Goal: Communication & Community: Answer question/provide support

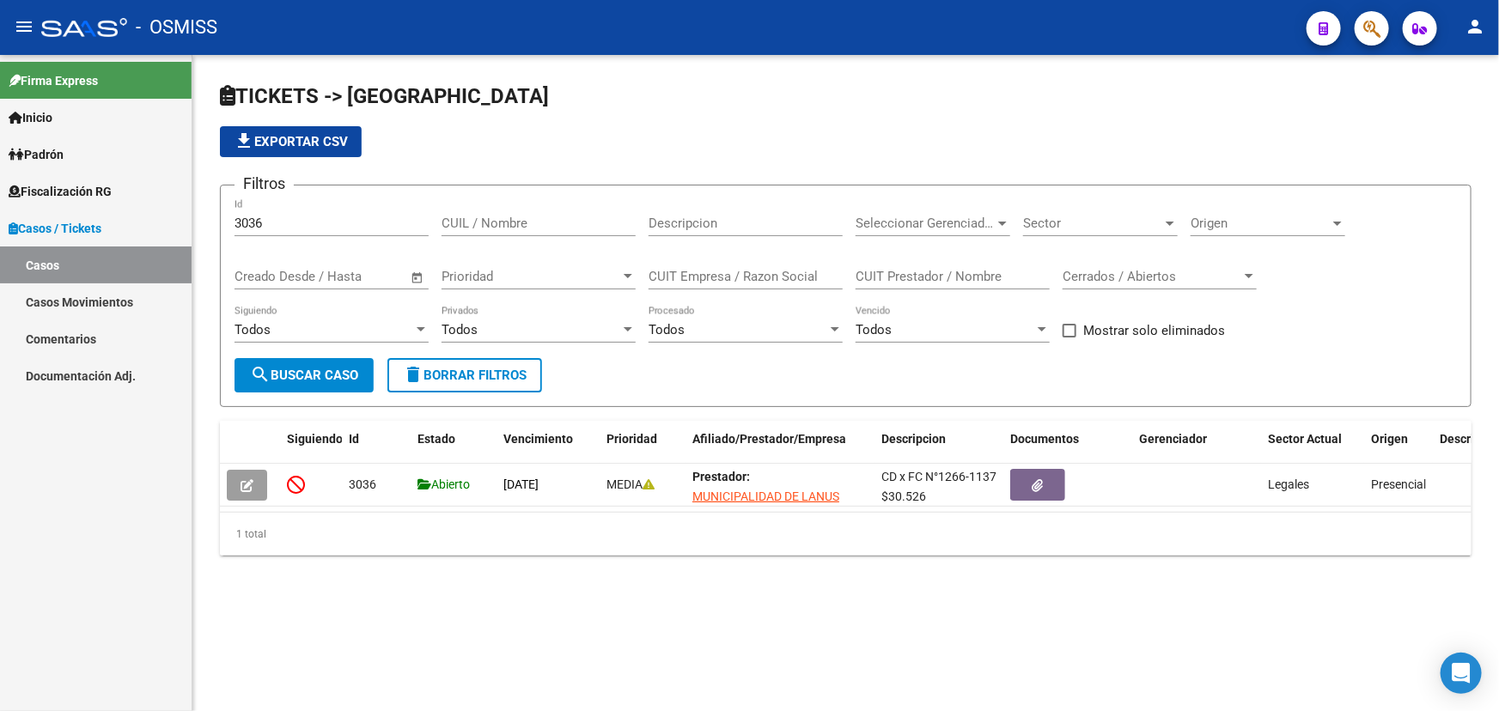
click at [279, 211] on div "3036 Id" at bounding box center [332, 217] width 194 height 37
click at [266, 220] on input "3036" at bounding box center [332, 223] width 194 height 15
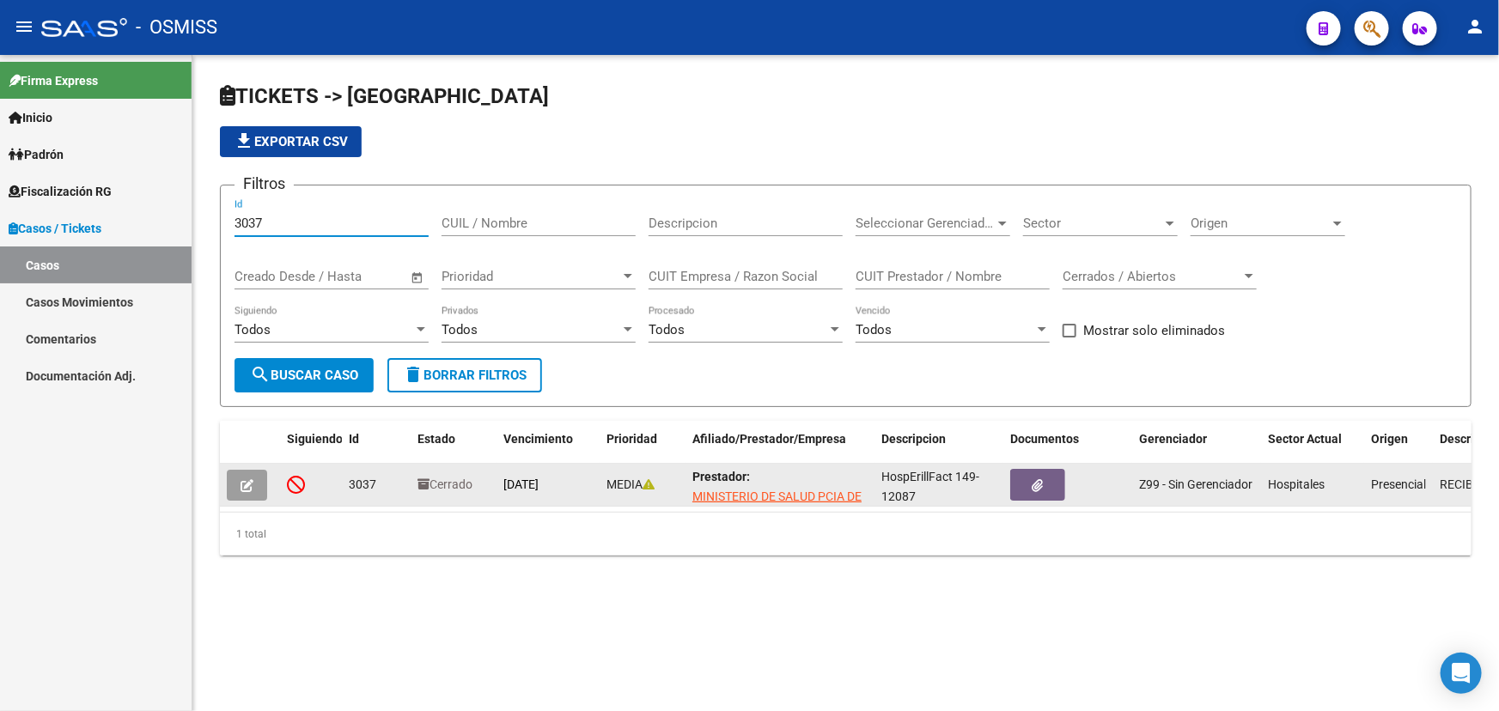
type input "3037"
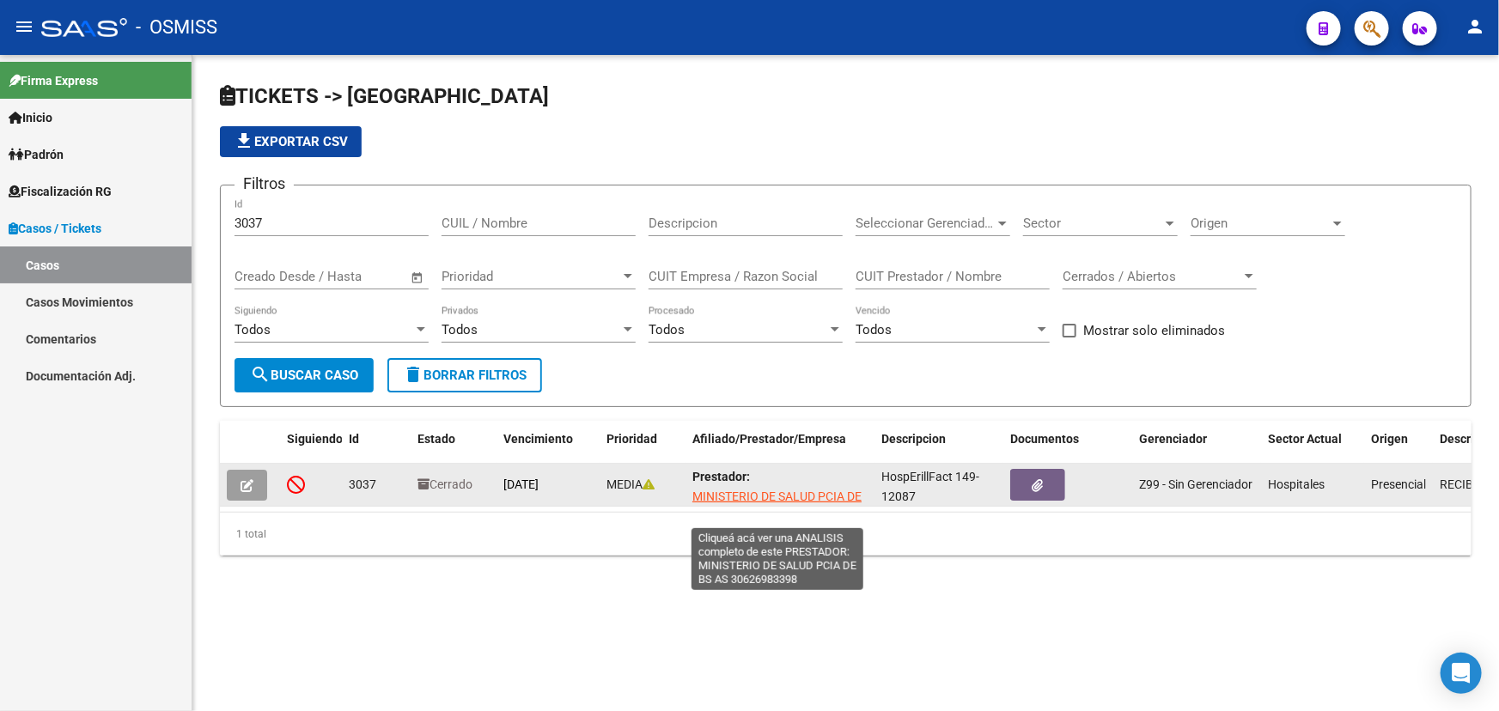
click at [786, 497] on span "MINISTERIO DE SALUD PCIA DE BS AS" at bounding box center [776, 507] width 169 height 34
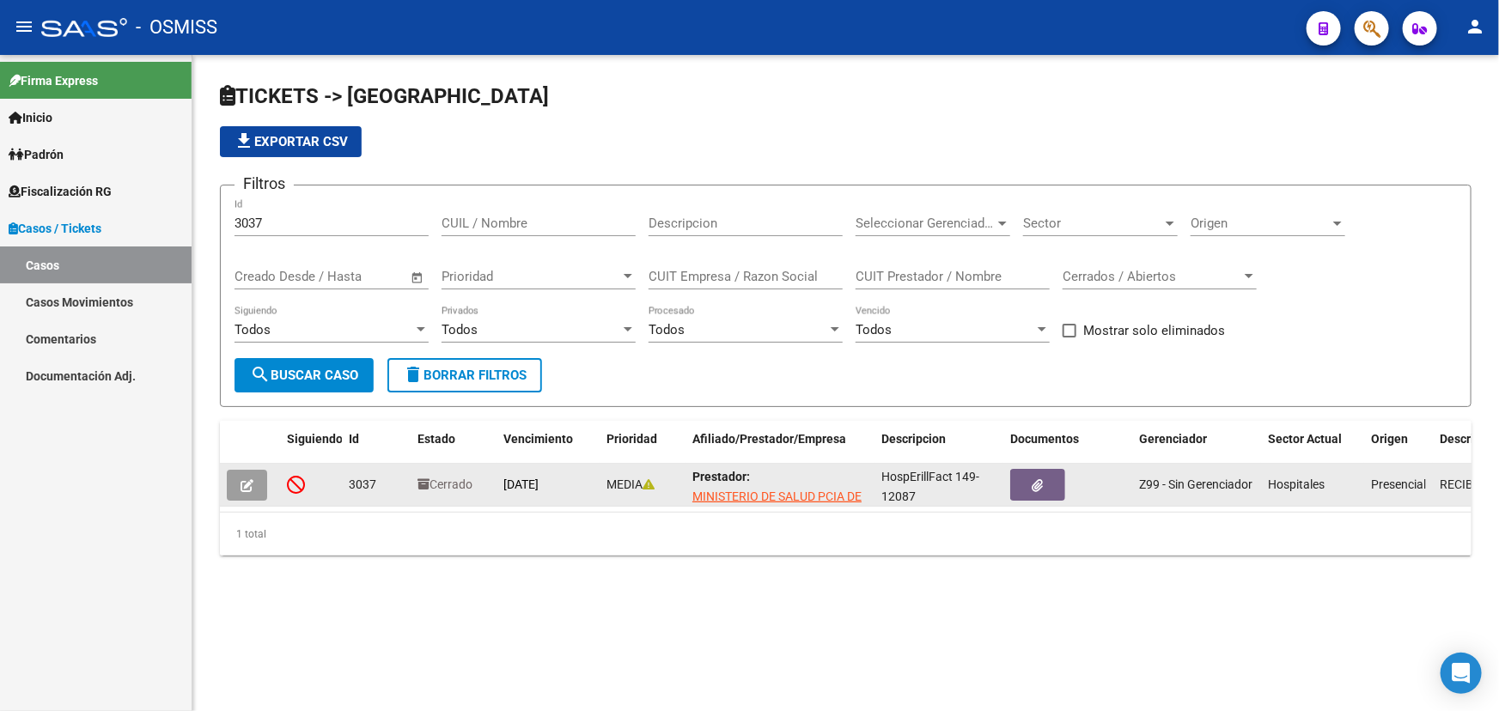
click at [259, 485] on button "button" at bounding box center [247, 485] width 40 height 31
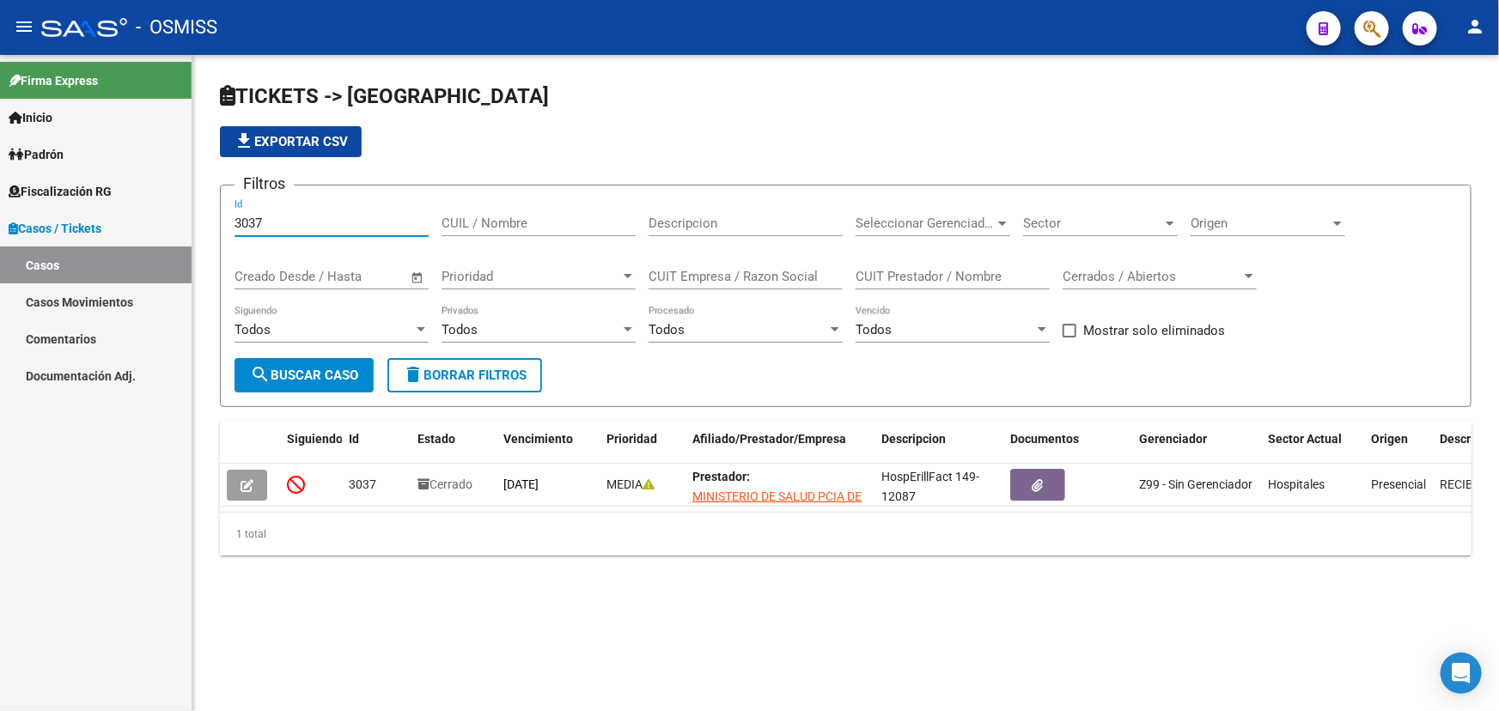
click at [292, 218] on input "3037" at bounding box center [332, 223] width 194 height 15
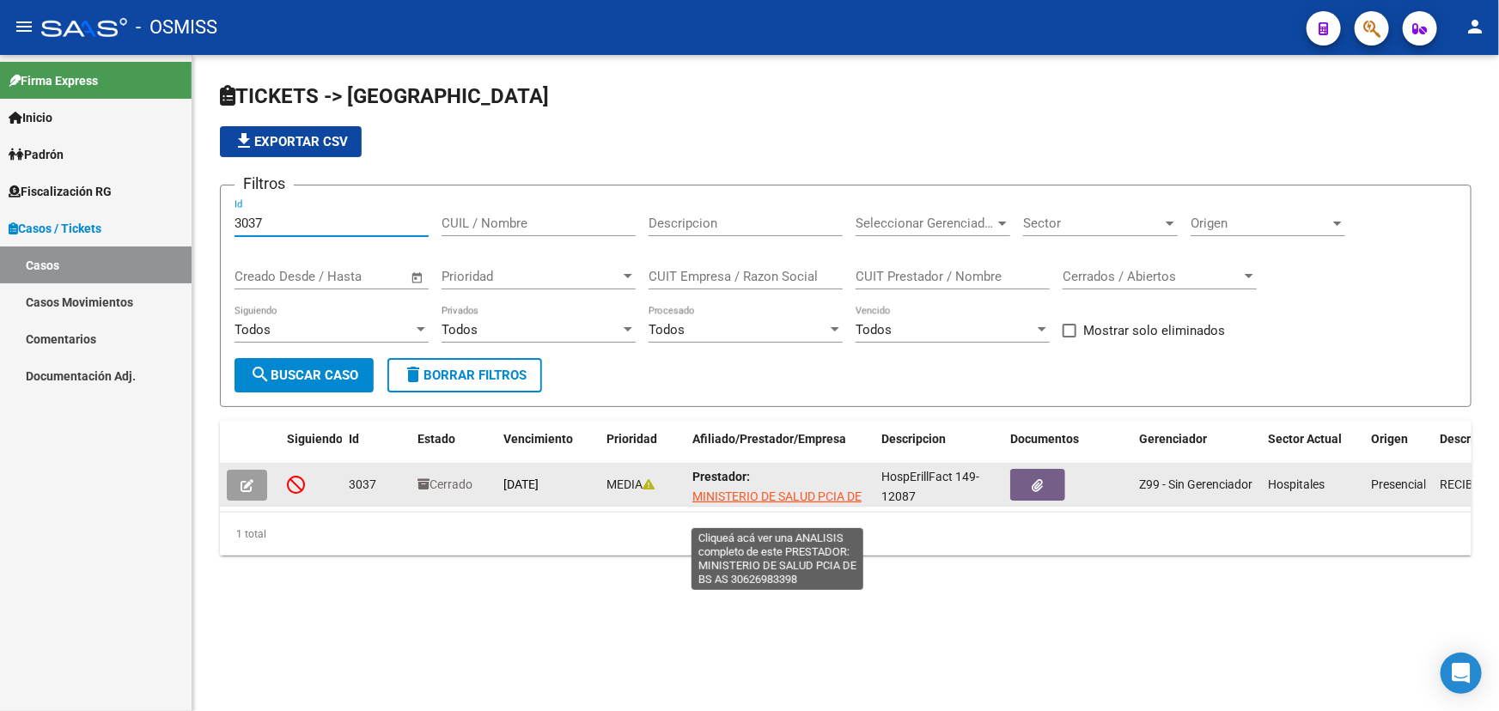
click at [808, 493] on span "MINISTERIO DE SALUD PCIA DE BS AS" at bounding box center [776, 507] width 169 height 34
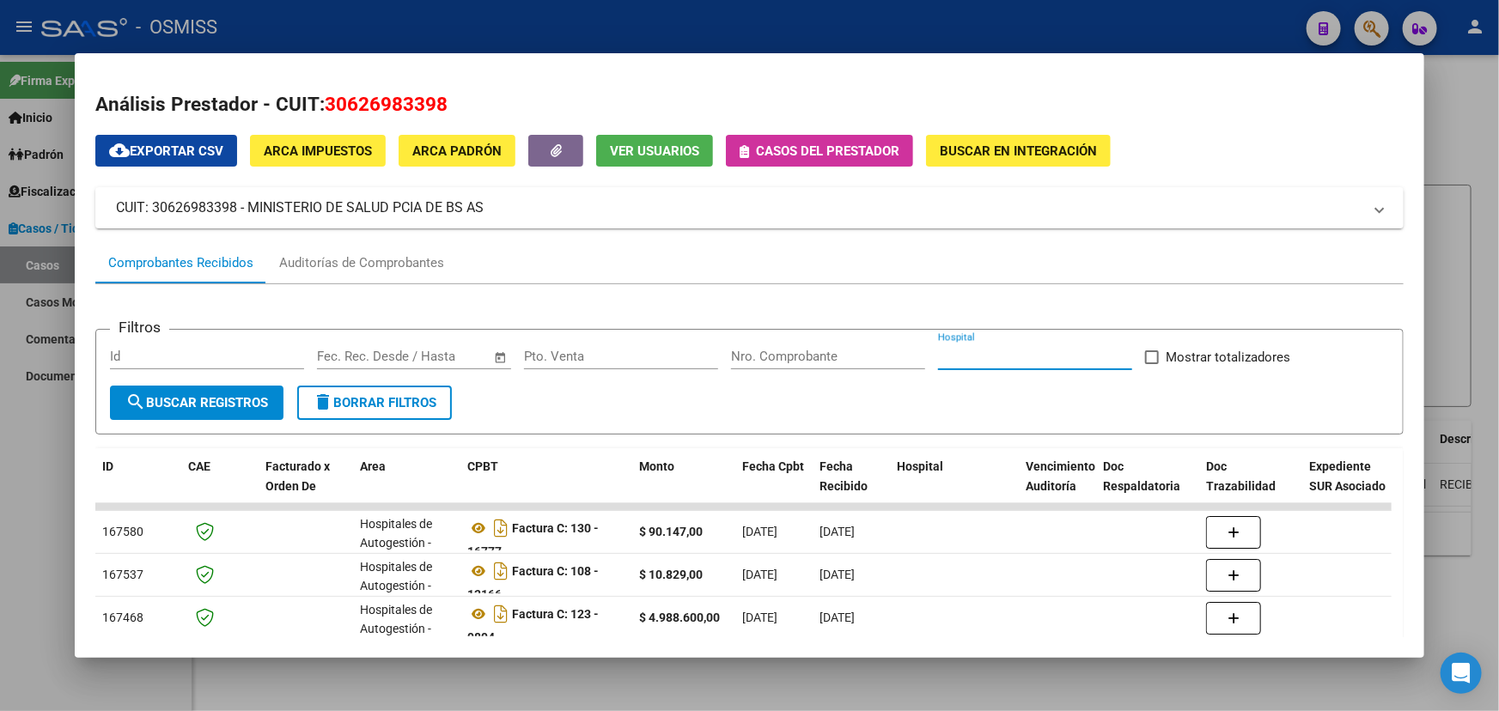
click at [1010, 358] on input "Hospital" at bounding box center [1035, 356] width 194 height 15
type input "efrill"
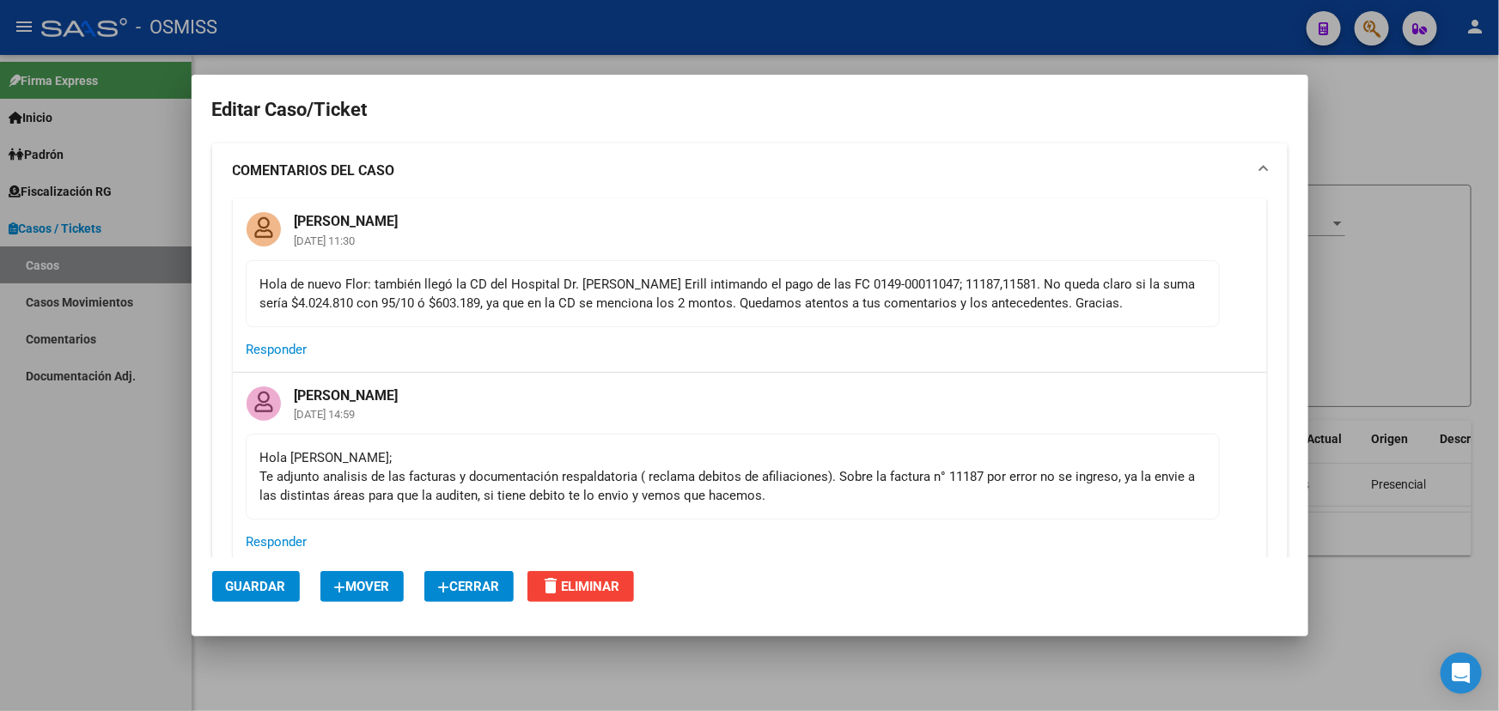
scroll to position [156, 0]
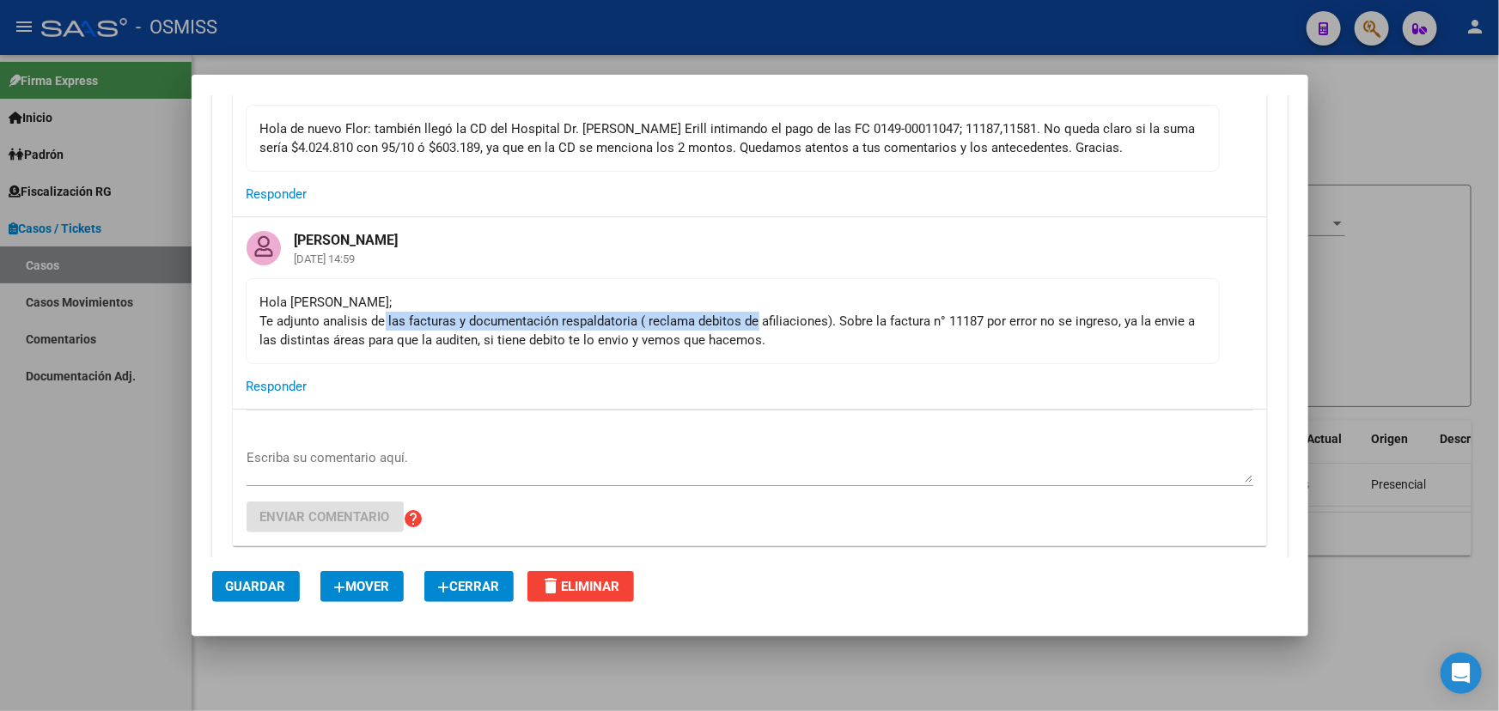
drag, startPoint x: 451, startPoint y: 323, endPoint x: 891, endPoint y: 322, distance: 439.9
click at [850, 326] on div "Hola [PERSON_NAME]; Te adjunto analisis de las facturas y documentación respald…" at bounding box center [732, 321] width 945 height 57
click at [926, 325] on div "Hola [PERSON_NAME]; Te adjunto analisis de las facturas y documentación respald…" at bounding box center [732, 321] width 945 height 57
click at [1089, 318] on div "Hola [PERSON_NAME]; Te adjunto analisis de las facturas y documentación respald…" at bounding box center [732, 321] width 945 height 57
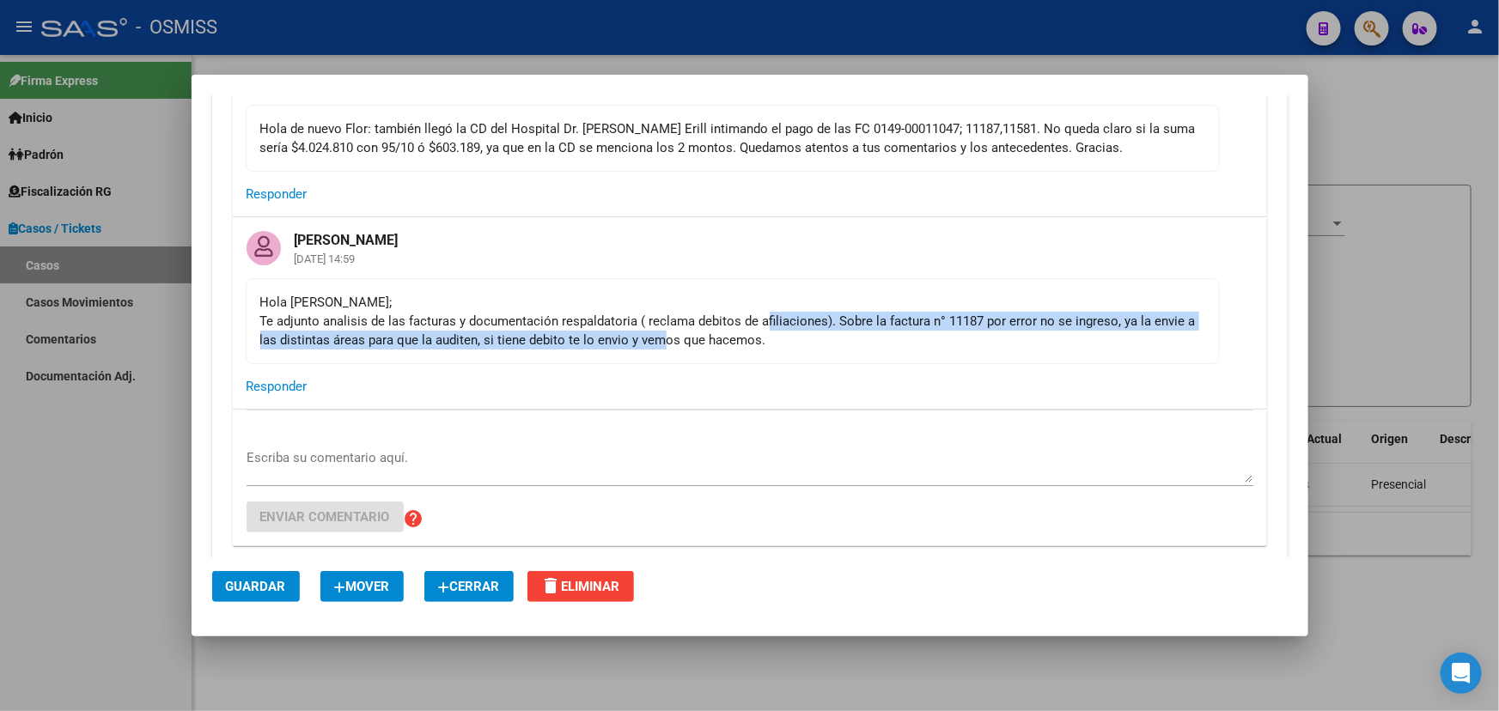
drag, startPoint x: 722, startPoint y: 336, endPoint x: 764, endPoint y: 318, distance: 45.8
click at [764, 318] on div "Hola [PERSON_NAME]; Te adjunto analisis de las facturas y documentación respald…" at bounding box center [732, 321] width 945 height 57
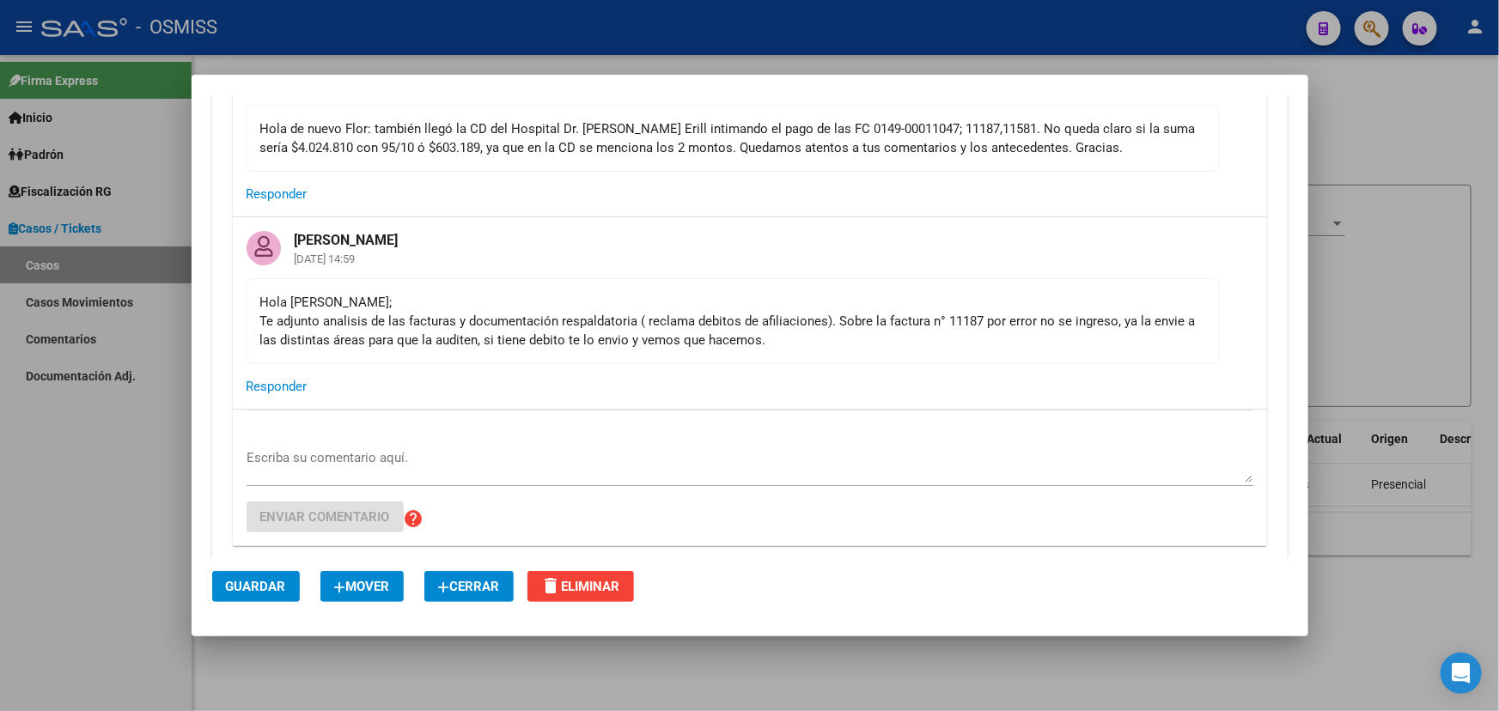
click at [845, 338] on div "Hola [PERSON_NAME]; Te adjunto analisis de las facturas y documentación respald…" at bounding box center [732, 321] width 945 height 57
drag, startPoint x: 398, startPoint y: 352, endPoint x: 629, endPoint y: 357, distance: 231.2
click at [586, 357] on mat-card-content "Hola [PERSON_NAME]; Te adjunto analisis de las facturas y documentación respald…" at bounding box center [733, 321] width 974 height 86
drag, startPoint x: 692, startPoint y: 357, endPoint x: 899, endPoint y: 325, distance: 209.5
click at [699, 357] on mat-card-content "Hola [PERSON_NAME]; Te adjunto analisis de las facturas y documentación respald…" at bounding box center [733, 321] width 974 height 86
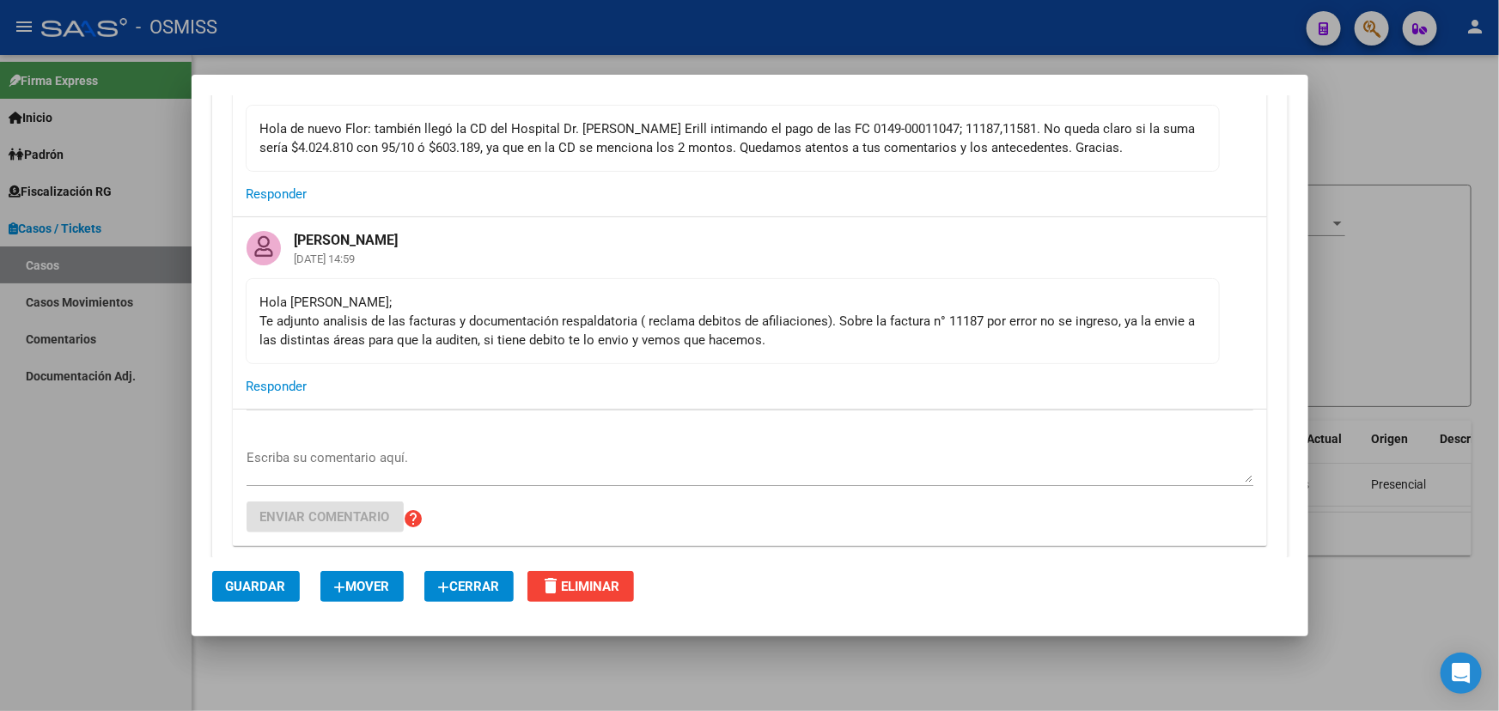
click at [949, 323] on div "Hola [PERSON_NAME]; Te adjunto analisis de las facturas y documentación respald…" at bounding box center [732, 321] width 945 height 57
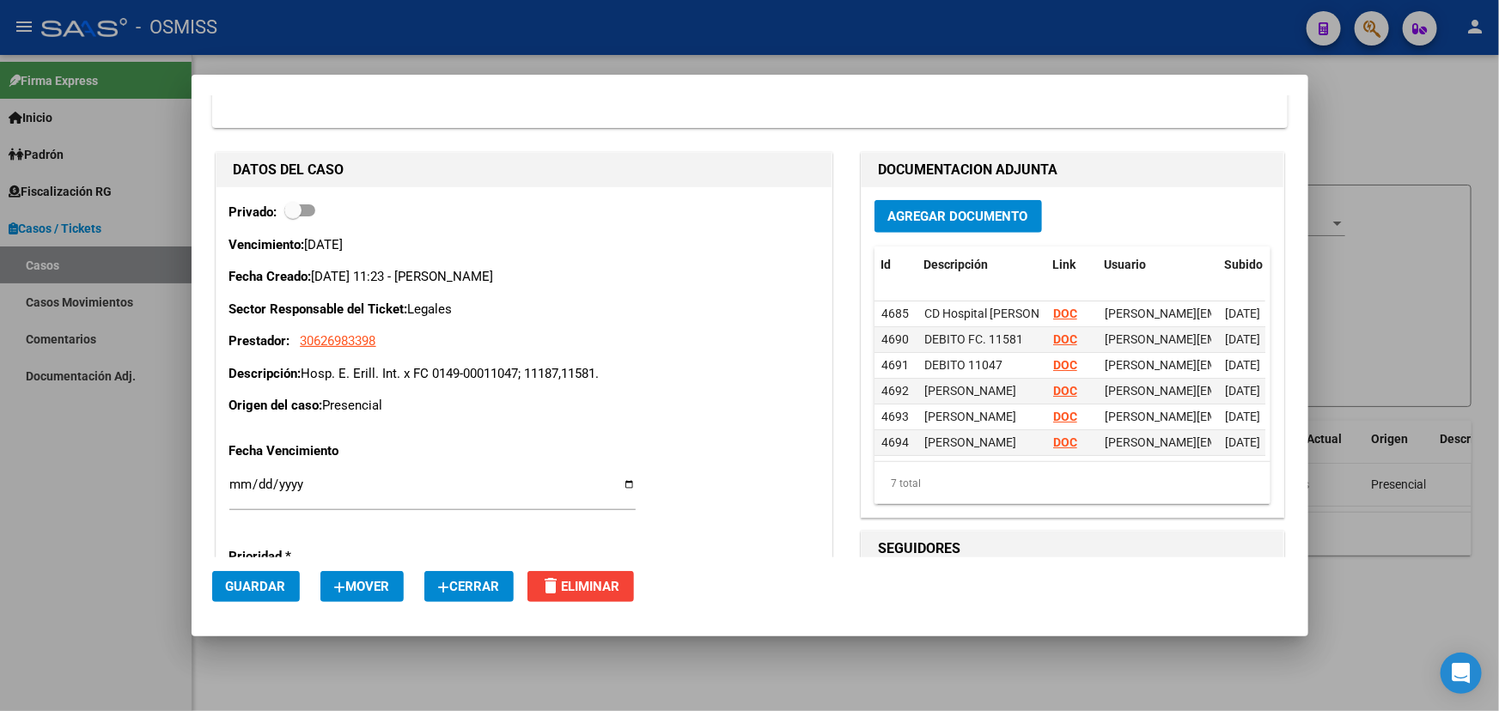
scroll to position [546, 0]
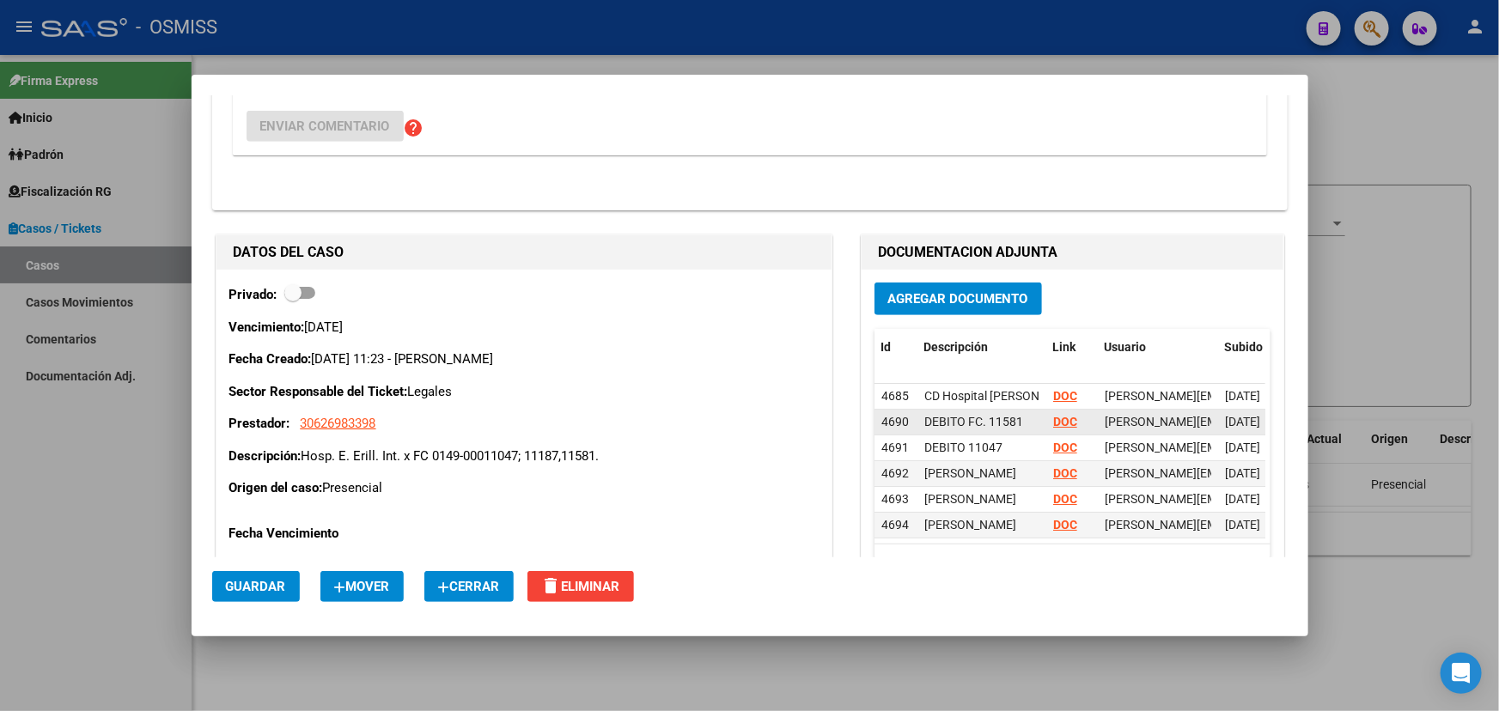
click at [1057, 422] on strong "DOC" at bounding box center [1065, 422] width 24 height 14
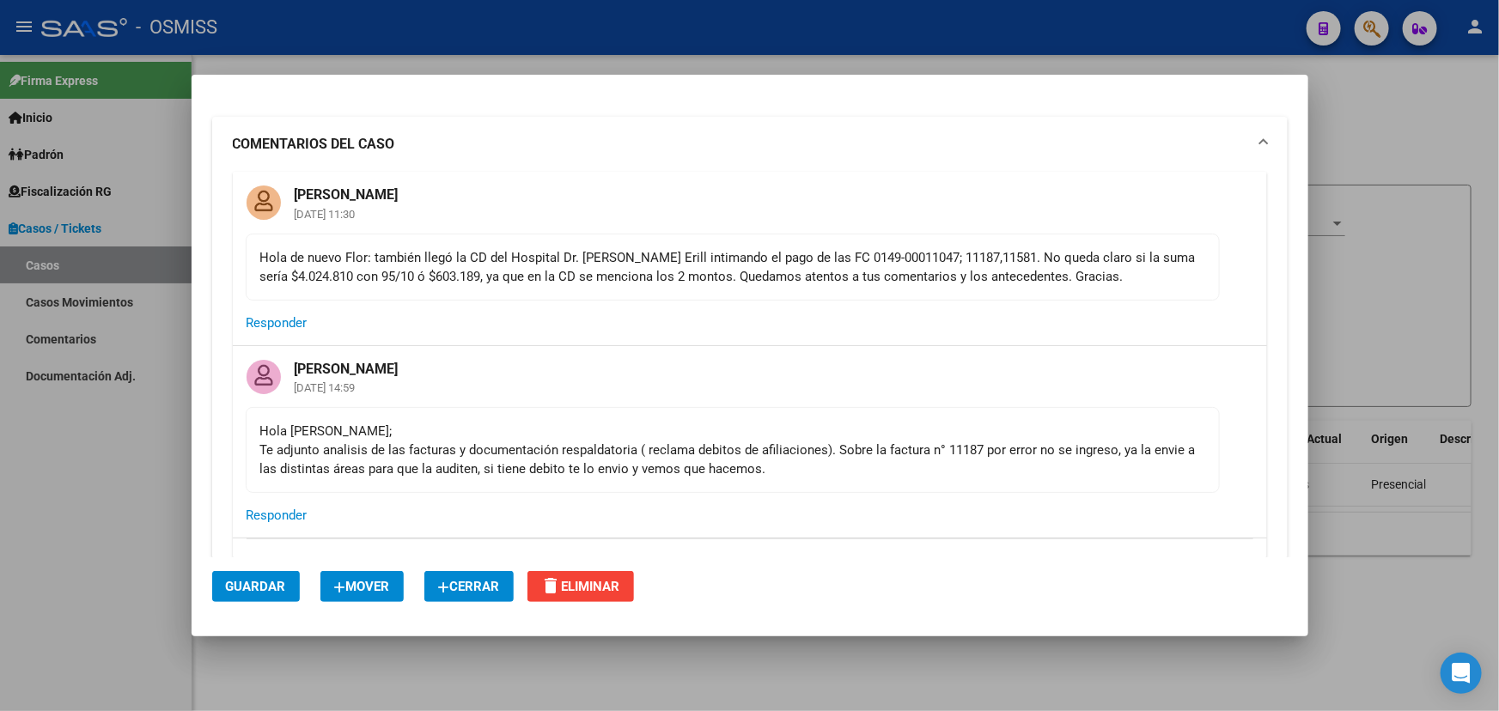
scroll to position [0, 0]
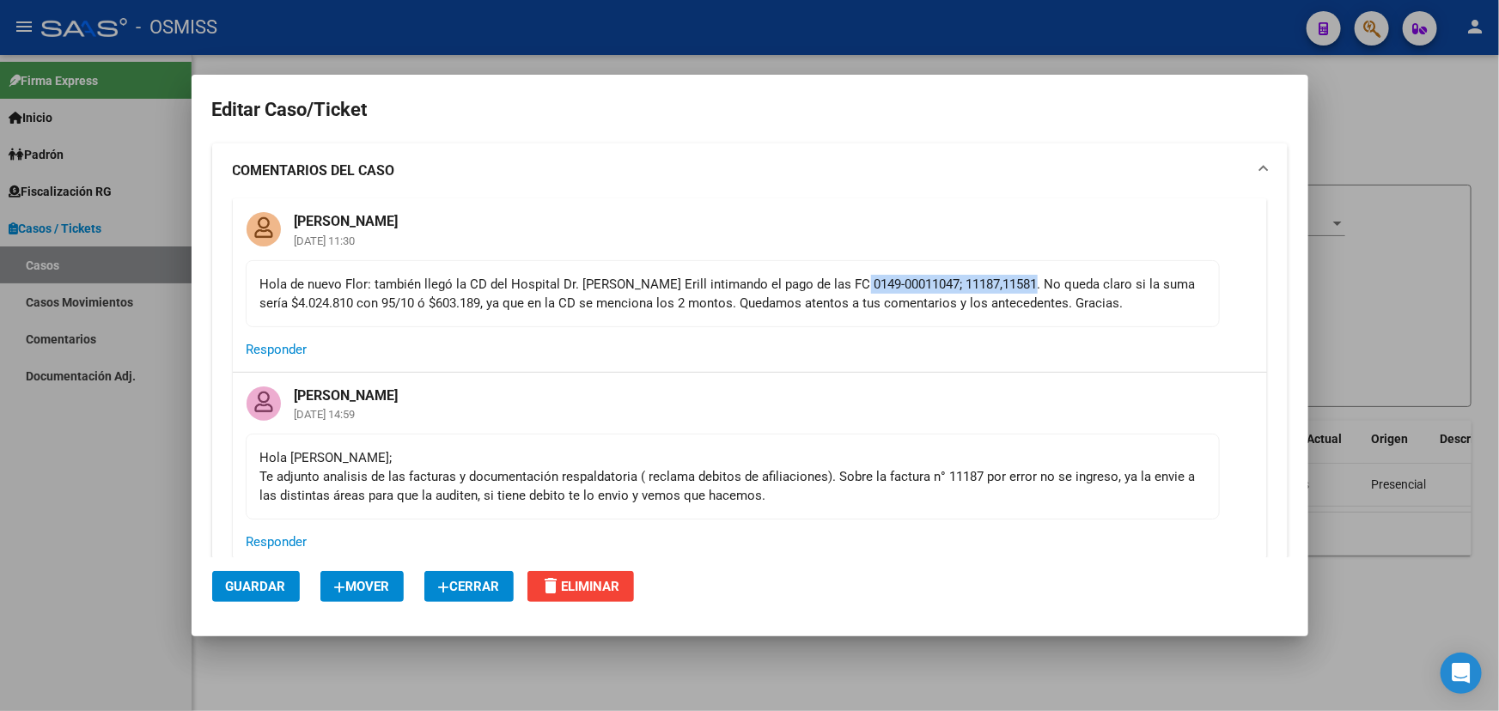
drag, startPoint x: 833, startPoint y: 283, endPoint x: 1005, endPoint y: 285, distance: 172.7
click at [1005, 285] on div "Hola de nuevo Flor: también llegó la CD del Hospital Dr. [PERSON_NAME] Erill in…" at bounding box center [732, 294] width 945 height 38
copy div "0149-00011047; 11187,11581"
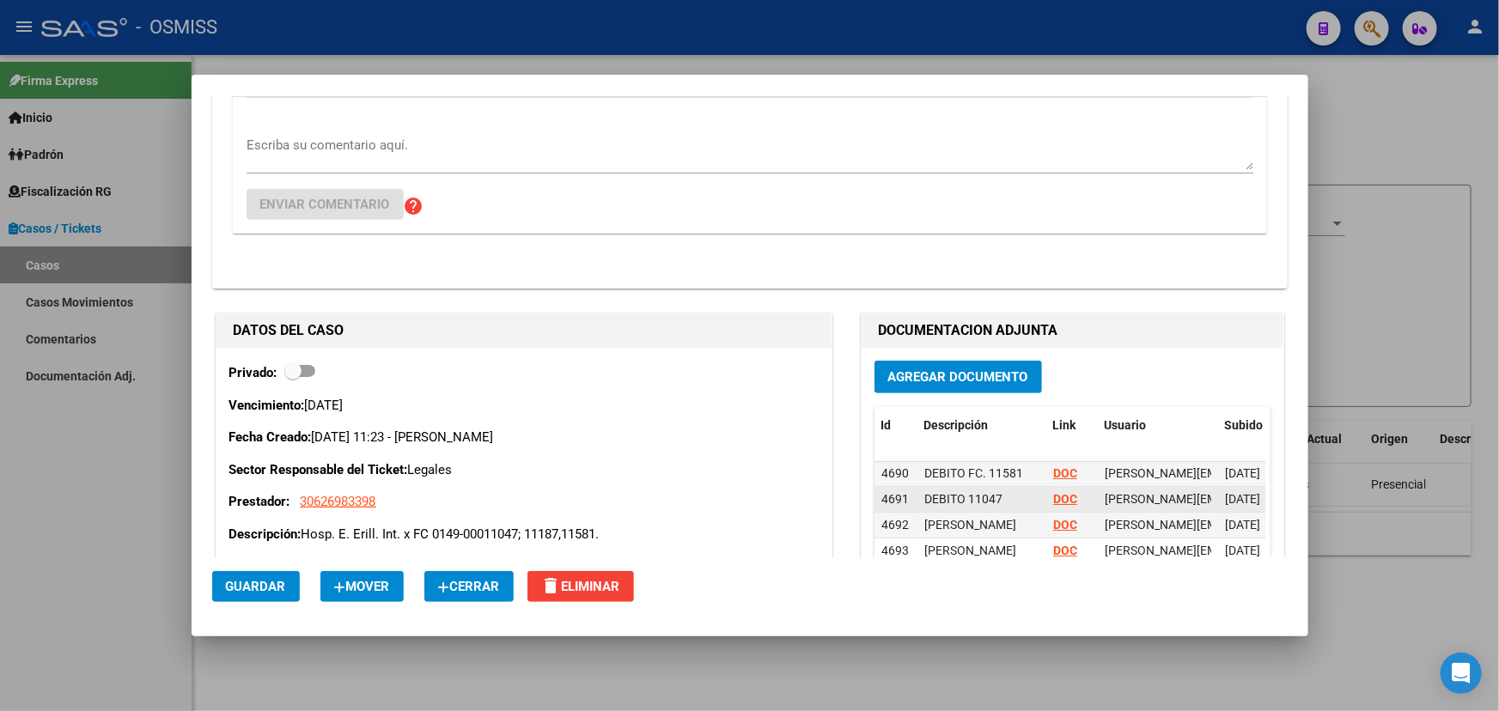
click at [1057, 492] on strong "DOC" at bounding box center [1065, 499] width 24 height 14
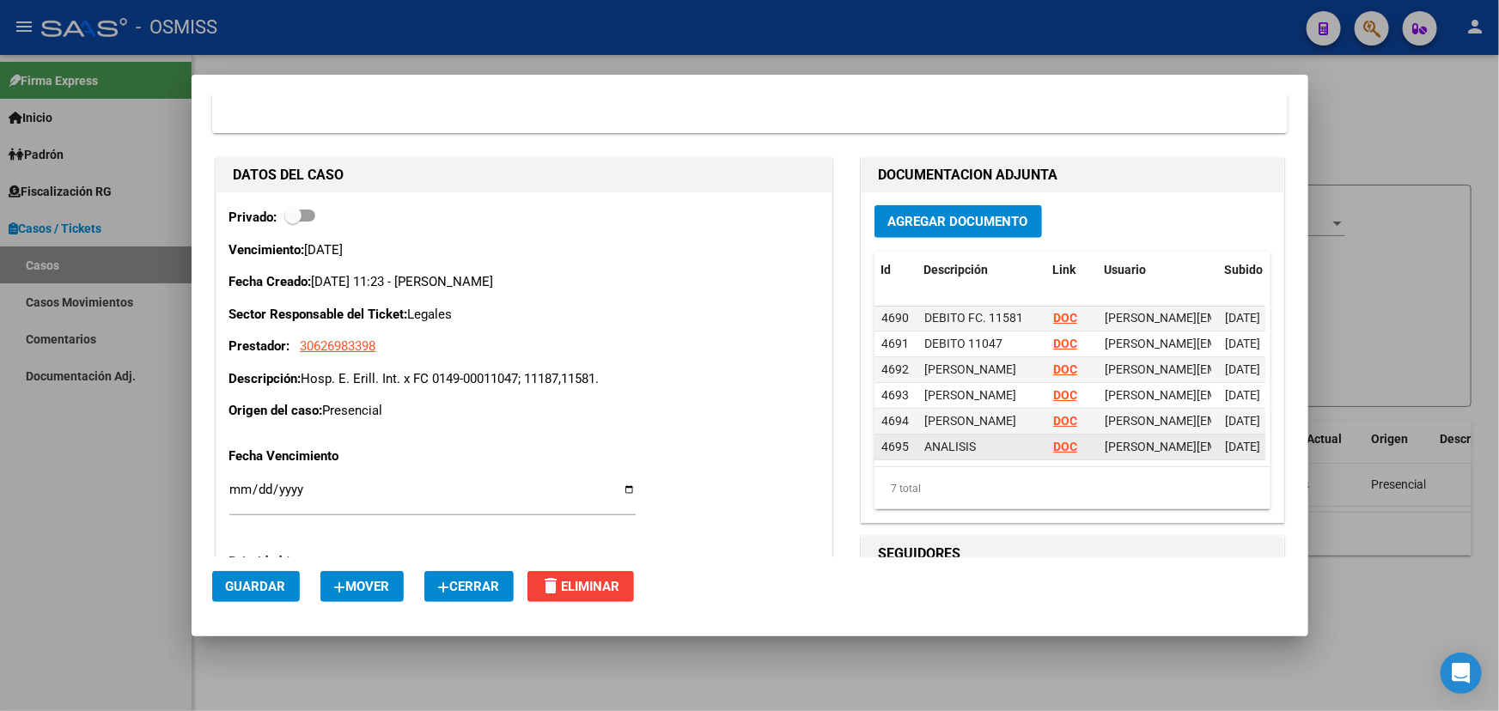
scroll to position [625, 0]
click at [1059, 413] on strong "DOC" at bounding box center [1065, 420] width 24 height 14
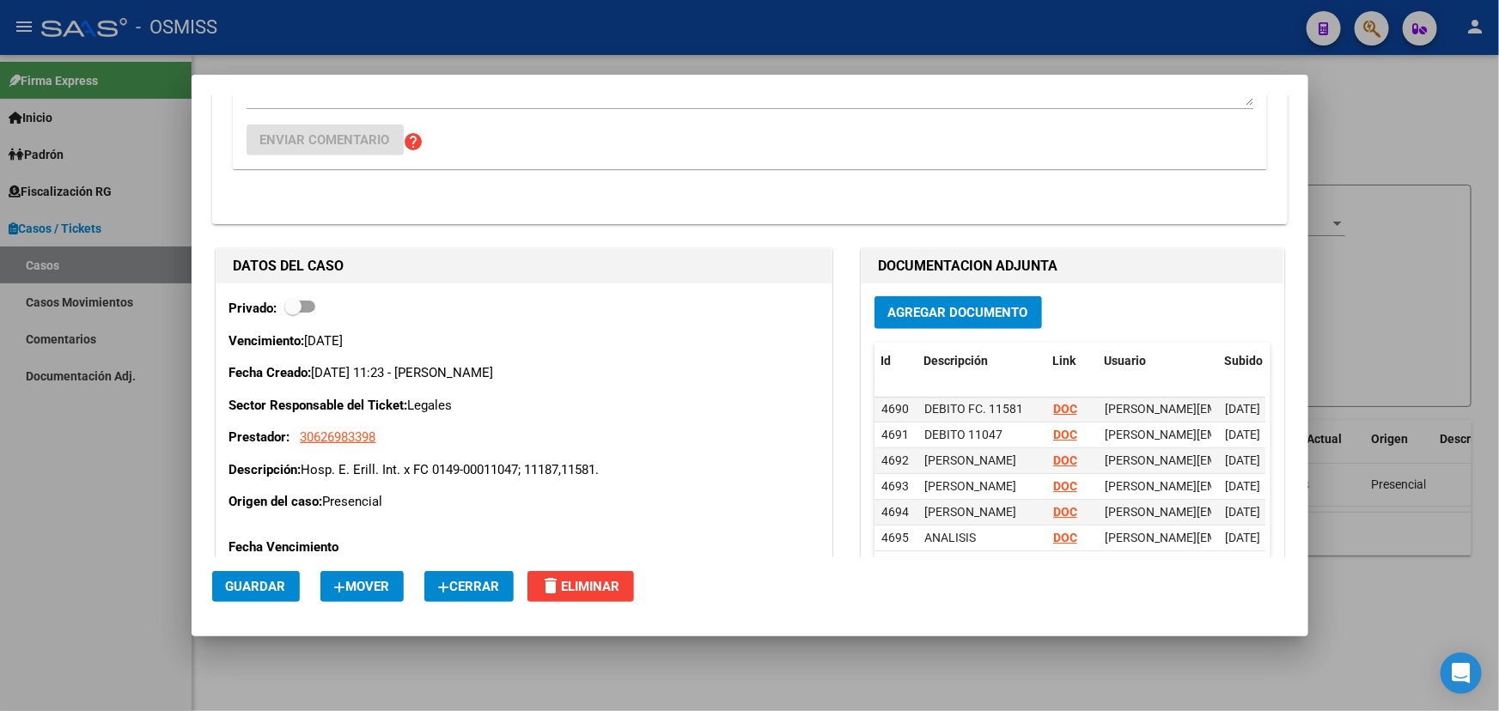
scroll to position [781, 0]
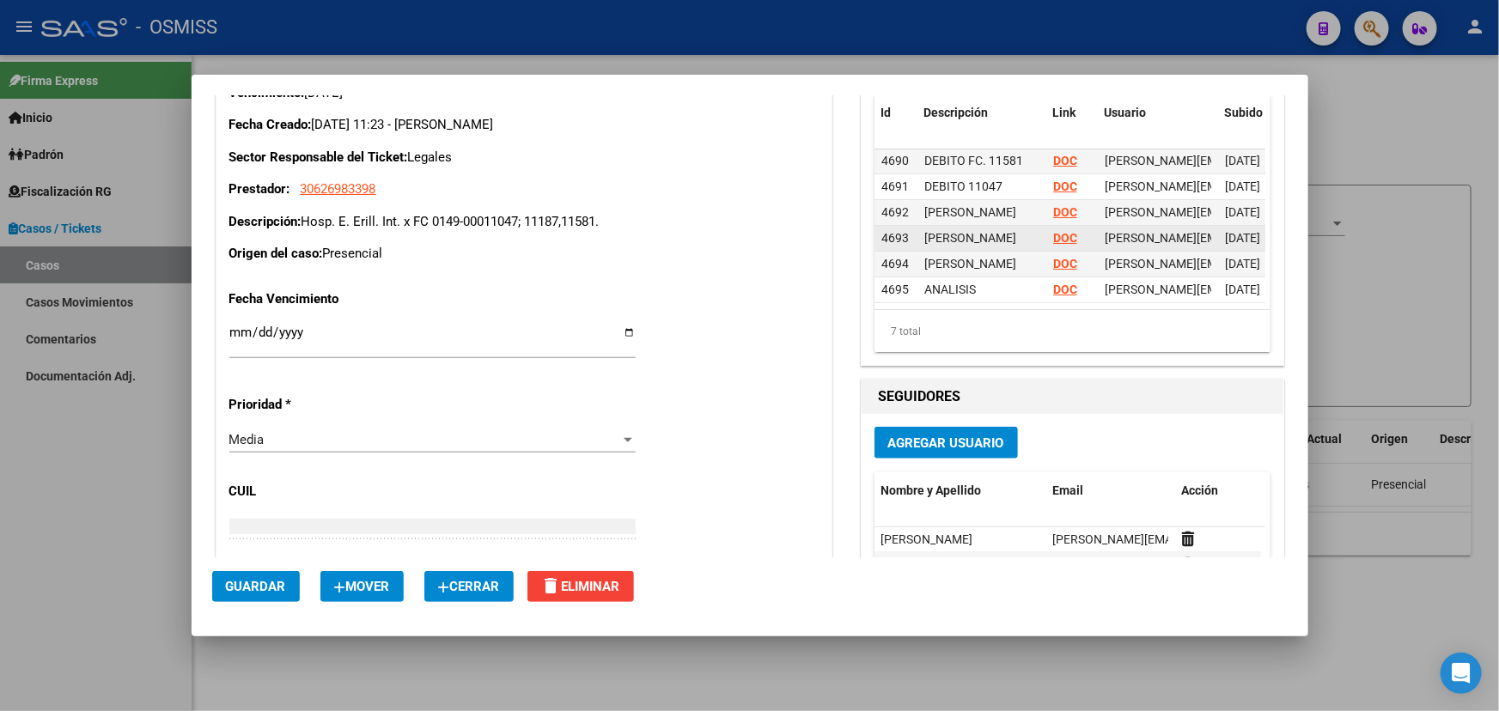
click at [1057, 231] on strong "DOC" at bounding box center [1065, 238] width 24 height 14
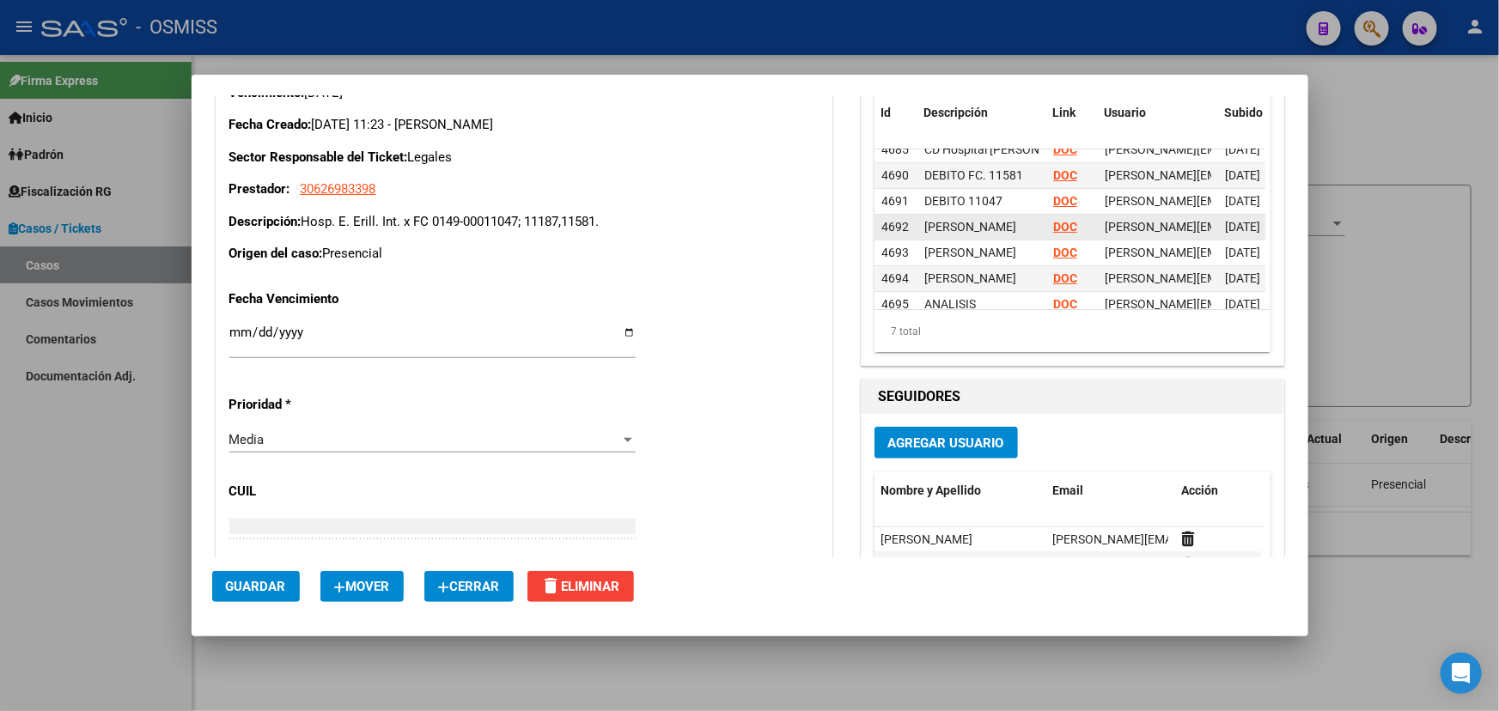
scroll to position [0, 0]
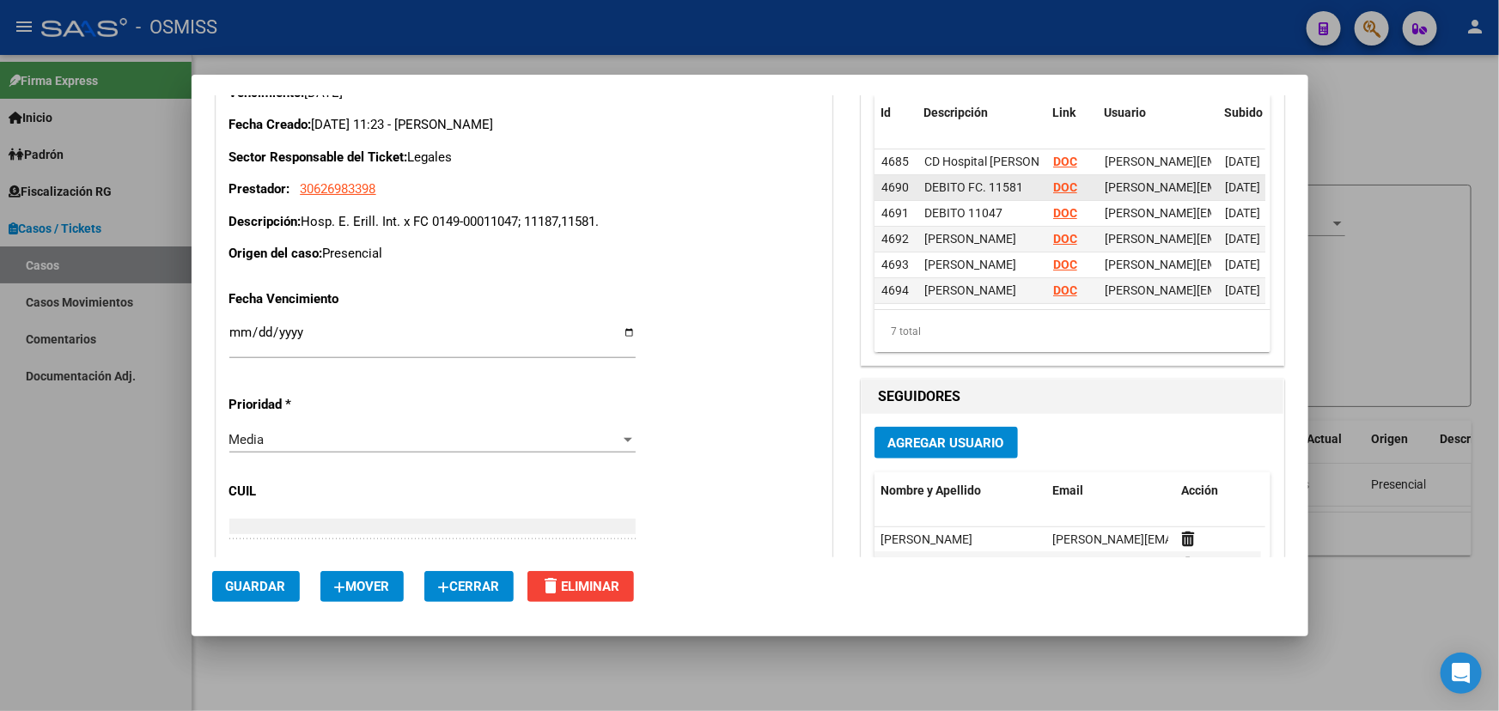
click at [1058, 187] on strong "DOC" at bounding box center [1065, 187] width 24 height 14
click at [1059, 238] on strong "DOC" at bounding box center [1065, 239] width 24 height 14
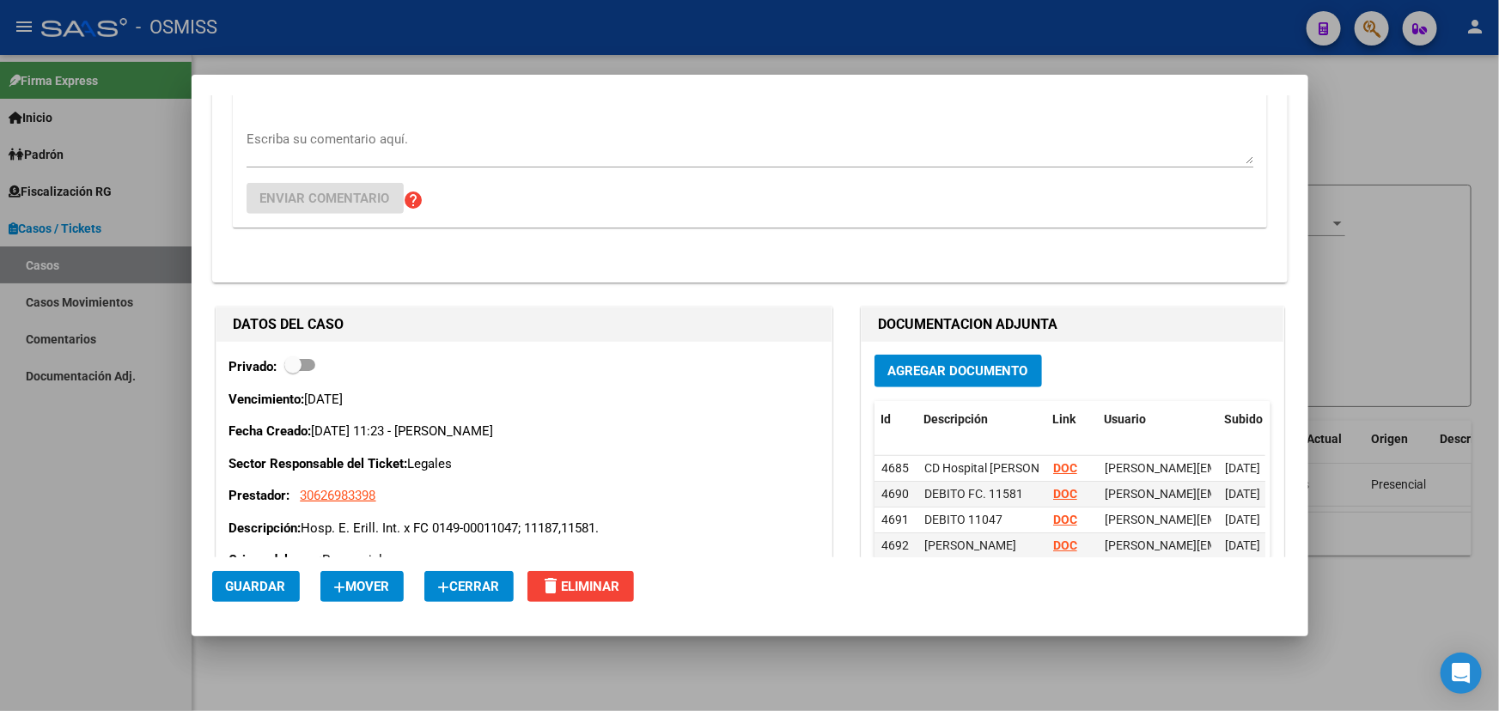
scroll to position [312, 0]
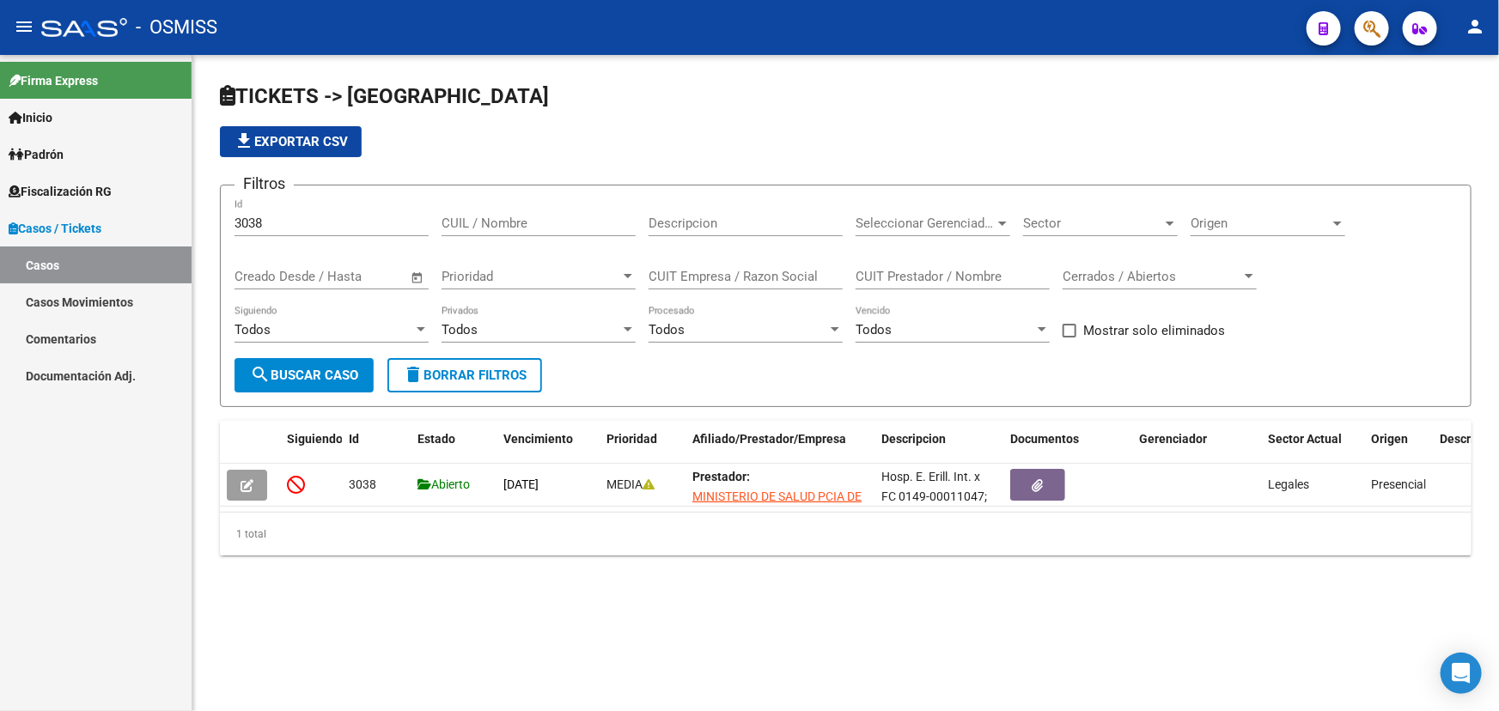
click at [1377, 30] on icon "button" at bounding box center [1372, 29] width 17 height 20
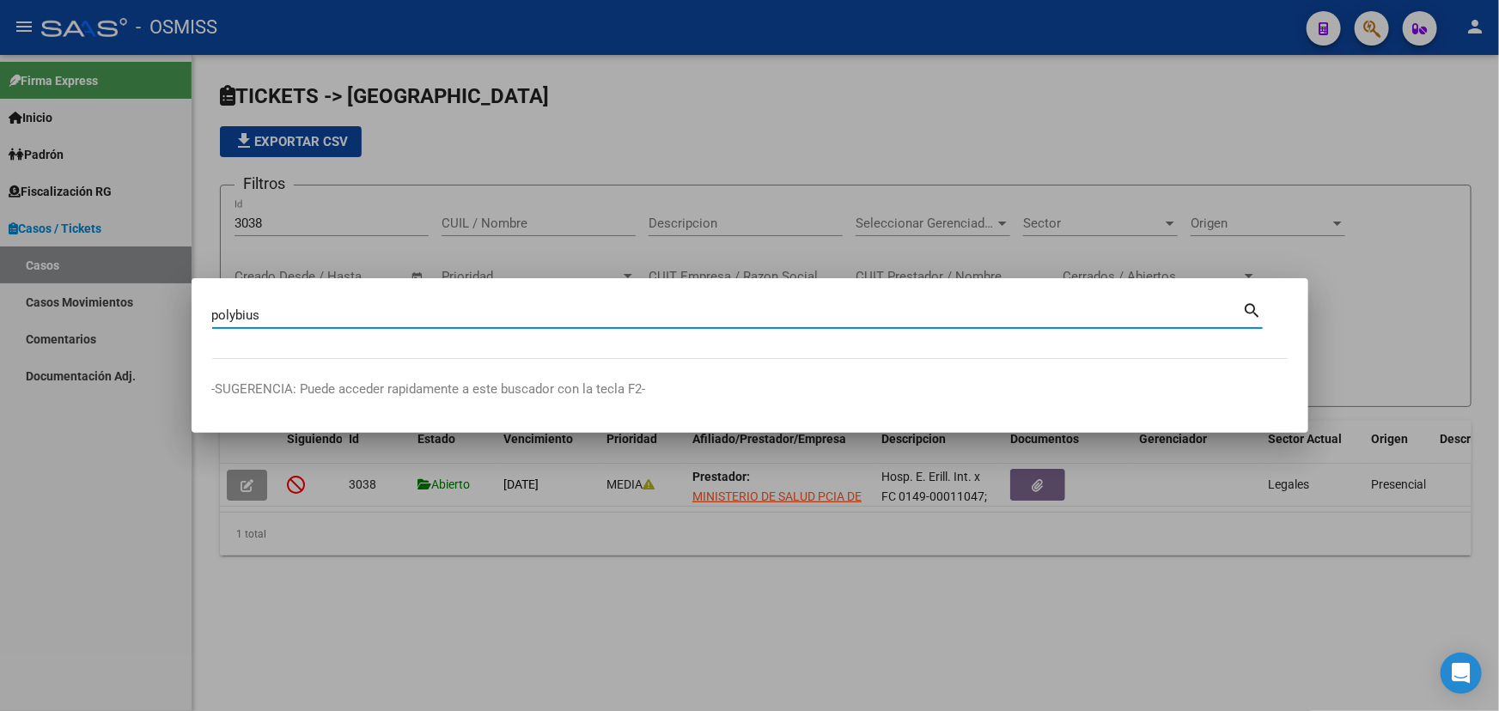
type input "polybius"
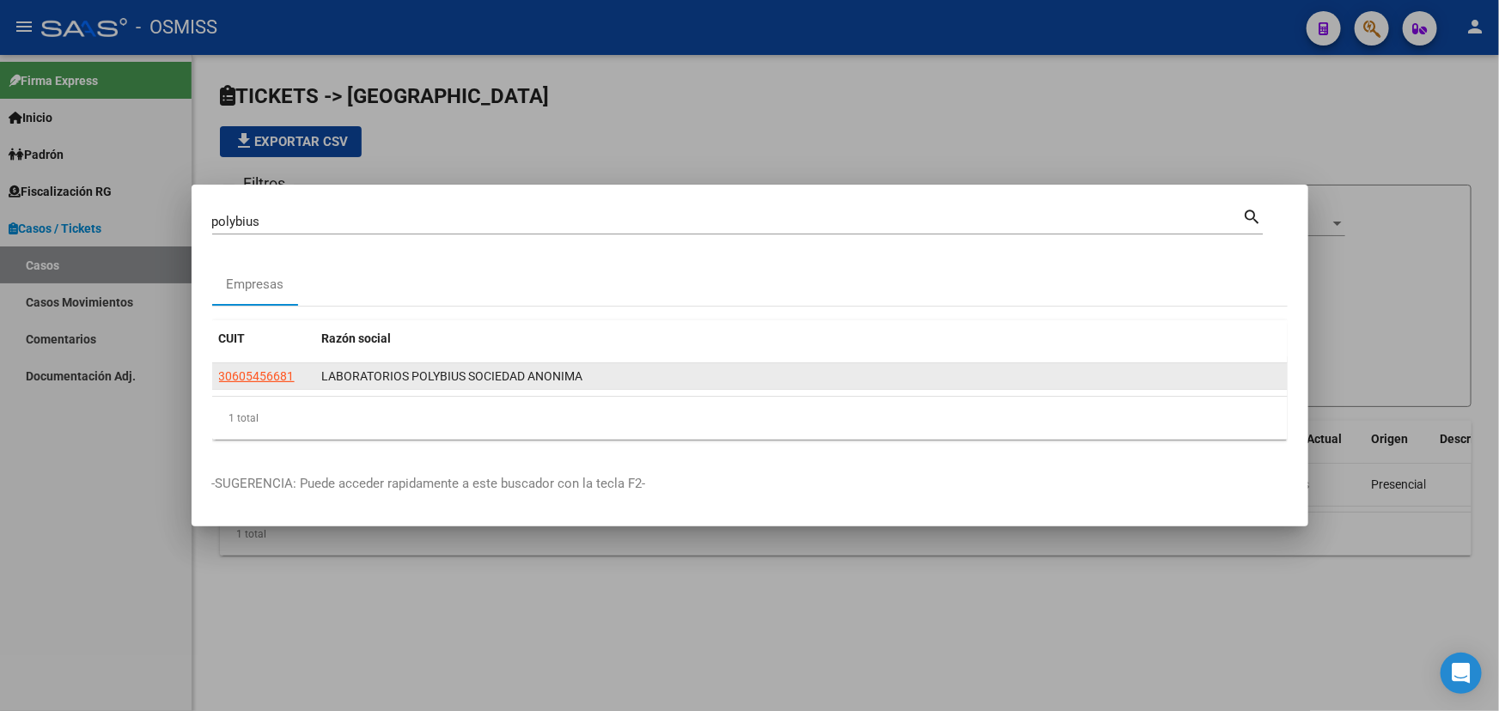
click at [214, 372] on datatable-body-cell "30605456681" at bounding box center [263, 376] width 103 height 27
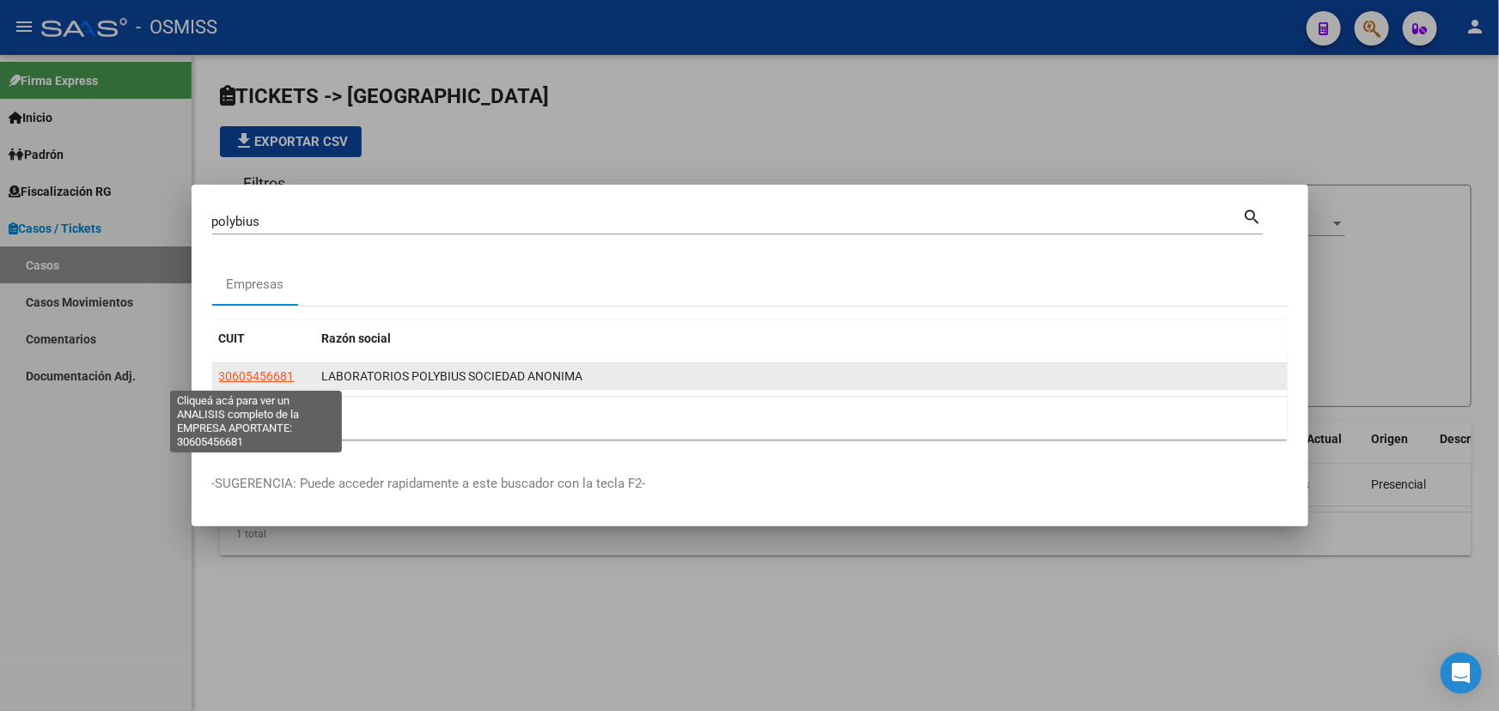
click at [232, 374] on span "30605456681" at bounding box center [257, 376] width 76 height 14
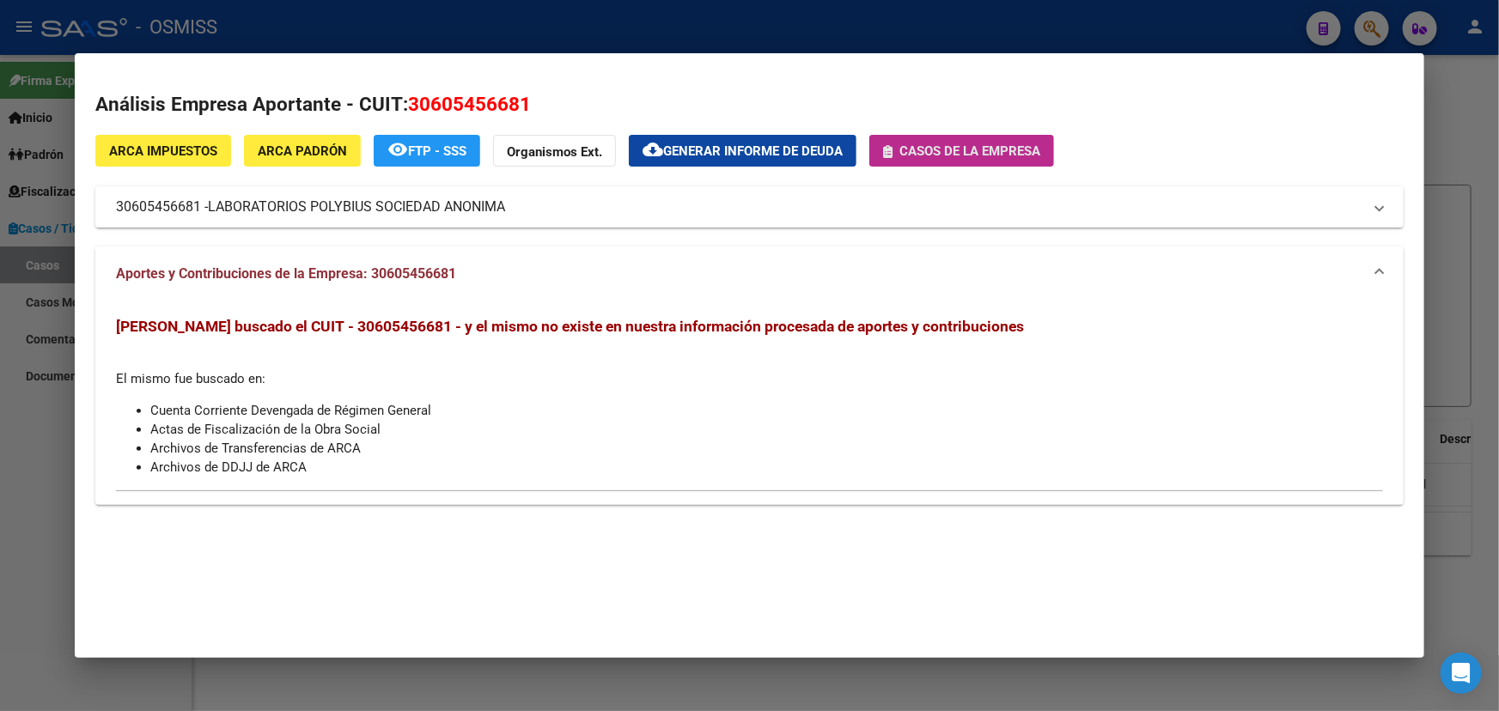
click at [987, 155] on span "Casos de la empresa" at bounding box center [970, 150] width 141 height 15
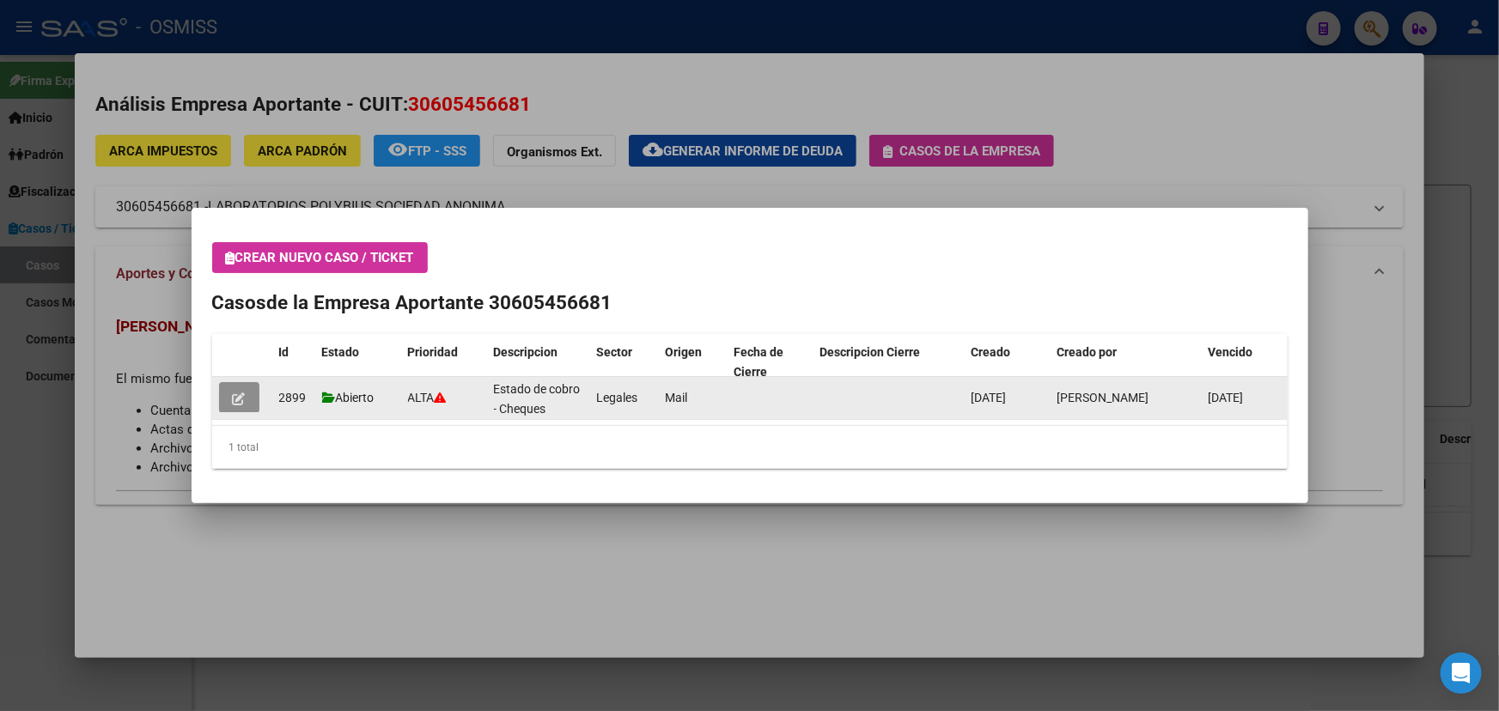
click at [239, 400] on icon "button" at bounding box center [239, 399] width 13 height 13
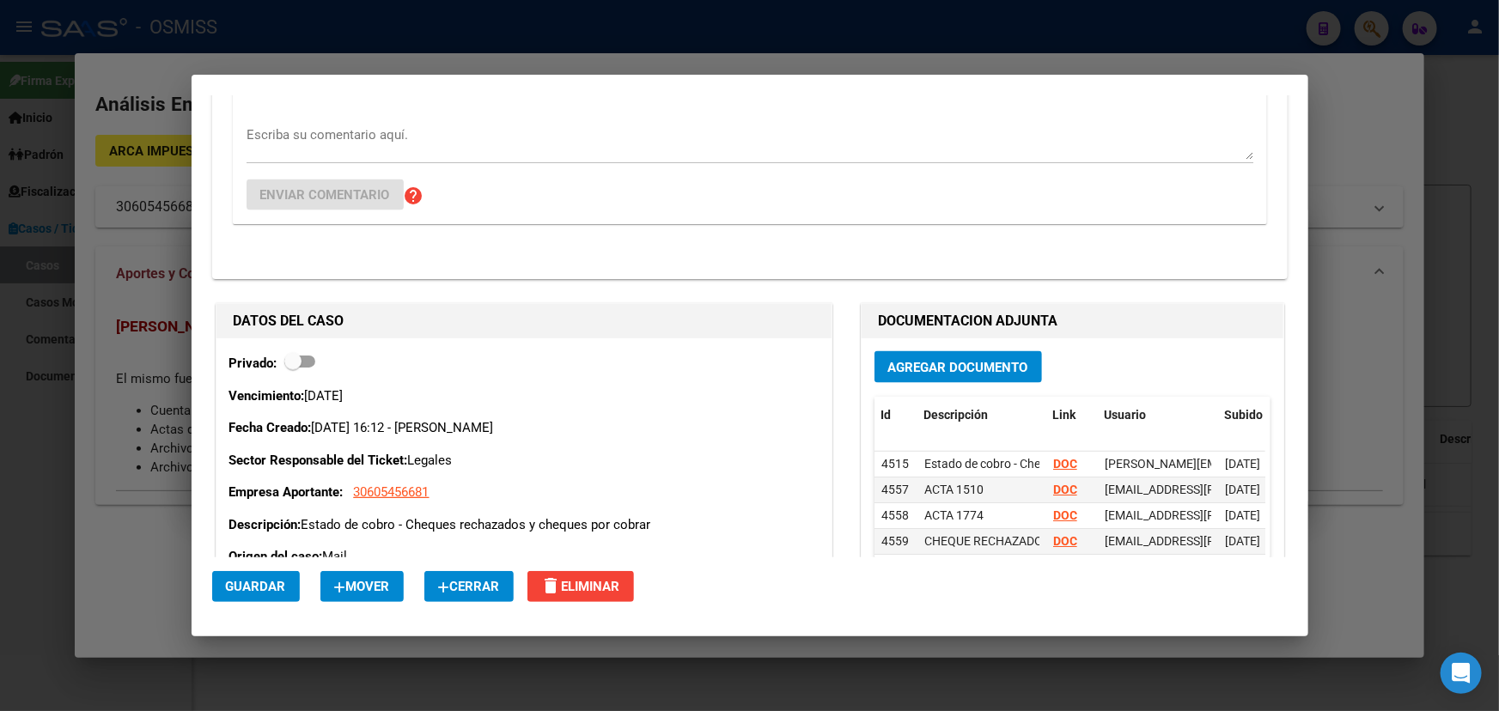
scroll to position [859, 0]
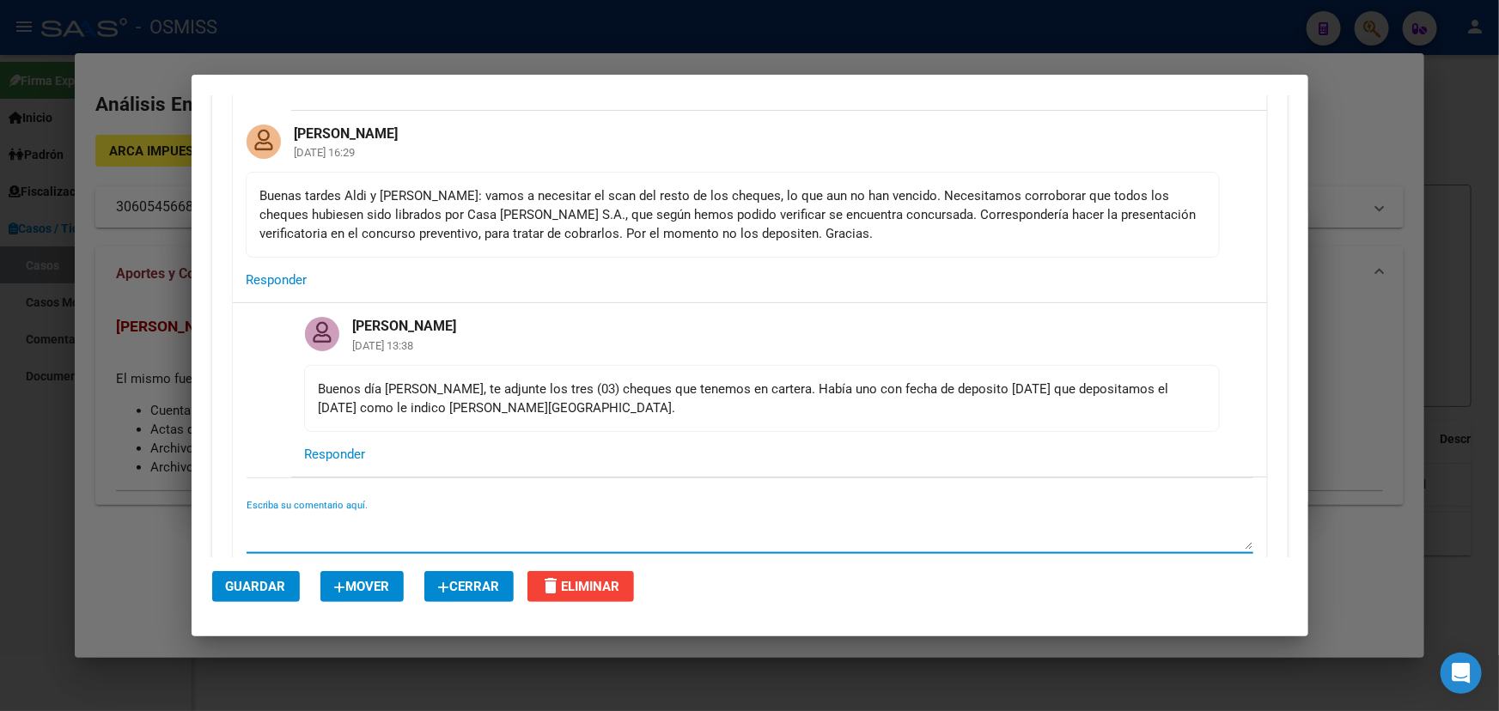
click at [339, 524] on textarea "Escriba su comentario aquí." at bounding box center [750, 533] width 1007 height 34
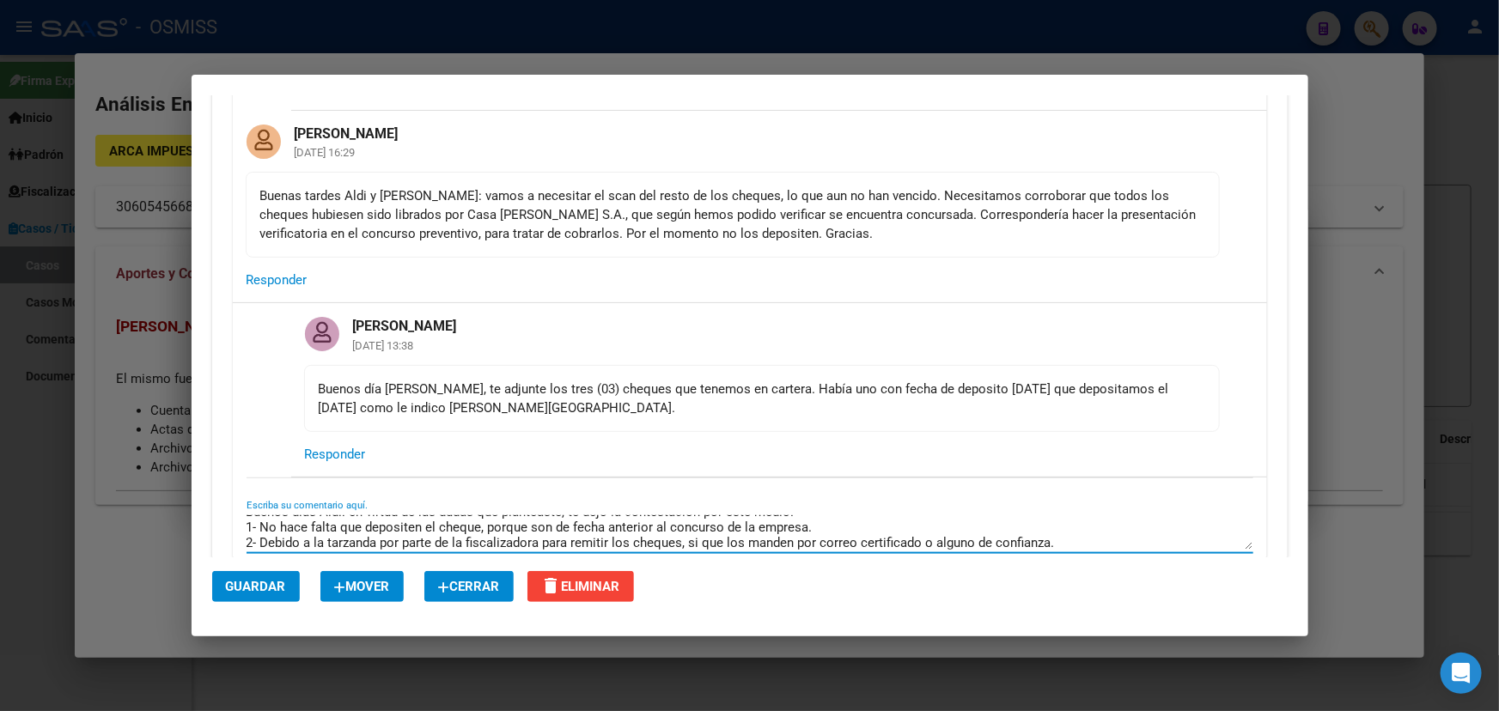
scroll to position [28, 0]
drag, startPoint x: 474, startPoint y: 545, endPoint x: 494, endPoint y: 550, distance: 20.4
click at [476, 546] on textarea "Buenos días Aldi: en virtud de las dudas que planteaste, te dejo la contestació…" at bounding box center [750, 533] width 1007 height 34
click at [714, 546] on textarea "Buenos días Aldi: en virtud de las dudas que planteaste, te dejo la contestació…" at bounding box center [750, 533] width 1007 height 34
click at [696, 530] on textarea "Buenos días Aldi: en virtud de las dudas que planteaste, te dejo la contestació…" at bounding box center [750, 533] width 1007 height 34
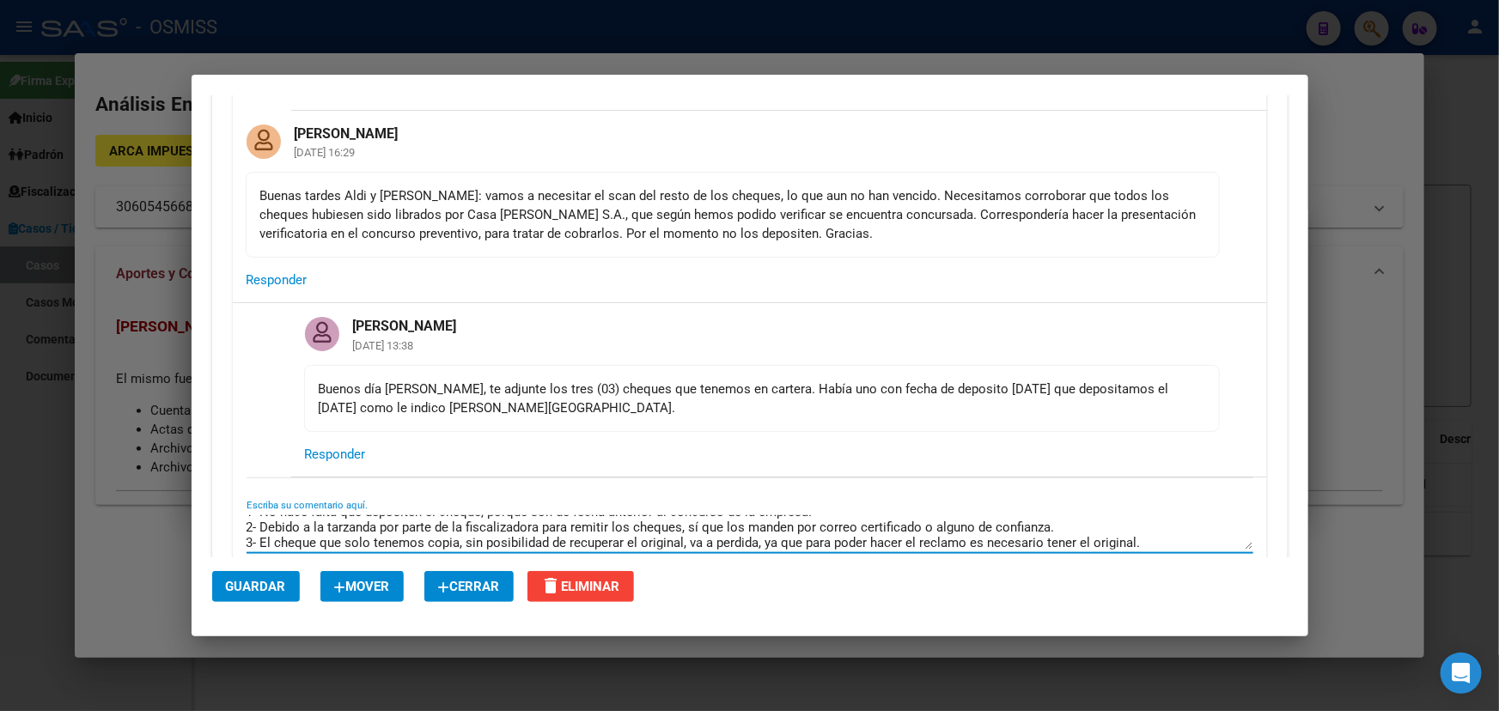
click at [809, 528] on textarea "Buenos días Aldi: en virtud de las dudas que planteaste, te dejo la contestació…" at bounding box center [750, 533] width 1007 height 34
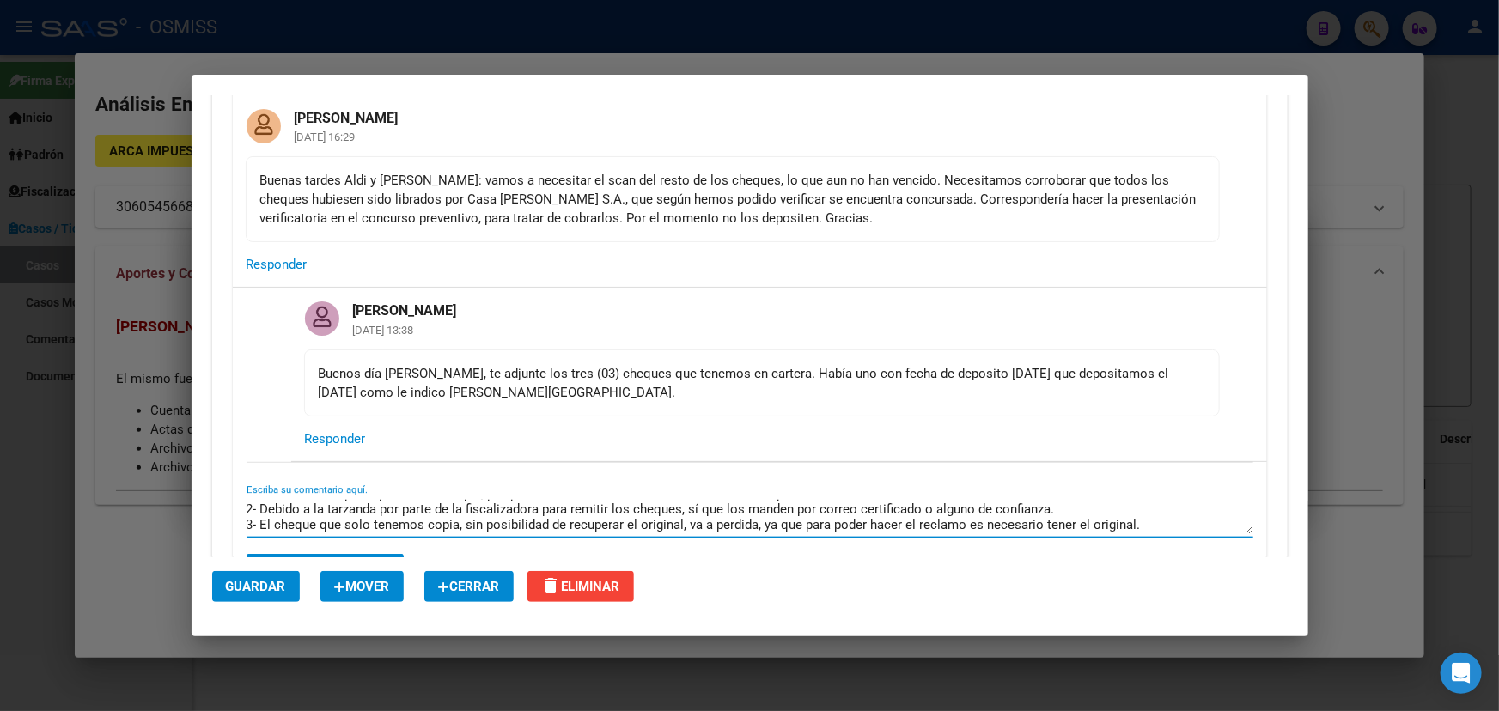
scroll to position [877, 0]
drag, startPoint x: 757, startPoint y: 541, endPoint x: 683, endPoint y: 535, distance: 74.1
click at [683, 535] on div "Buenos días Aldi: en virtud de las dudas que planteaste, te dejo la contestació…" at bounding box center [750, 523] width 1007 height 58
click at [969, 514] on textarea "Buenos días Aldi: en virtud de las dudas que planteaste, te dejo la contestació…" at bounding box center [750, 514] width 1007 height 34
click at [1144, 515] on textarea "Buenos días Aldi: en virtud de las dudas que planteaste, te dejo la contestació…" at bounding box center [750, 514] width 1007 height 34
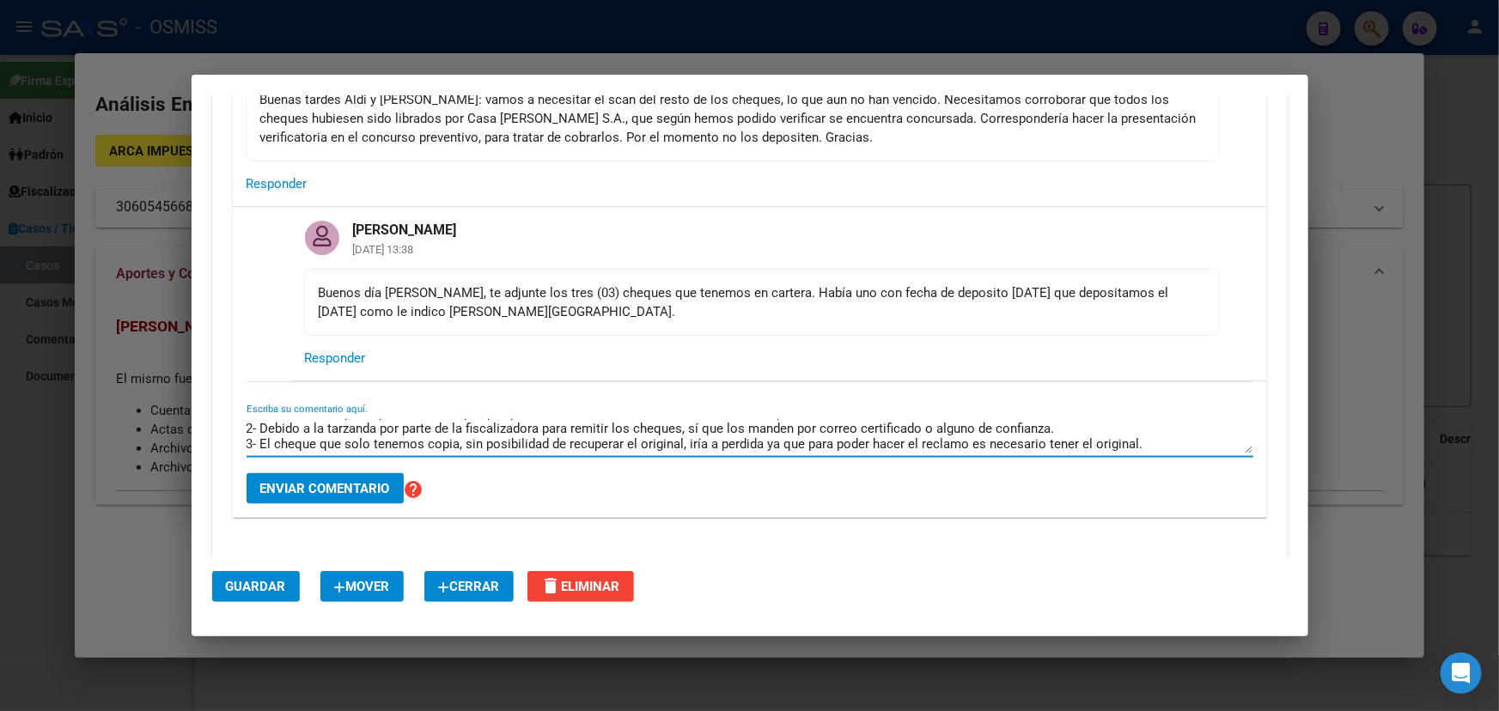
scroll to position [61, 0]
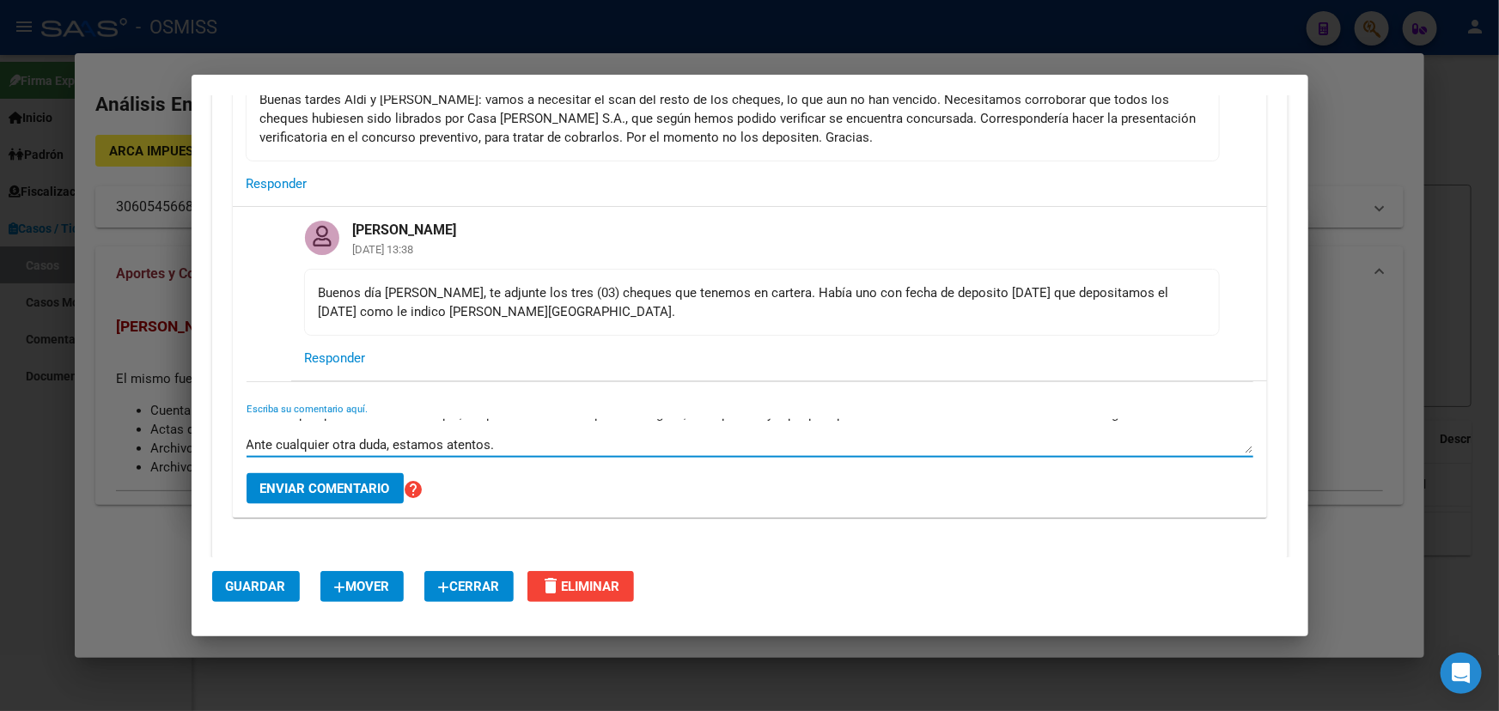
type textarea "Buenos días Aldi: en virtud de las dudas que planteaste, te dejo la contestació…"
click at [345, 473] on button "Enviar comentario" at bounding box center [325, 488] width 157 height 31
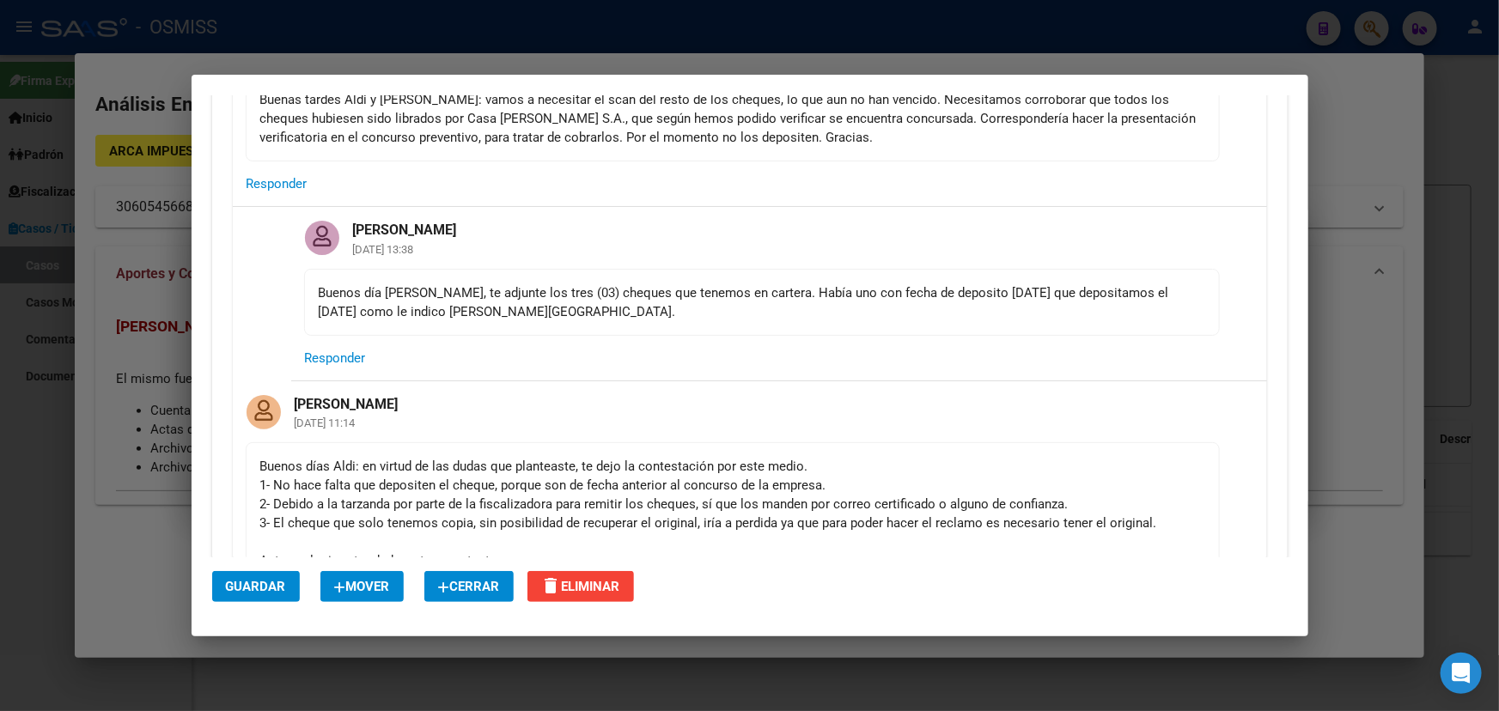
drag, startPoint x: 305, startPoint y: 480, endPoint x: 746, endPoint y: 472, distance: 440.8
click at [746, 472] on div "Buenos días Aldi: en virtud de las dudas que planteaste, te dejo la contestació…" at bounding box center [732, 513] width 945 height 113
click at [915, 476] on div "Buenos días Aldi: en virtud de las dudas que planteaste, te dejo la contestació…" at bounding box center [732, 513] width 945 height 113
drag, startPoint x: 383, startPoint y: 484, endPoint x: 791, endPoint y: 488, distance: 408.1
click at [780, 488] on div "Buenos días Aldi: en virtud de las dudas que planteaste, te dejo la contestació…" at bounding box center [732, 513] width 945 height 113
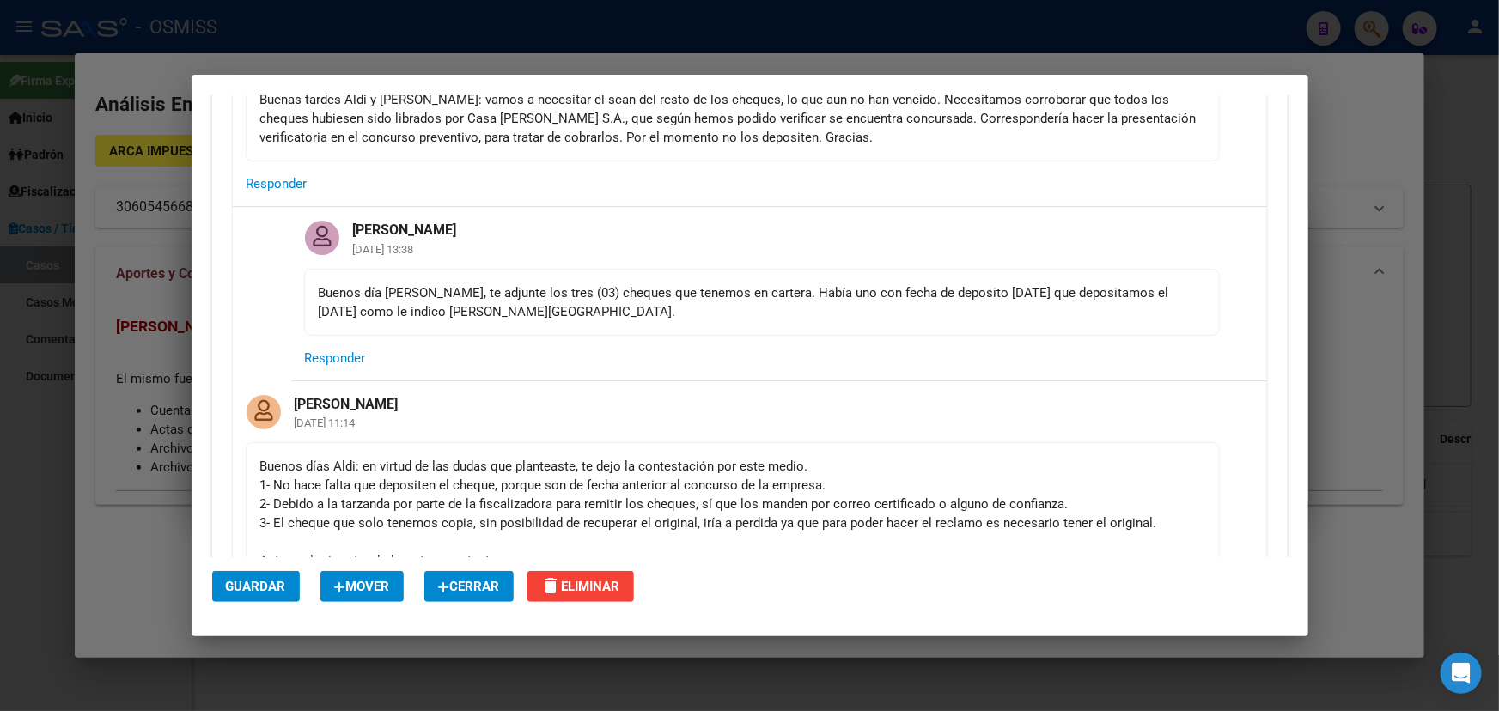
click at [908, 488] on div "Buenos días Aldi: en virtud de las dudas que planteaste, te dejo la contestació…" at bounding box center [732, 513] width 945 height 113
drag, startPoint x: 300, startPoint y: 501, endPoint x: 560, endPoint y: 509, distance: 260.5
click at [560, 509] on div "Buenos días Aldi: en virtud de las dudas que planteaste, te dejo la contestació…" at bounding box center [732, 513] width 945 height 113
drag, startPoint x: 681, startPoint y: 504, endPoint x: 798, endPoint y: 495, distance: 117.2
click at [683, 504] on div "Buenos días Aldi: en virtud de las dudas que planteaste, te dejo la contestació…" at bounding box center [732, 513] width 945 height 113
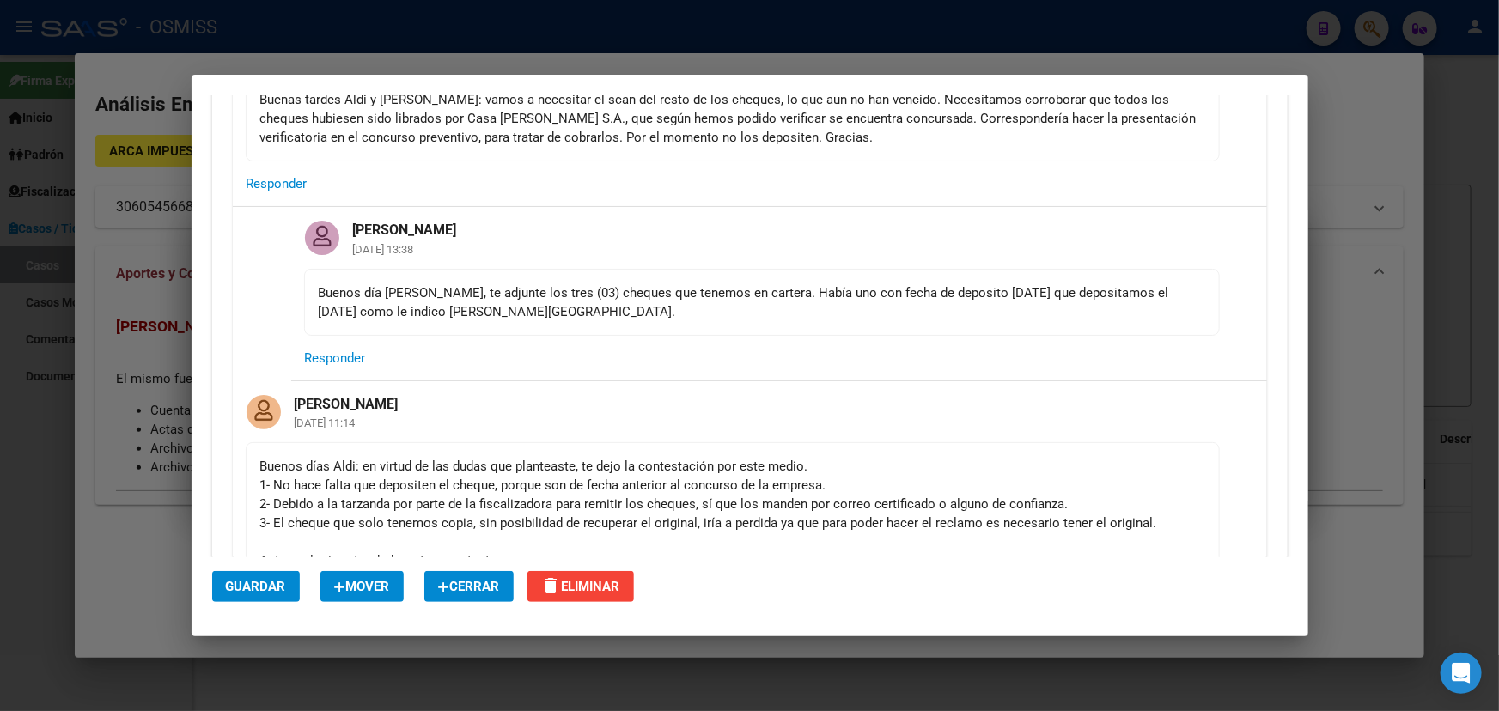
drag, startPoint x: 512, startPoint y: 501, endPoint x: 850, endPoint y: 502, distance: 337.7
click at [789, 505] on div "Buenos días Aldi: en virtud de las dudas que planteaste, te dejo la contestació…" at bounding box center [732, 513] width 945 height 113
drag, startPoint x: 874, startPoint y: 502, endPoint x: 1142, endPoint y: 492, distance: 268.2
click at [875, 502] on div "Buenos días Aldi: en virtud de las dudas que planteaste, te dejo la contestació…" at bounding box center [732, 513] width 945 height 113
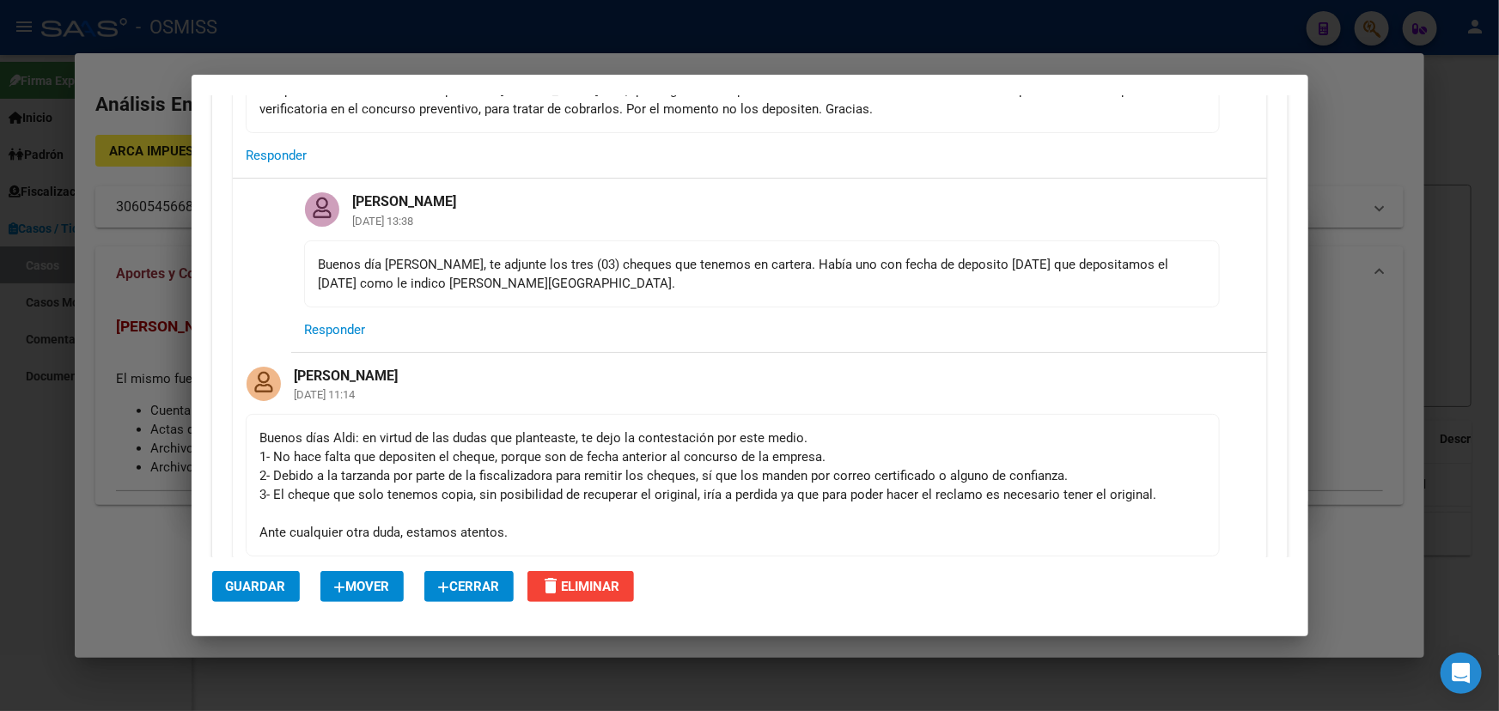
scroll to position [1034, 0]
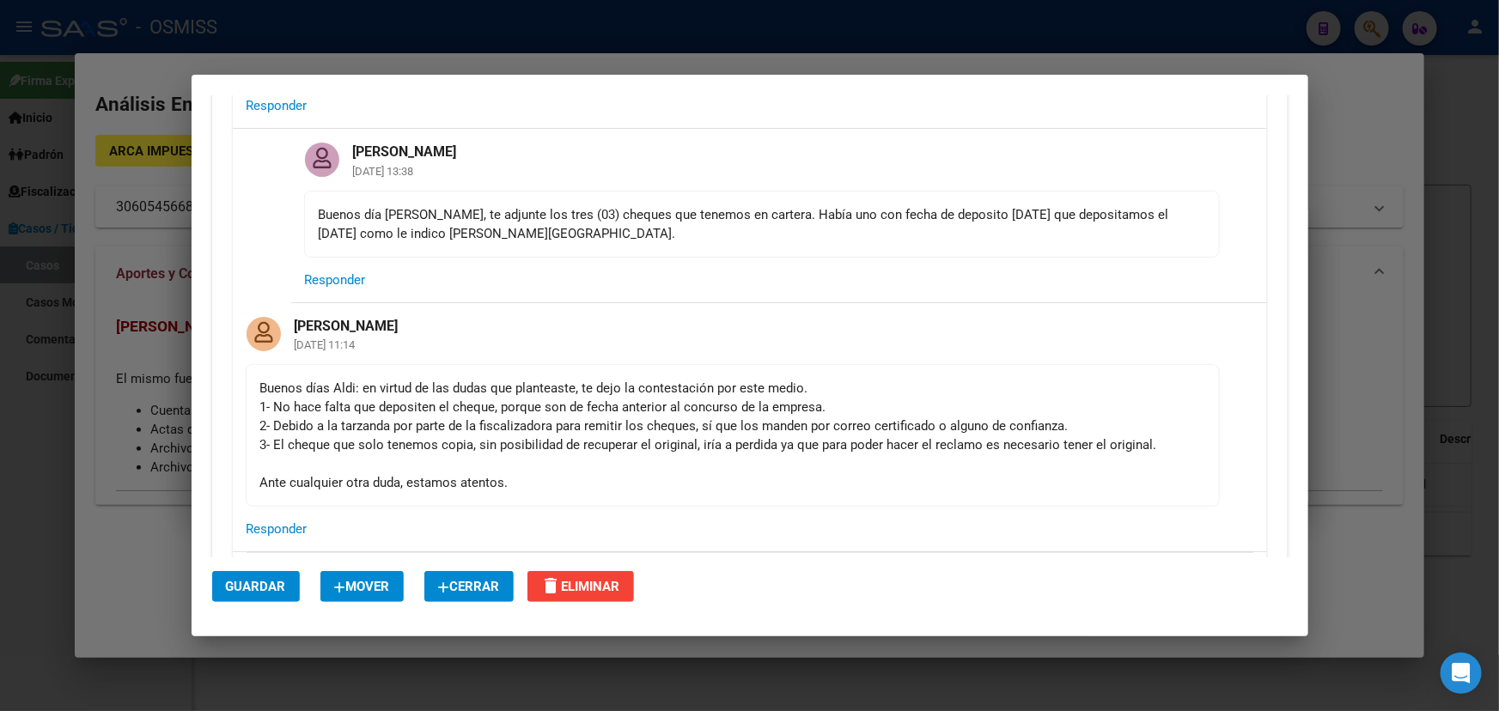
drag, startPoint x: 363, startPoint y: 444, endPoint x: 730, endPoint y: 441, distance: 366.9
click at [705, 442] on div "Buenos días Aldi: en virtud de las dudas que planteaste, te dejo la contestació…" at bounding box center [732, 435] width 945 height 113
click at [741, 442] on div "Buenos días Aldi: en virtud de las dudas que planteaste, te dejo la contestació…" at bounding box center [732, 435] width 945 height 113
click at [610, 446] on div "Buenos días Aldi: en virtud de las dudas que planteaste, te dejo la contestació…" at bounding box center [732, 435] width 945 height 113
drag, startPoint x: 697, startPoint y: 457, endPoint x: 930, endPoint y: 452, distance: 232.9
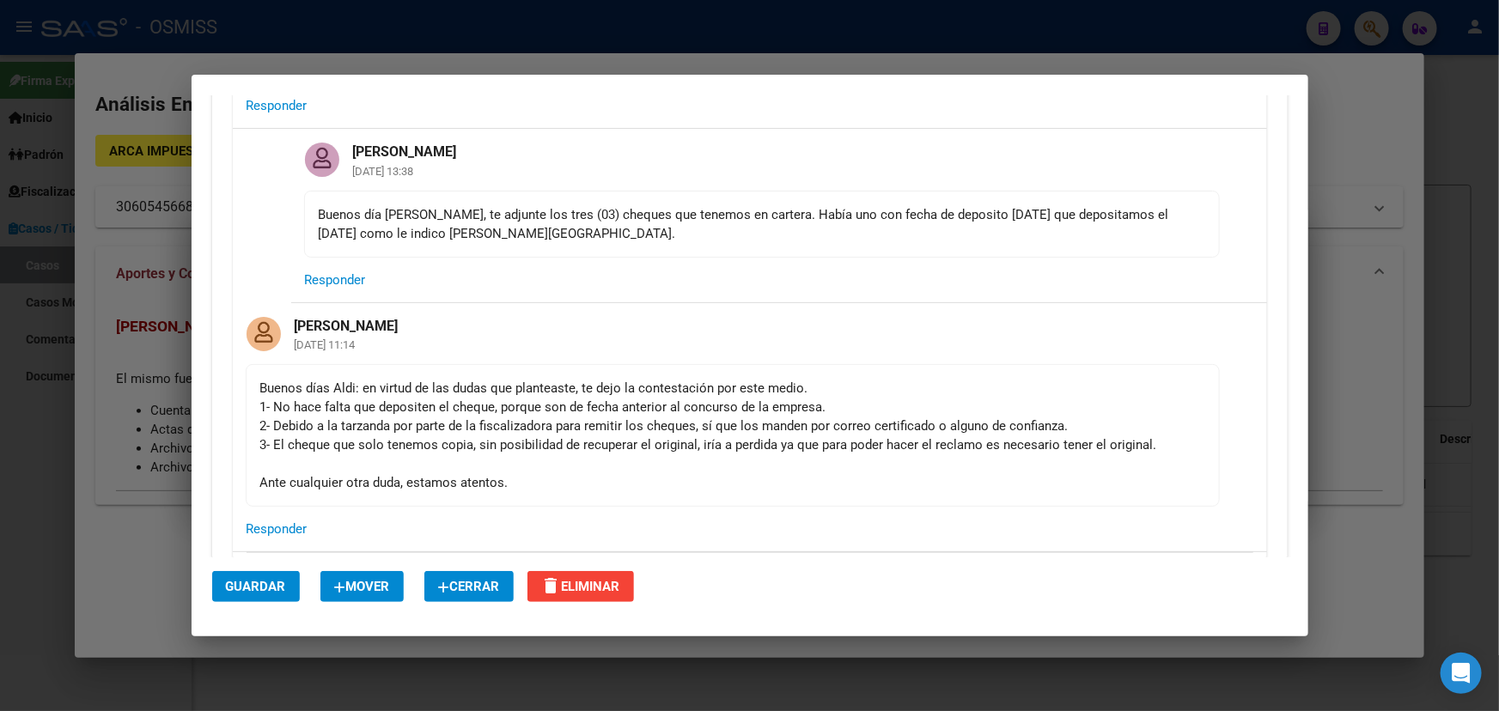
click at [930, 452] on div "Buenos días Aldi: en virtud de las dudas que planteaste, te dejo la contestació…" at bounding box center [732, 435] width 945 height 113
click at [1014, 439] on div "Buenos días Aldi: en virtud de las dudas que planteaste, te dejo la contestació…" at bounding box center [732, 435] width 945 height 113
drag, startPoint x: 1149, startPoint y: 443, endPoint x: 850, endPoint y: 455, distance: 299.2
click at [862, 455] on div "Buenos días Aldi: en virtud de las dudas que planteaste, te dejo la contestació…" at bounding box center [732, 435] width 945 height 113
drag, startPoint x: 774, startPoint y: 447, endPoint x: 685, endPoint y: 450, distance: 89.4
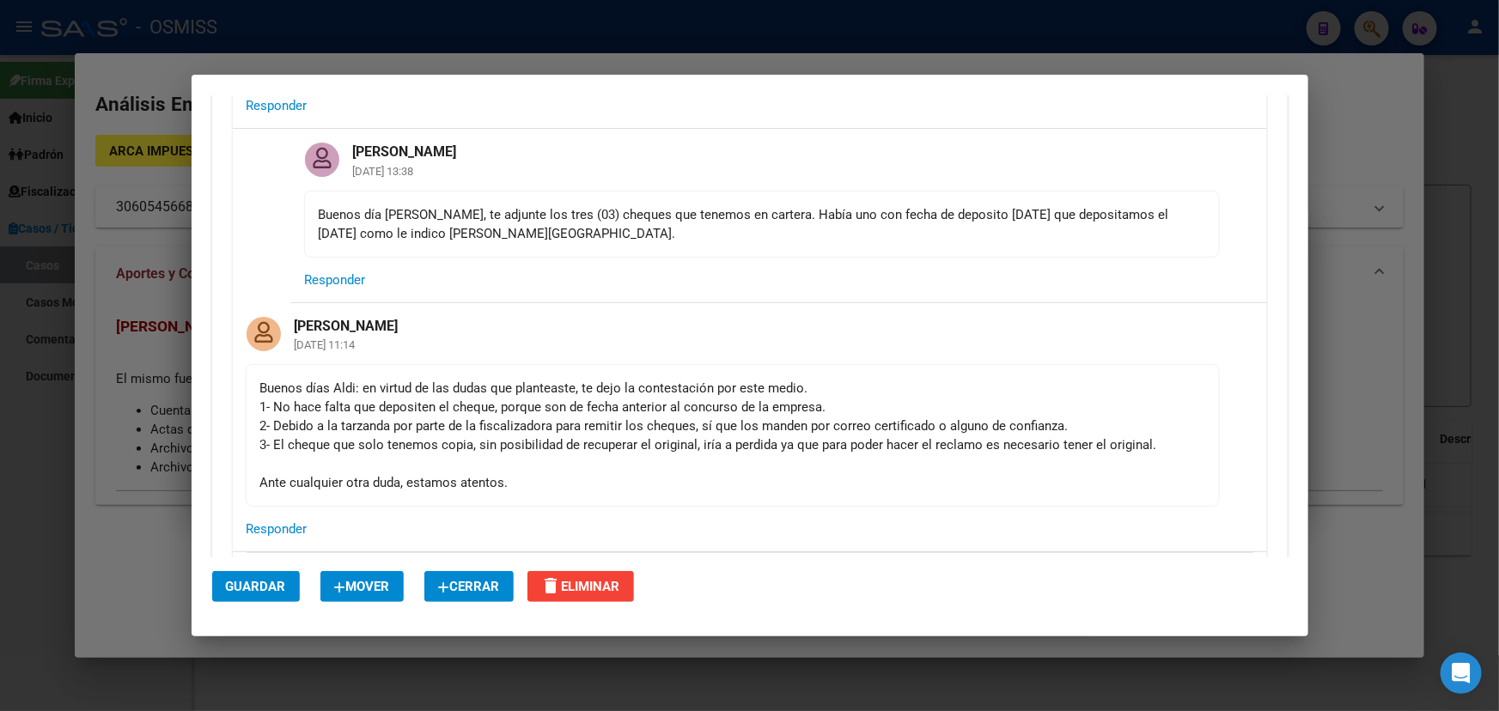
click at [773, 447] on div "Buenos días Aldi: en virtud de las dudas que planteaste, te dejo la contestació…" at bounding box center [732, 435] width 945 height 113
drag, startPoint x: 284, startPoint y: 489, endPoint x: 592, endPoint y: 475, distance: 308.8
click at [576, 477] on div "Buenos días Aldi: en virtud de las dudas que planteaste, te dejo la contestació…" at bounding box center [732, 435] width 945 height 113
click at [643, 473] on div "Buenos días Aldi: en virtud de las dudas que planteaste, te dejo la contestació…" at bounding box center [732, 435] width 945 height 113
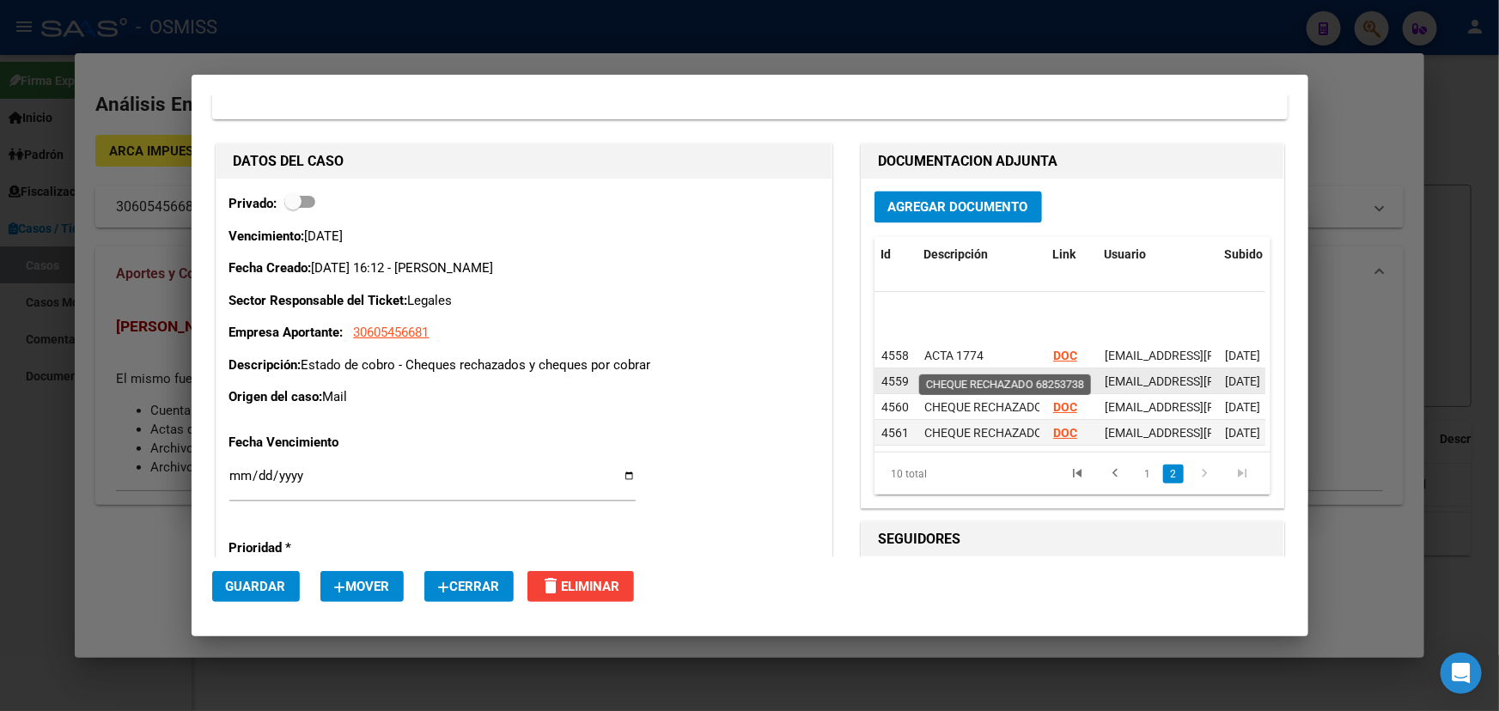
scroll to position [114, 0]
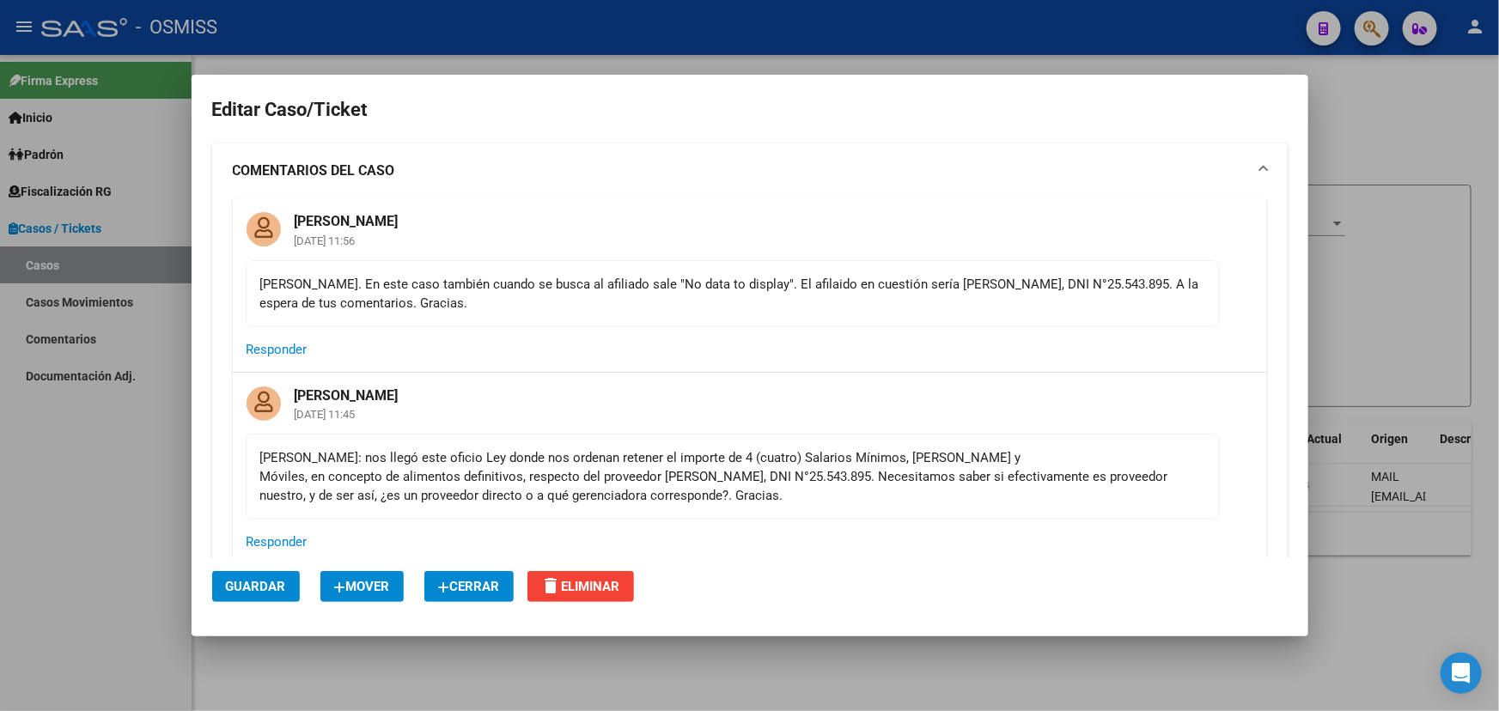
click at [82, 264] on div at bounding box center [749, 355] width 1499 height 711
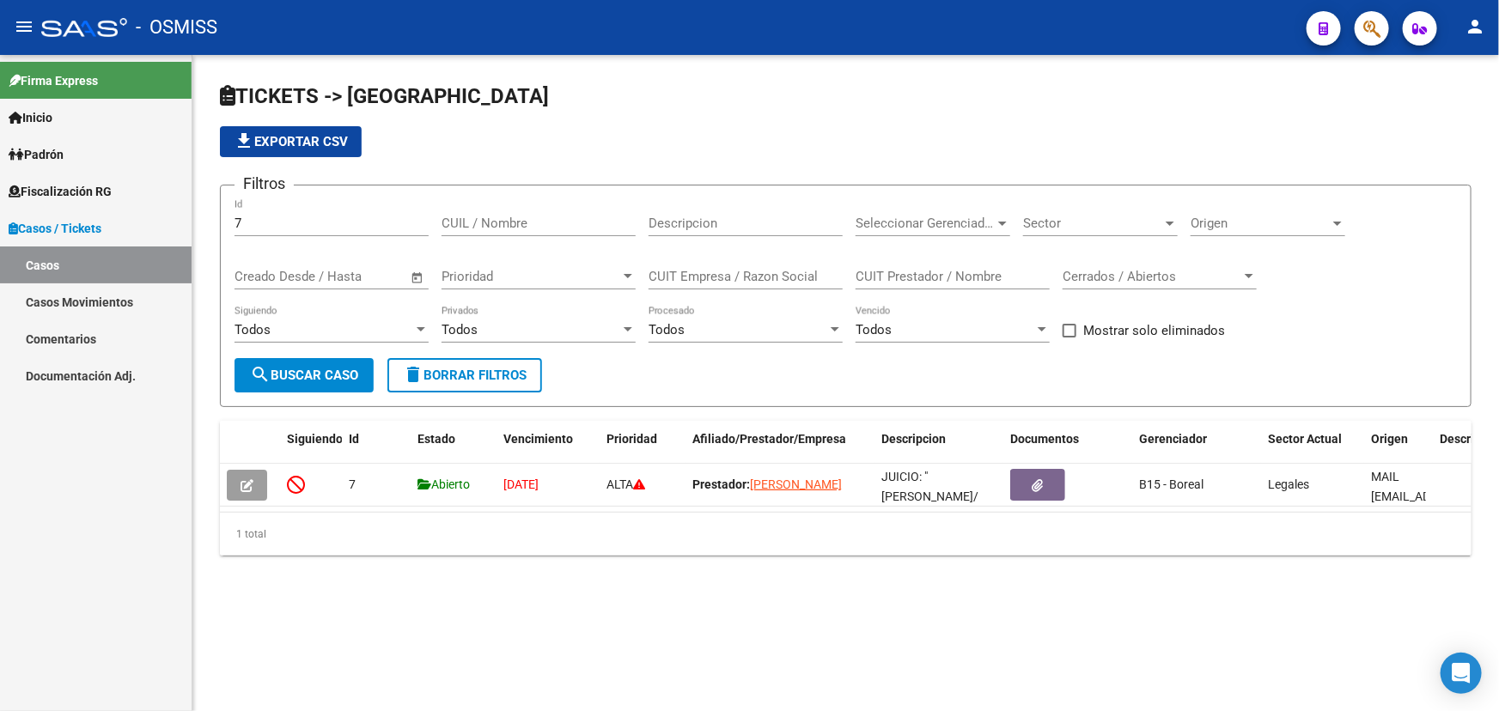
click at [86, 298] on link "Casos Movimientos" at bounding box center [96, 302] width 192 height 37
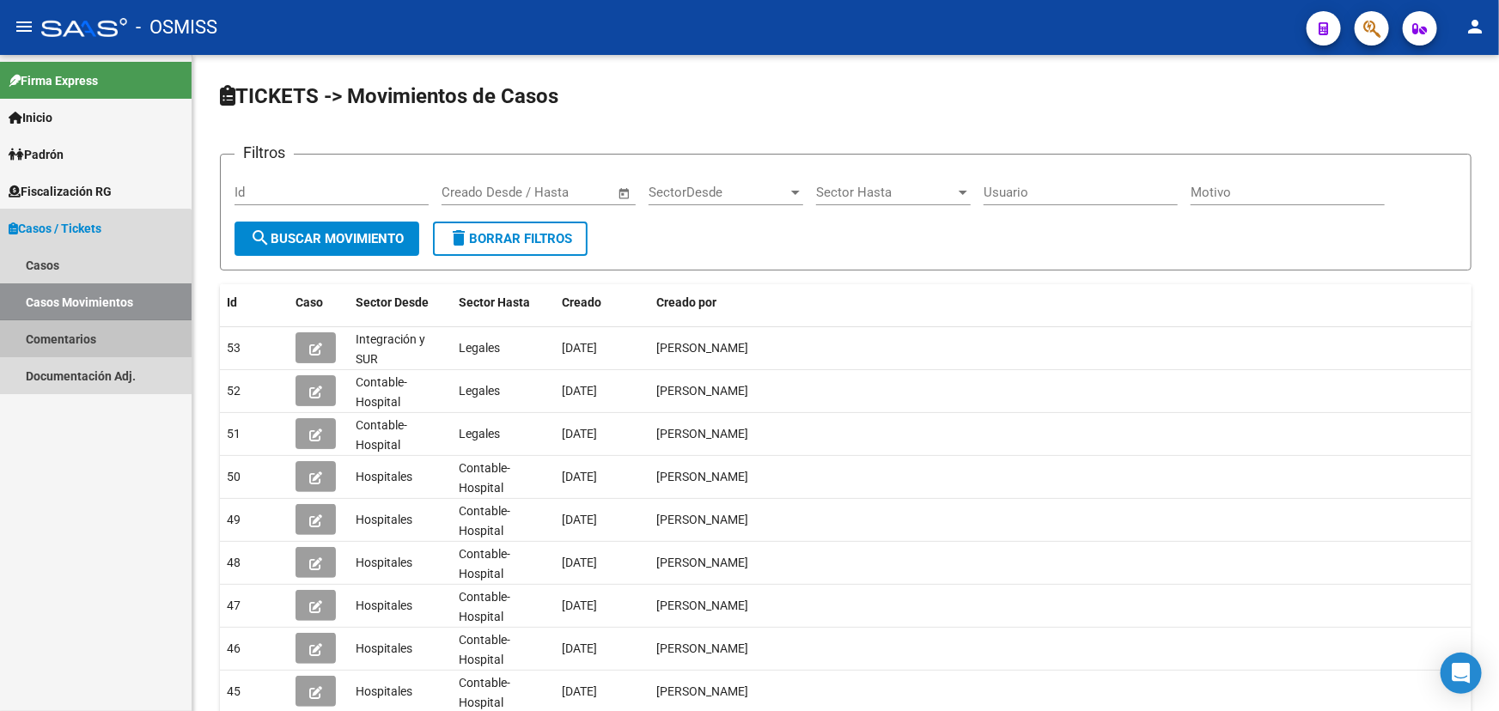
click at [69, 345] on link "Comentarios" at bounding box center [96, 338] width 192 height 37
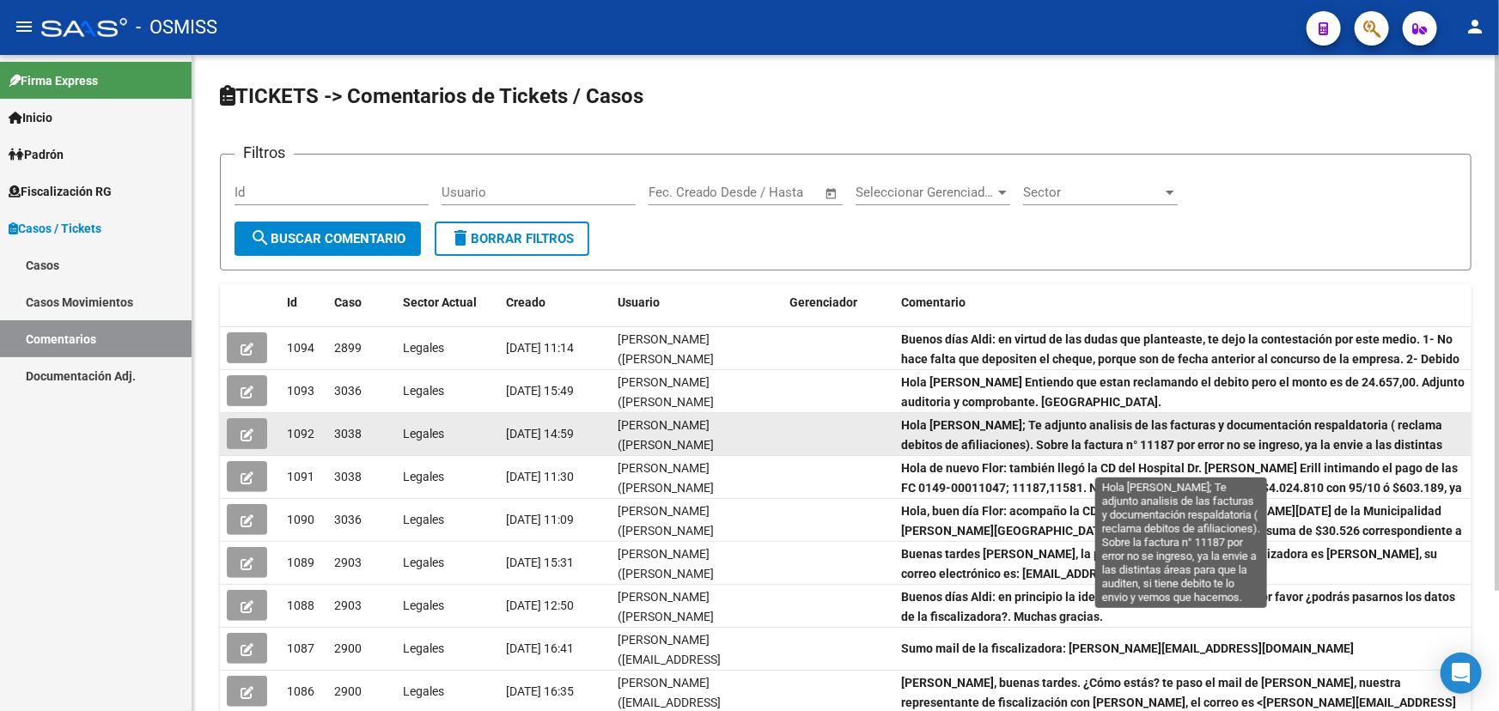
scroll to position [22, 0]
drag, startPoint x: 973, startPoint y: 439, endPoint x: 1206, endPoint y: 437, distance: 233.7
click at [1206, 437] on strong "Hola Fany; Te adjunto analisis de las facturas y documentación respaldatoria ( …" at bounding box center [1171, 422] width 541 height 53
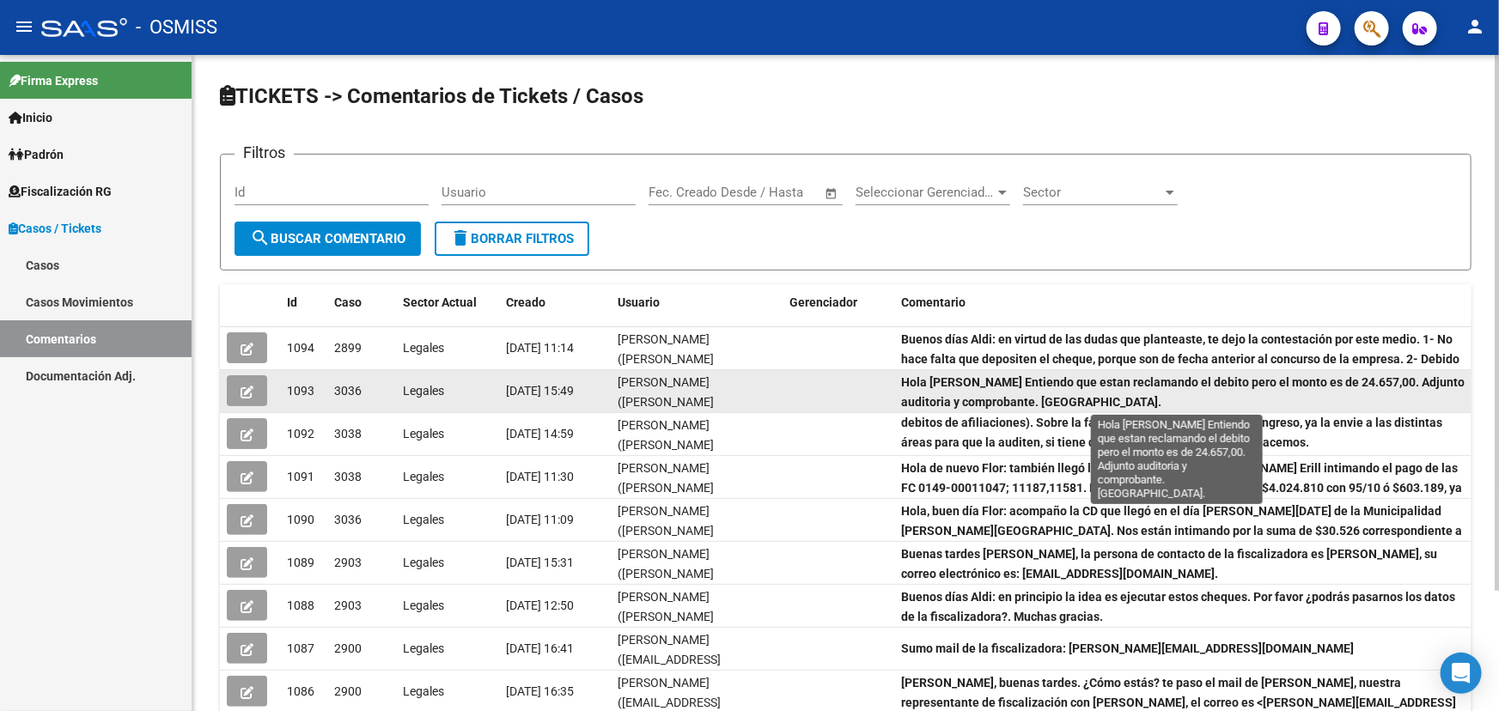
click at [991, 395] on strong "Hola Fany Entiendo que estan reclamando el debito pero el monto es de 24.657,00…" at bounding box center [1183, 392] width 564 height 34
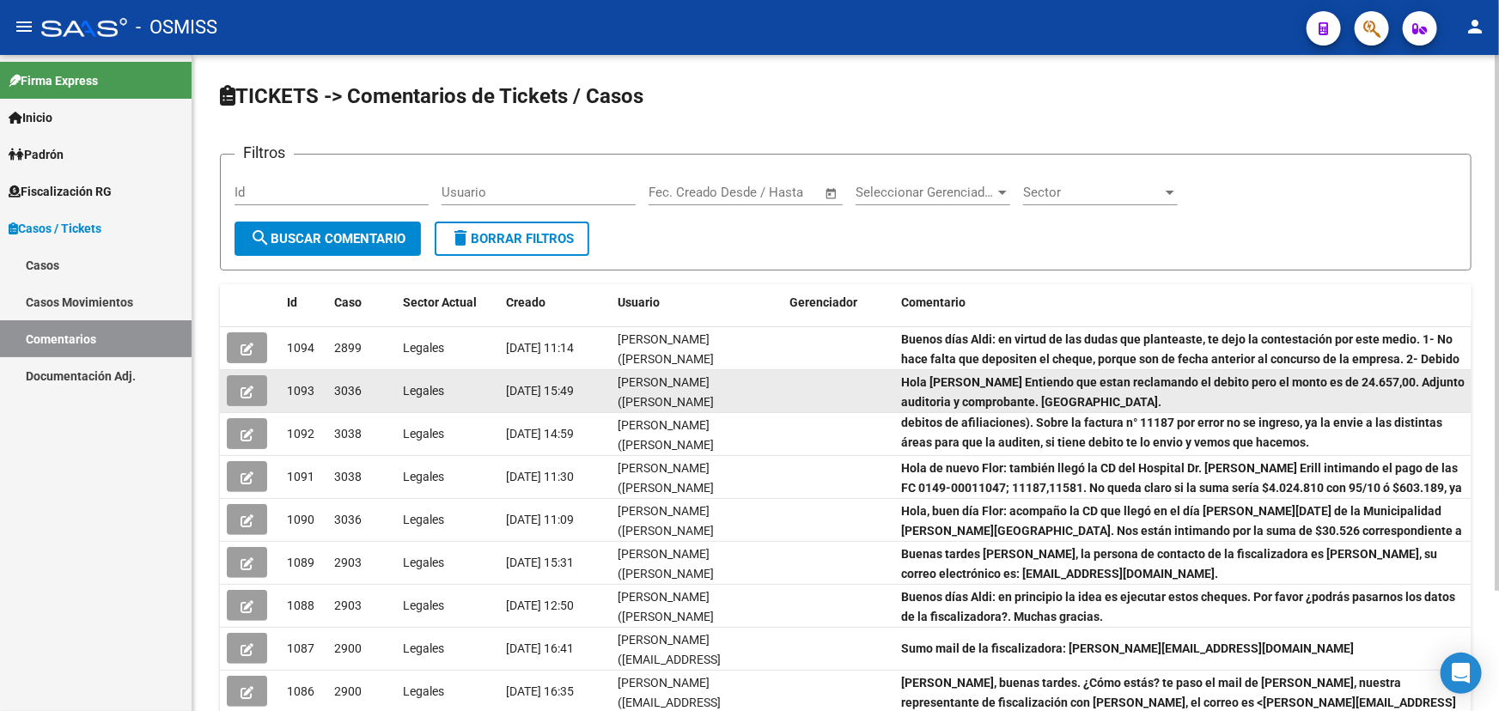
scroll to position [3, 0]
drag, startPoint x: 1064, startPoint y: 400, endPoint x: 893, endPoint y: 387, distance: 171.5
click at [893, 387] on div "1093 3036 Legales 12/09/2025 15:49 Ludmila Lescano (ludmila.lescano@osmiss.org.…" at bounding box center [846, 391] width 1252 height 43
click at [1168, 393] on div "Hola Fany Entiendo que estan reclamando el debito pero el monto es de 24.657,00…" at bounding box center [1183, 391] width 564 height 36
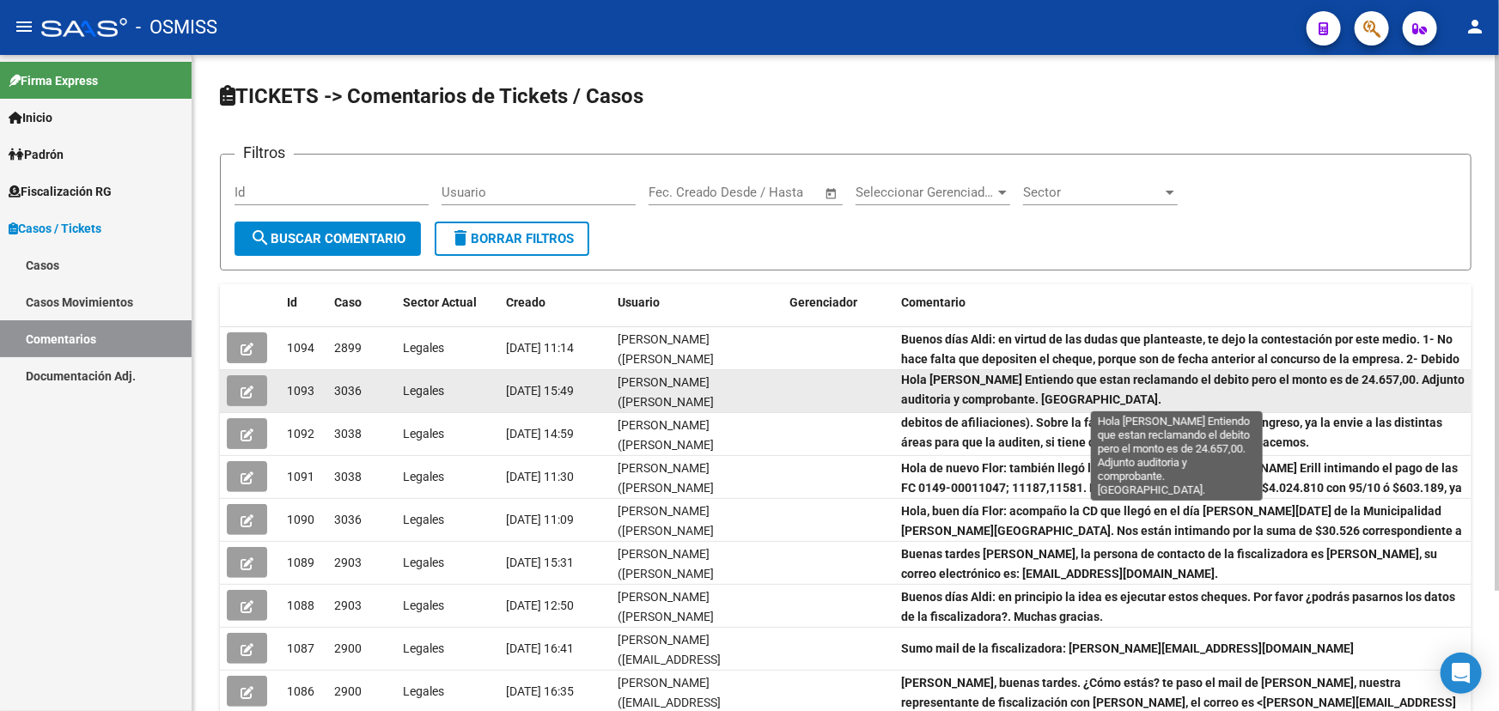
scroll to position [0, 0]
drag, startPoint x: 997, startPoint y: 397, endPoint x: 905, endPoint y: 381, distance: 93.4
click at [905, 381] on div "Hola Fany Entiendo que estan reclamando el debito pero el monto es de 24.657,00…" at bounding box center [1183, 391] width 564 height 36
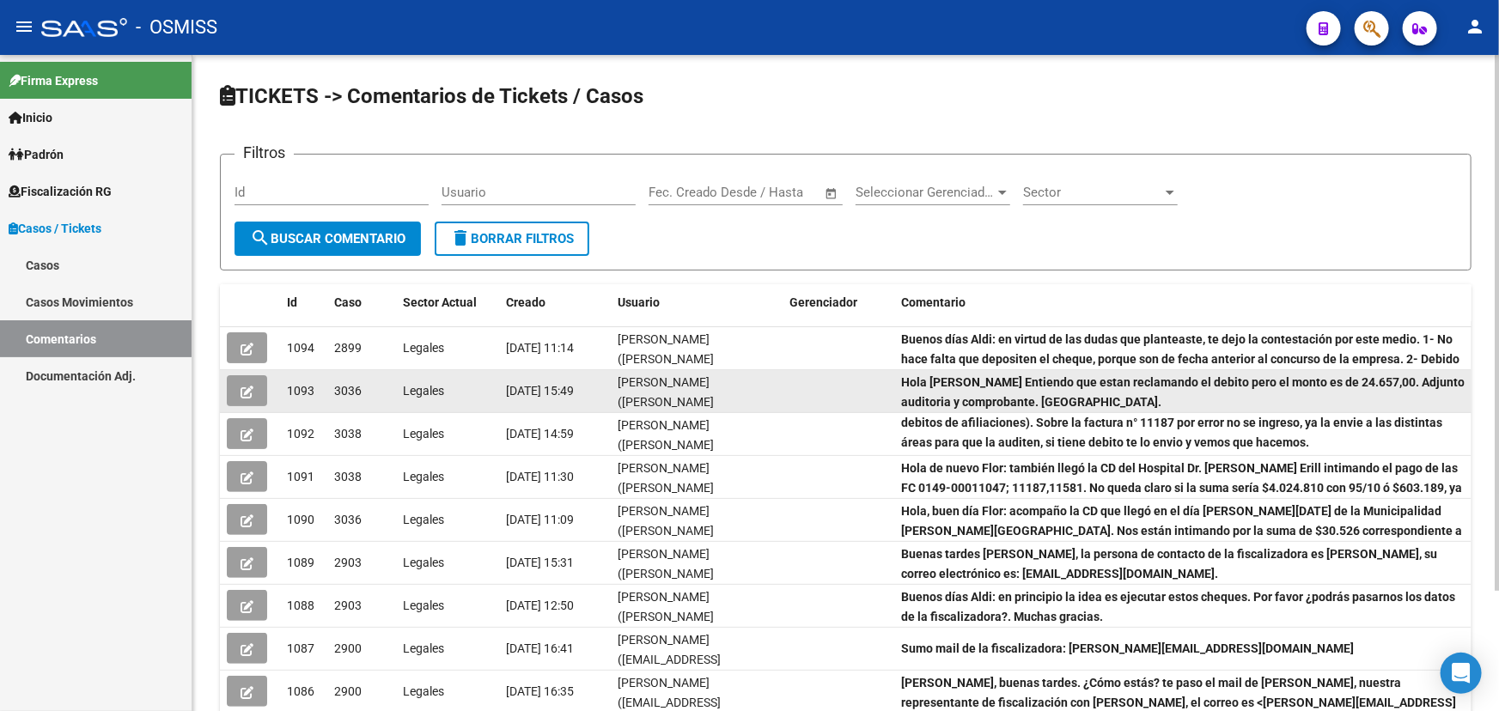
click at [241, 386] on icon "button" at bounding box center [247, 392] width 13 height 13
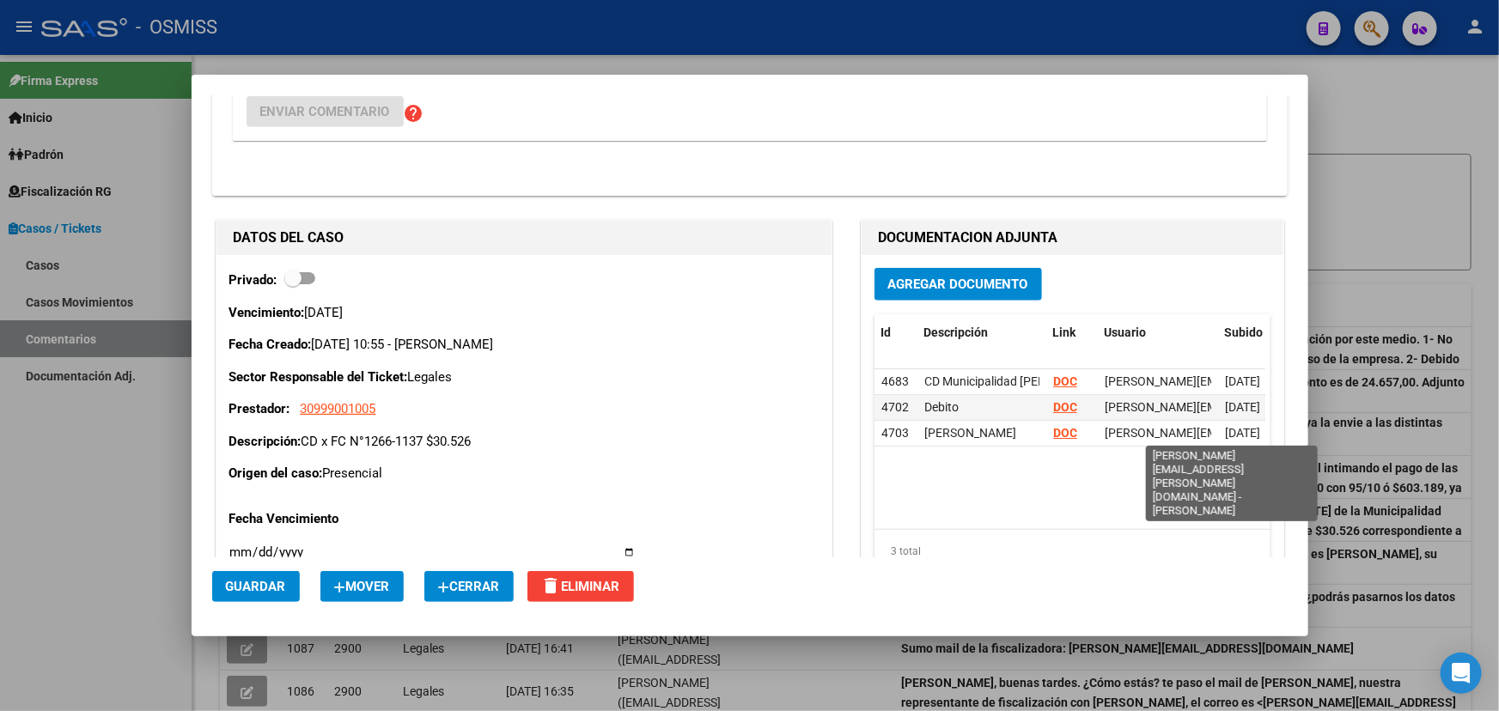
scroll to position [546, 0]
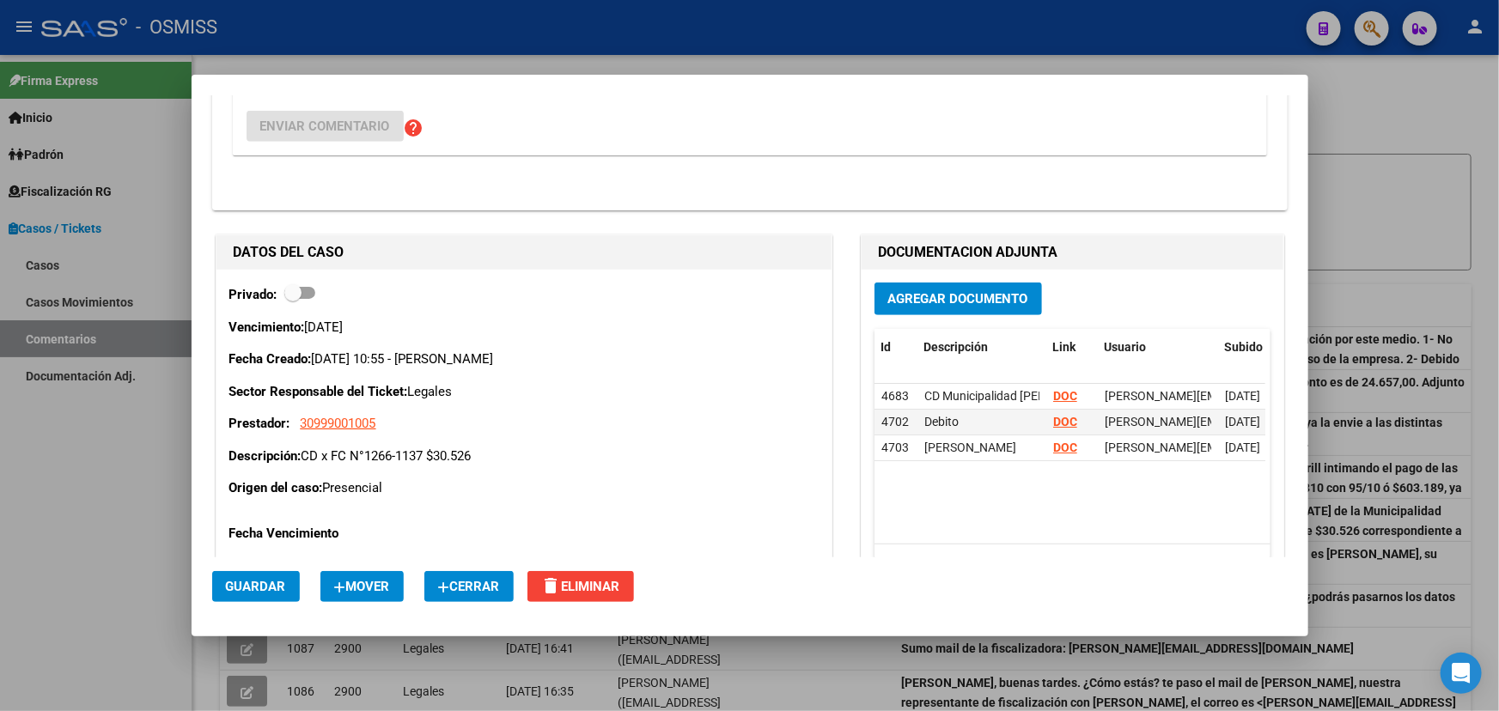
click at [958, 305] on span "Agregar Documento" at bounding box center [958, 299] width 140 height 15
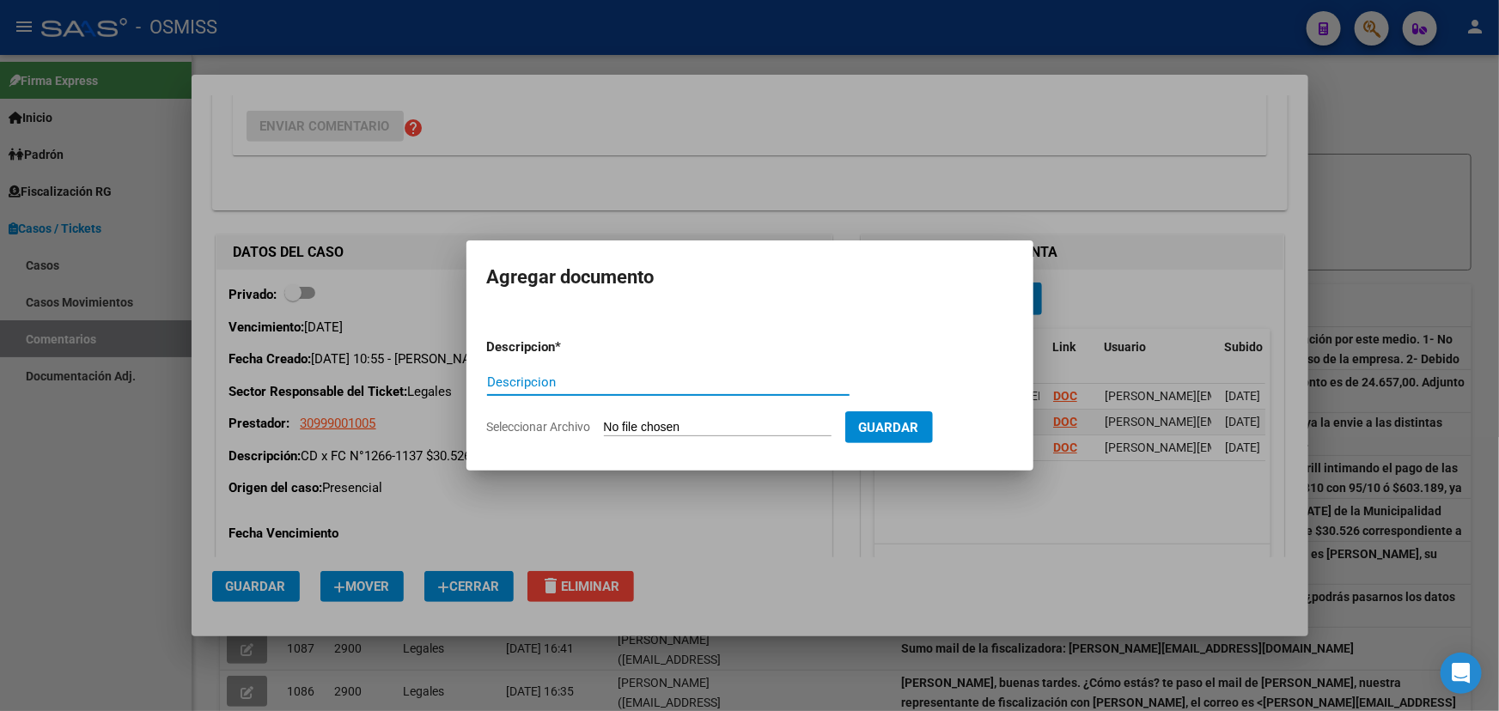
click at [747, 436] on form "Descripcion * Descripcion Seleccionar Archivo Guardar" at bounding box center [750, 387] width 526 height 125
click at [730, 428] on input "Seleccionar Archivo" at bounding box center [718, 428] width 228 height 16
type input "C:\fakepath\Nota credito x FC 1-1137.pdf"
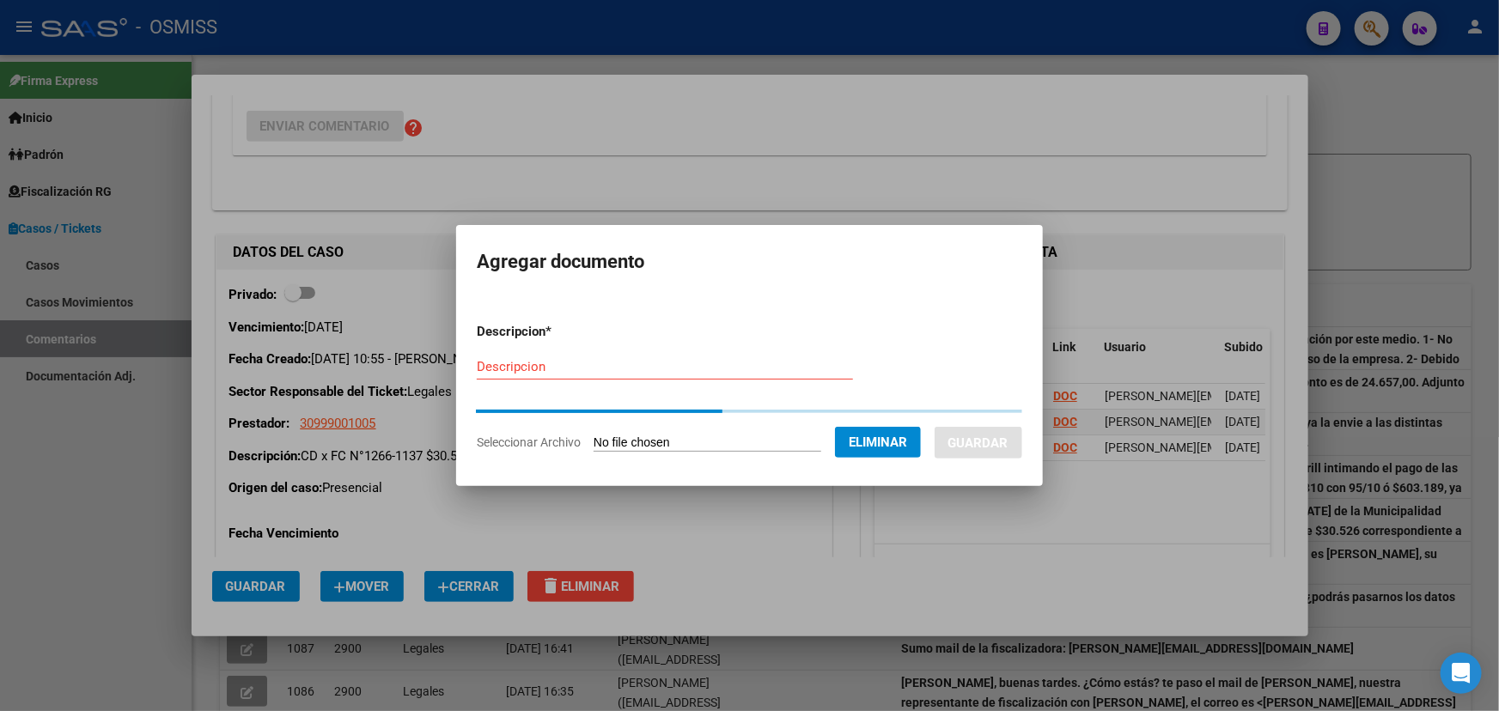
click at [517, 369] on input "Descripcion" at bounding box center [665, 366] width 376 height 15
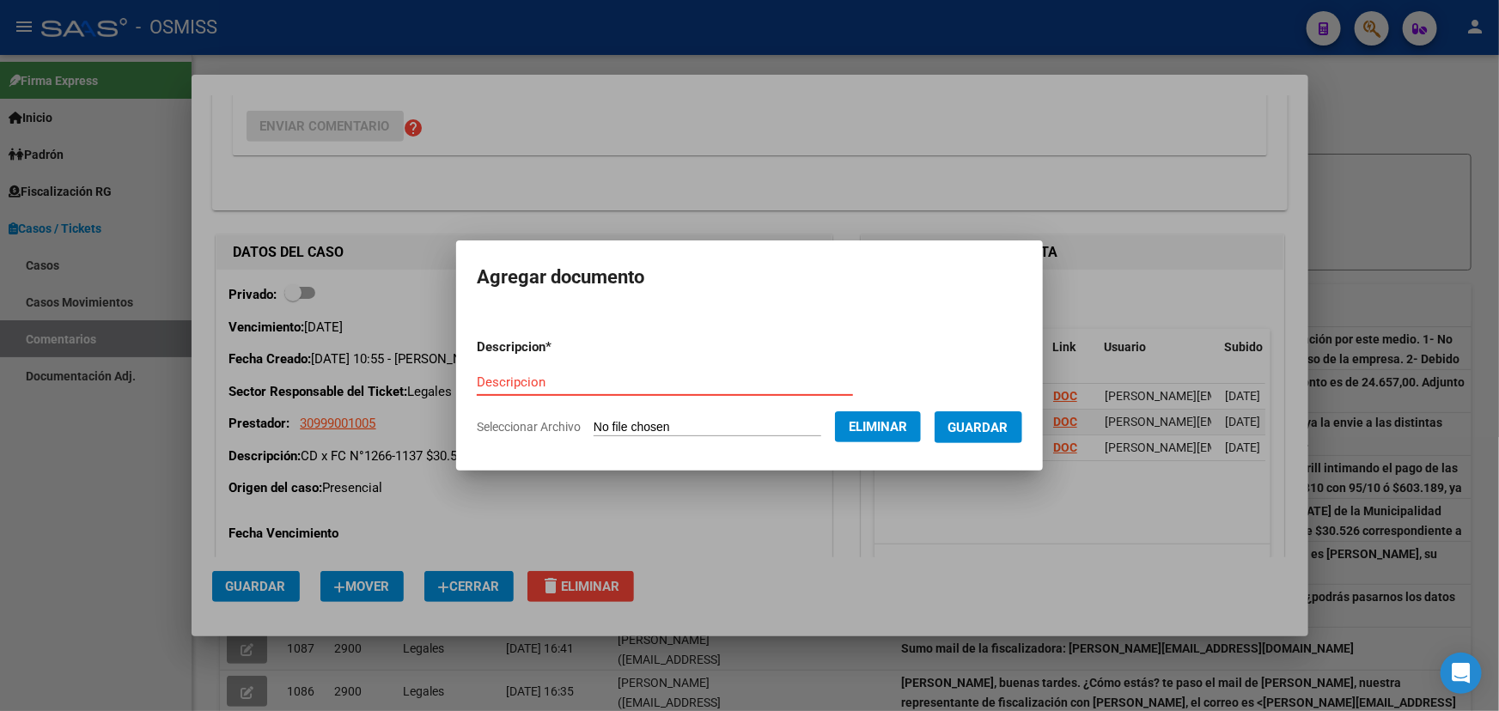
paste input "Nota credito x FC 1-1137"
type input "Nota credito x FC 1-1137"
click at [1012, 437] on button "Guardar" at bounding box center [979, 428] width 88 height 32
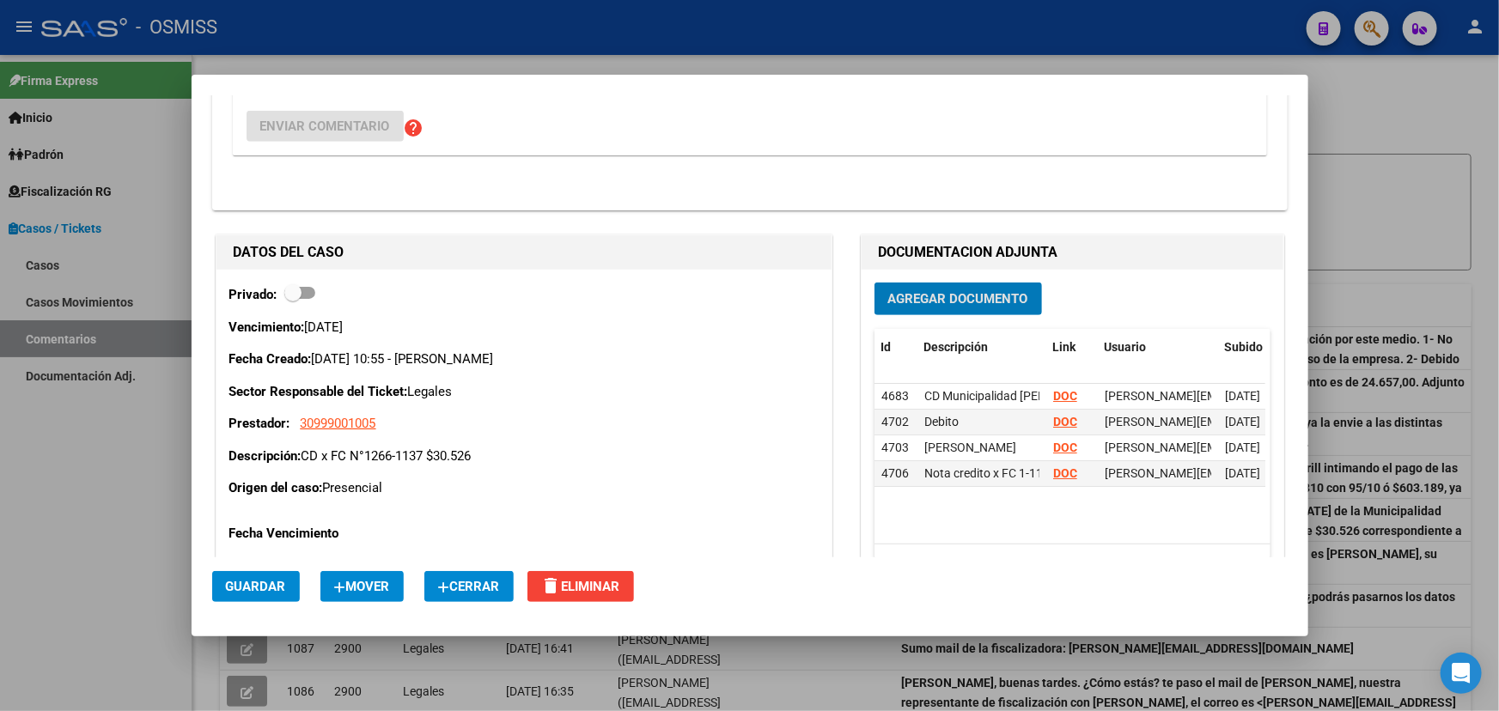
click at [912, 292] on span "Agregar Documento" at bounding box center [958, 299] width 140 height 15
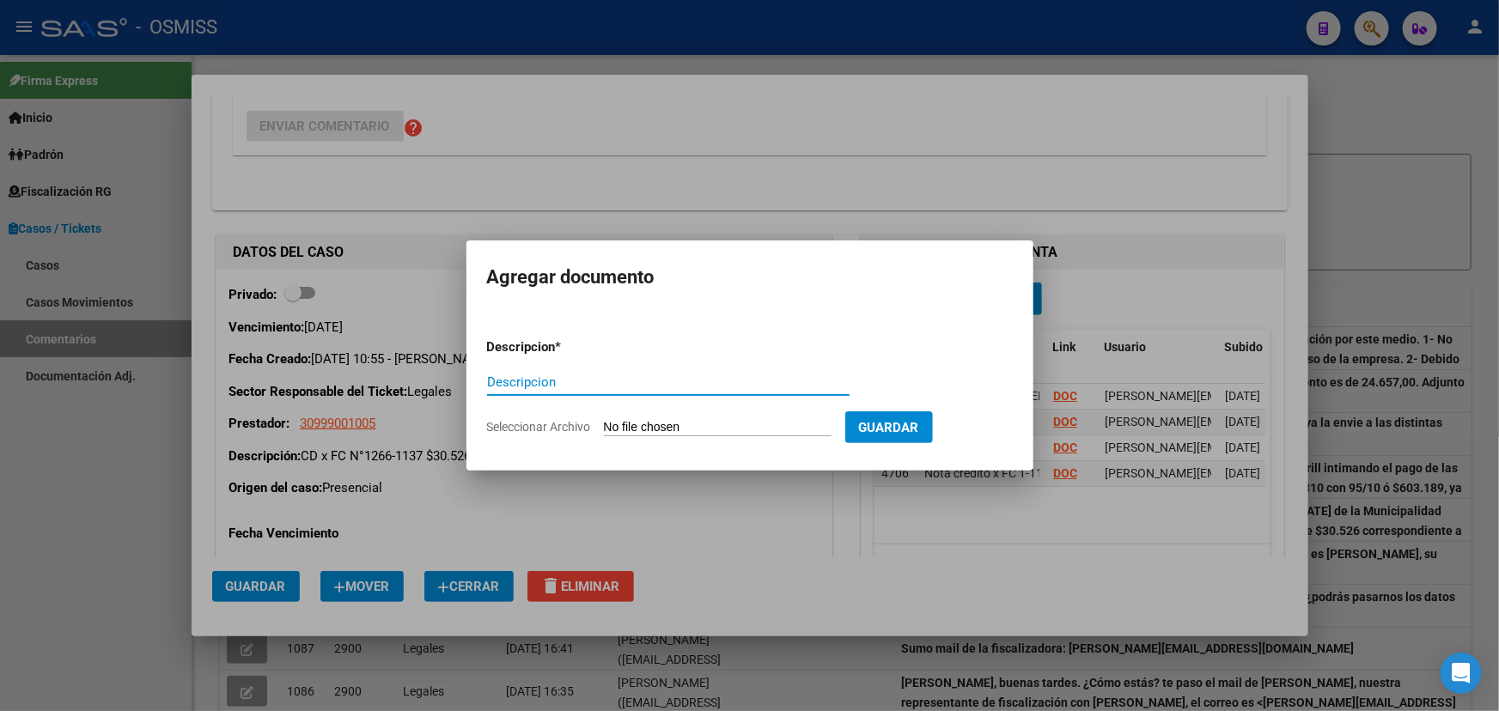
click at [692, 425] on input "Seleccionar Archivo" at bounding box center [718, 428] width 228 height 16
type input "C:\fakepath\Re_ Resp. OSMiSS por CD168447908.pdf"
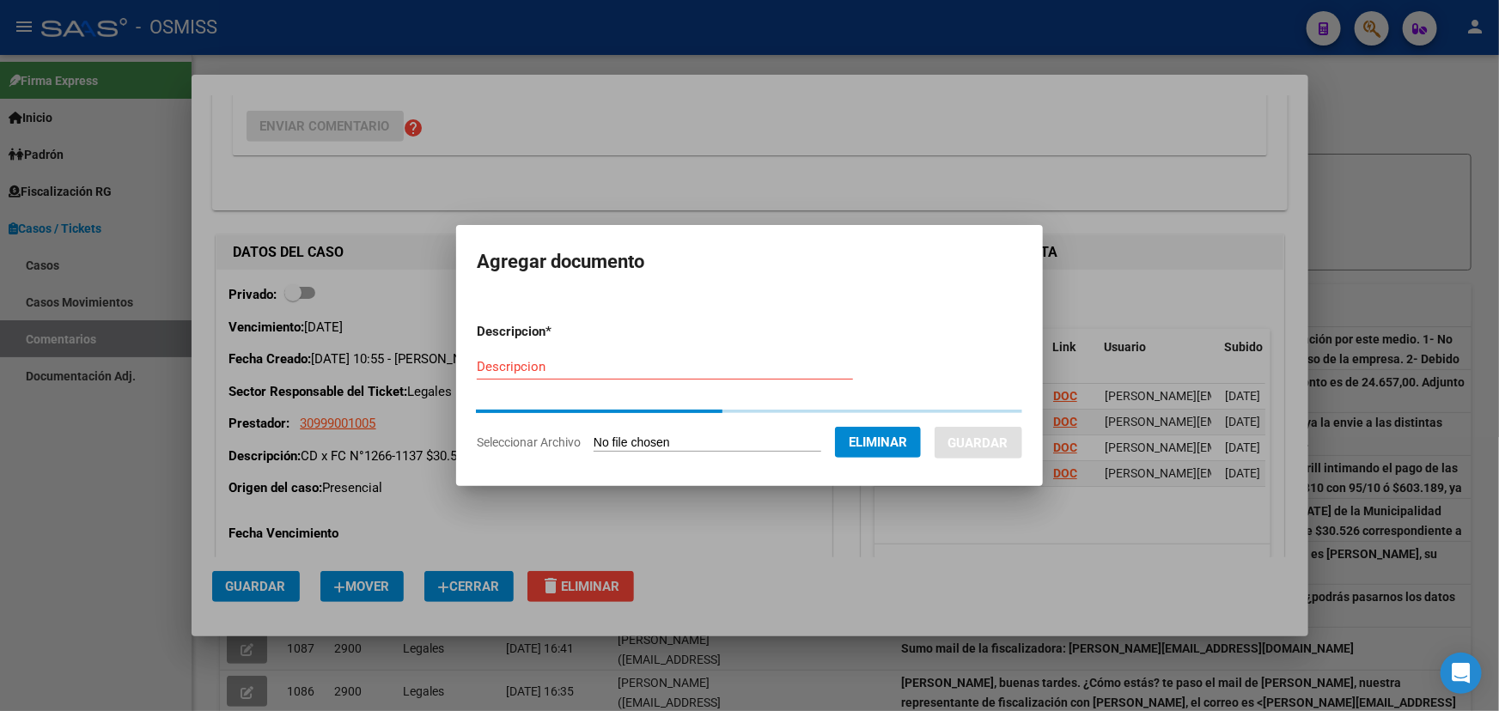
click at [533, 373] on input "Descripcion" at bounding box center [665, 366] width 376 height 15
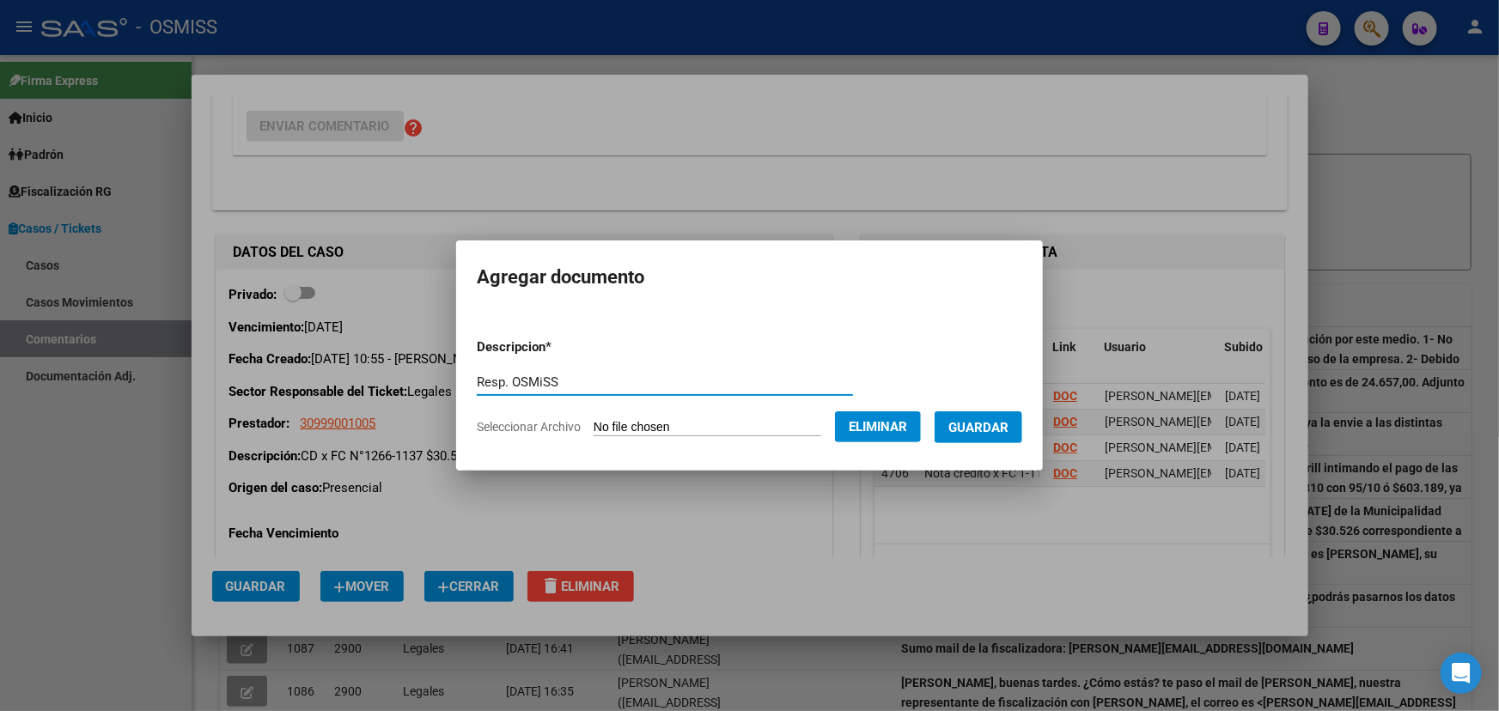
type input "Resp. OSMiSS"
click at [1009, 424] on span "Guardar" at bounding box center [979, 427] width 60 height 15
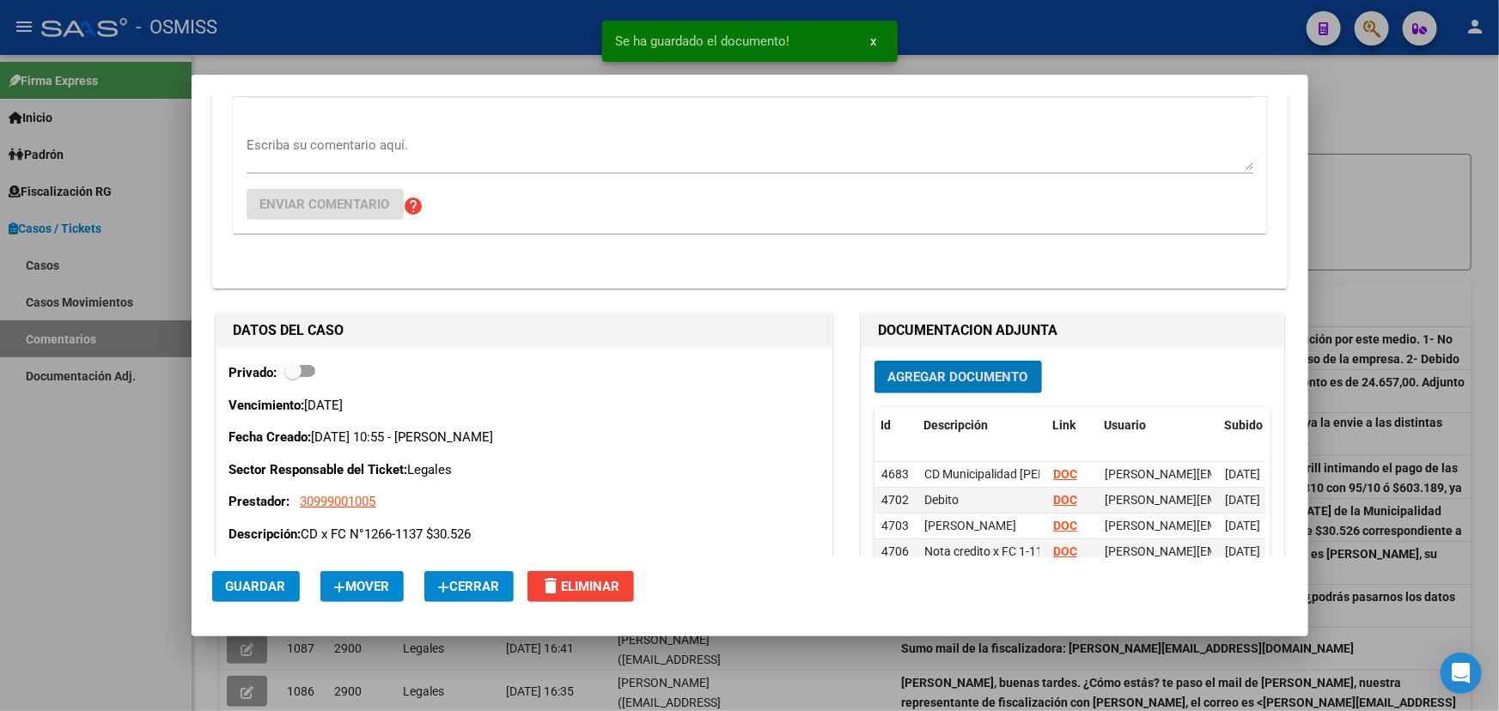
scroll to position [312, 0]
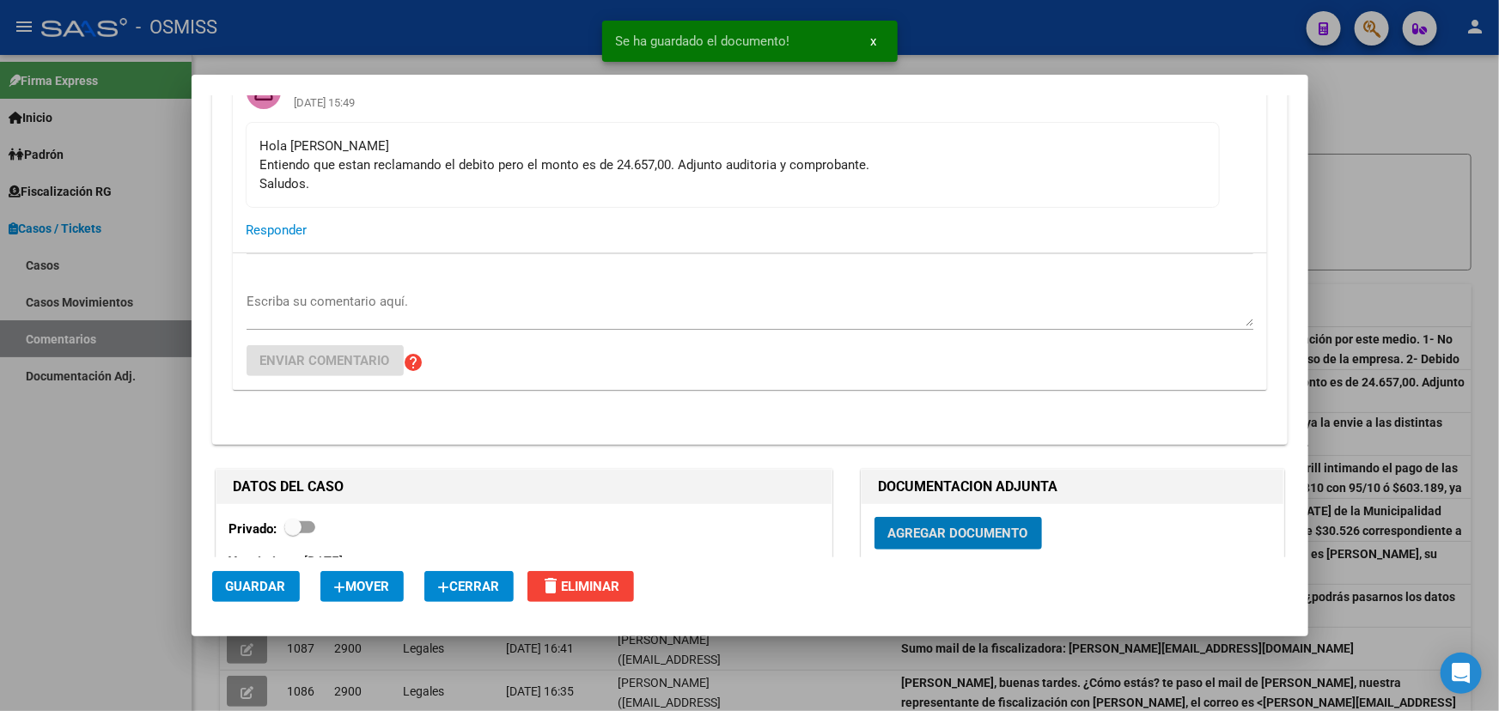
click at [308, 302] on textarea "Escriba su comentario aquí." at bounding box center [750, 309] width 1007 height 34
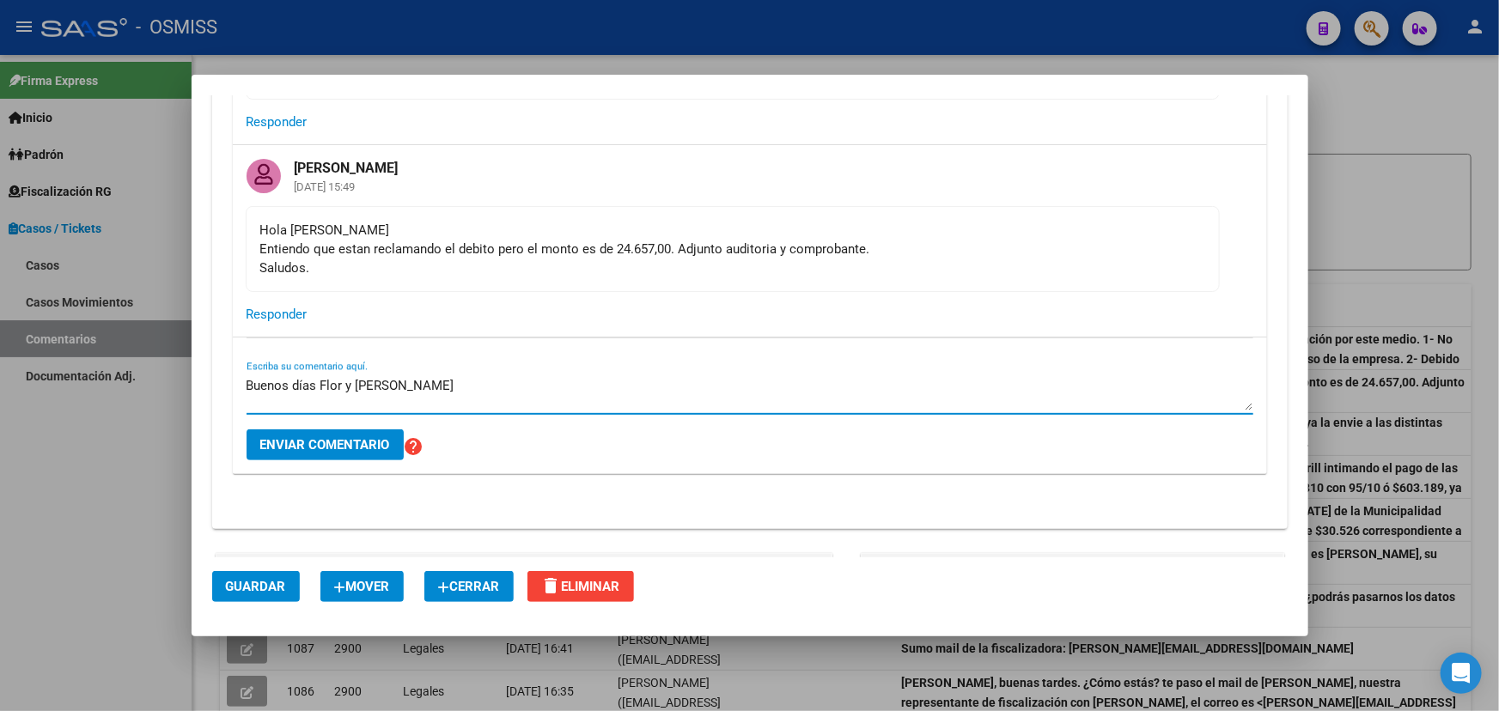
scroll to position [156, 0]
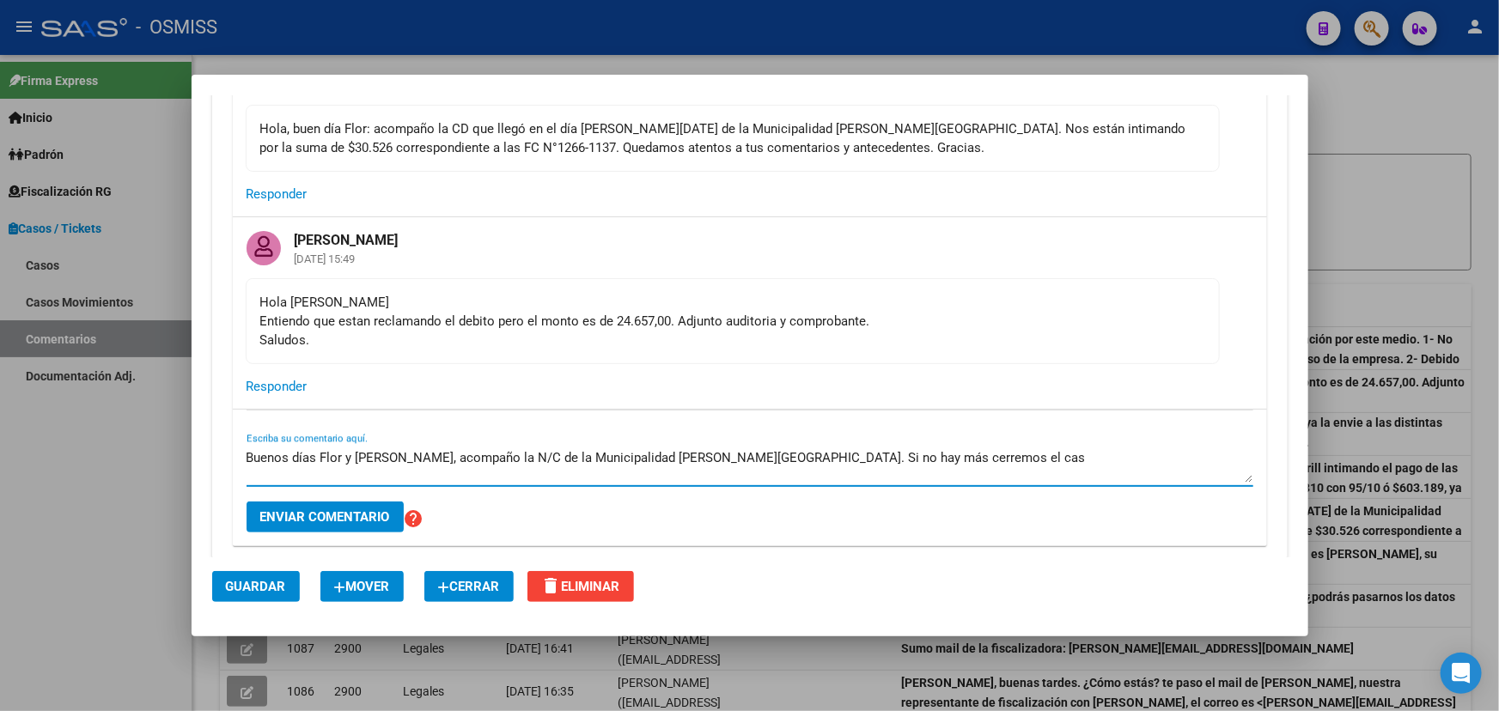
click at [765, 452] on textarea "Buenos días Flor y Ludmila, acompaño la N/C de la Municipalidad de Lanús. Si no…" at bounding box center [750, 465] width 1007 height 34
click at [843, 455] on textarea "Buenos días Flor y Ludmila, acompaño la N/C de la Municipalidad de Lanús. Si no…" at bounding box center [750, 465] width 1007 height 34
click at [862, 455] on textarea "Buenos días Flor y Ludmila, acompaño la N/C de la Municipalidad de Lanús. Si no…" at bounding box center [750, 465] width 1007 height 34
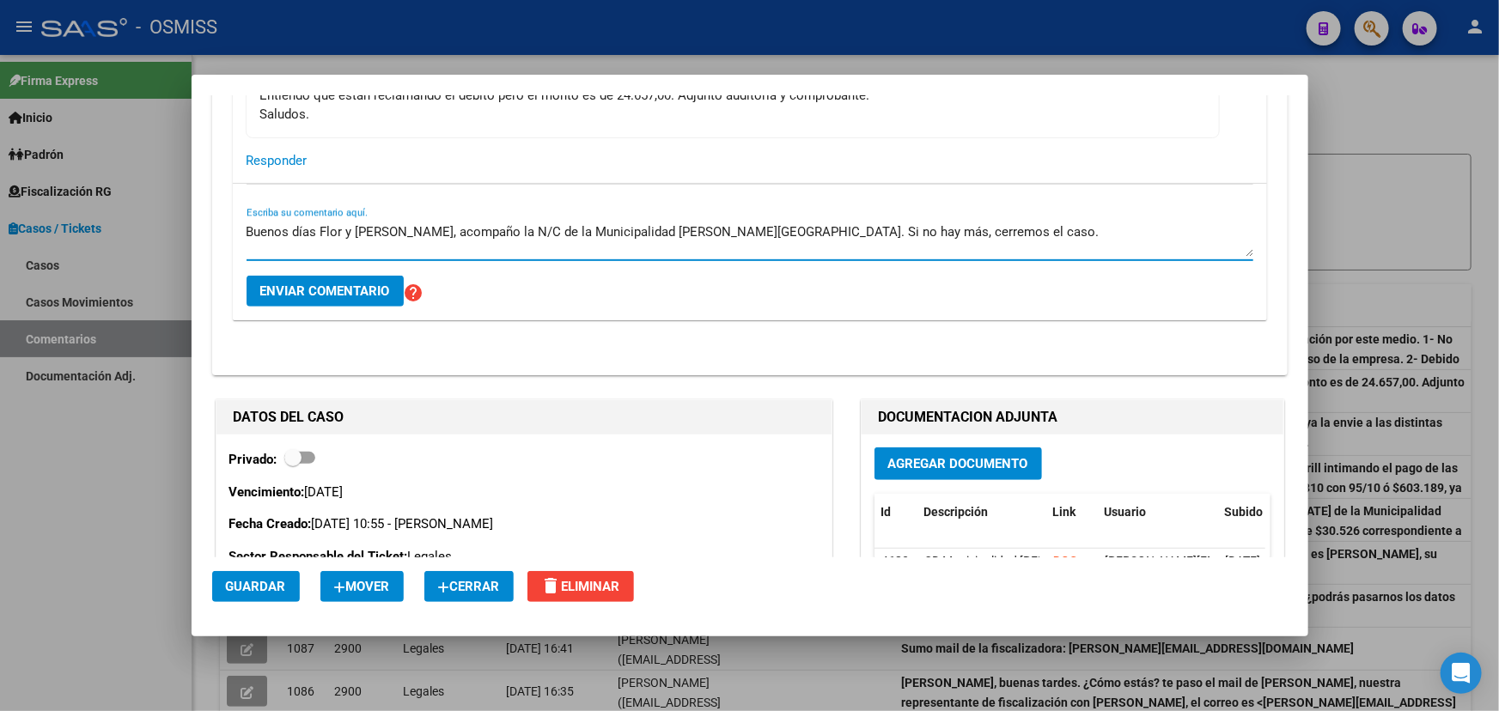
scroll to position [390, 0]
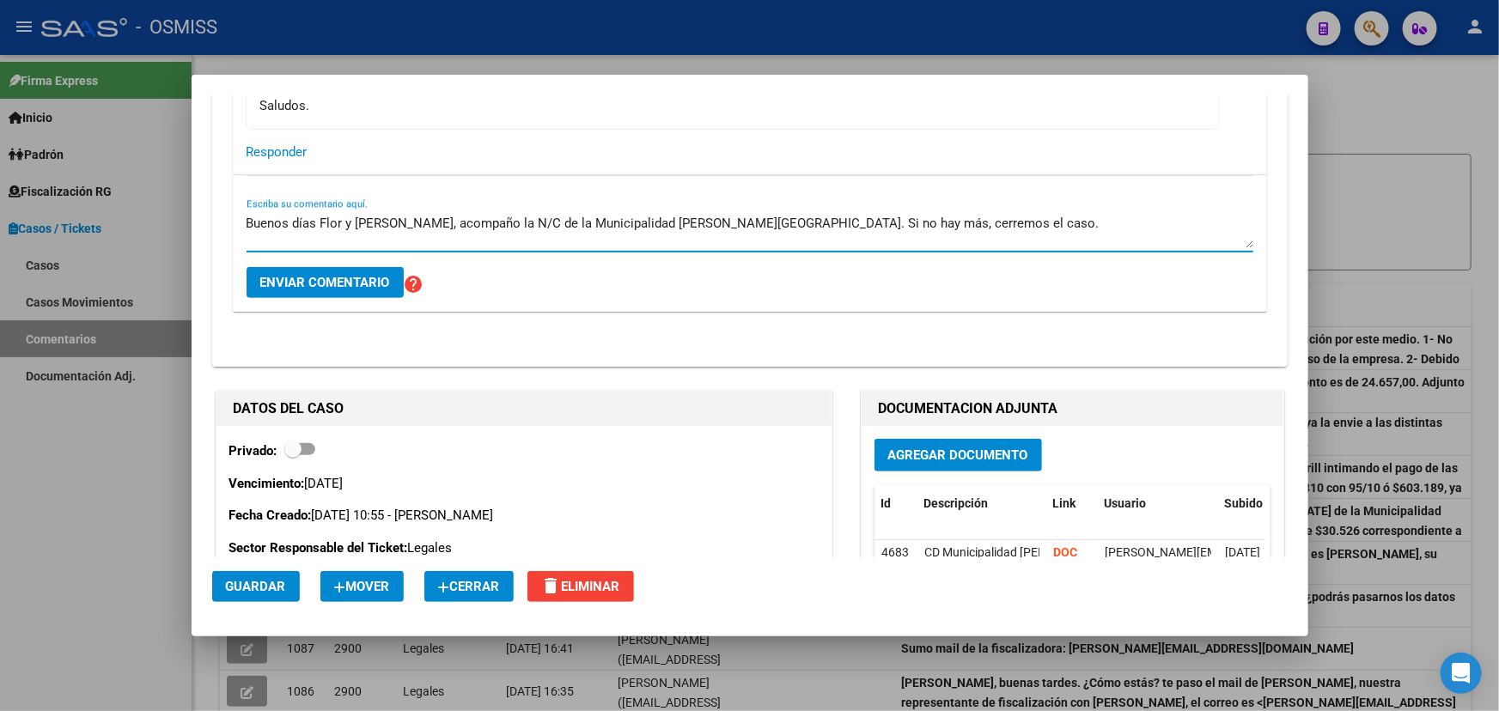
type textarea "Buenos días Flor y Ludmila, acompaño la N/C de la Municipalidad de Lanús. Si no…"
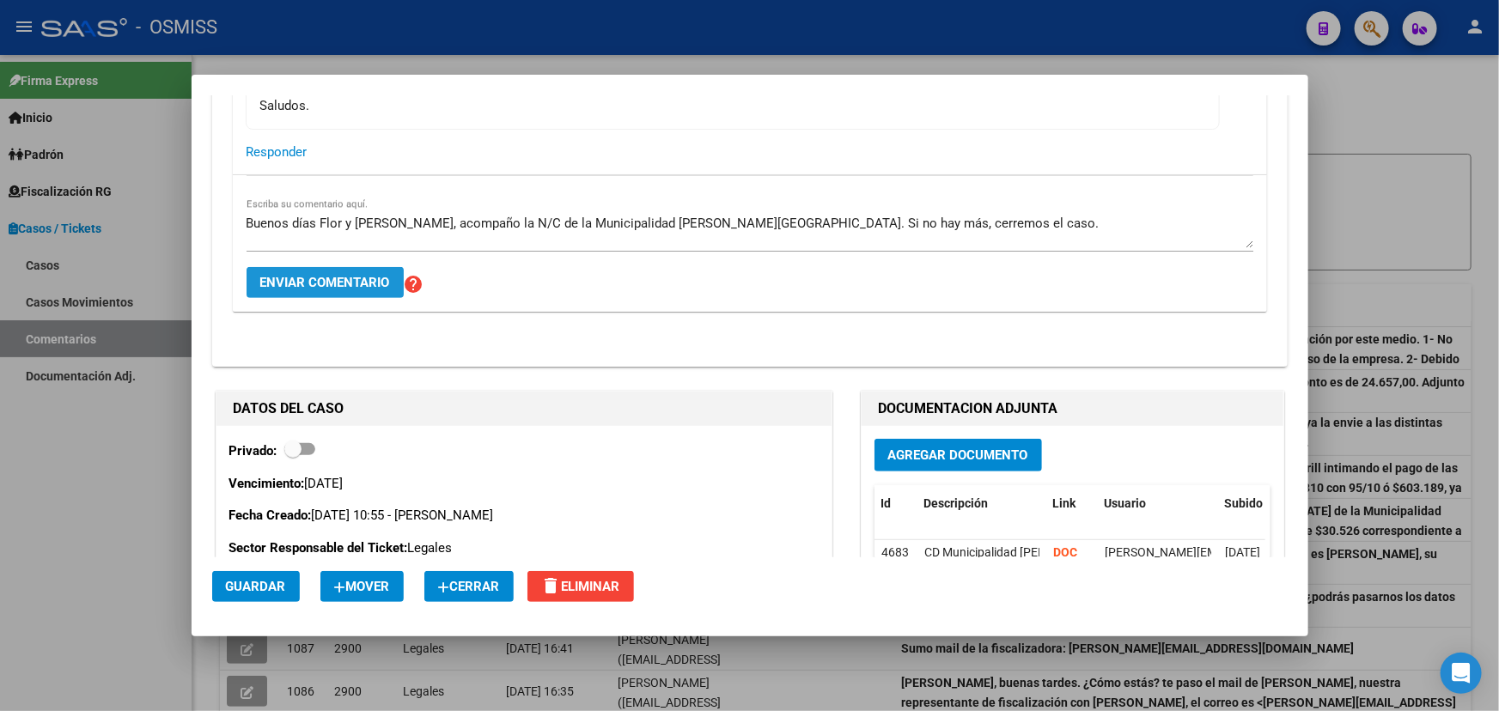
click at [338, 278] on span "Enviar comentario" at bounding box center [325, 282] width 130 height 15
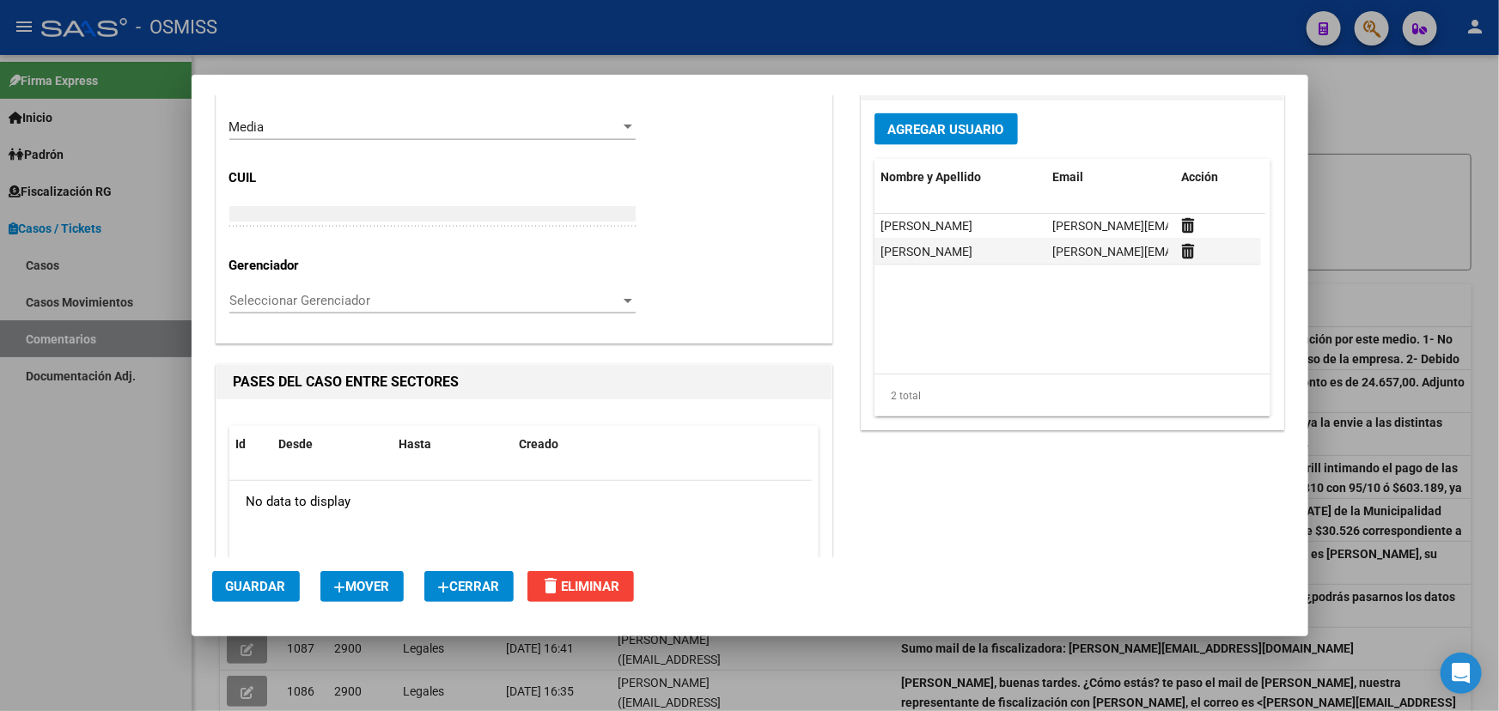
scroll to position [859, 0]
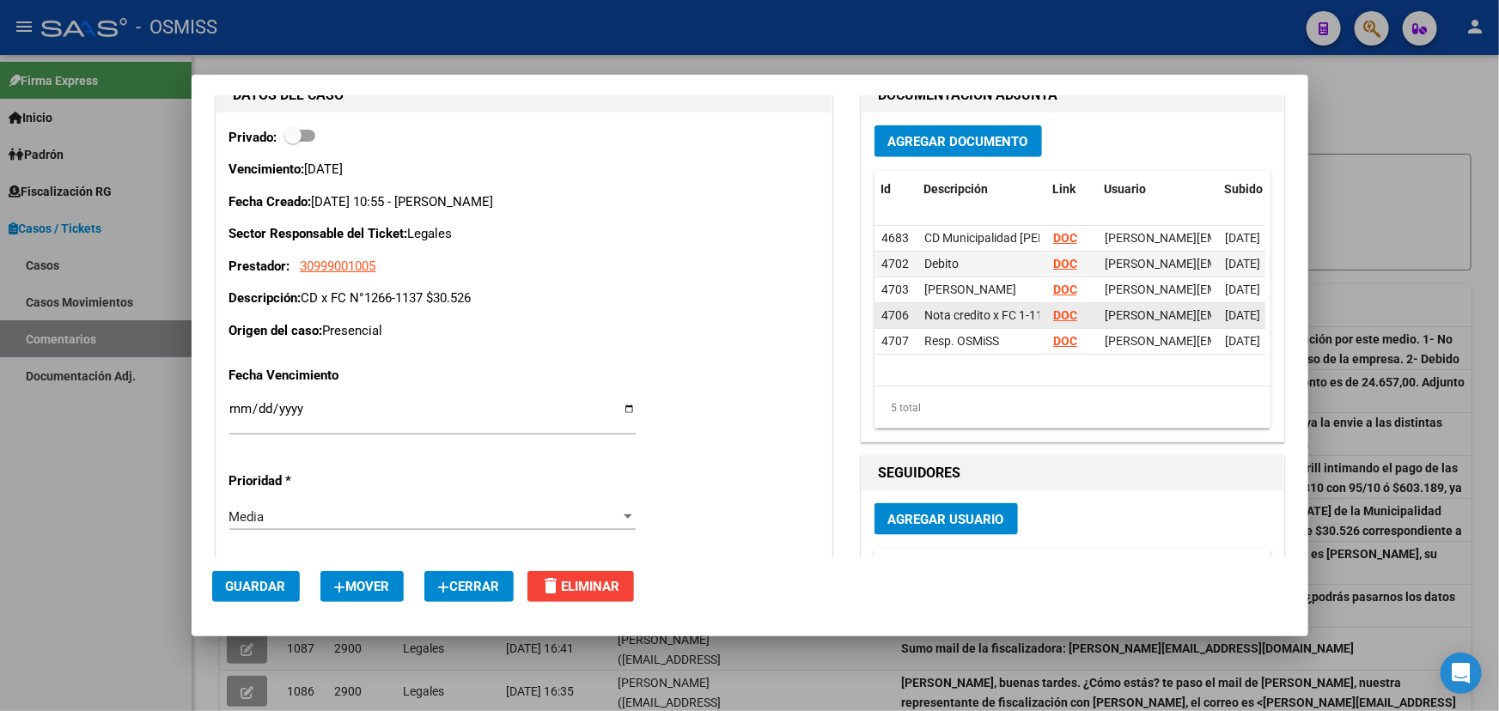
click at [1057, 313] on strong "DOC" at bounding box center [1065, 315] width 24 height 14
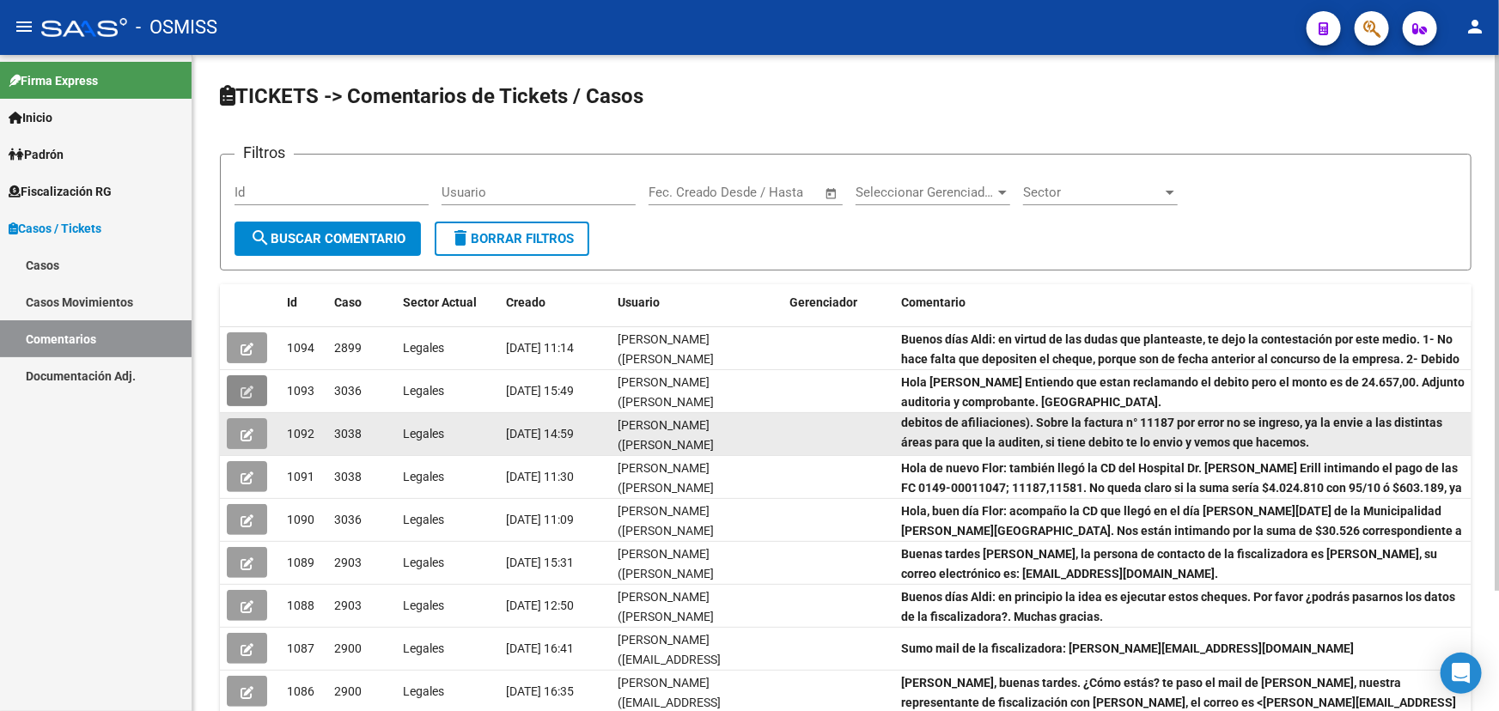
click at [249, 433] on icon "button" at bounding box center [247, 435] width 13 height 13
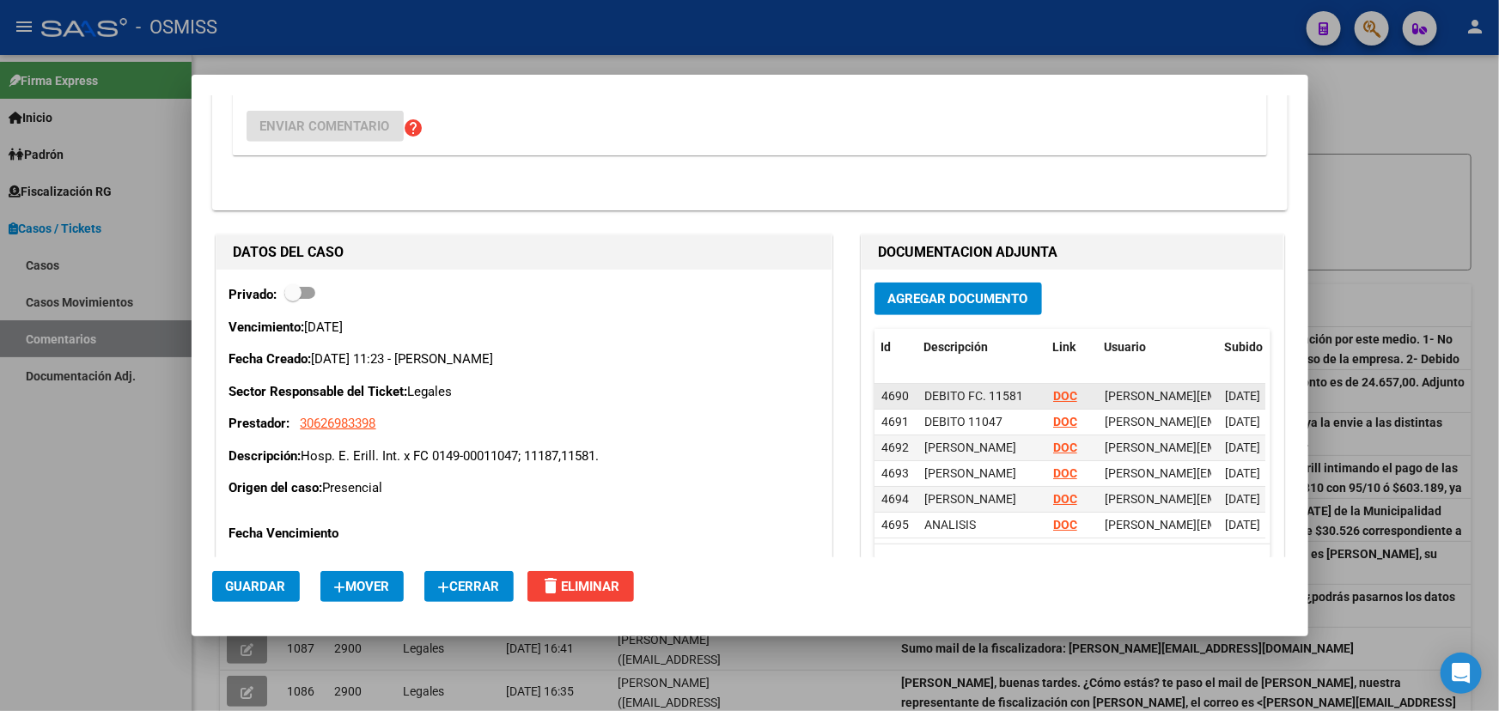
scroll to position [37, 0]
click at [1053, 466] on strong "DOC" at bounding box center [1065, 473] width 24 height 14
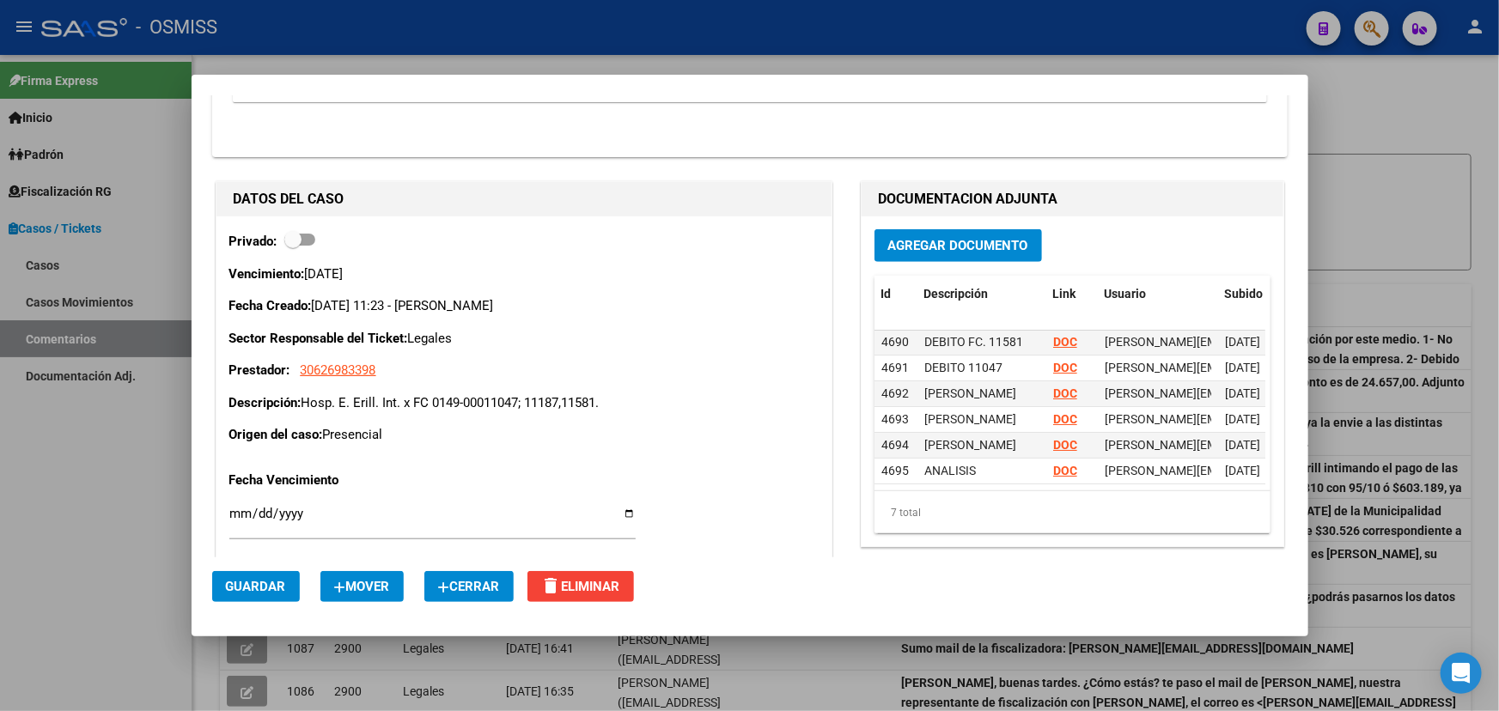
scroll to position [625, 0]
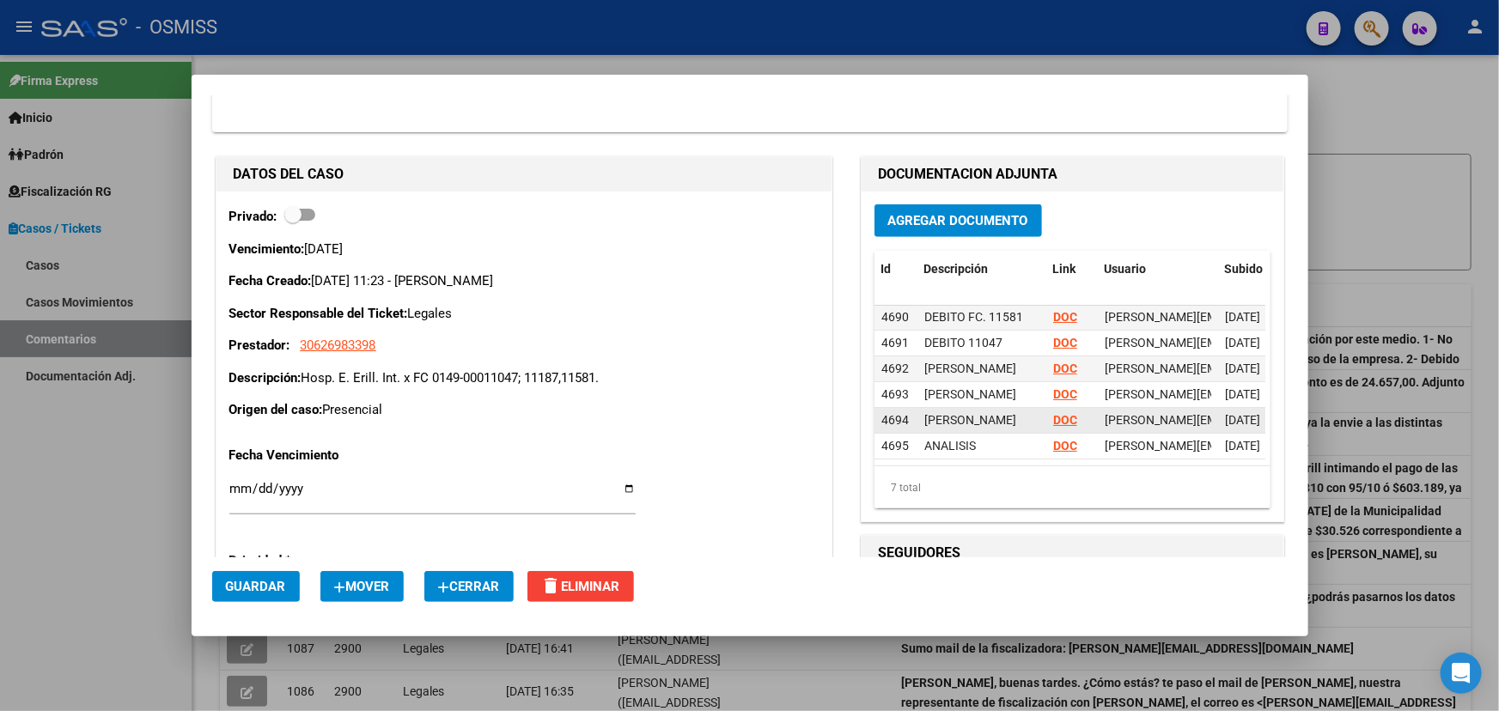
click at [1065, 413] on strong "DOC" at bounding box center [1065, 420] width 24 height 14
click at [1059, 310] on strong "DOC" at bounding box center [1065, 317] width 24 height 14
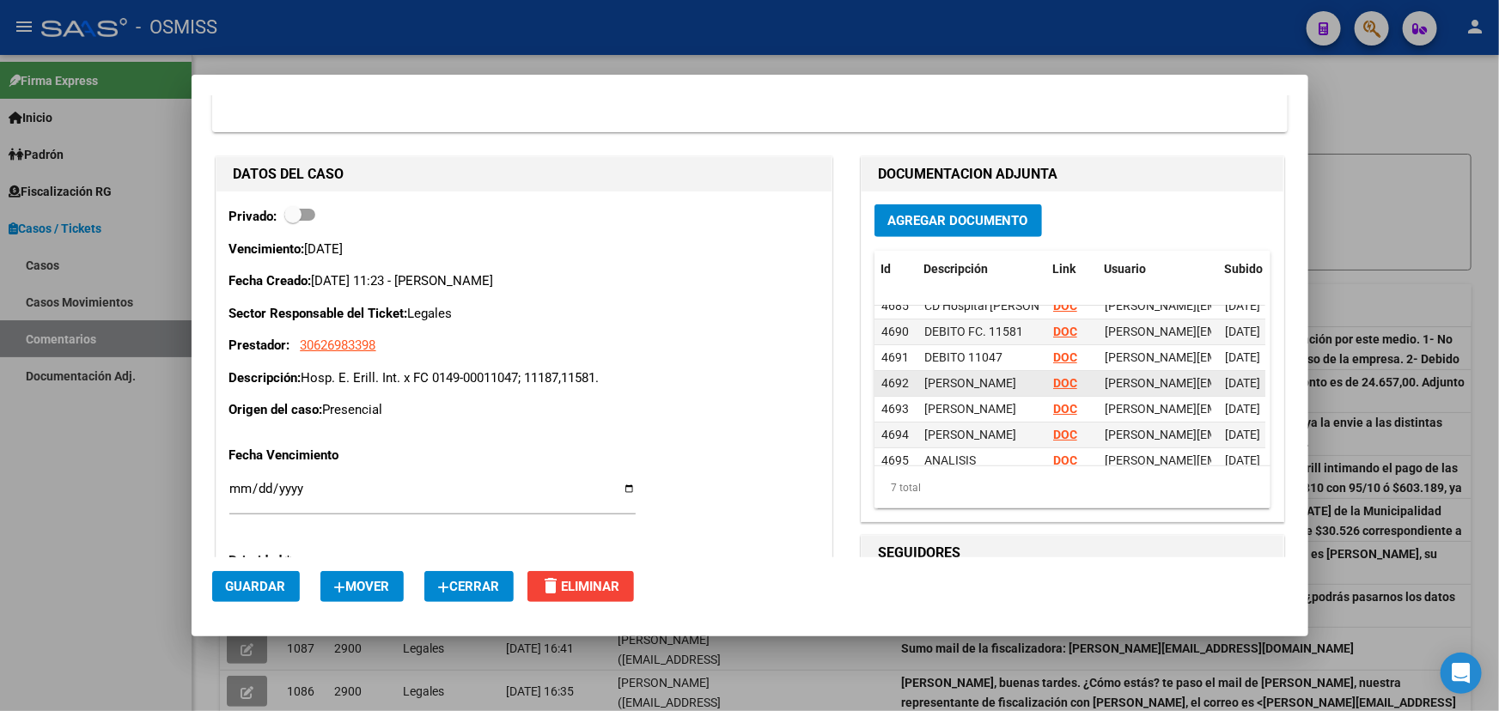
scroll to position [0, 0]
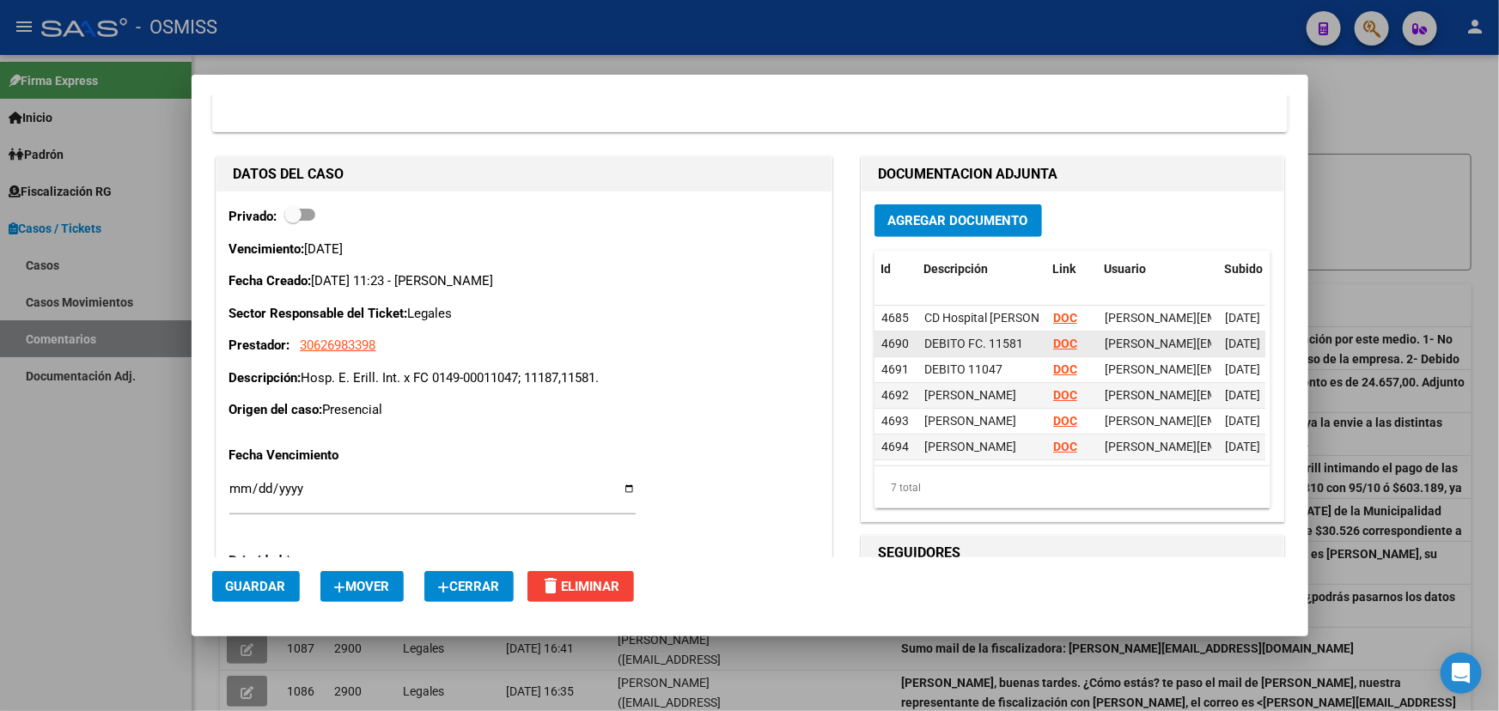
click at [1053, 339] on strong "DOC" at bounding box center [1065, 344] width 24 height 14
click at [1053, 370] on strong "DOC" at bounding box center [1065, 370] width 24 height 14
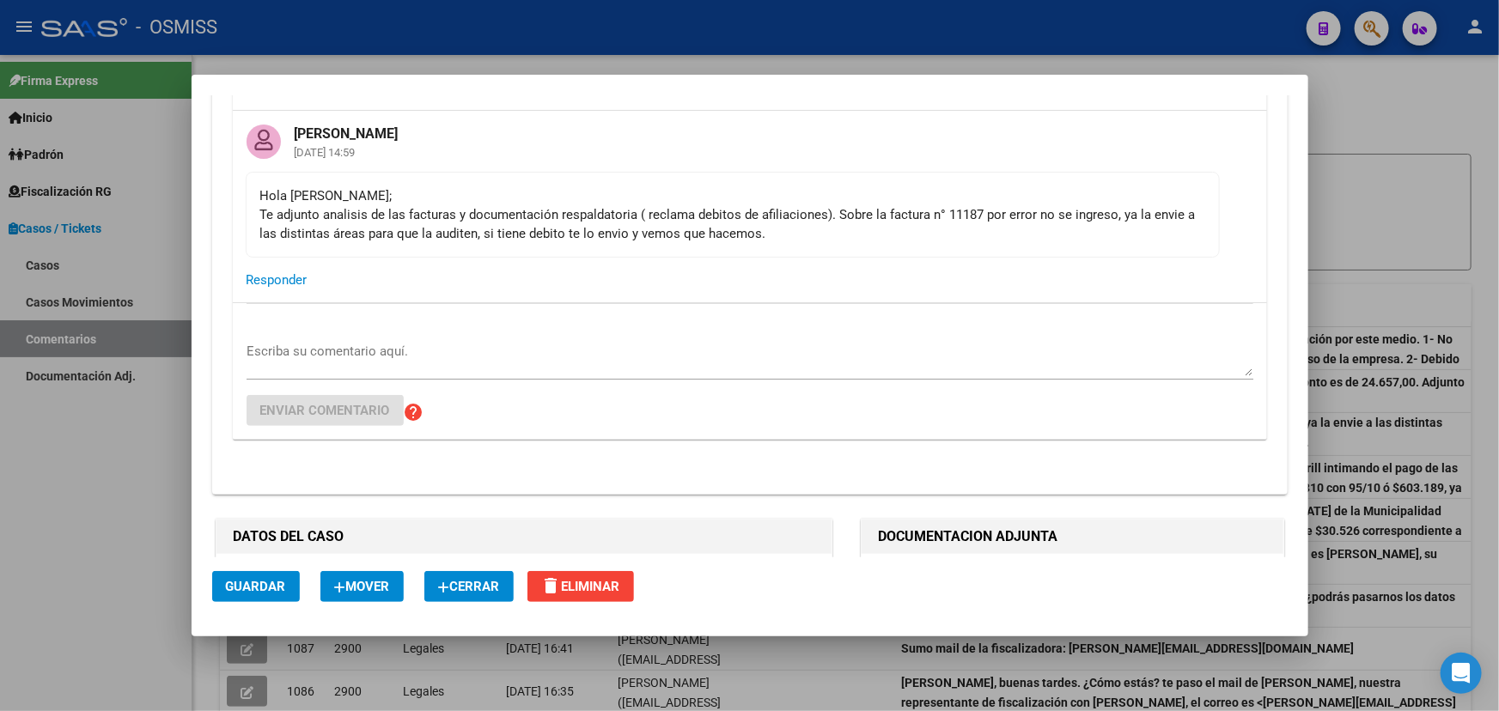
scroll to position [234, 0]
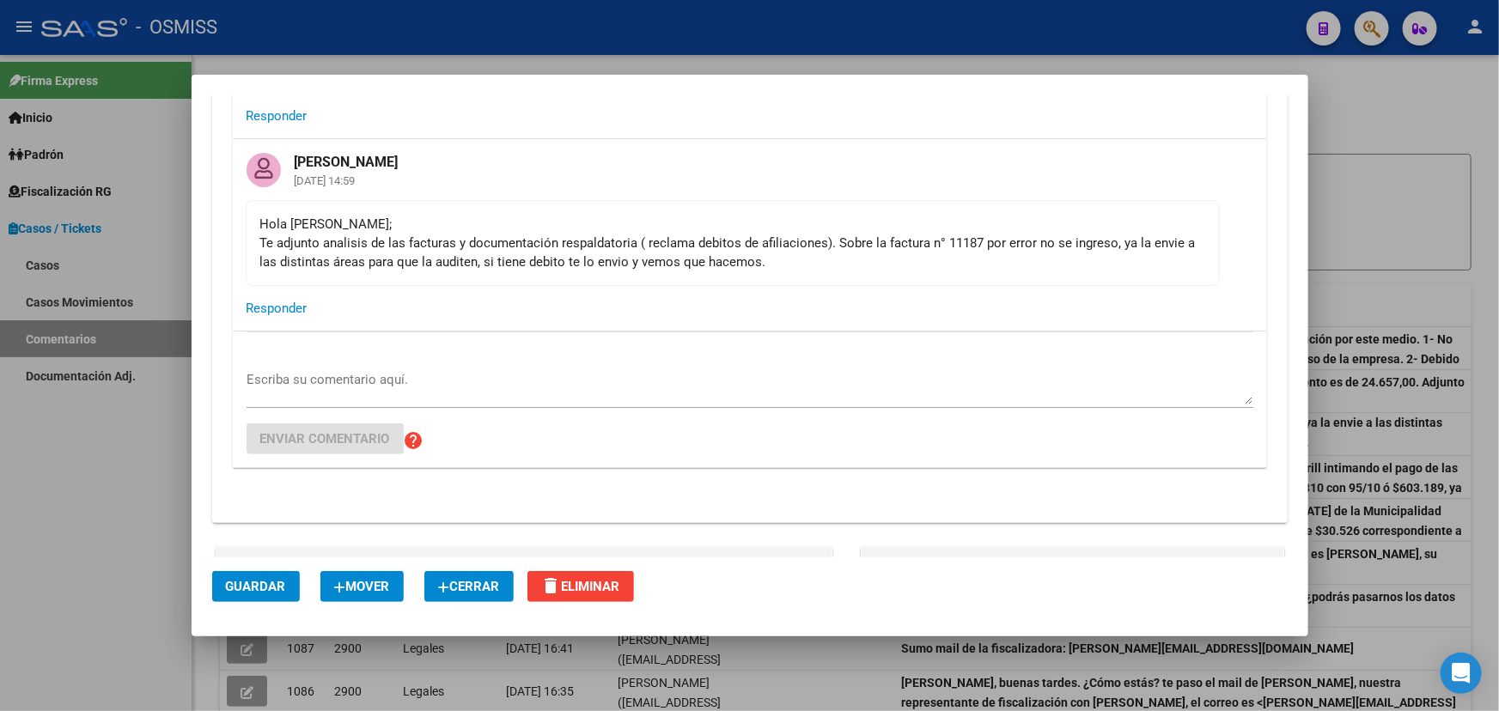
drag, startPoint x: 960, startPoint y: 243, endPoint x: 1004, endPoint y: 249, distance: 44.2
click at [1004, 249] on div "Hola [PERSON_NAME]; Te adjunto analisis de las facturas y documentación respald…" at bounding box center [732, 243] width 945 height 57
click at [1089, 250] on div "Hola [PERSON_NAME]; Te adjunto analisis de las facturas y documentación respald…" at bounding box center [732, 243] width 945 height 57
drag, startPoint x: 291, startPoint y: 263, endPoint x: 807, endPoint y: 253, distance: 515.6
click at [552, 251] on div "Hola [PERSON_NAME]; Te adjunto analisis de las facturas y documentación respald…" at bounding box center [732, 243] width 945 height 57
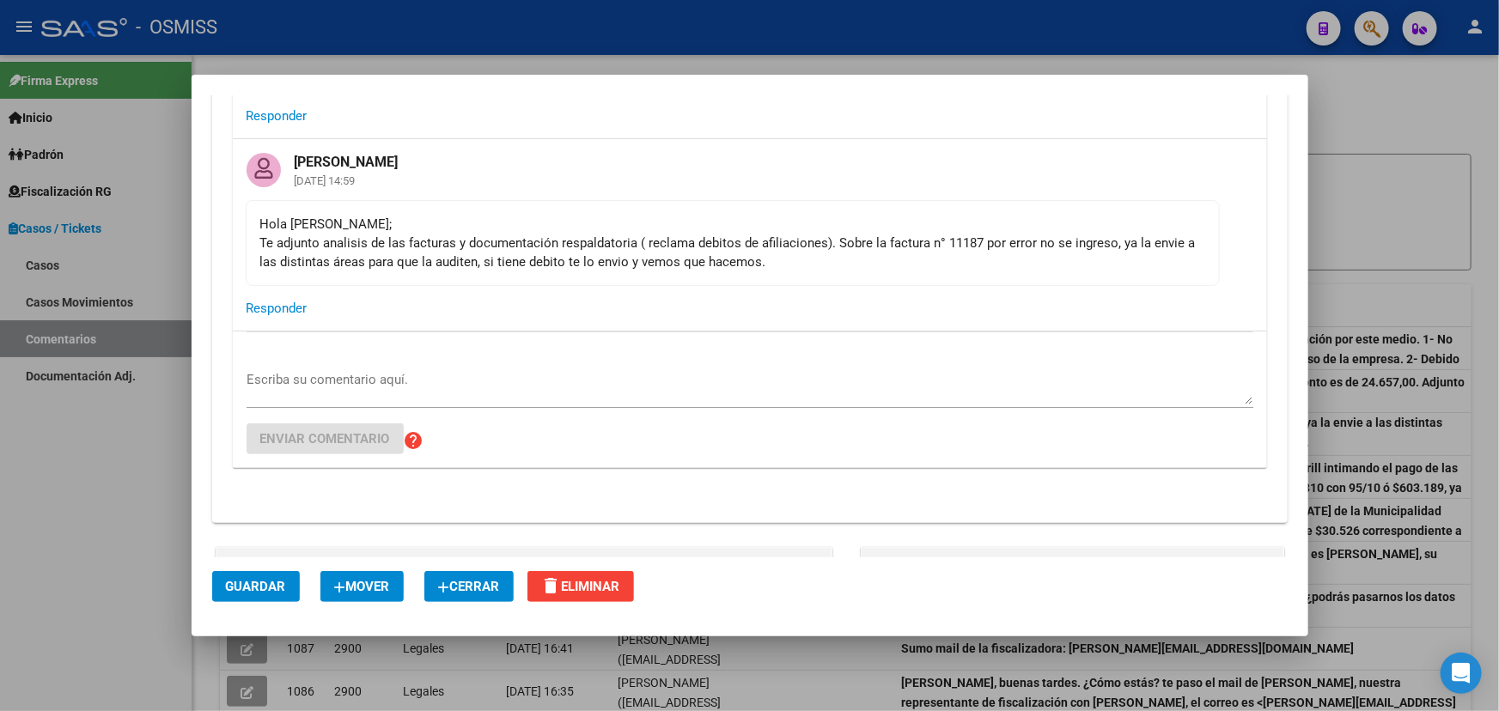
click at [807, 253] on div "Hola [PERSON_NAME]; Te adjunto analisis de las facturas y documentación respald…" at bounding box center [732, 243] width 945 height 57
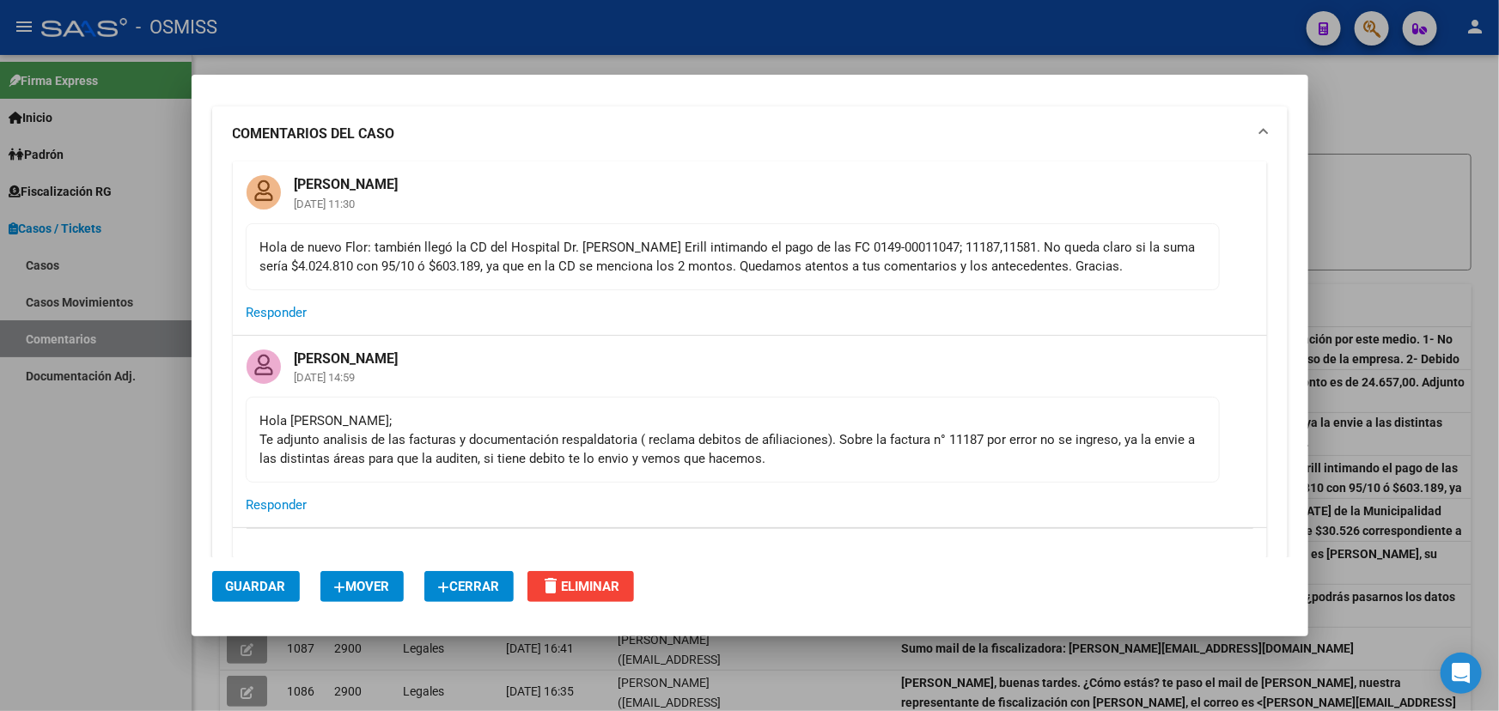
scroll to position [0, 0]
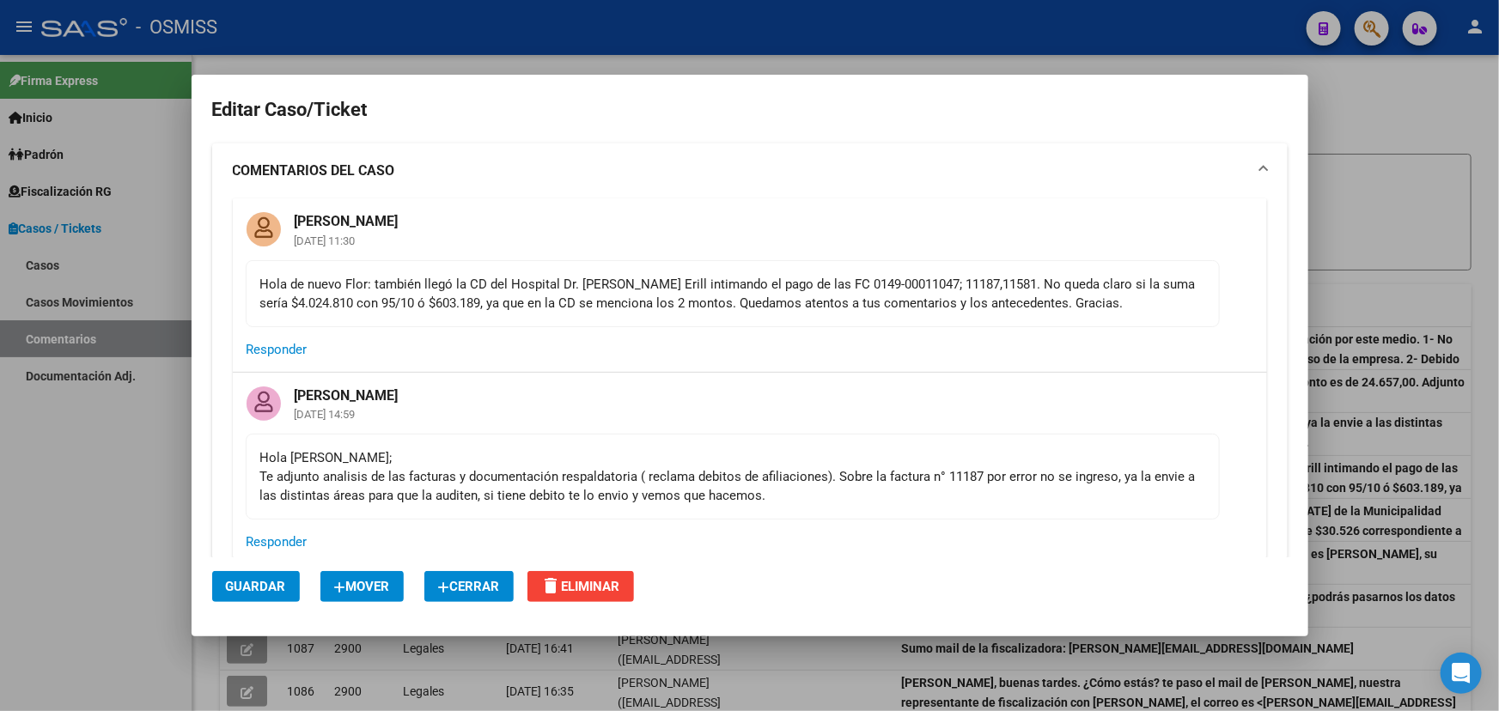
drag, startPoint x: 318, startPoint y: 411, endPoint x: 447, endPoint y: 420, distance: 129.2
click at [447, 420] on mat-card-header "Florencia Vicens 12/09/2025 14:59" at bounding box center [750, 403] width 1034 height 61
click at [869, 505] on mat-card-content "Hola [PERSON_NAME]; Te adjunto analisis de las facturas y documentación respald…" at bounding box center [733, 477] width 974 height 86
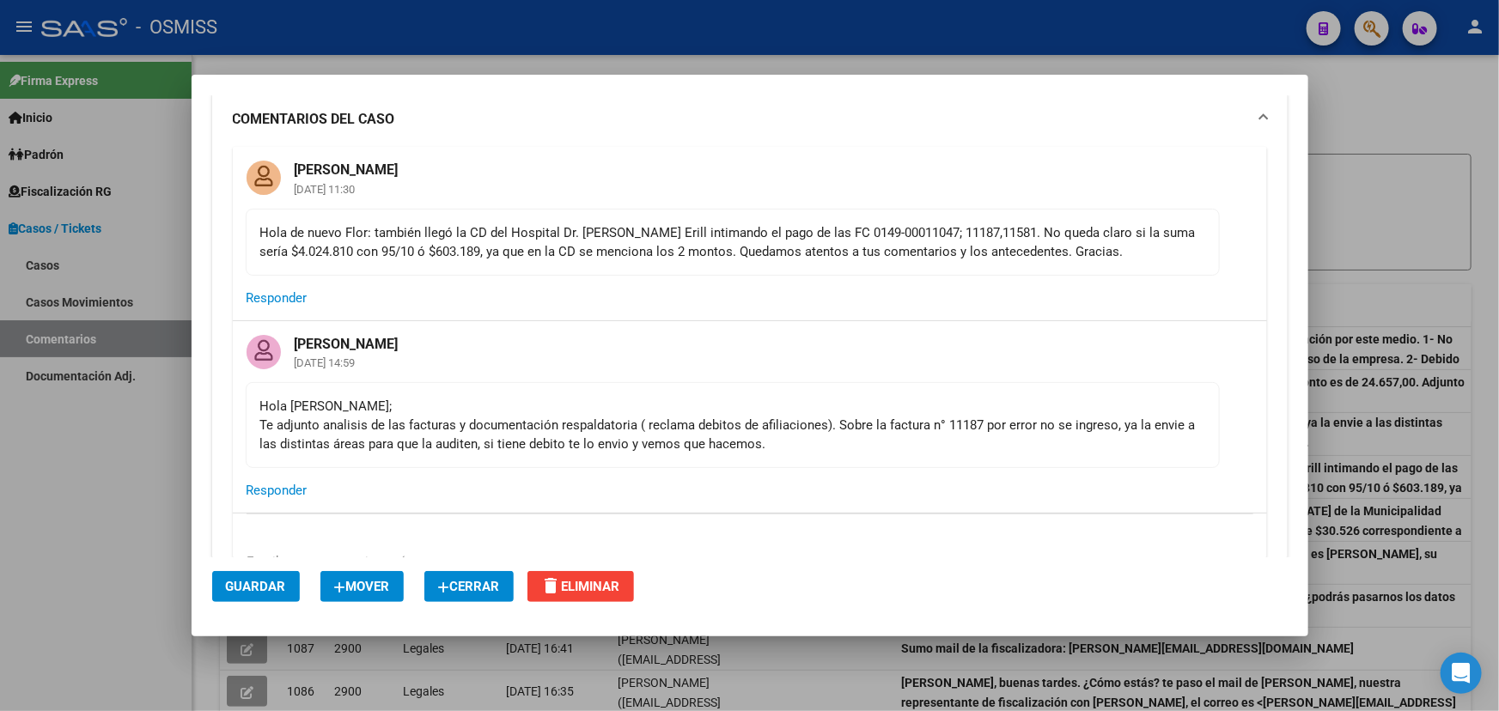
scroll to position [77, 0]
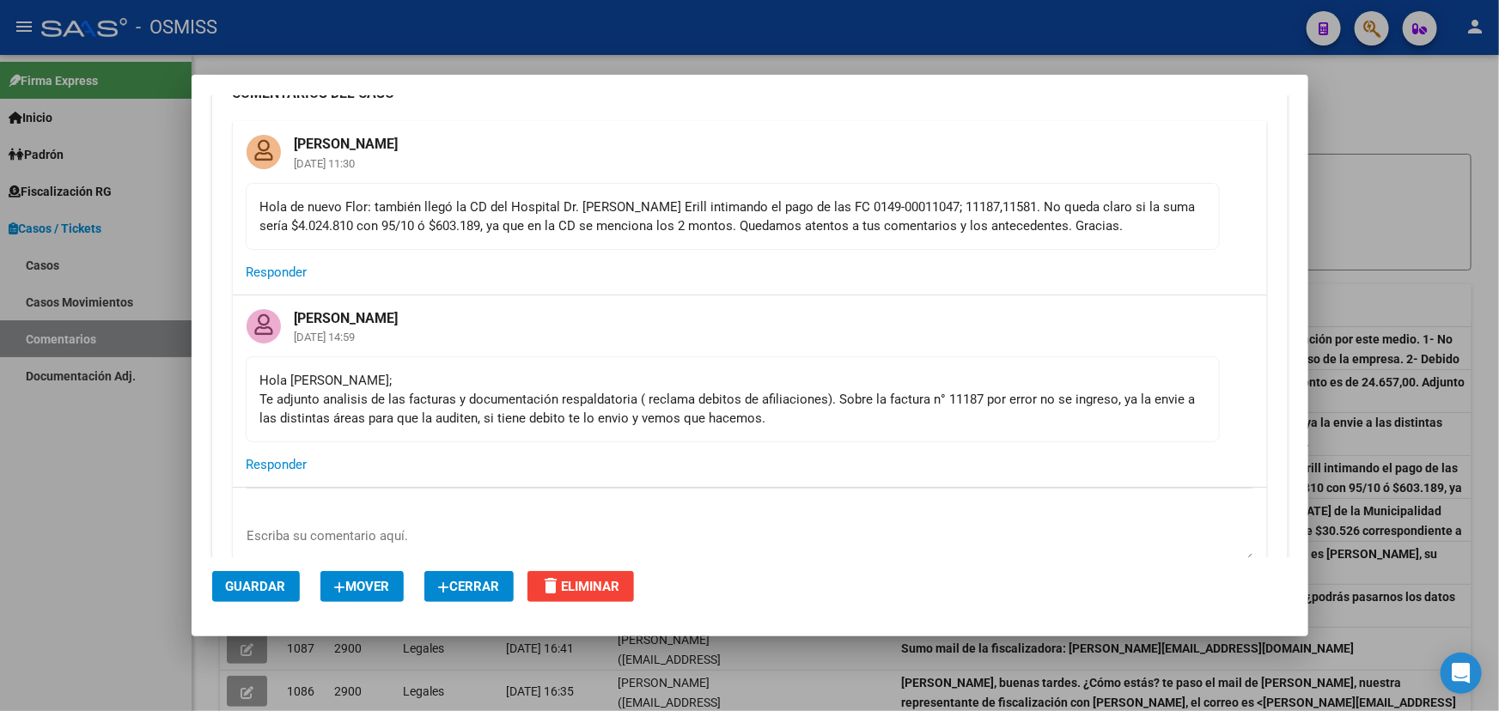
drag, startPoint x: 929, startPoint y: 405, endPoint x: 997, endPoint y: 403, distance: 67.9
click at [997, 403] on div "Hola [PERSON_NAME]; Te adjunto analisis de las facturas y documentación respald…" at bounding box center [732, 399] width 945 height 57
click at [1024, 406] on div "Hola [PERSON_NAME]; Te adjunto analisis de las facturas y documentación respald…" at bounding box center [732, 399] width 945 height 57
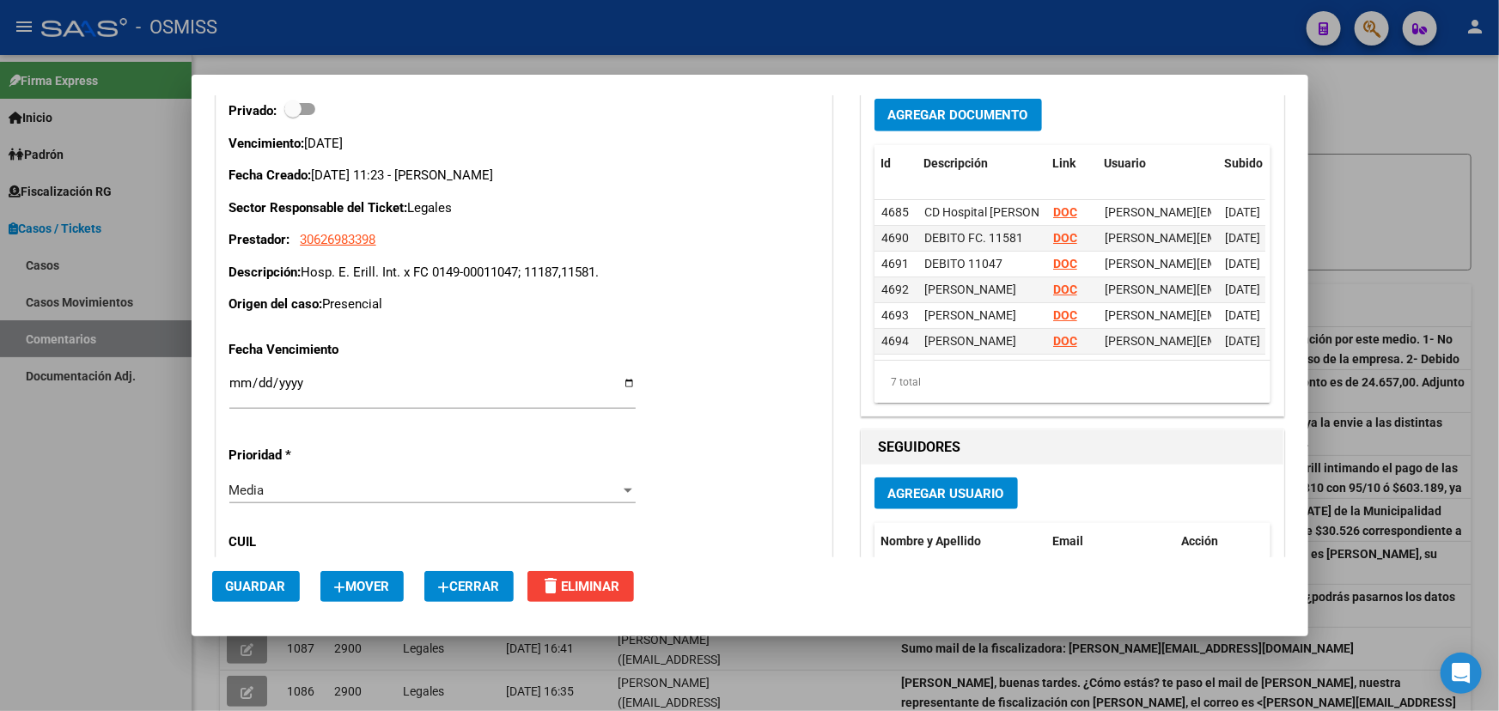
scroll to position [703, 0]
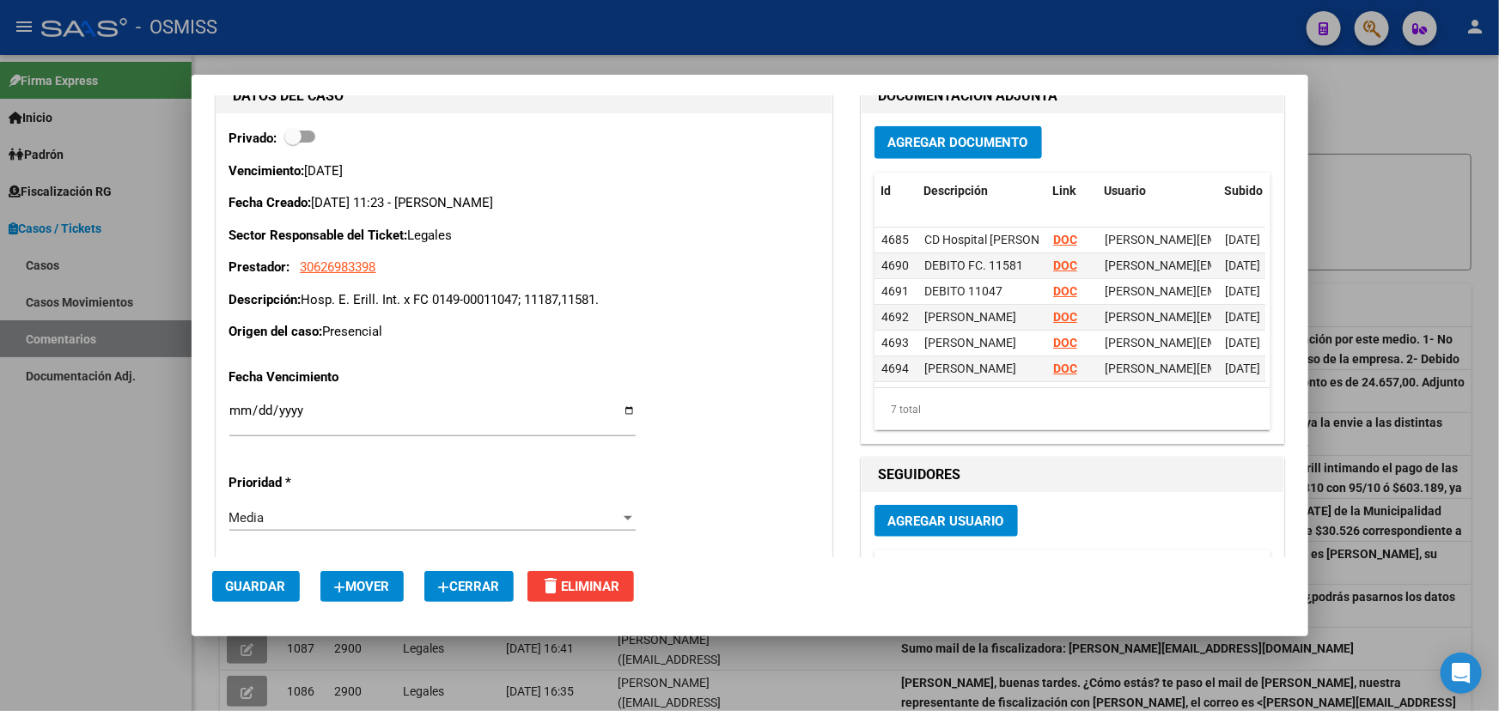
drag, startPoint x: 484, startPoint y: 301, endPoint x: 667, endPoint y: 286, distance: 183.6
click at [667, 286] on div "Vencimiento: 22/09/2025 Fecha Creado: 12/09/2025 11:23 - Bracho Fany Sector Res…" at bounding box center [523, 252] width 589 height 180
drag, startPoint x: 627, startPoint y: 326, endPoint x: 619, endPoint y: 375, distance: 49.6
click at [628, 328] on p "Origen del caso: Presencial" at bounding box center [523, 332] width 589 height 20
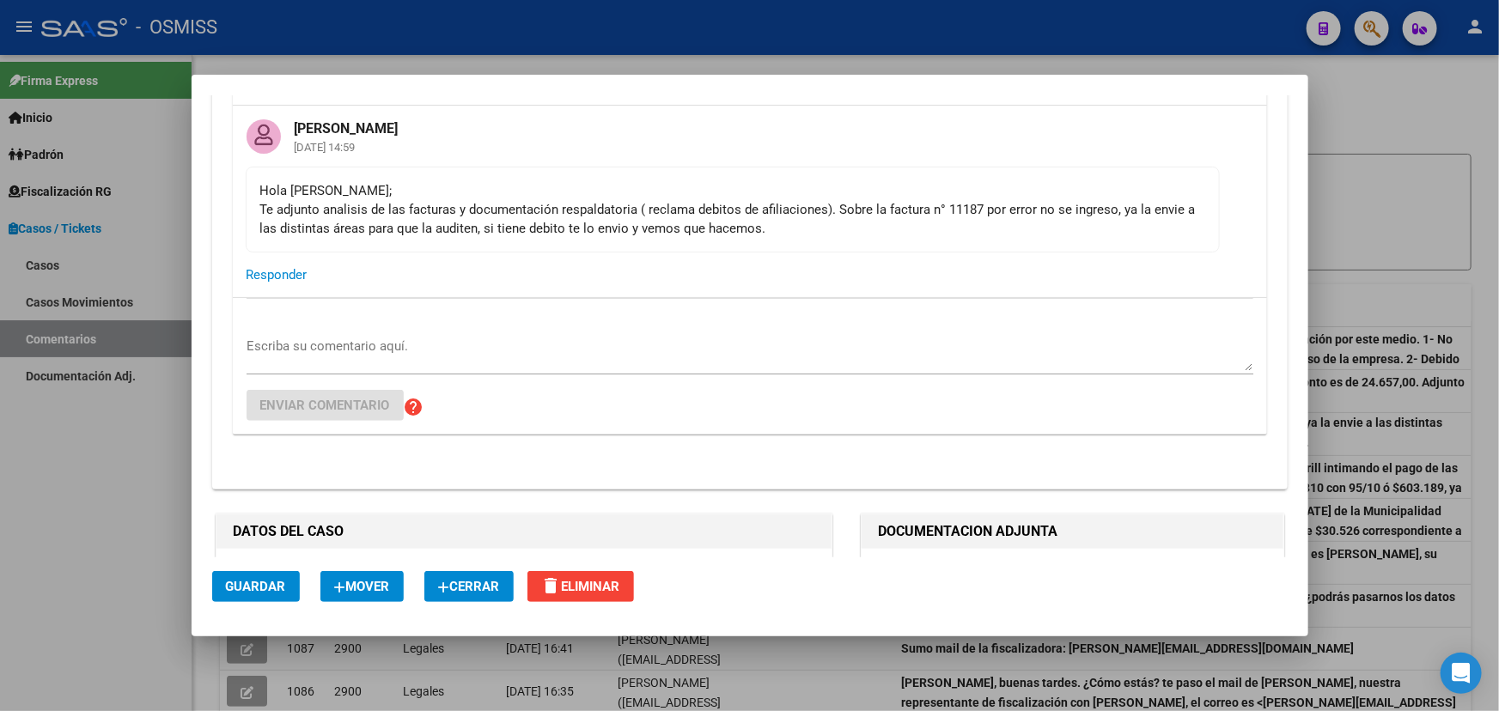
scroll to position [156, 0]
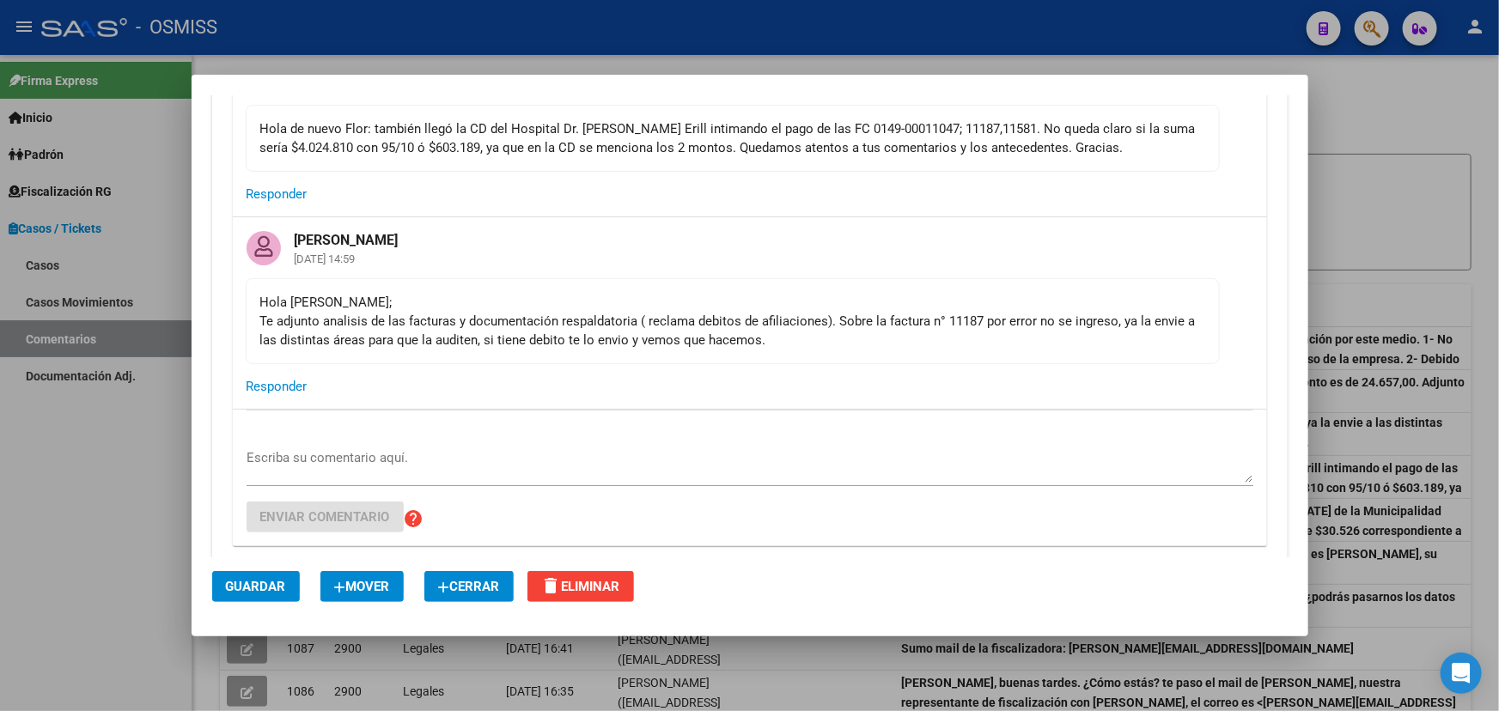
drag, startPoint x: 743, startPoint y: 339, endPoint x: 979, endPoint y: 336, distance: 235.4
click at [977, 335] on div "Hola [PERSON_NAME]; Te adjunto analisis de las facturas y documentación respald…" at bounding box center [732, 321] width 945 height 57
click at [986, 344] on div "Hola [PERSON_NAME]; Te adjunto analisis de las facturas y documentación respald…" at bounding box center [732, 321] width 945 height 57
drag, startPoint x: 681, startPoint y: 323, endPoint x: 900, endPoint y: 324, distance: 219.1
click at [895, 324] on div "Hola [PERSON_NAME]; Te adjunto analisis de las facturas y documentación respald…" at bounding box center [732, 321] width 945 height 57
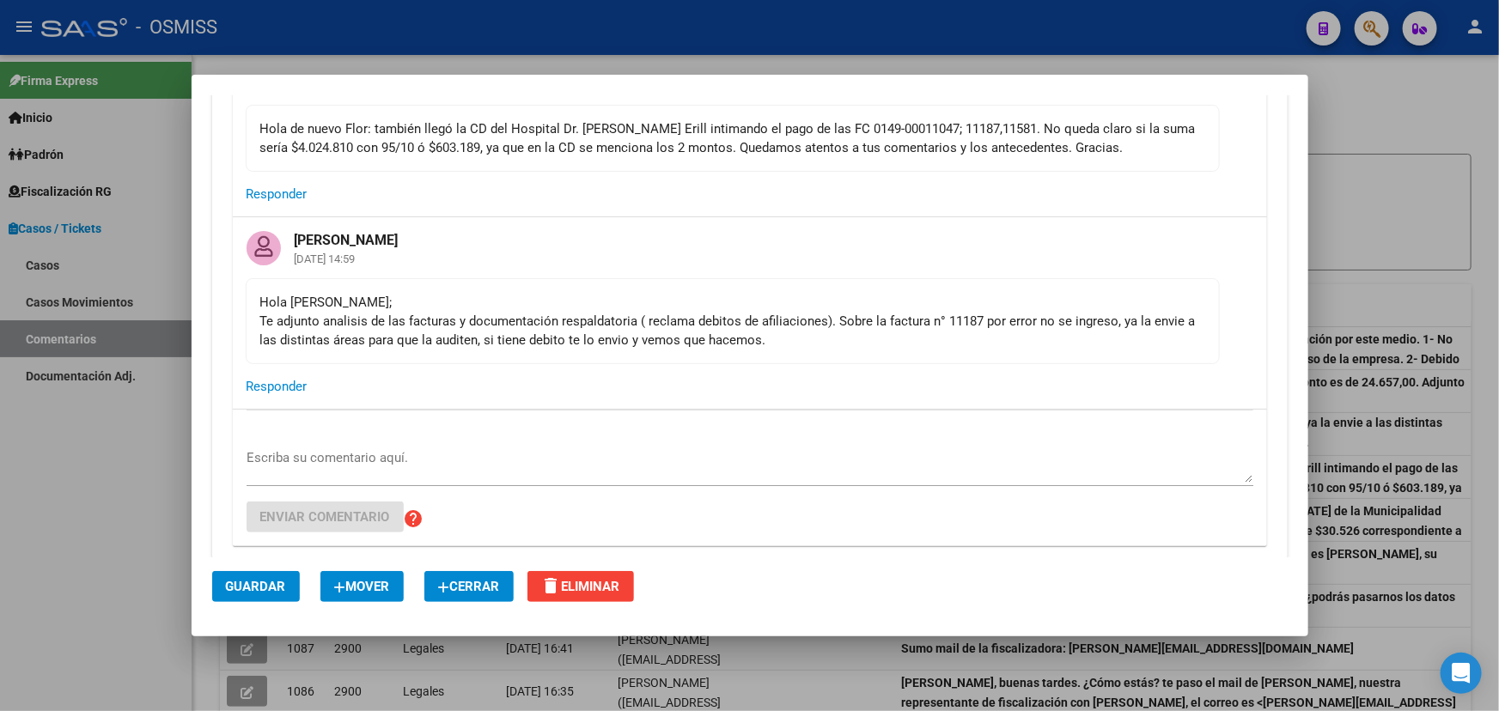
click at [924, 324] on div "Hola [PERSON_NAME]; Te adjunto analisis de las facturas y documentación respald…" at bounding box center [732, 321] width 945 height 57
drag, startPoint x: 833, startPoint y: 318, endPoint x: 1056, endPoint y: 319, distance: 222.5
click at [1056, 319] on div "Hola [PERSON_NAME]; Te adjunto analisis de las facturas y documentación respald…" at bounding box center [732, 321] width 945 height 57
click at [1034, 358] on mat-card-content "Hola [PERSON_NAME]; Te adjunto analisis de las facturas y documentación respald…" at bounding box center [733, 321] width 974 height 86
drag, startPoint x: 802, startPoint y: 314, endPoint x: 984, endPoint y: 322, distance: 181.5
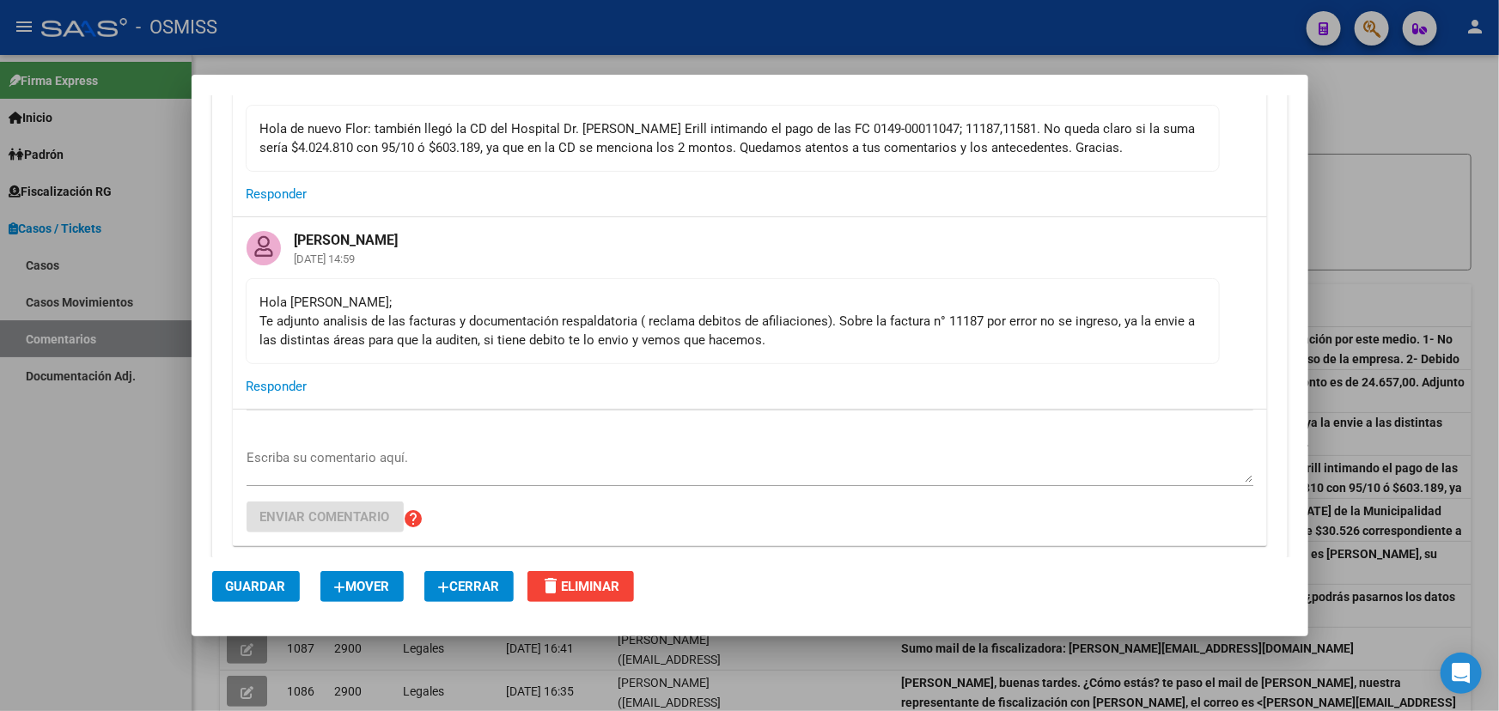
click at [984, 322] on div "Hola [PERSON_NAME]; Te adjunto analisis de las facturas y documentación respald…" at bounding box center [732, 321] width 945 height 57
click at [950, 369] on mat-card-actions "Responder" at bounding box center [750, 386] width 1034 height 45
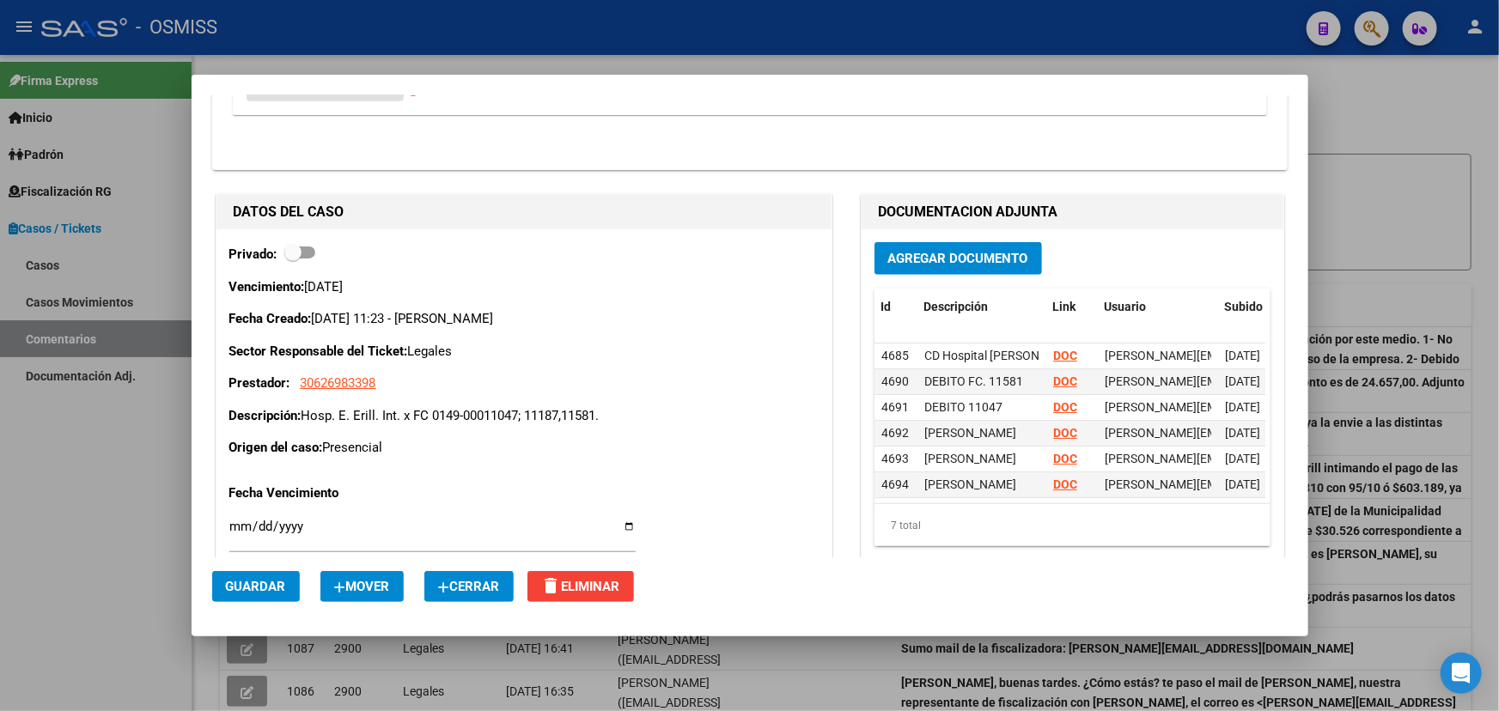
scroll to position [703, 0]
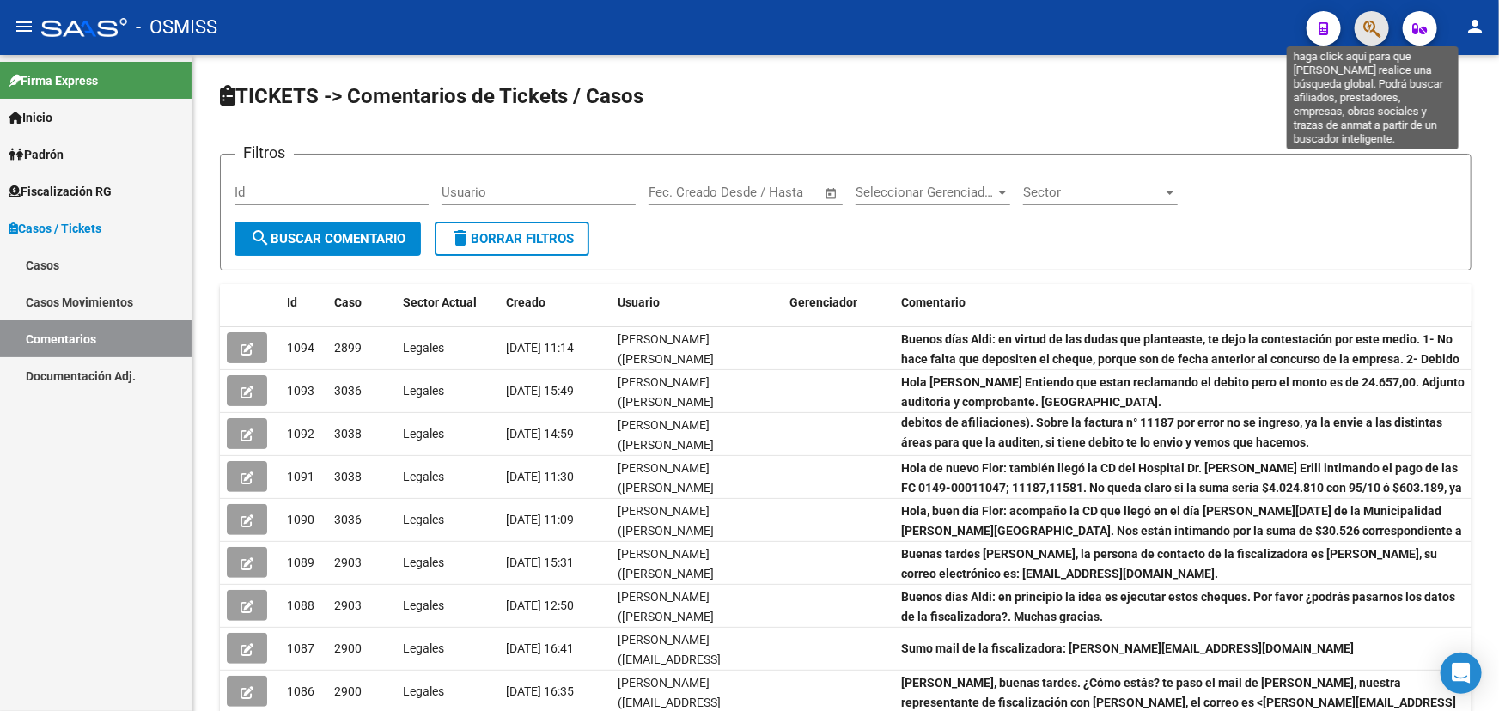
click at [1371, 25] on icon "button" at bounding box center [1372, 29] width 17 height 20
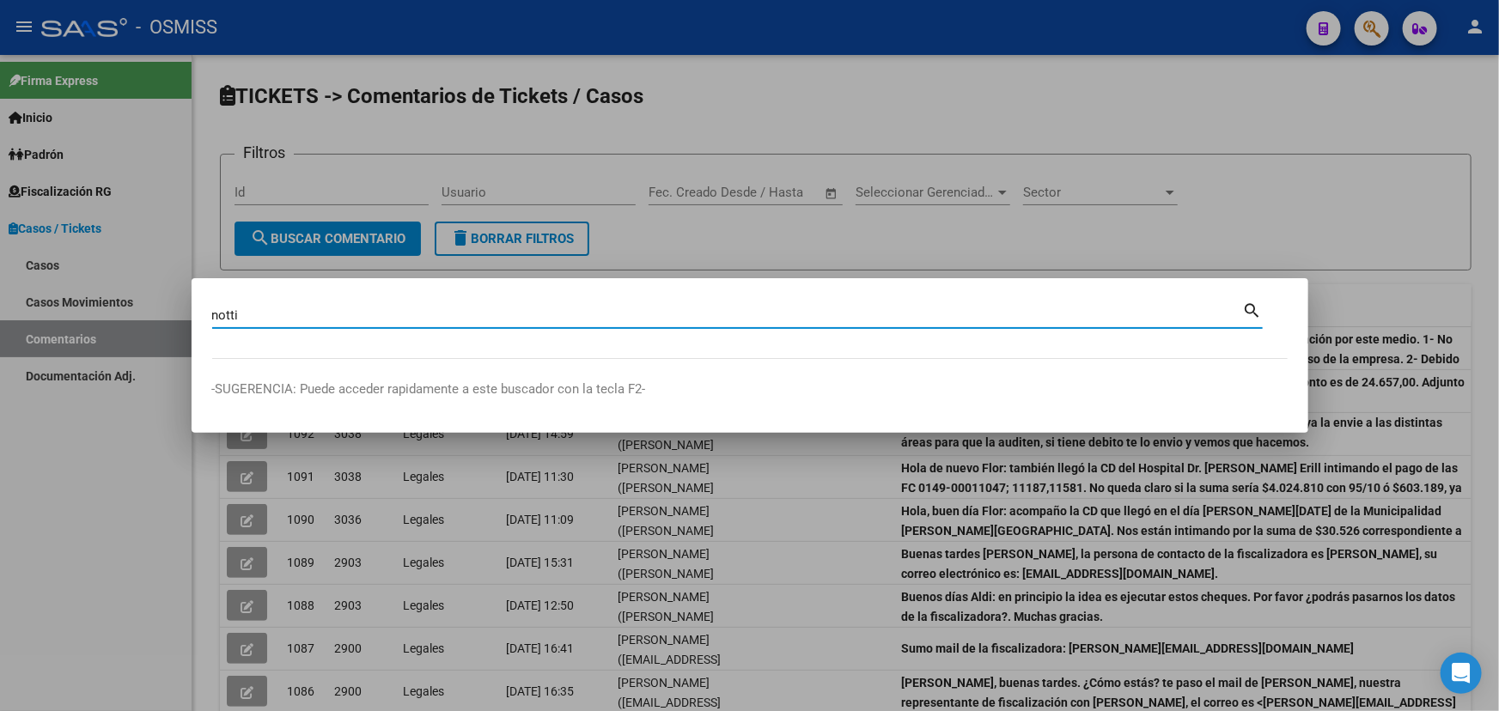
type input "notti"
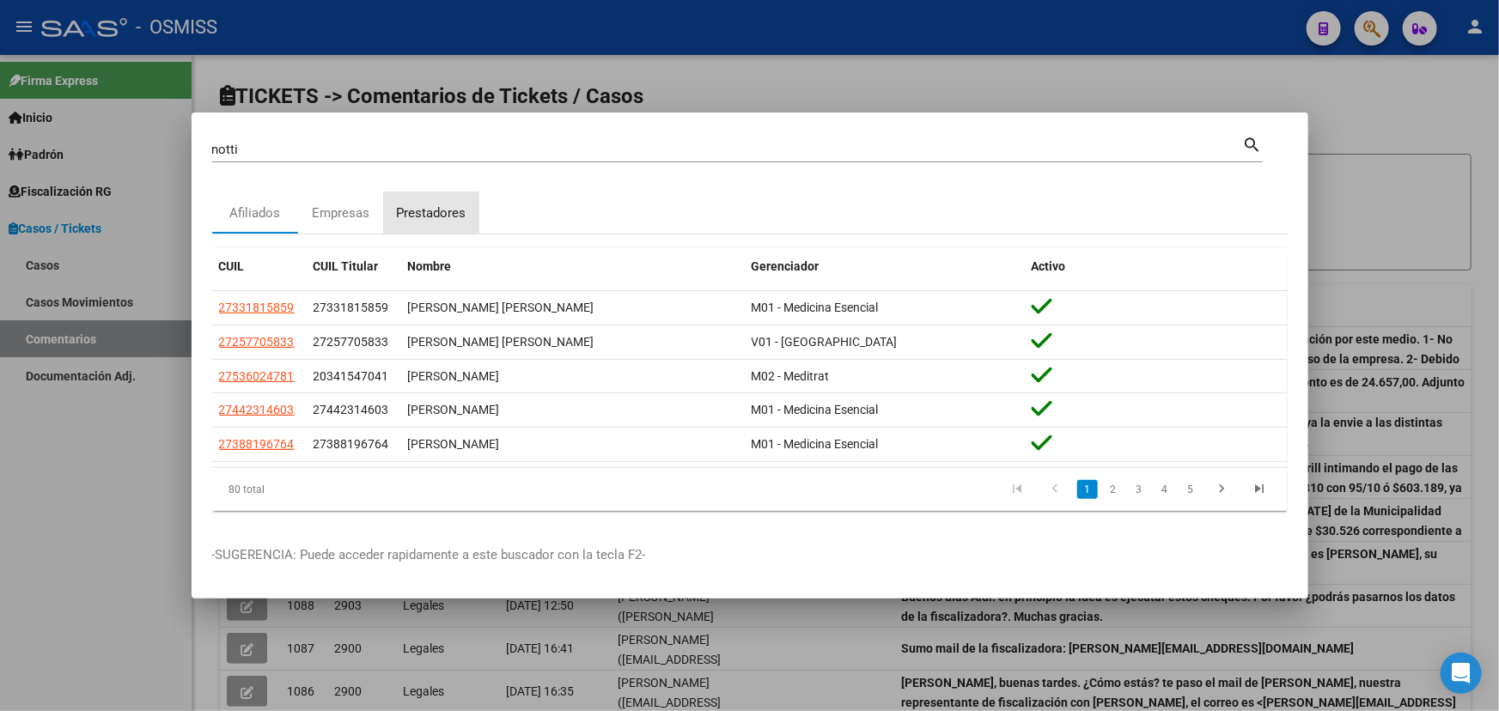
click at [426, 217] on div "Prestadores" at bounding box center [432, 214] width 70 height 20
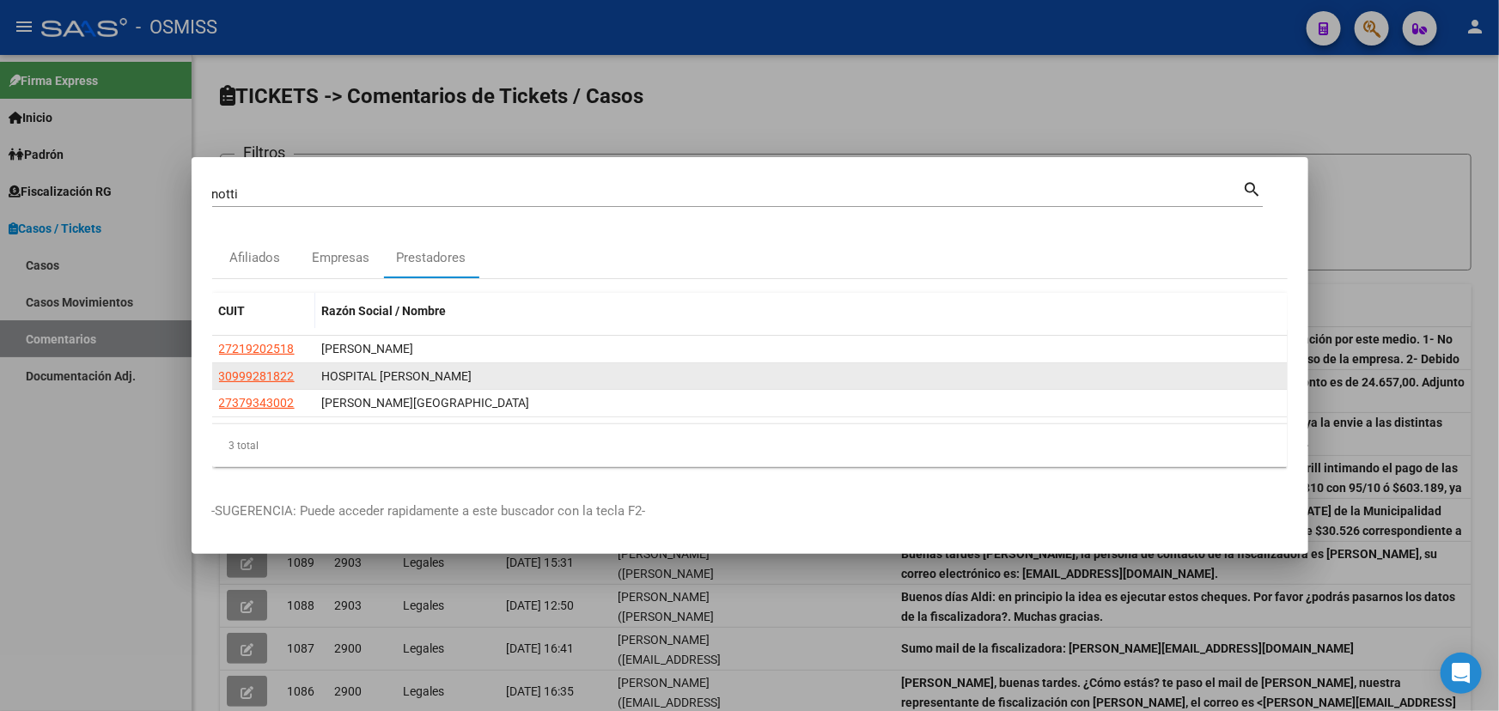
click at [249, 384] on app-link-go-to "30999281822" at bounding box center [257, 377] width 76 height 20
click at [255, 379] on span "30999281822" at bounding box center [257, 376] width 76 height 14
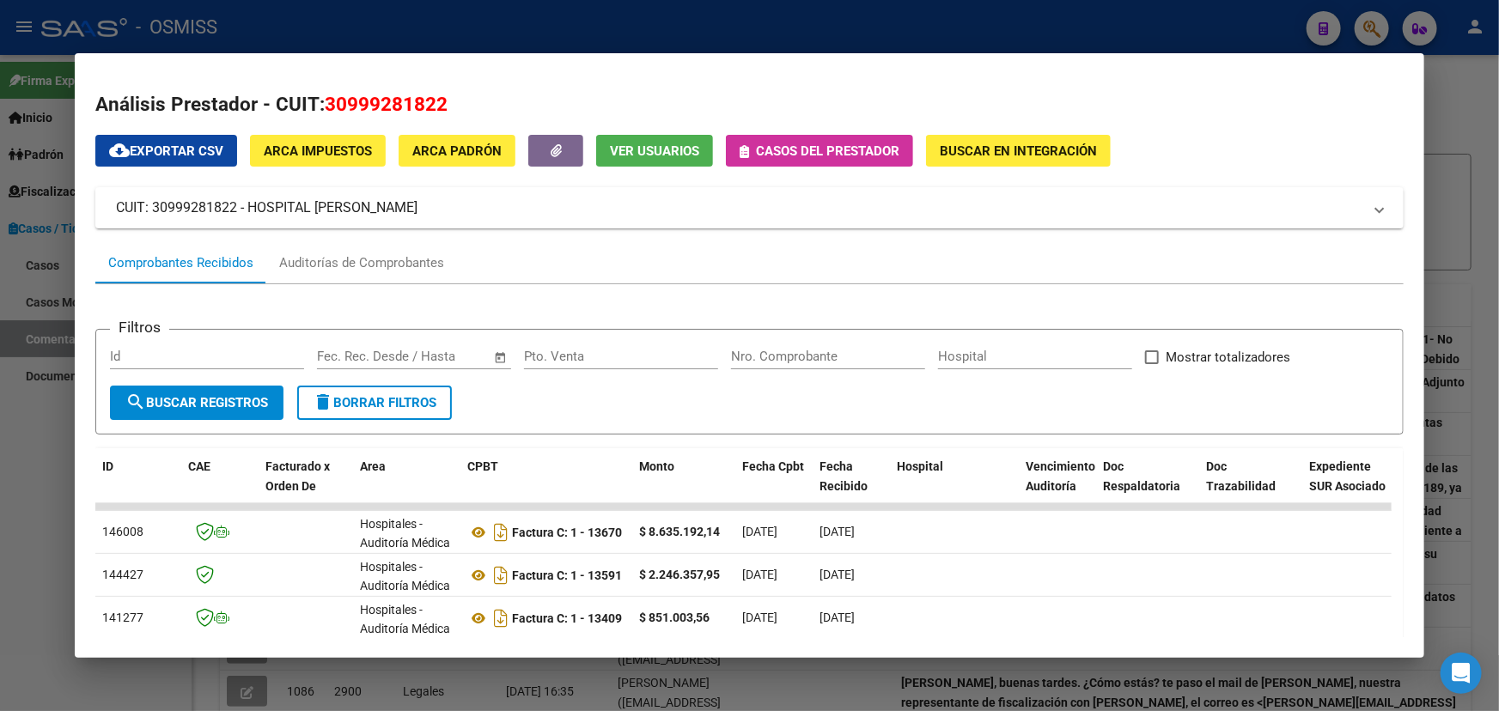
click at [808, 148] on span "Casos del prestador" at bounding box center [827, 150] width 143 height 15
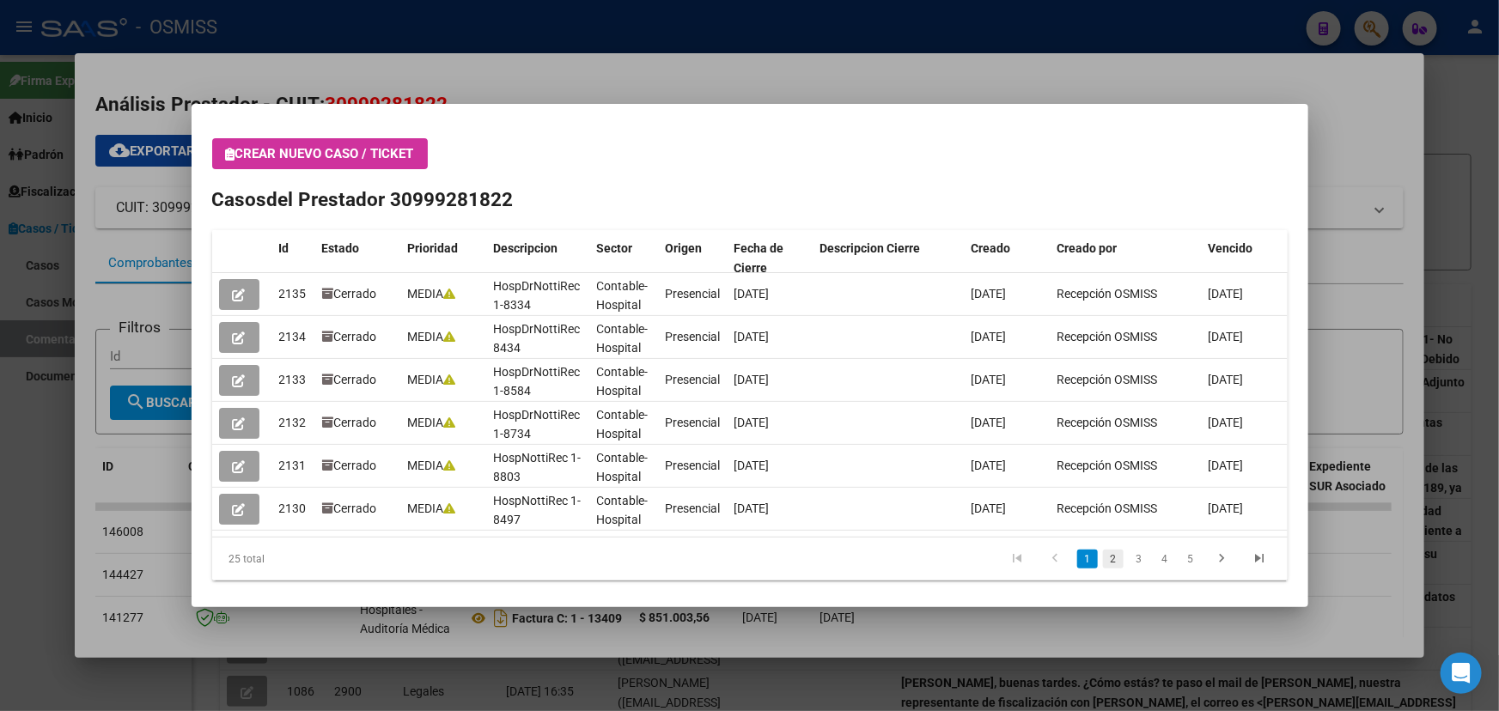
click at [1103, 558] on link "2" at bounding box center [1113, 559] width 21 height 19
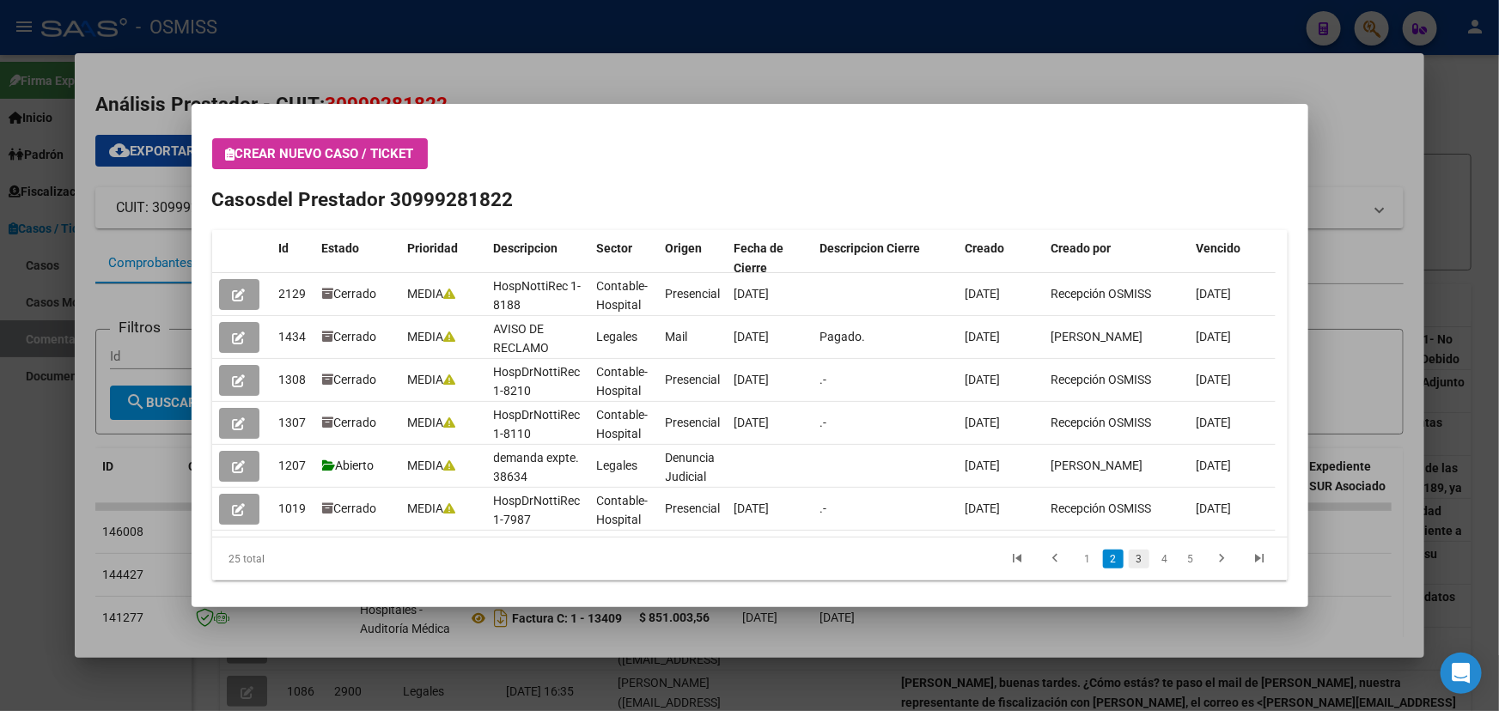
click at [1134, 557] on link "3" at bounding box center [1139, 559] width 21 height 19
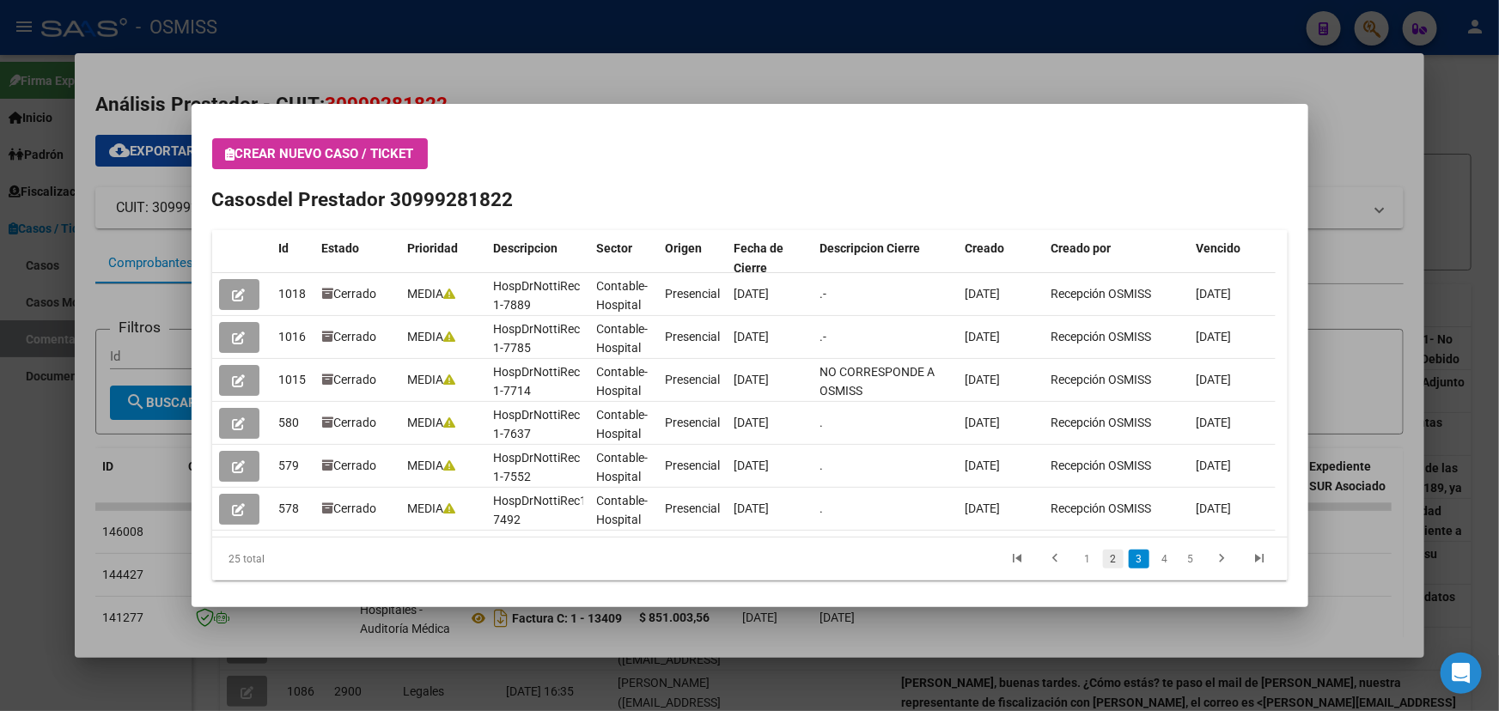
click at [1107, 561] on link "2" at bounding box center [1113, 559] width 21 height 19
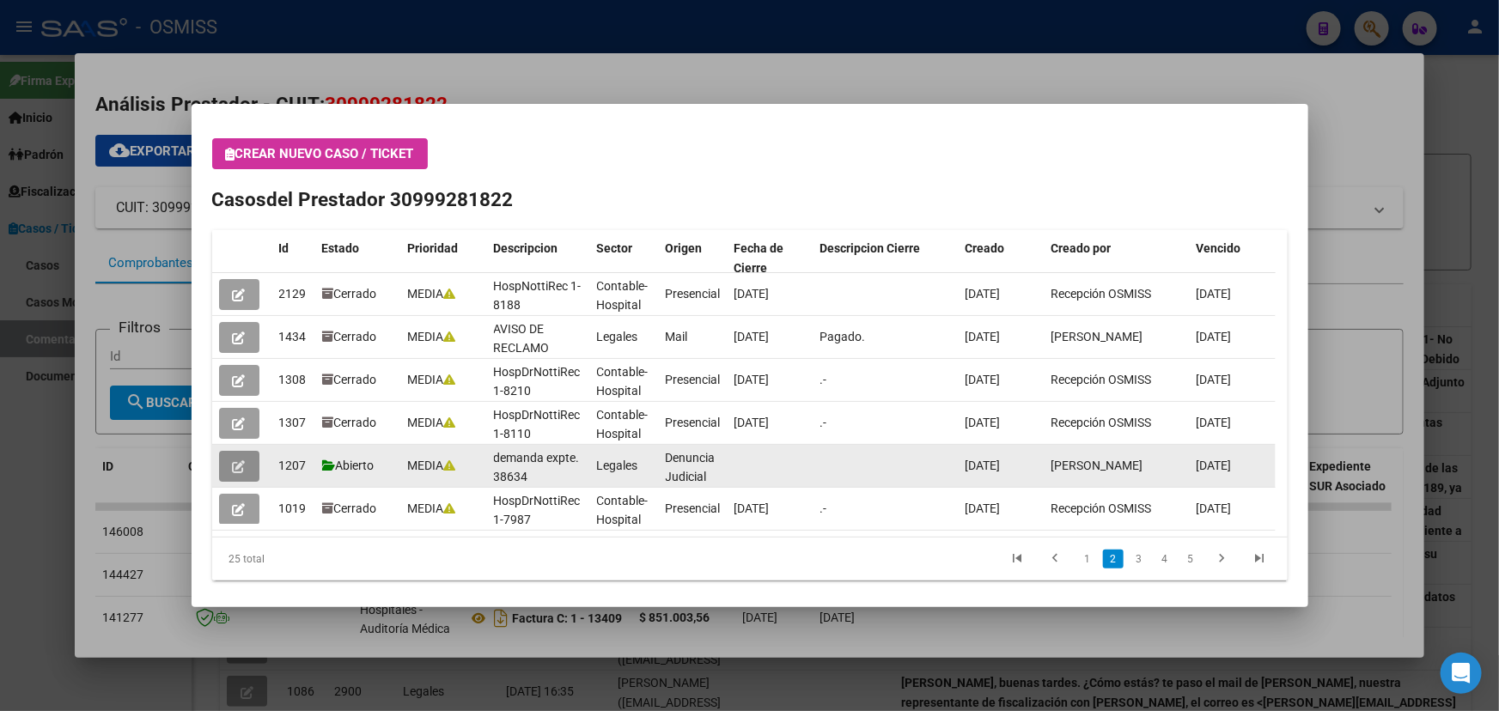
click at [247, 464] on button "button" at bounding box center [239, 466] width 40 height 31
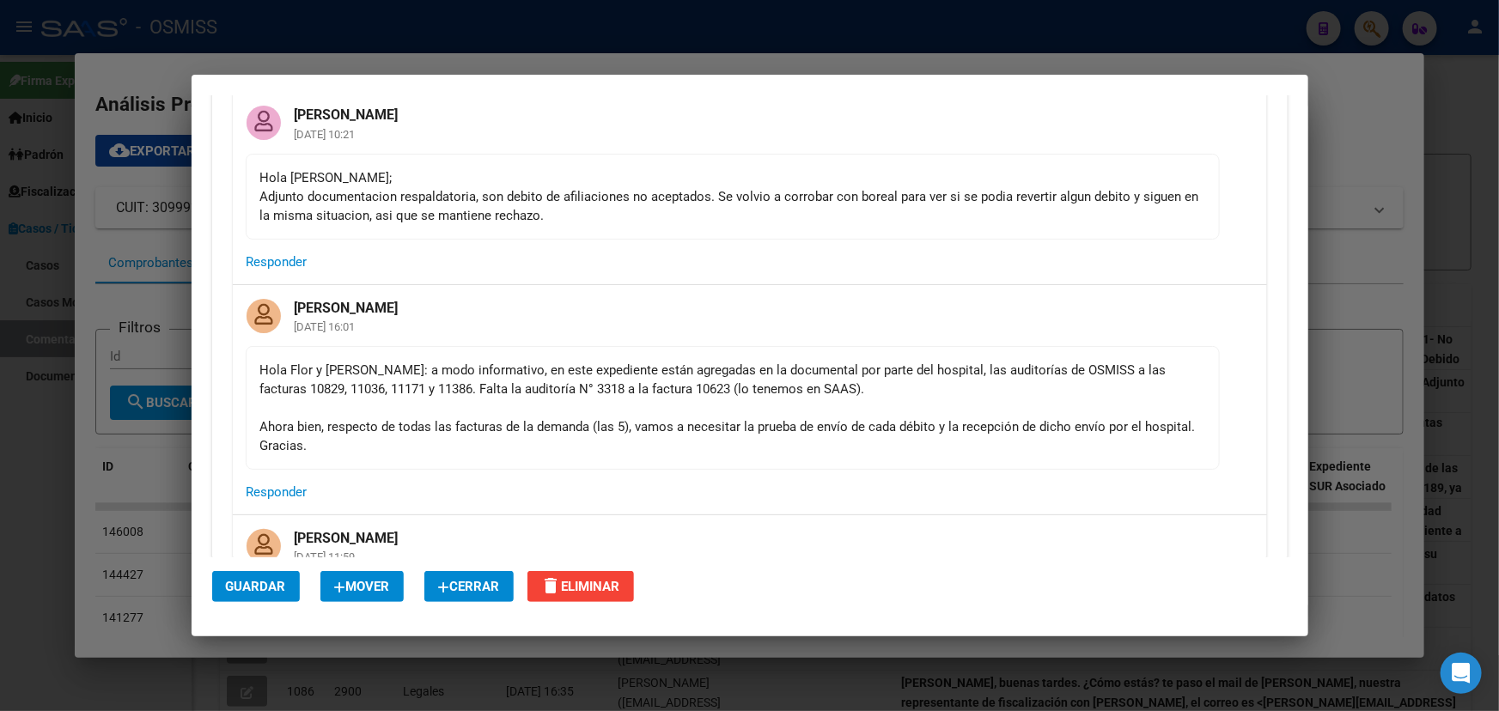
scroll to position [625, 0]
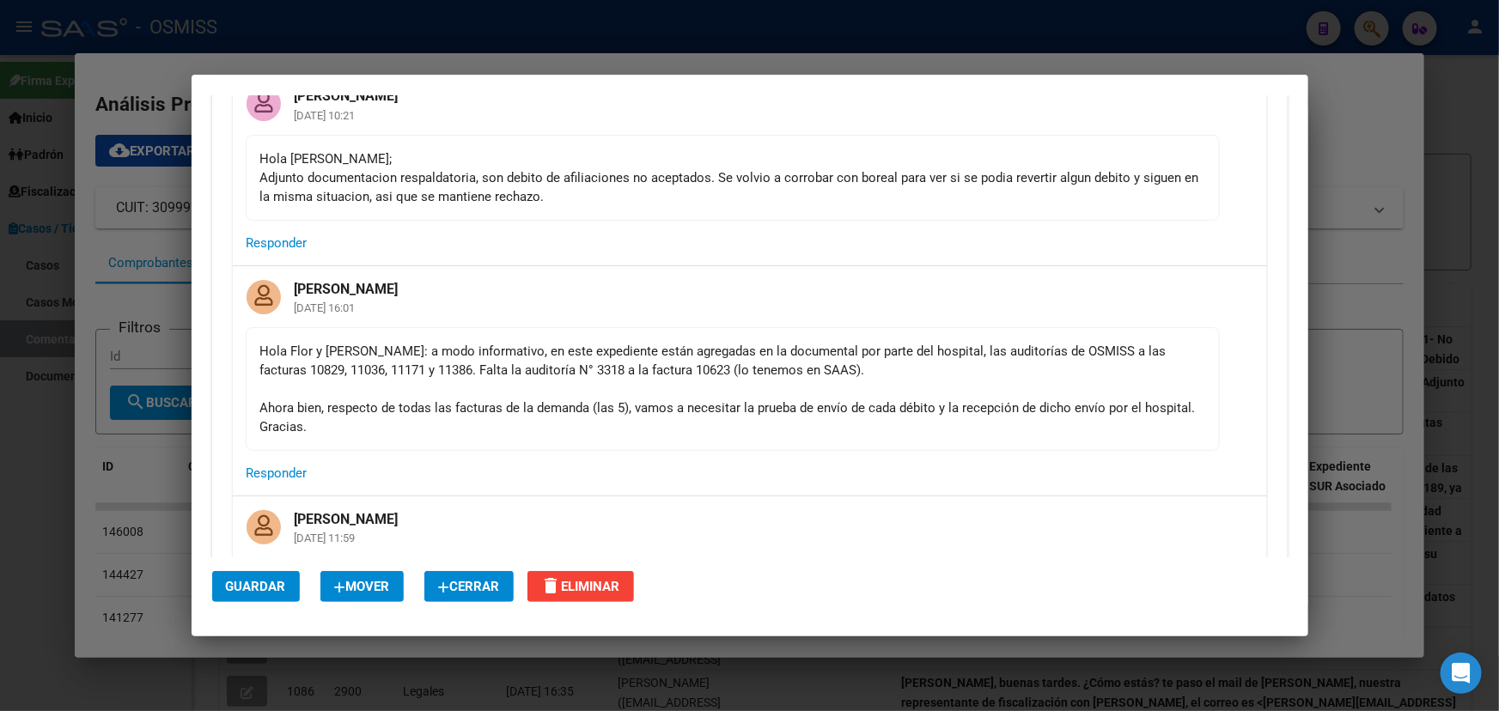
drag, startPoint x: 497, startPoint y: 210, endPoint x: 728, endPoint y: 205, distance: 230.3
click at [728, 205] on mat-card-content "Hola Fany; Adjunto documentacion respaldatoria, son debito de afiliaciones no a…" at bounding box center [733, 178] width 974 height 86
click at [662, 369] on div "Hola Flor y Caro: a modo informativo, en este expediente están agregadas en la …" at bounding box center [732, 389] width 945 height 95
drag, startPoint x: 489, startPoint y: 353, endPoint x: 802, endPoint y: 381, distance: 314.9
click at [766, 385] on div "Hola Flor y Caro: a modo informativo, en este expediente están agregadas en la …" at bounding box center [732, 389] width 945 height 95
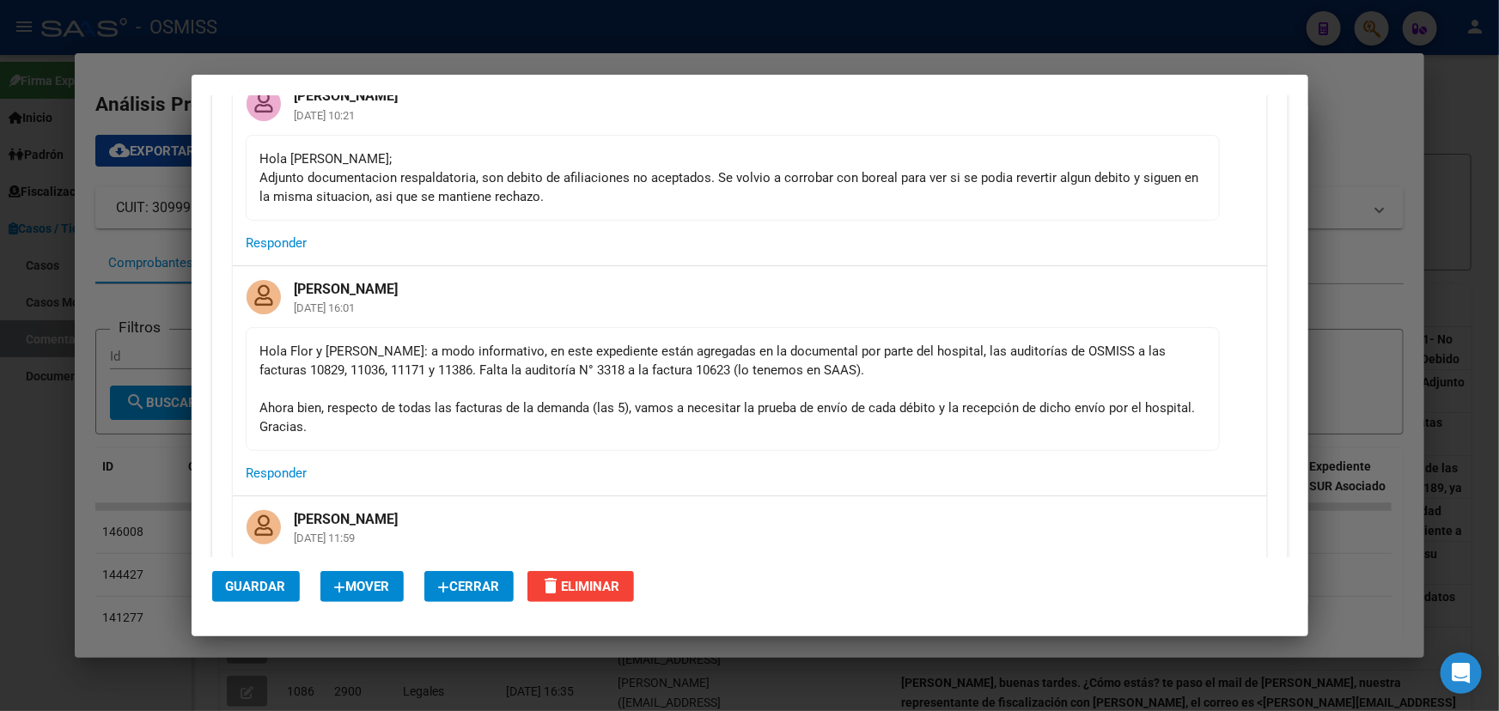
click at [833, 376] on div "Hola Flor y Caro: a modo informativo, en este expediente están agregadas en la …" at bounding box center [732, 389] width 945 height 95
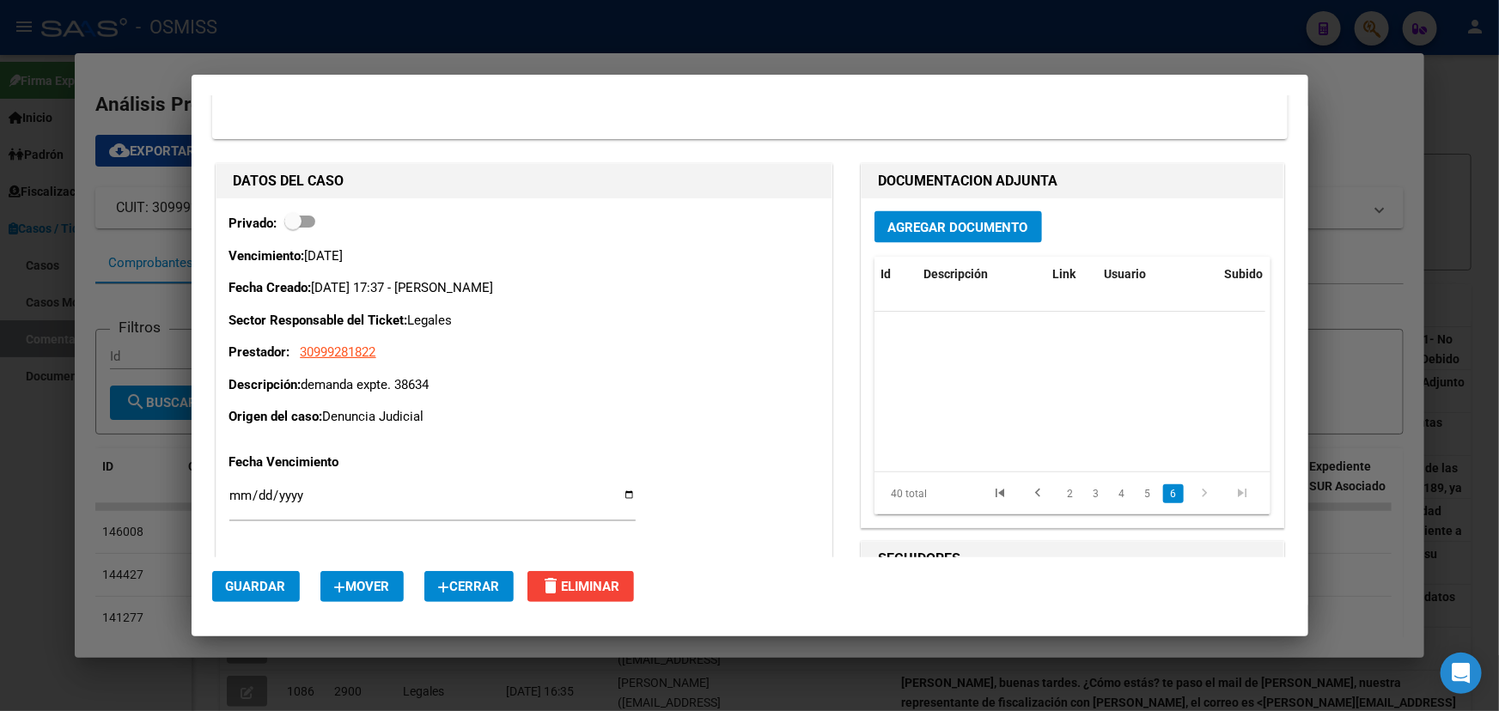
scroll to position [888, 0]
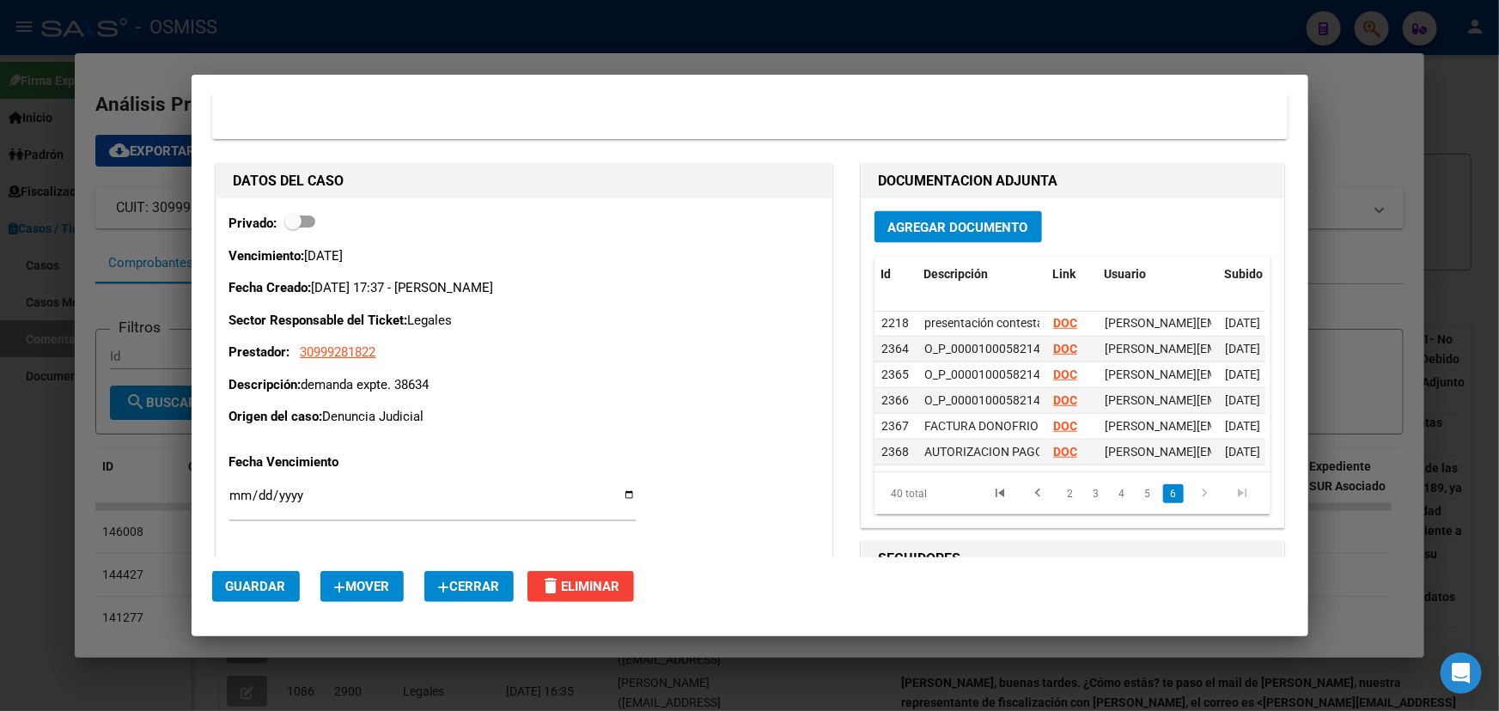
click at [933, 220] on span "Agregar Documento" at bounding box center [958, 227] width 140 height 15
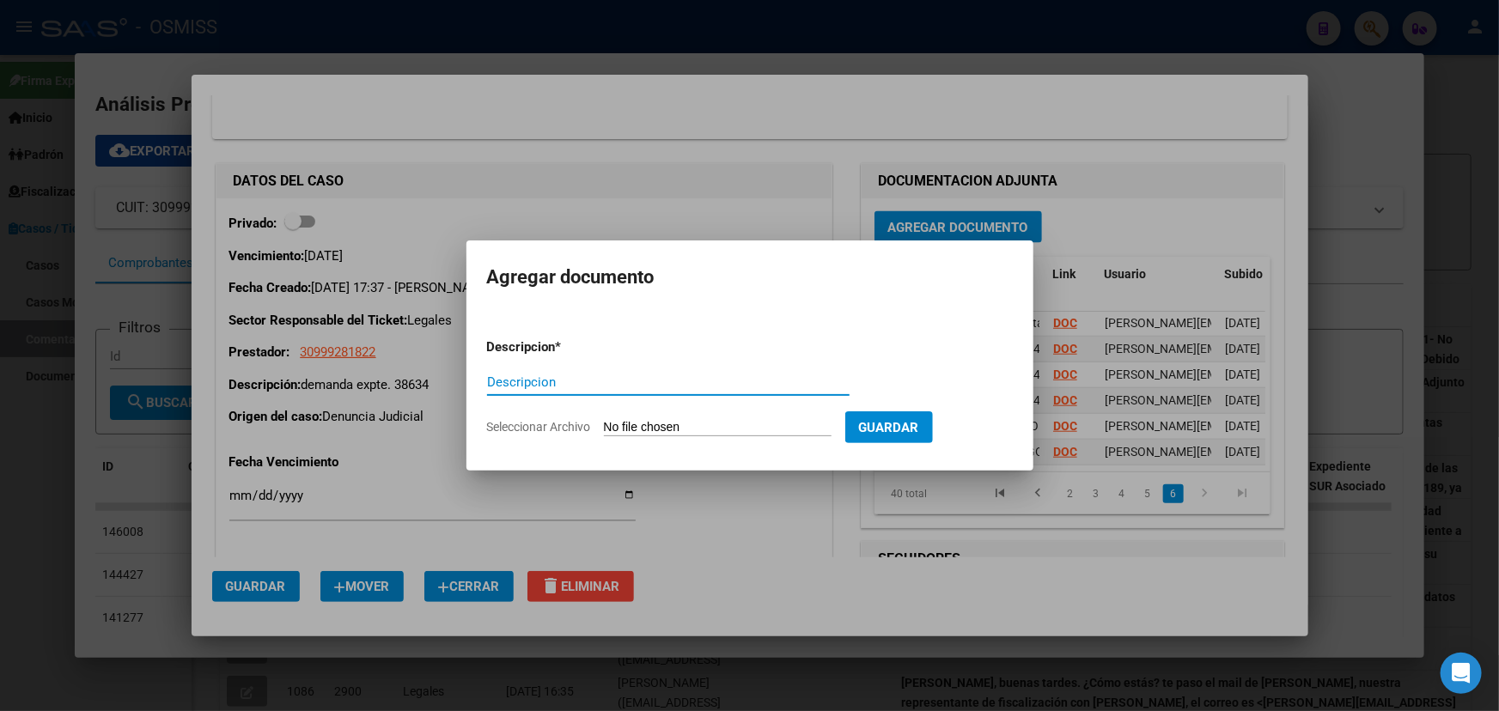
click at [766, 427] on input "Seleccionar Archivo" at bounding box center [718, 428] width 228 height 16
click at [653, 424] on input "Seleccionar Archivo" at bounding box center [718, 428] width 228 height 16
type input "C:\fakepath\Informe Notti Expte. 38634.pdf"
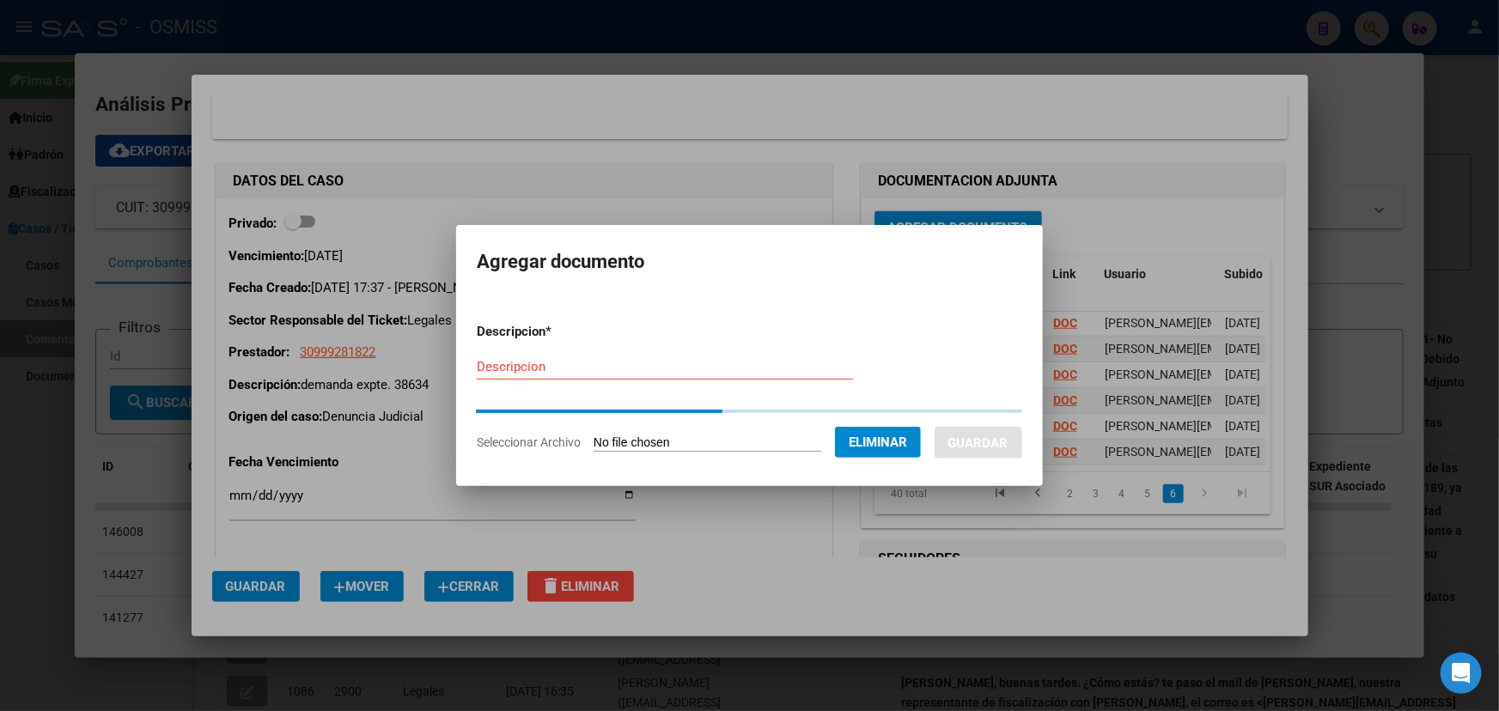
drag, startPoint x: 513, startPoint y: 381, endPoint x: 522, endPoint y: 369, distance: 14.6
click at [513, 375] on input "Descripcion" at bounding box center [665, 366] width 376 height 15
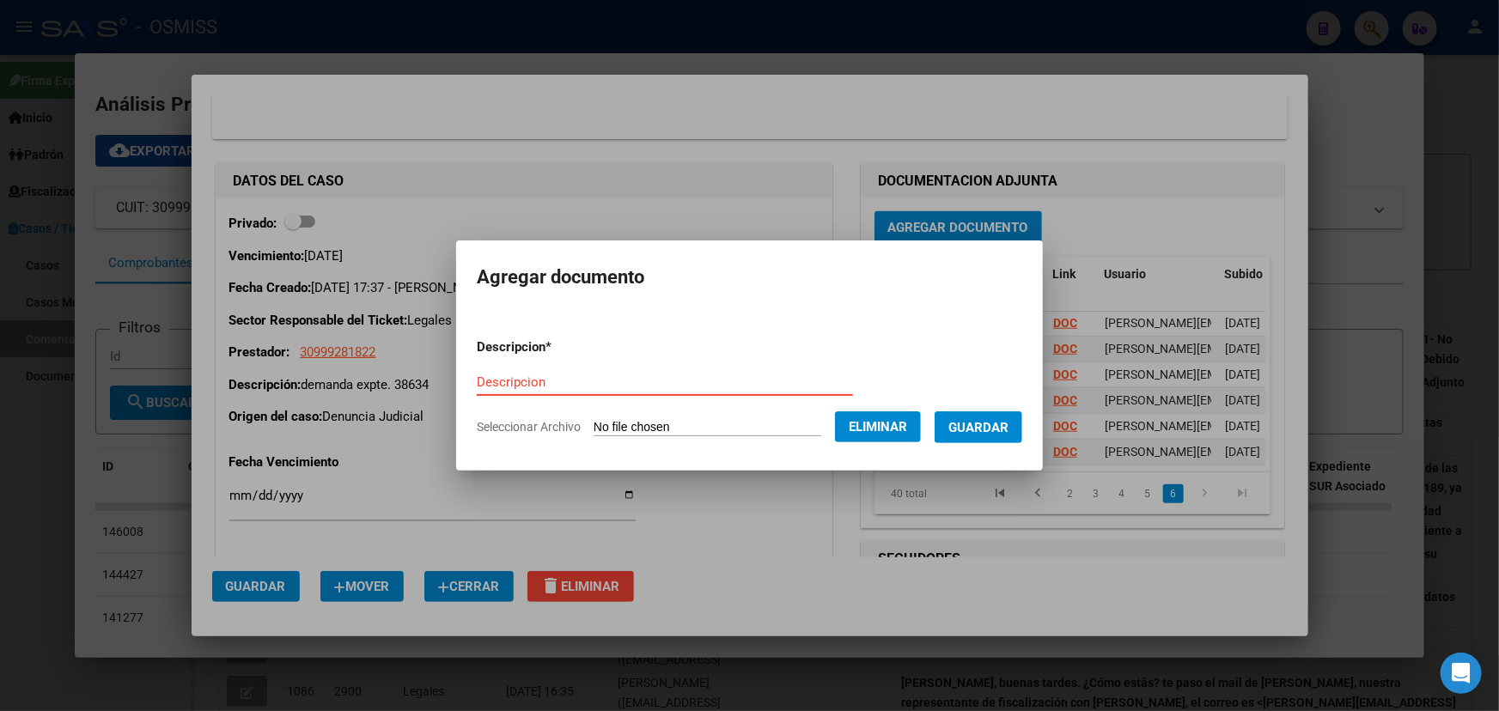
paste input "Informe Notti Expte. 38634"
type input "Informe Notti Expte. 38634"
click at [969, 415] on button "Guardar" at bounding box center [979, 428] width 88 height 32
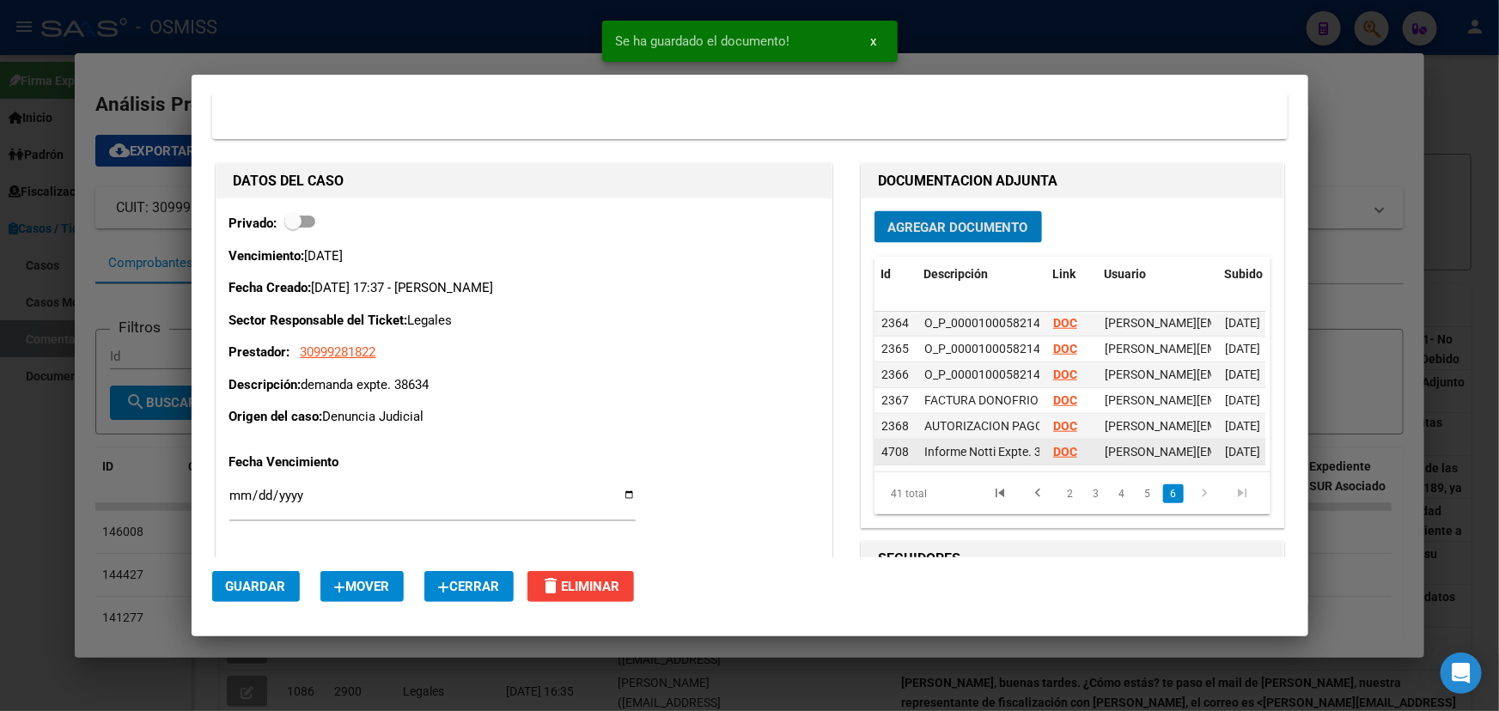
scroll to position [913, 0]
click at [1053, 445] on strong "DOC" at bounding box center [1065, 452] width 24 height 14
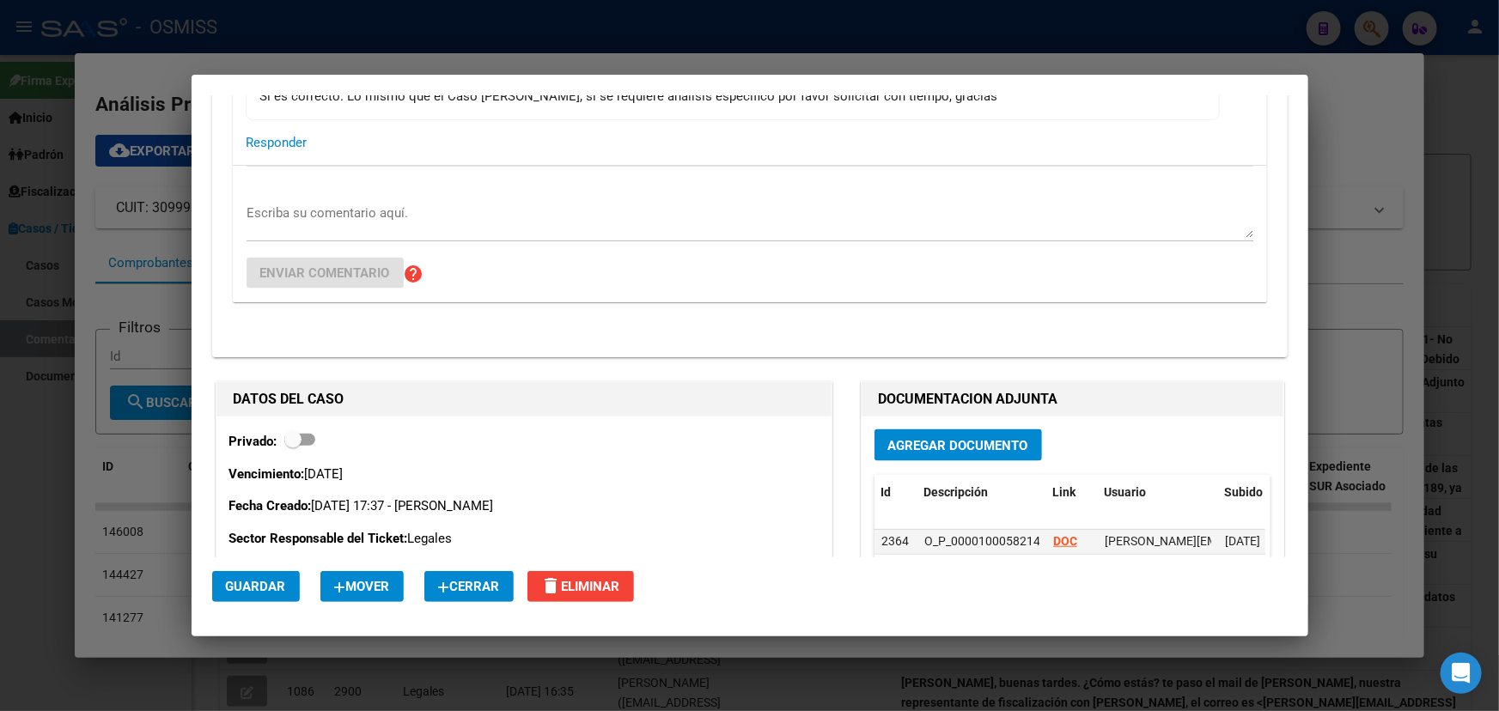
scroll to position [1249, 0]
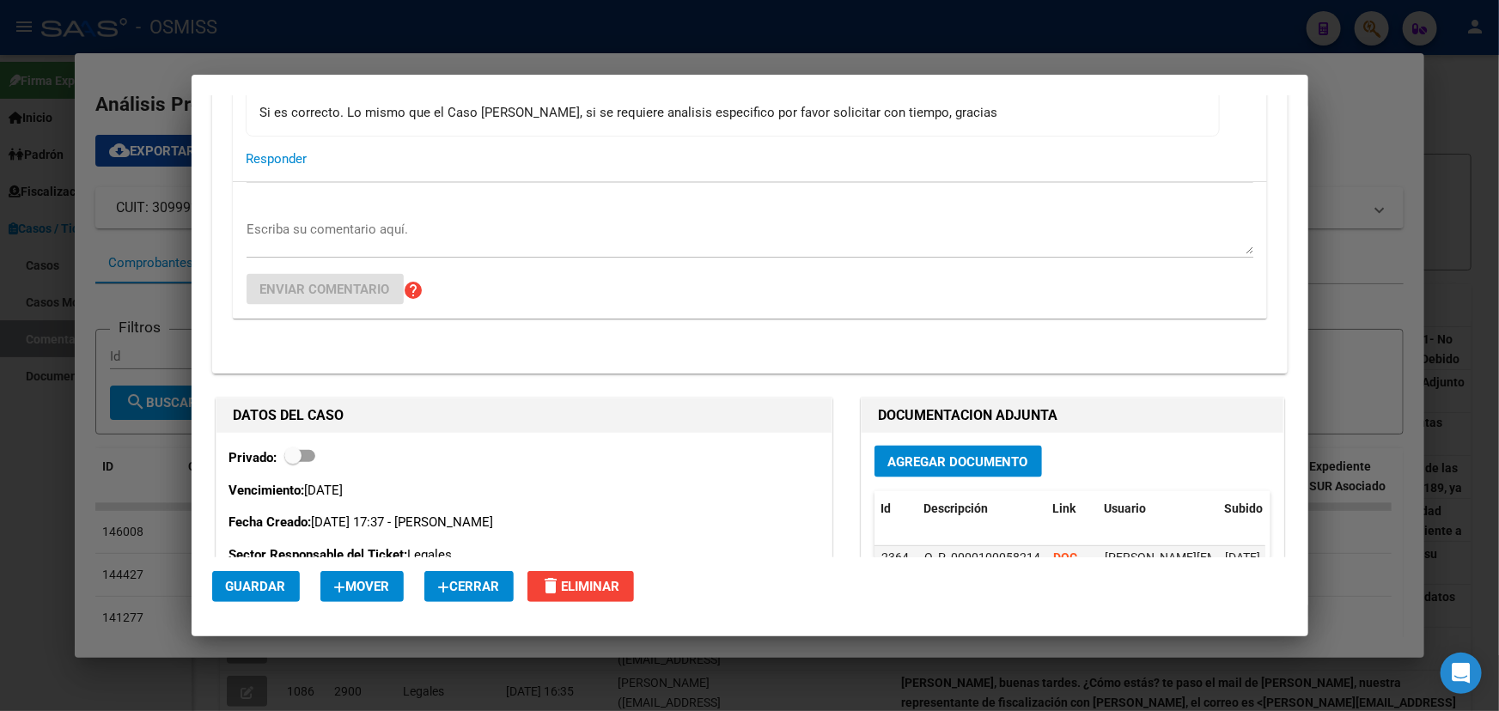
click at [321, 217] on div "Escriba su comentario aquí." at bounding box center [750, 237] width 1007 height 41
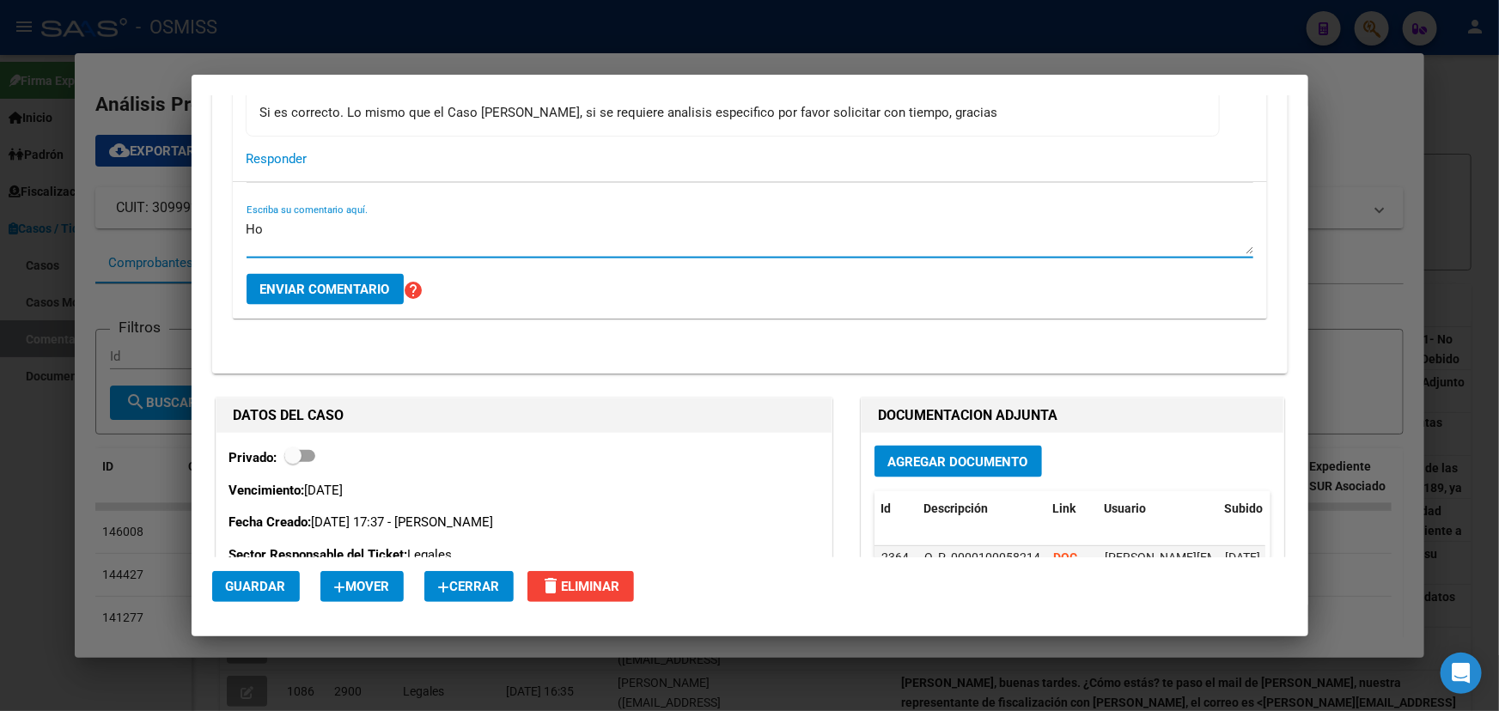
type textarea "H"
drag, startPoint x: 575, startPoint y: 221, endPoint x: 168, endPoint y: 234, distance: 406.6
click at [168, 234] on div "notti Buscar (apellido, dni, cuil, nro traspaso, cuit, obra social) search Afil…" at bounding box center [749, 355] width 1499 height 711
click at [619, 233] on textarea "Buen día Flor: acompaño informe de este expte." at bounding box center [750, 237] width 1007 height 34
click at [546, 229] on textarea "Buen día Flor: acompaño informe de este expte." at bounding box center [750, 237] width 1007 height 34
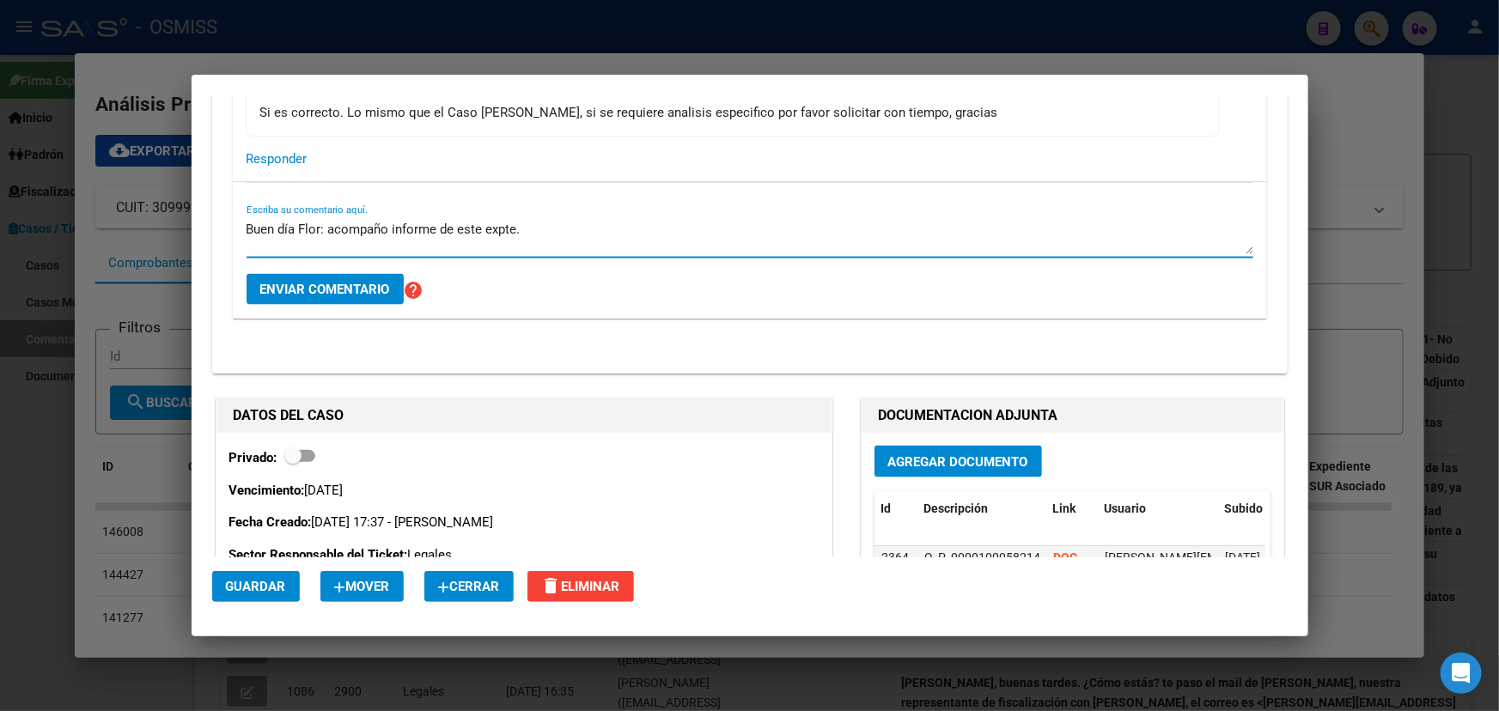
type textarea "Buen día Flor: acompaño informe de este expte."
click at [328, 291] on span "Enviar comentario" at bounding box center [325, 289] width 130 height 15
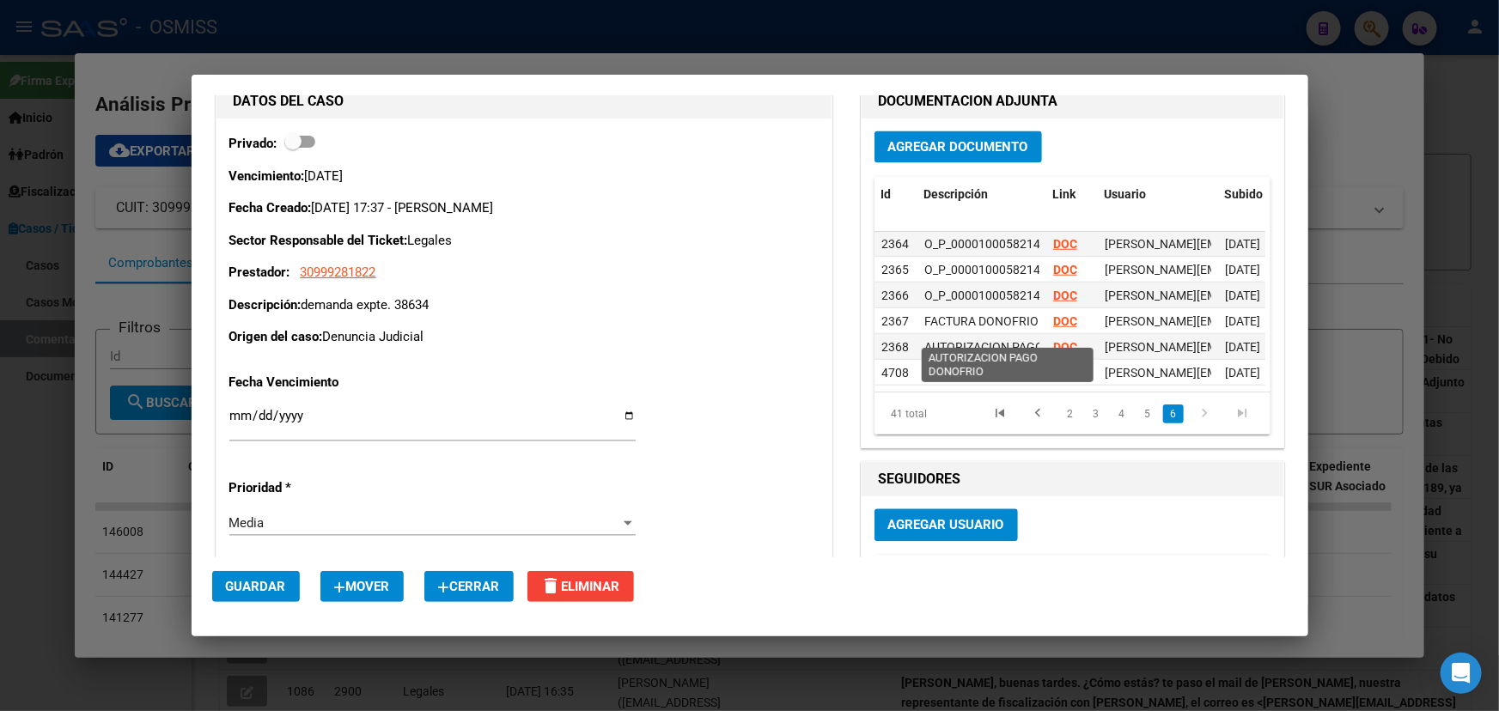
scroll to position [2030, 0]
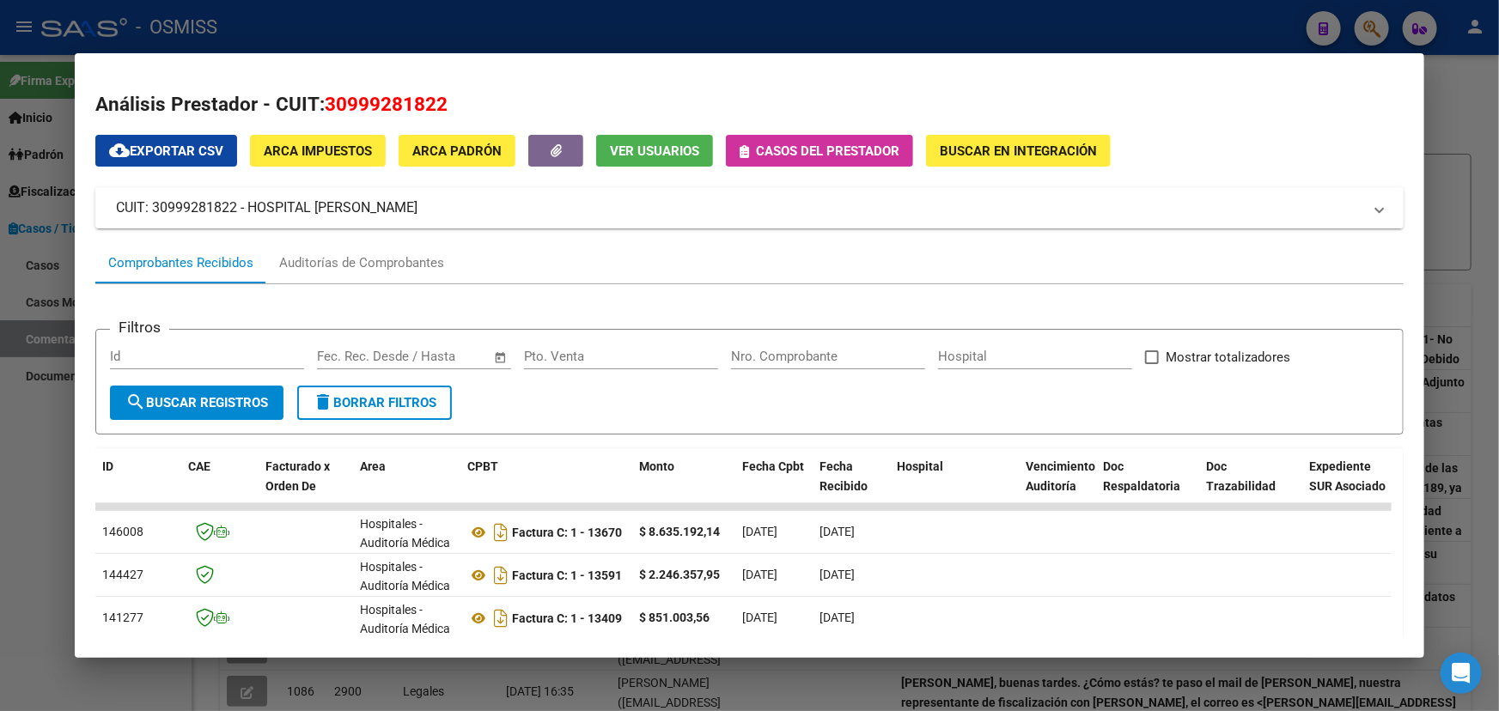
click at [1324, 207] on mat-panel-title "CUIT: 30999281822 - HOSPITAL HUMBERTO J NOTTI" at bounding box center [739, 208] width 1247 height 21
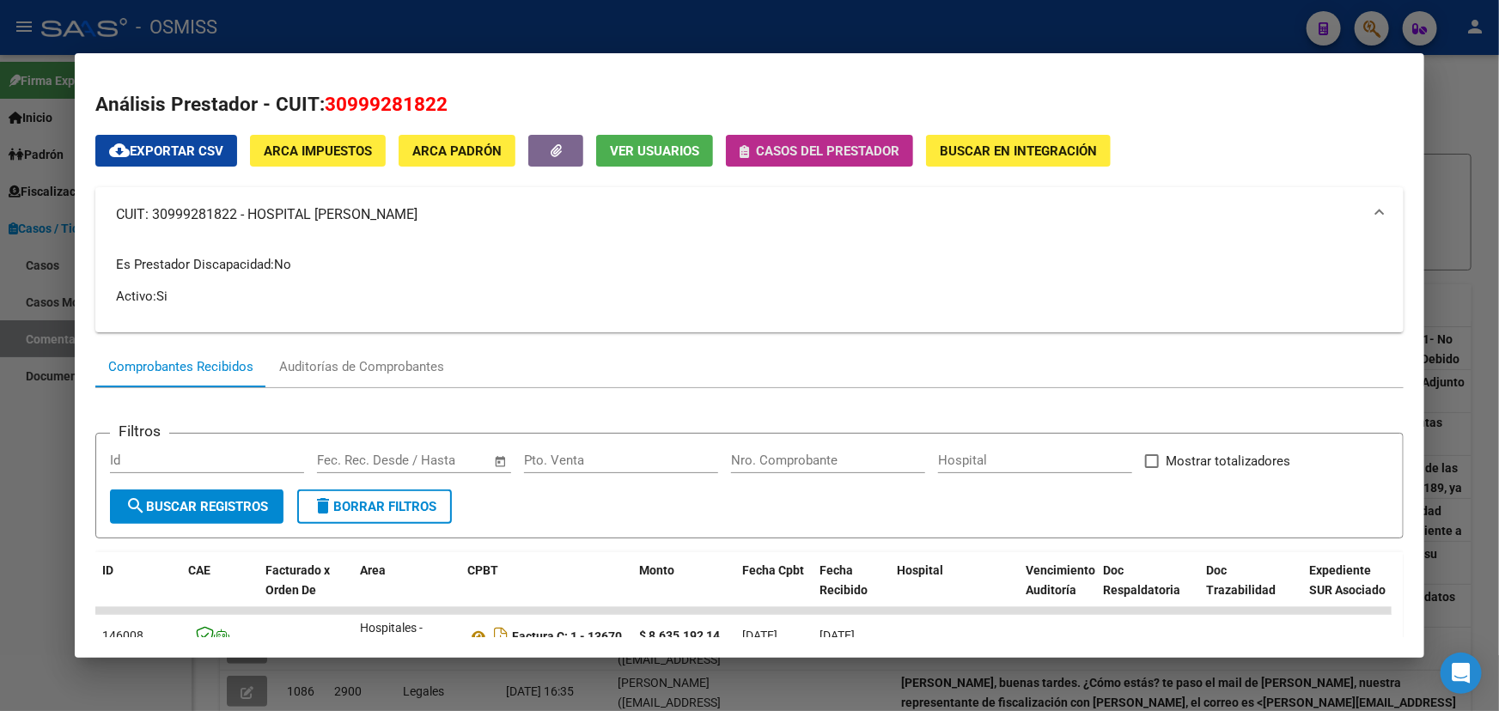
click at [807, 152] on span "Casos del prestador" at bounding box center [827, 150] width 143 height 15
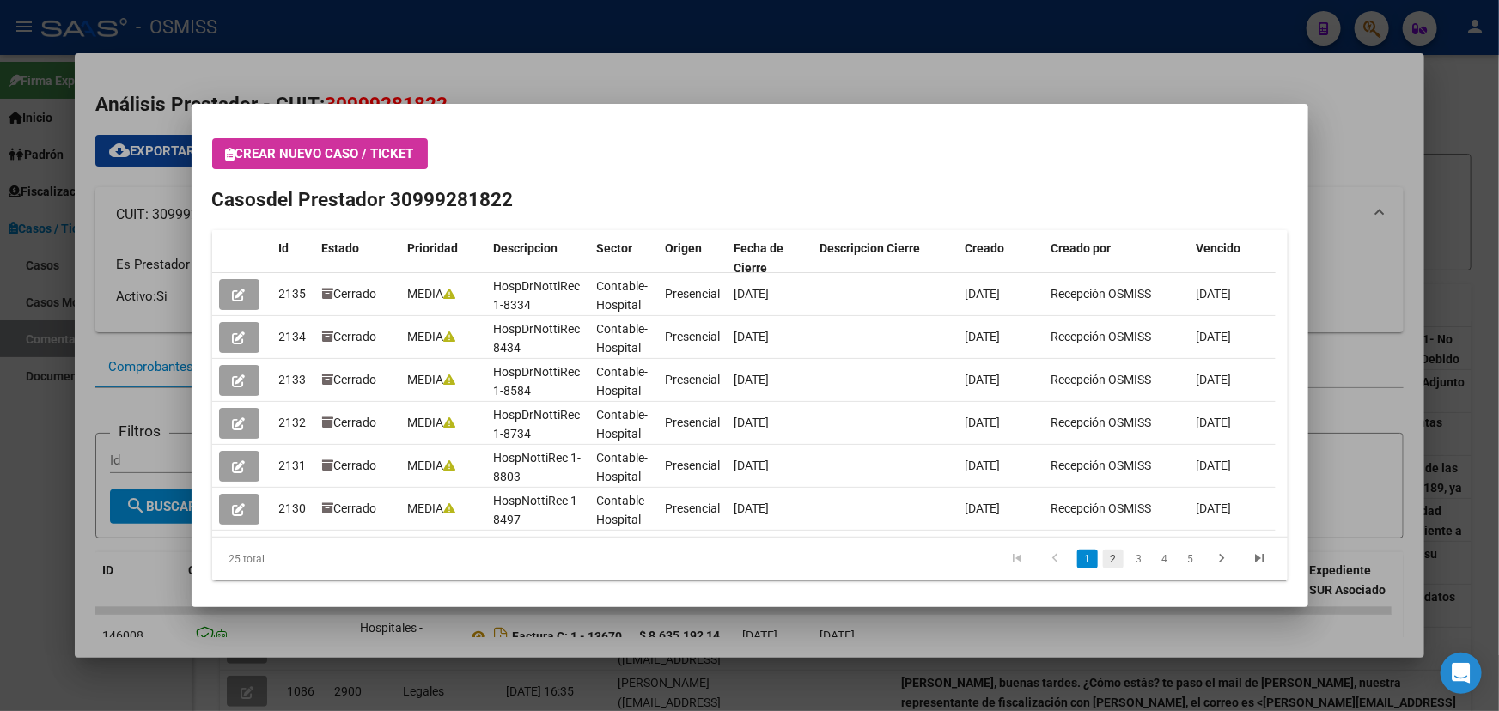
click at [1103, 560] on link "2" at bounding box center [1113, 559] width 21 height 19
click at [1132, 558] on link "3" at bounding box center [1139, 559] width 21 height 19
click at [1157, 558] on link "4" at bounding box center [1165, 559] width 21 height 19
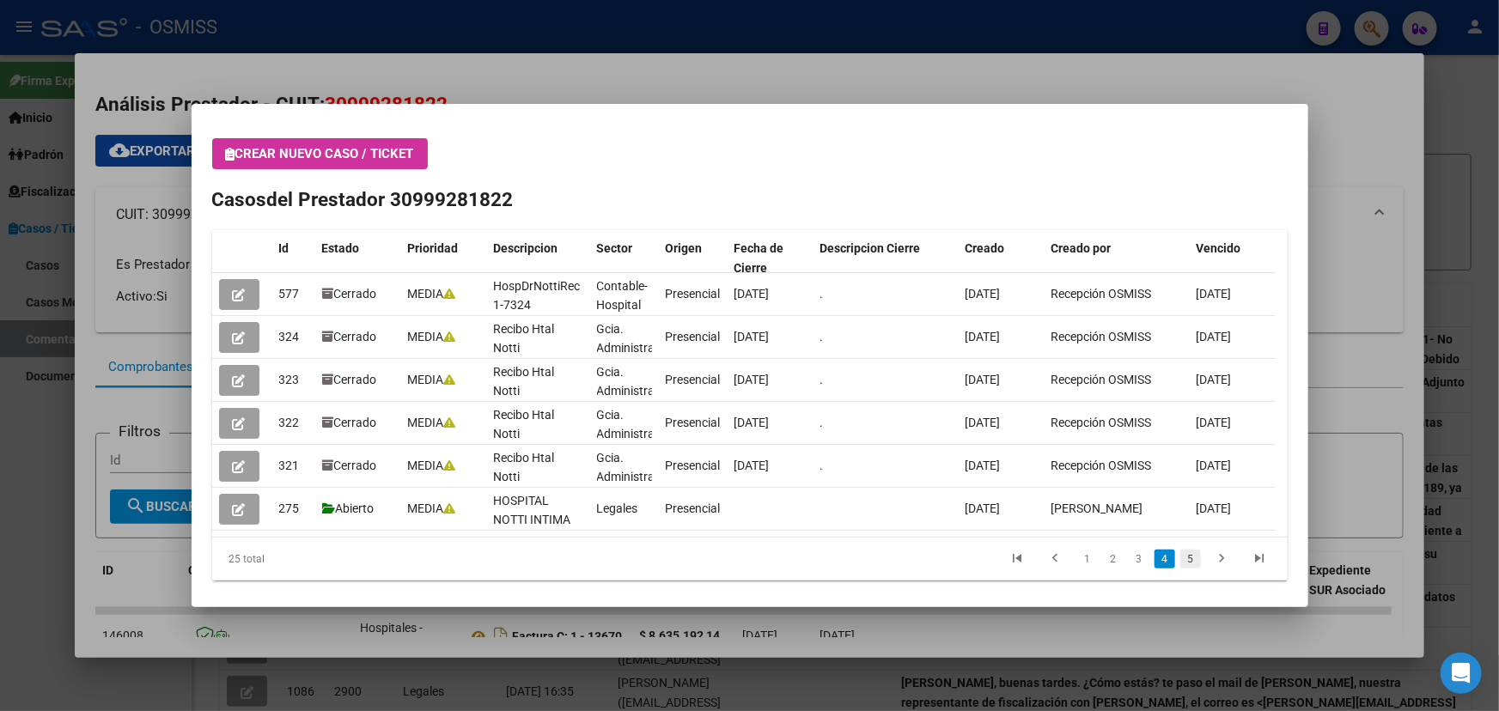
click at [1181, 558] on link "5" at bounding box center [1191, 559] width 21 height 19
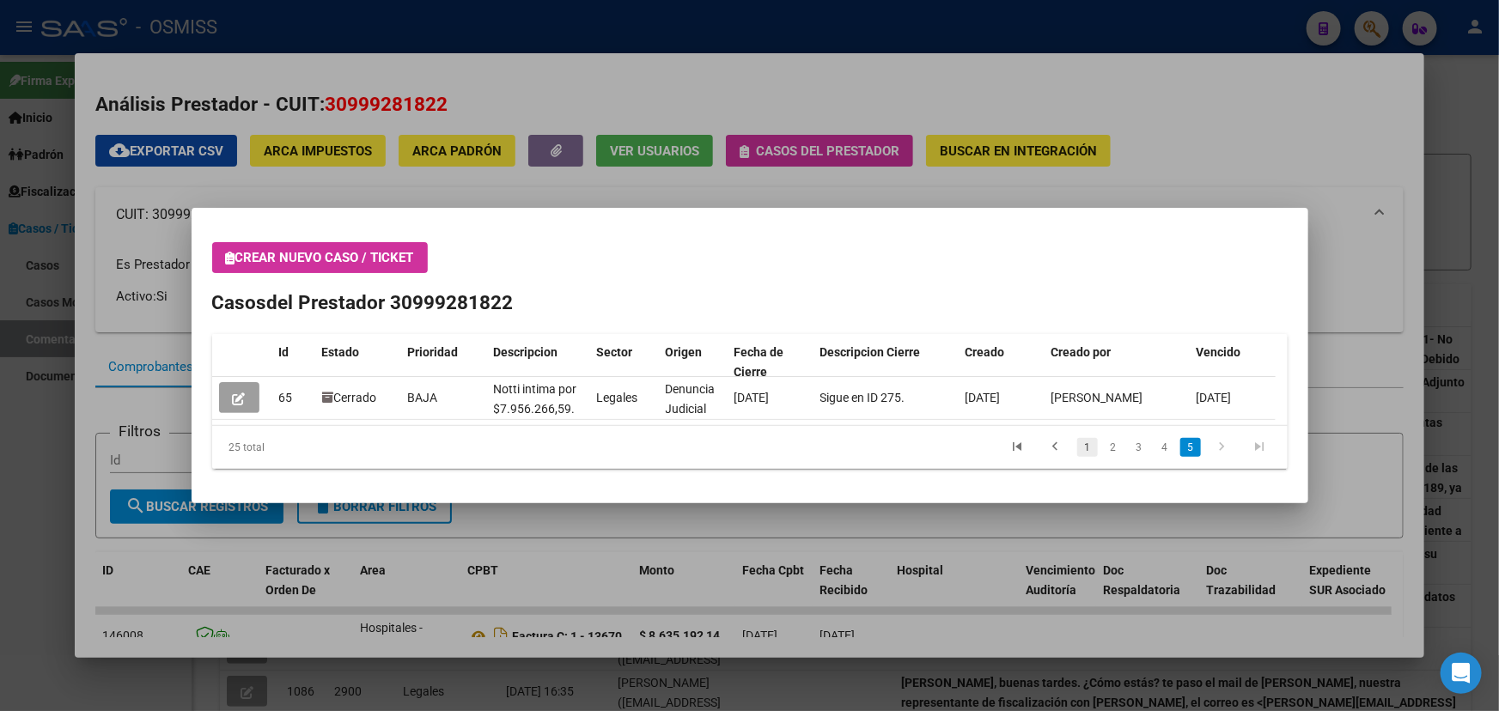
click at [1084, 440] on link "1" at bounding box center [1087, 447] width 21 height 19
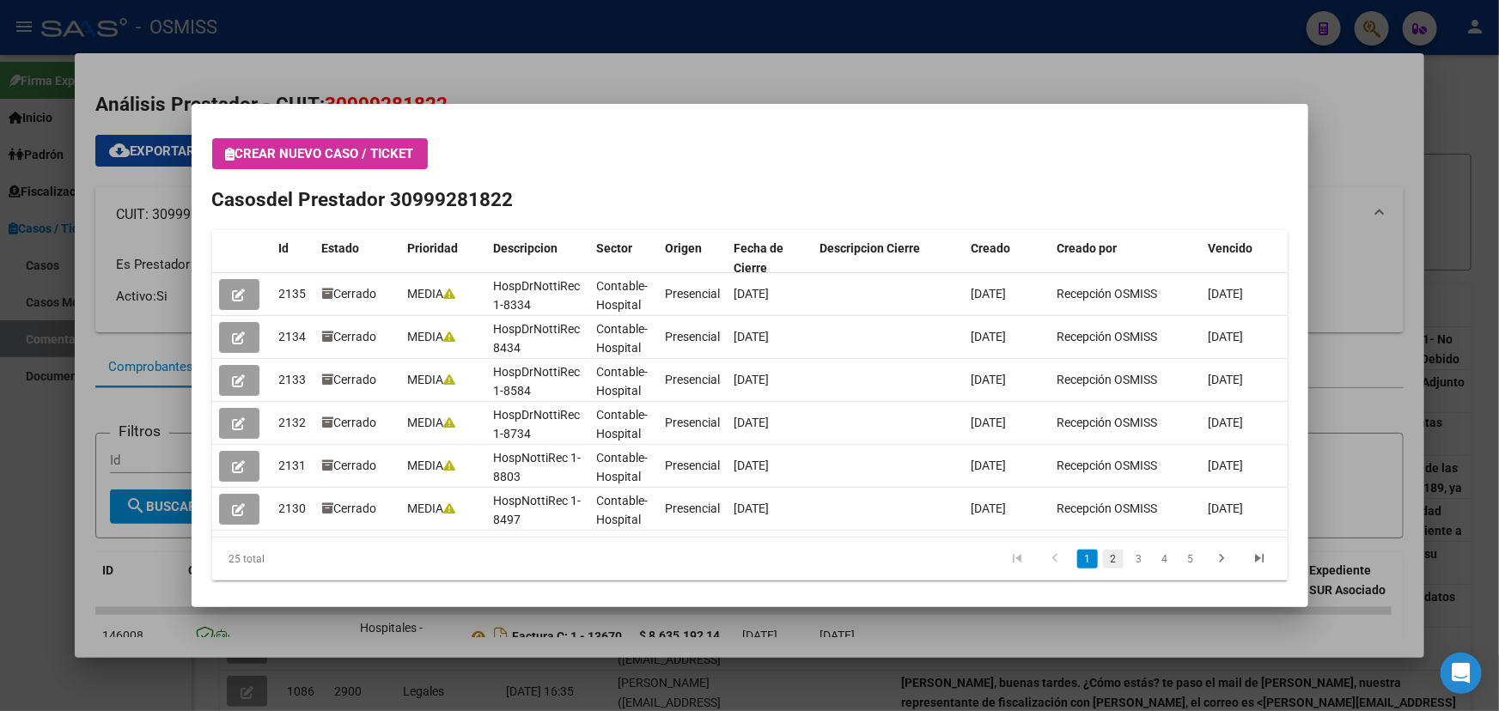
click at [1106, 560] on link "2" at bounding box center [1113, 559] width 21 height 19
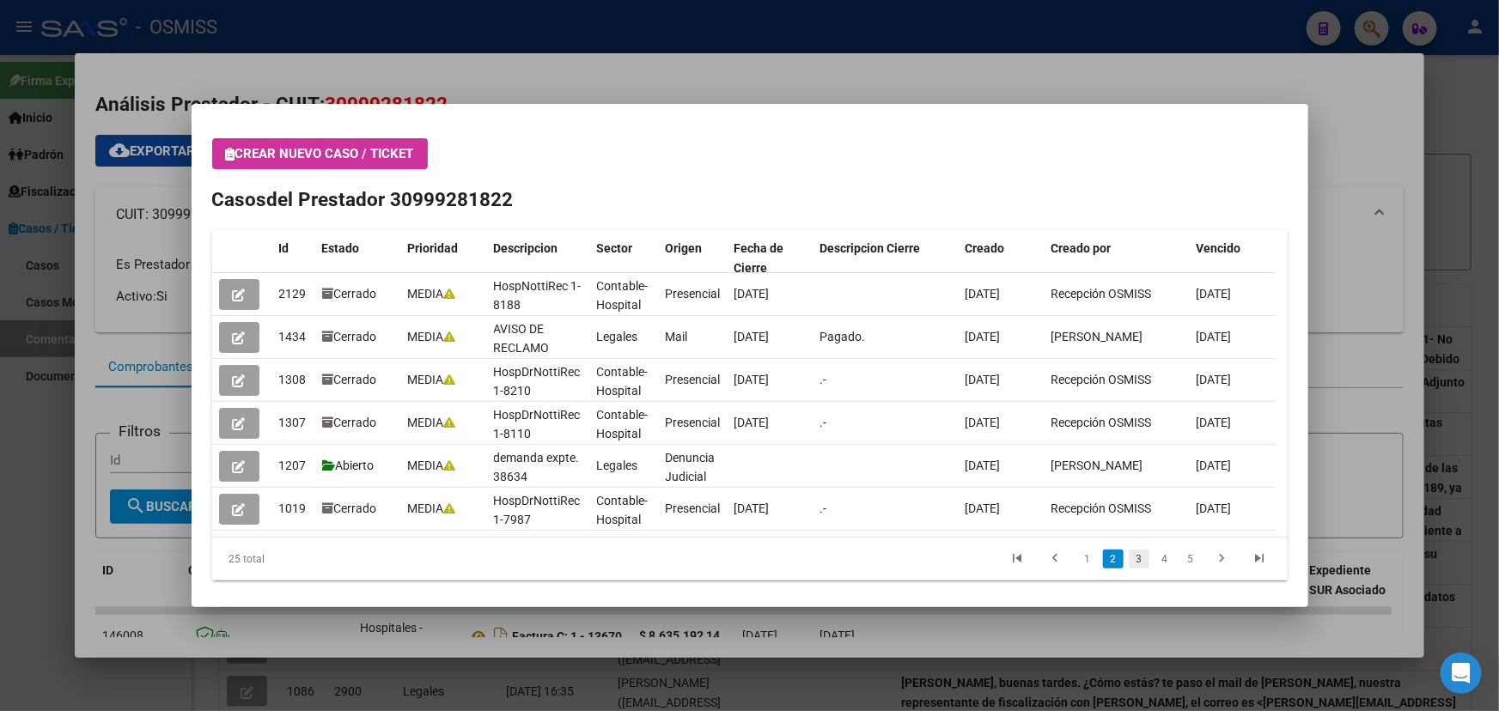
click at [1129, 558] on link "3" at bounding box center [1139, 559] width 21 height 19
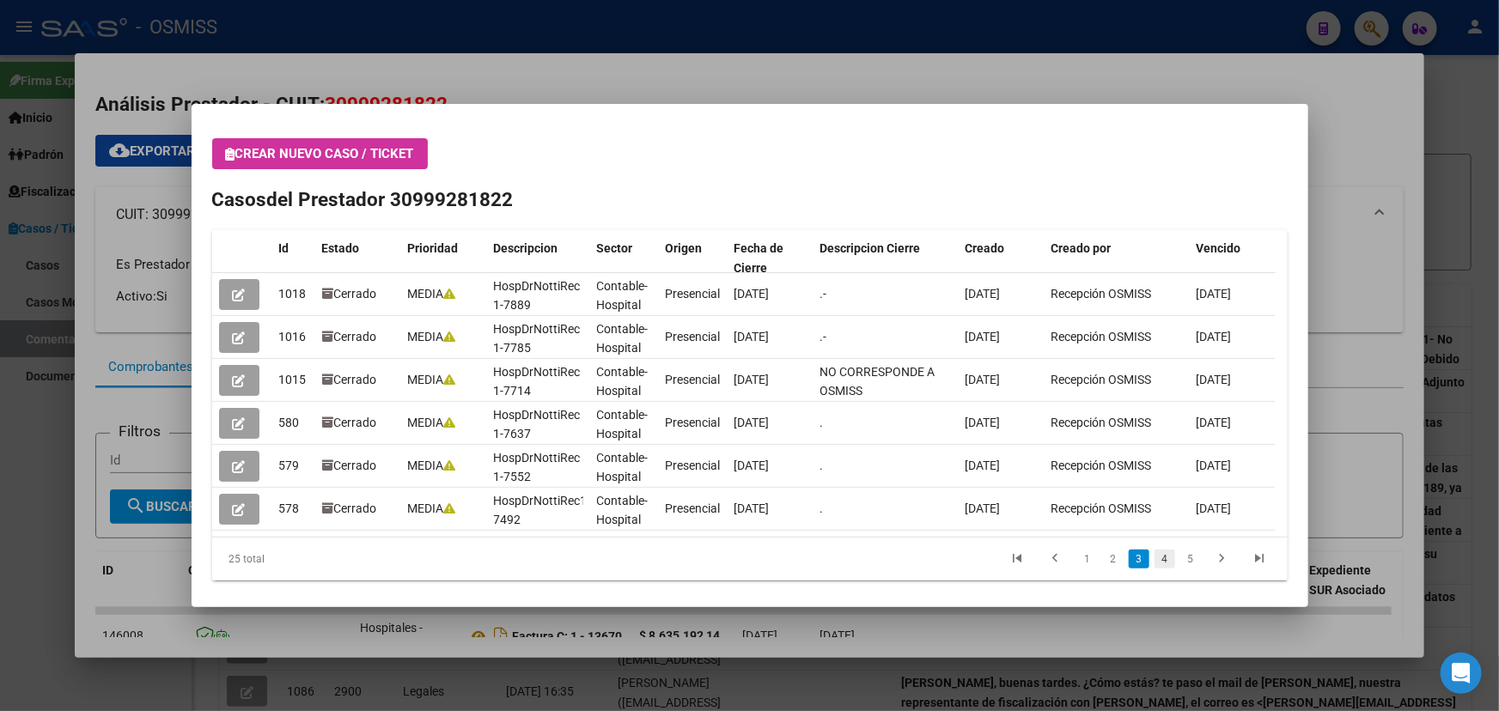
click at [1155, 558] on link "4" at bounding box center [1165, 559] width 21 height 19
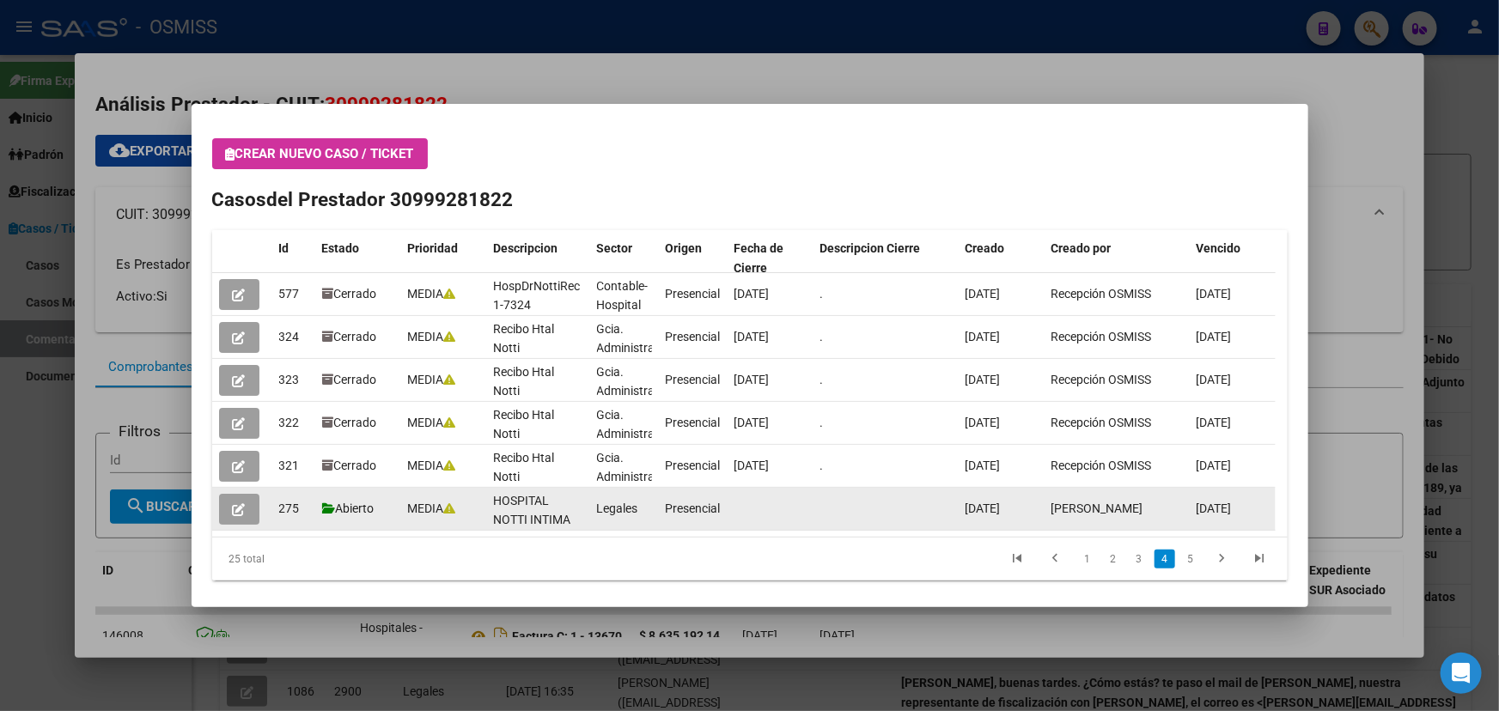
click at [247, 513] on button "button" at bounding box center [239, 509] width 40 height 31
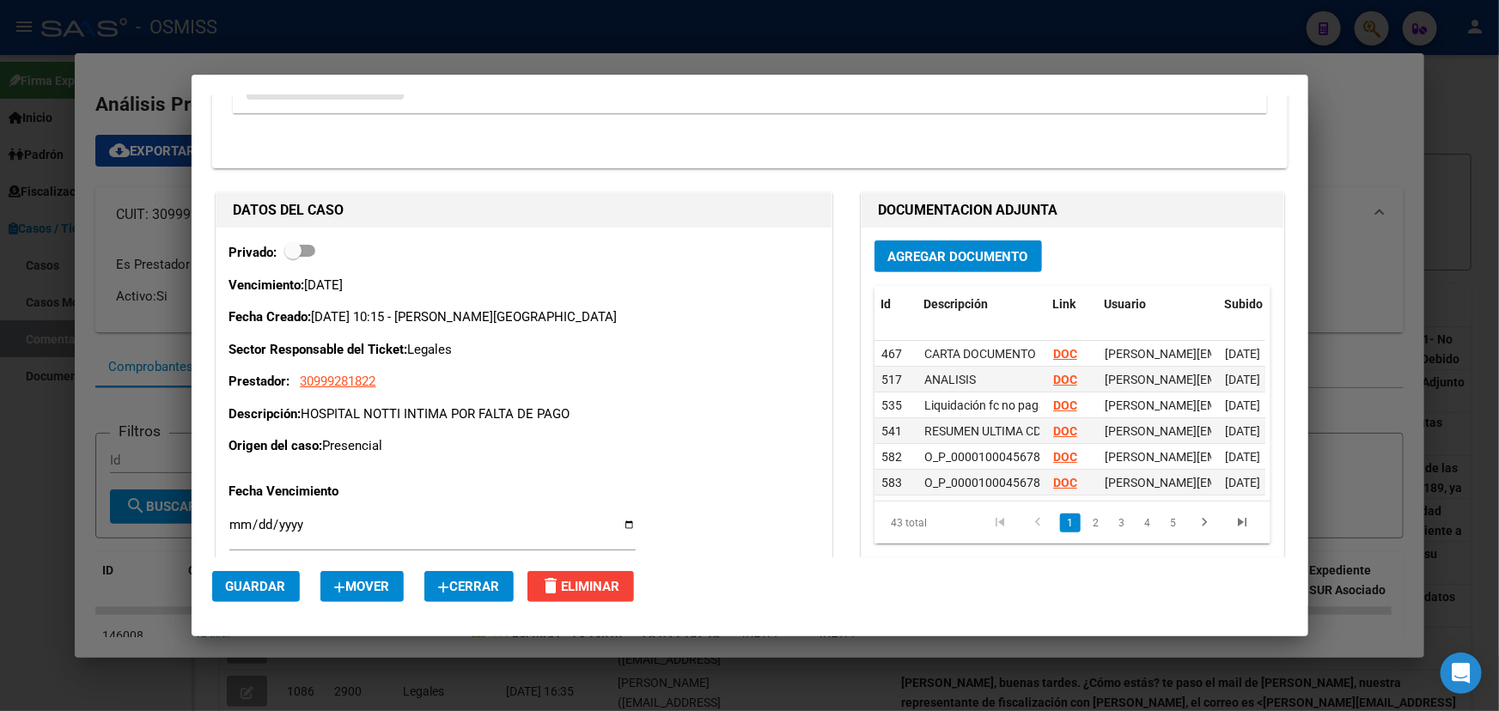
scroll to position [6561, 0]
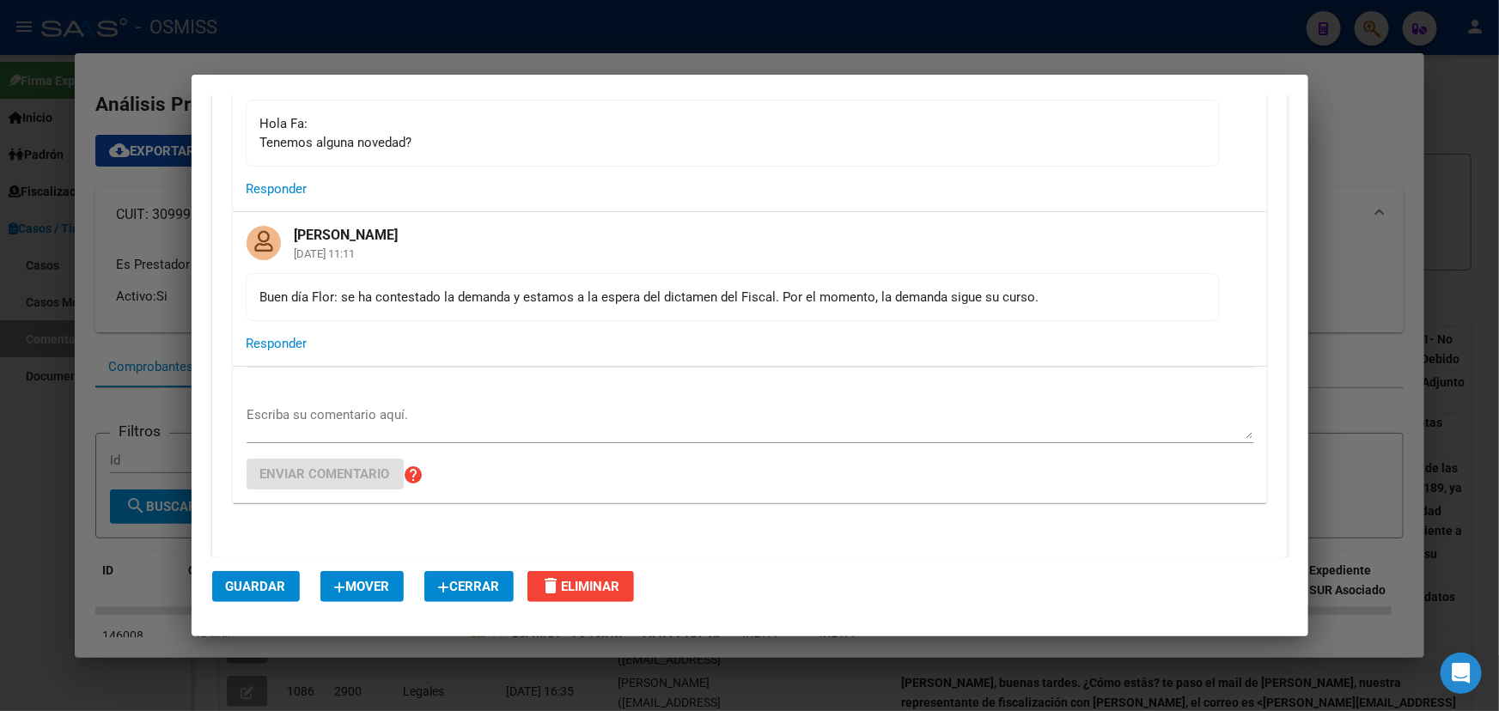
drag, startPoint x: 379, startPoint y: 330, endPoint x: 863, endPoint y: 301, distance: 484.6
click at [863, 301] on mat-card-content "Buen día Flor: se ha contestado la demanda y estamos a la espera del dictamen d…" at bounding box center [733, 297] width 974 height 48
click at [928, 307] on div "Buen día Flor: se ha contestado la demanda y estamos a la espera del dictamen d…" at bounding box center [732, 297] width 945 height 19
drag, startPoint x: 1079, startPoint y: 306, endPoint x: 516, endPoint y: 317, distance: 563.7
click at [516, 307] on div "Buen día Flor: se ha contestado la demanda y estamos a la espera del dictamen d…" at bounding box center [732, 297] width 945 height 19
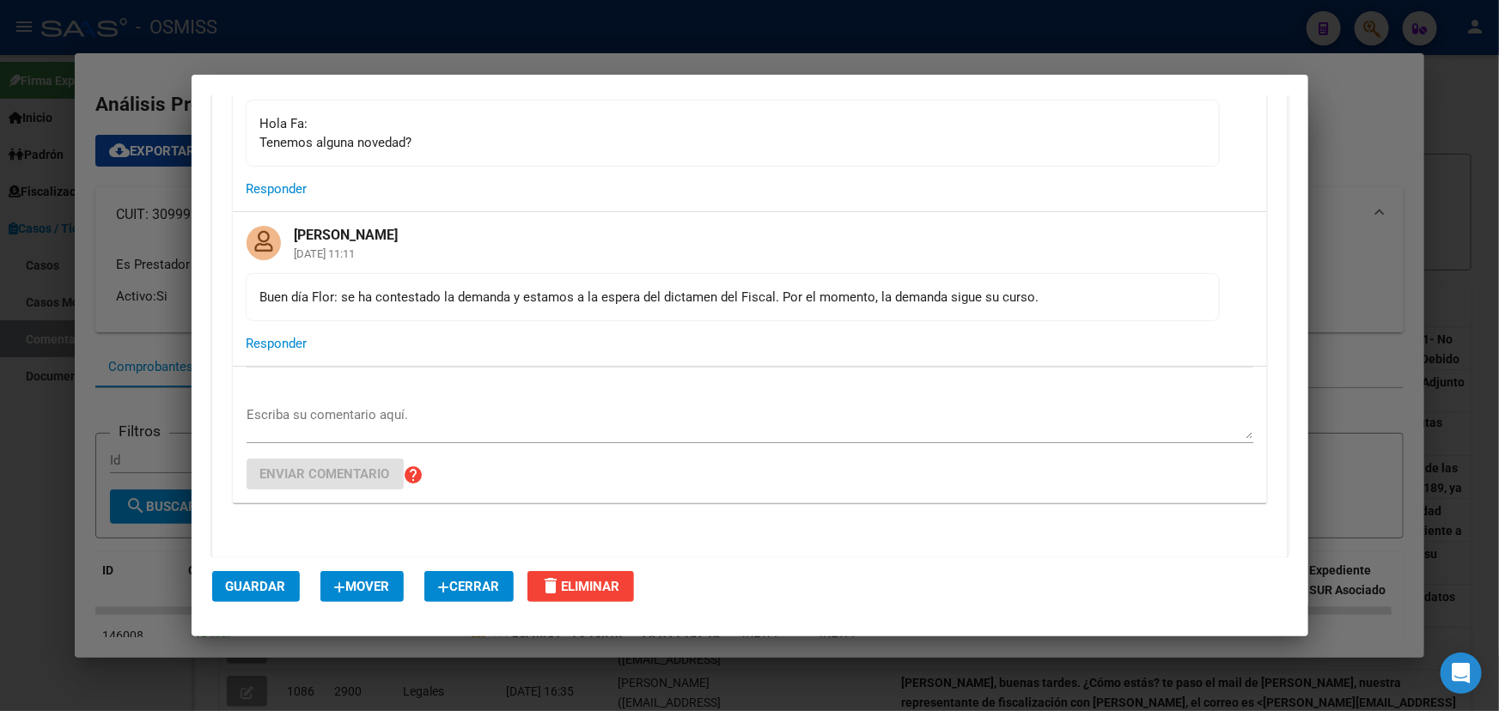
drag, startPoint x: 554, startPoint y: 330, endPoint x: 492, endPoint y: 320, distance: 62.7
click at [553, 321] on mat-card-content "Buen día Flor: se ha contestado la demanda y estamos a la espera del dictamen d…" at bounding box center [733, 297] width 974 height 48
drag, startPoint x: 446, startPoint y: 321, endPoint x: 803, endPoint y: 310, distance: 357.6
click at [795, 307] on div "Buen día Flor: se ha contestado la demanda y estamos a la espera del dictamen d…" at bounding box center [732, 297] width 945 height 19
click at [982, 291] on mat-card-content "Buen día Flor: se ha contestado la demanda y estamos a la espera del dictamen d…" at bounding box center [733, 297] width 974 height 48
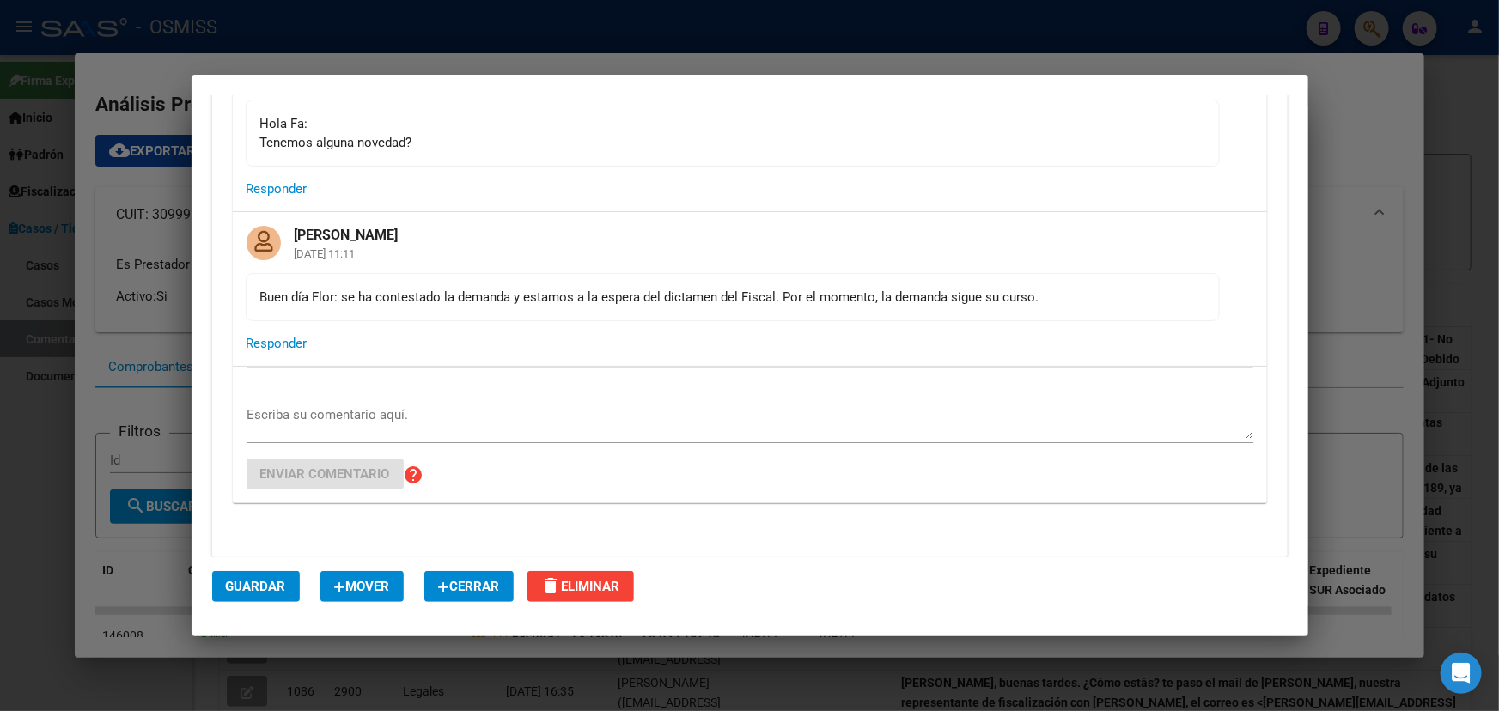
drag, startPoint x: 435, startPoint y: 365, endPoint x: 242, endPoint y: 361, distance: 192.5
click at [241, 361] on div "Fany Bracho 11/03/2025 11:11 Buen día Flor: se ha contestado la demanda y estam…" at bounding box center [750, 289] width 1034 height 154
click at [434, 319] on mat-card-content "Buen día Flor: se ha contestado la demanda y estamos a la espera del dictamen d…" at bounding box center [733, 297] width 974 height 48
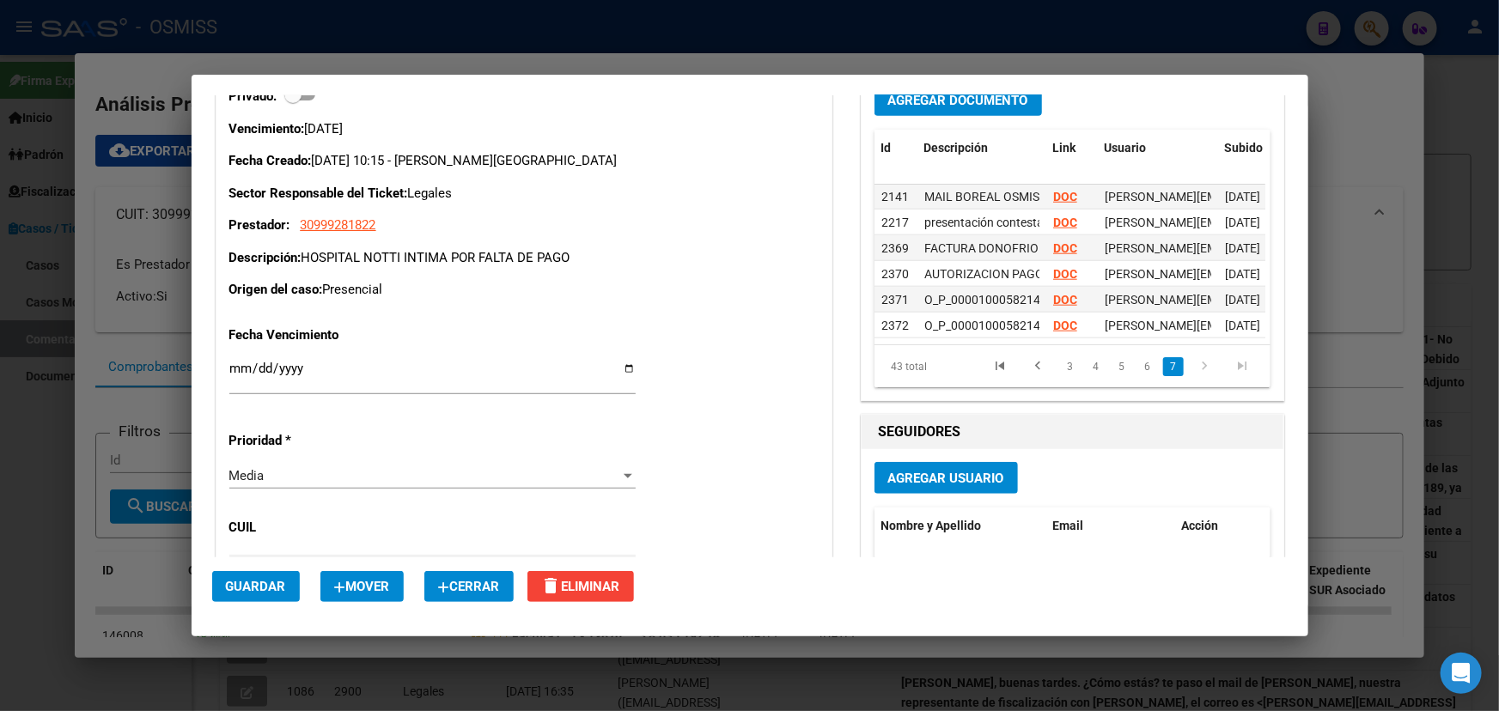
scroll to position [6951, 0]
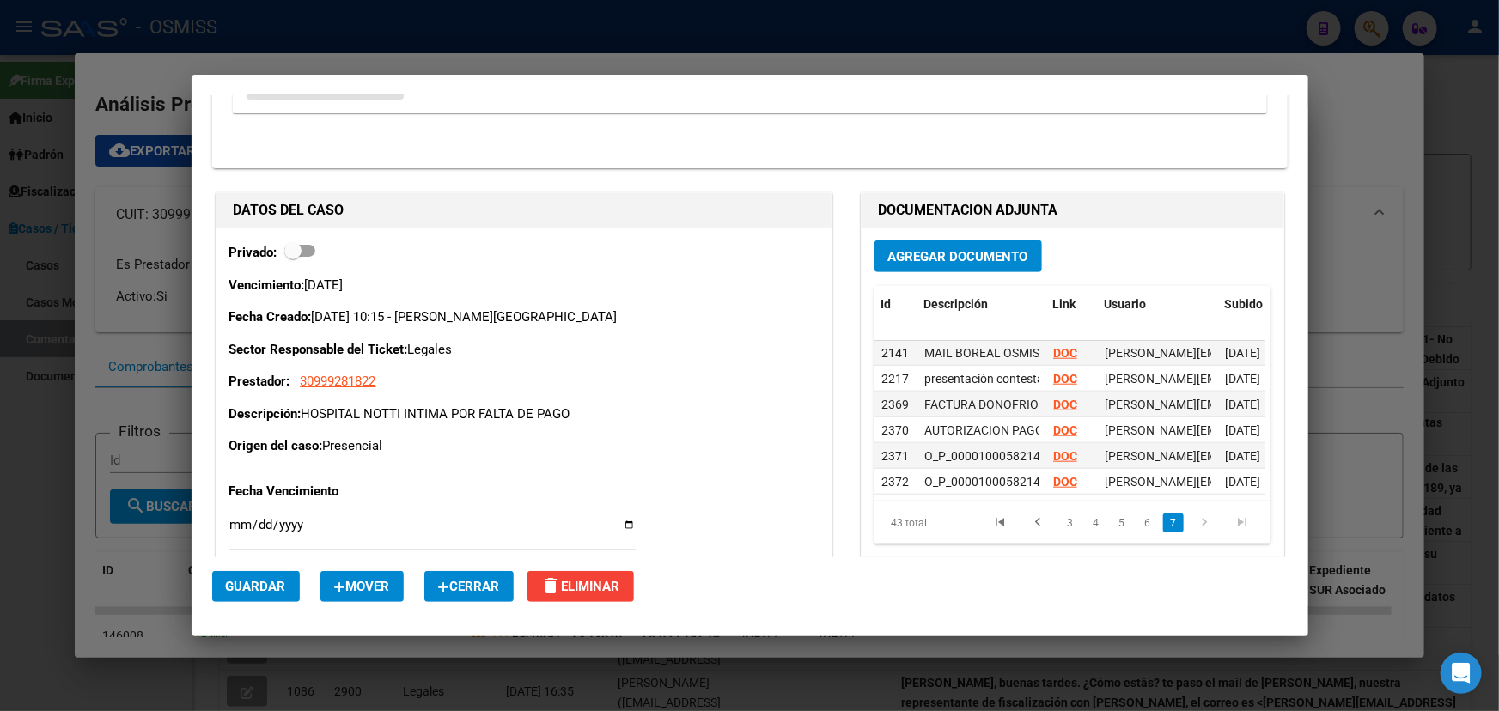
click at [930, 295] on div "Agregar Documento Id Descripción Link Usuario Subido Accion 2141 MAIL BOREAL OS…" at bounding box center [1073, 392] width 422 height 329
click at [943, 264] on span "Agregar Documento" at bounding box center [958, 256] width 140 height 15
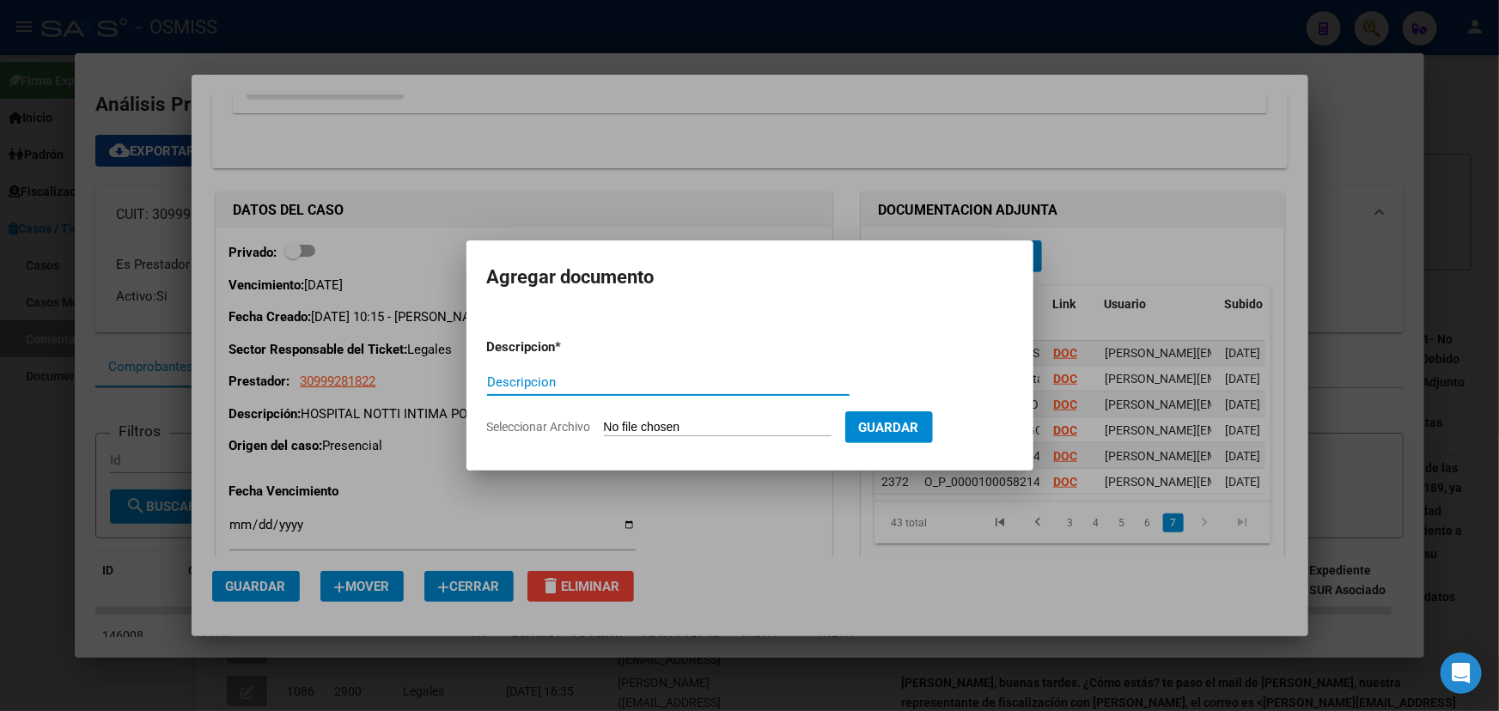
click at [656, 432] on input "Seleccionar Archivo" at bounding box center [718, 428] width 228 height 16
click at [778, 524] on div at bounding box center [749, 355] width 1499 height 711
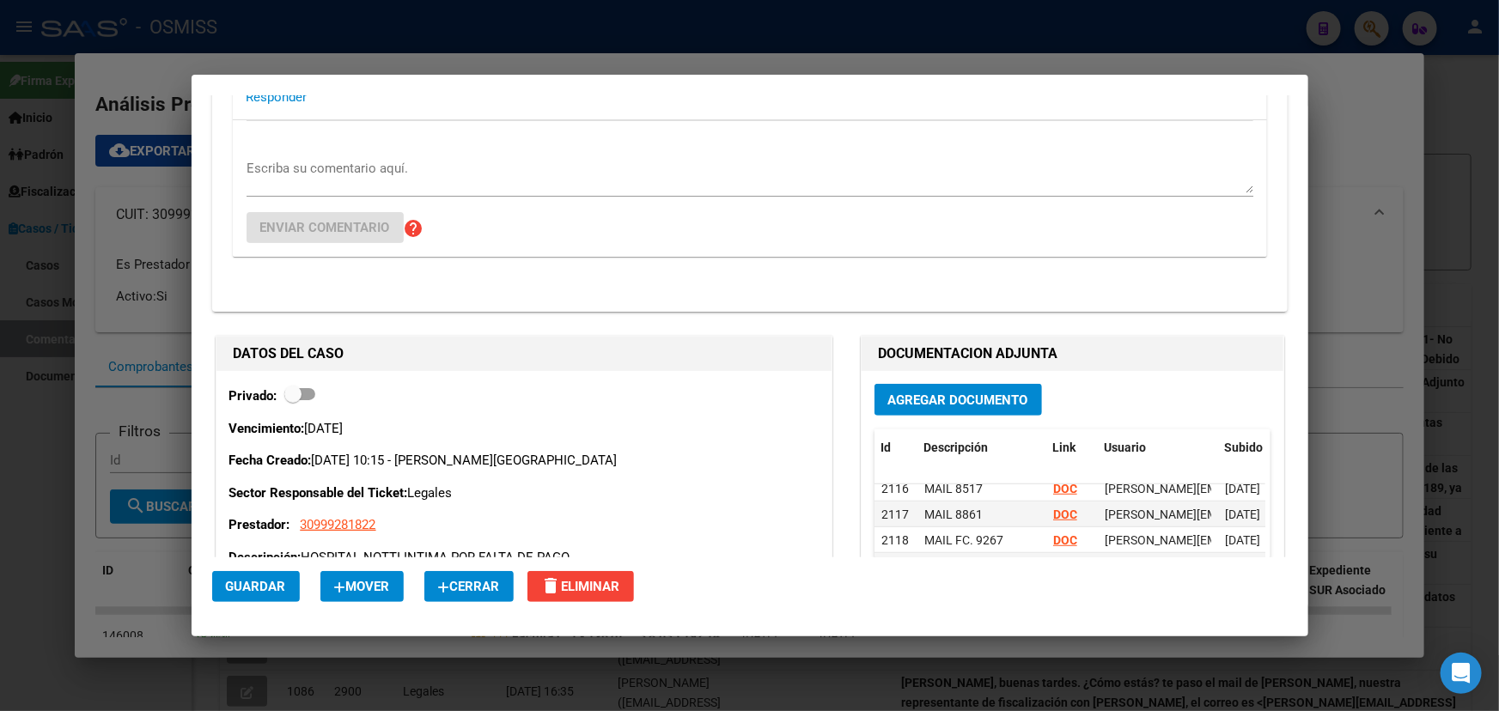
scroll to position [6795, 0]
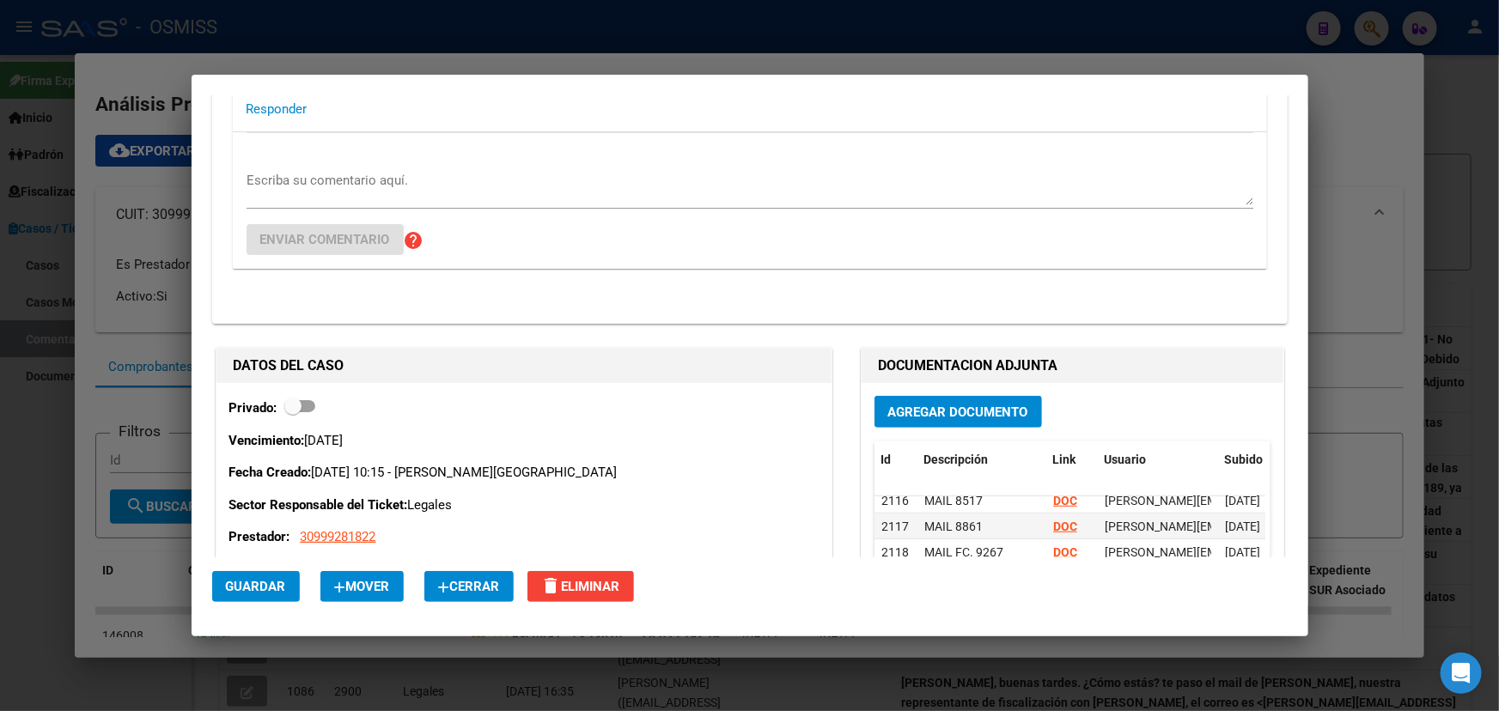
click at [949, 419] on span "Agregar Documento" at bounding box center [958, 412] width 140 height 15
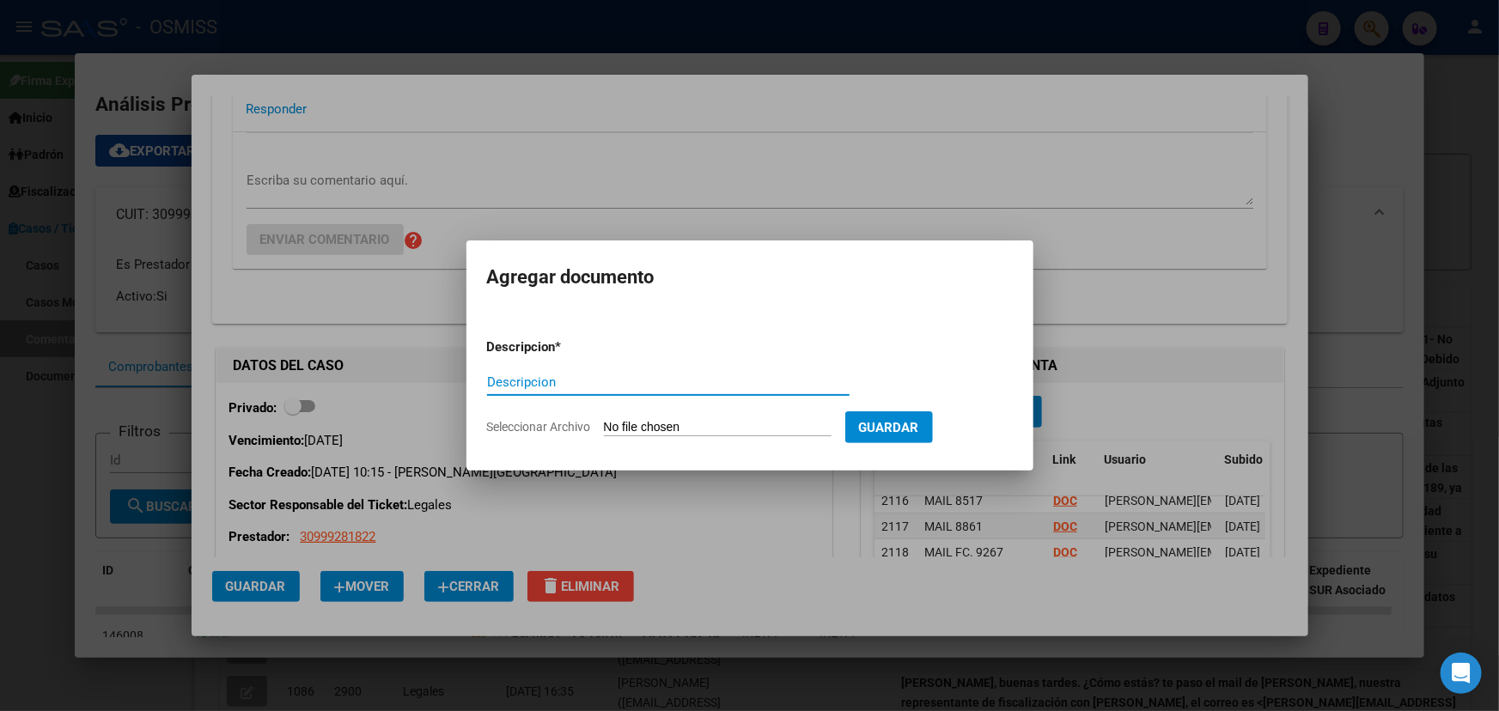
click at [638, 428] on input "Seleccionar Archivo" at bounding box center [718, 428] width 228 height 16
click at [703, 543] on div at bounding box center [749, 355] width 1499 height 711
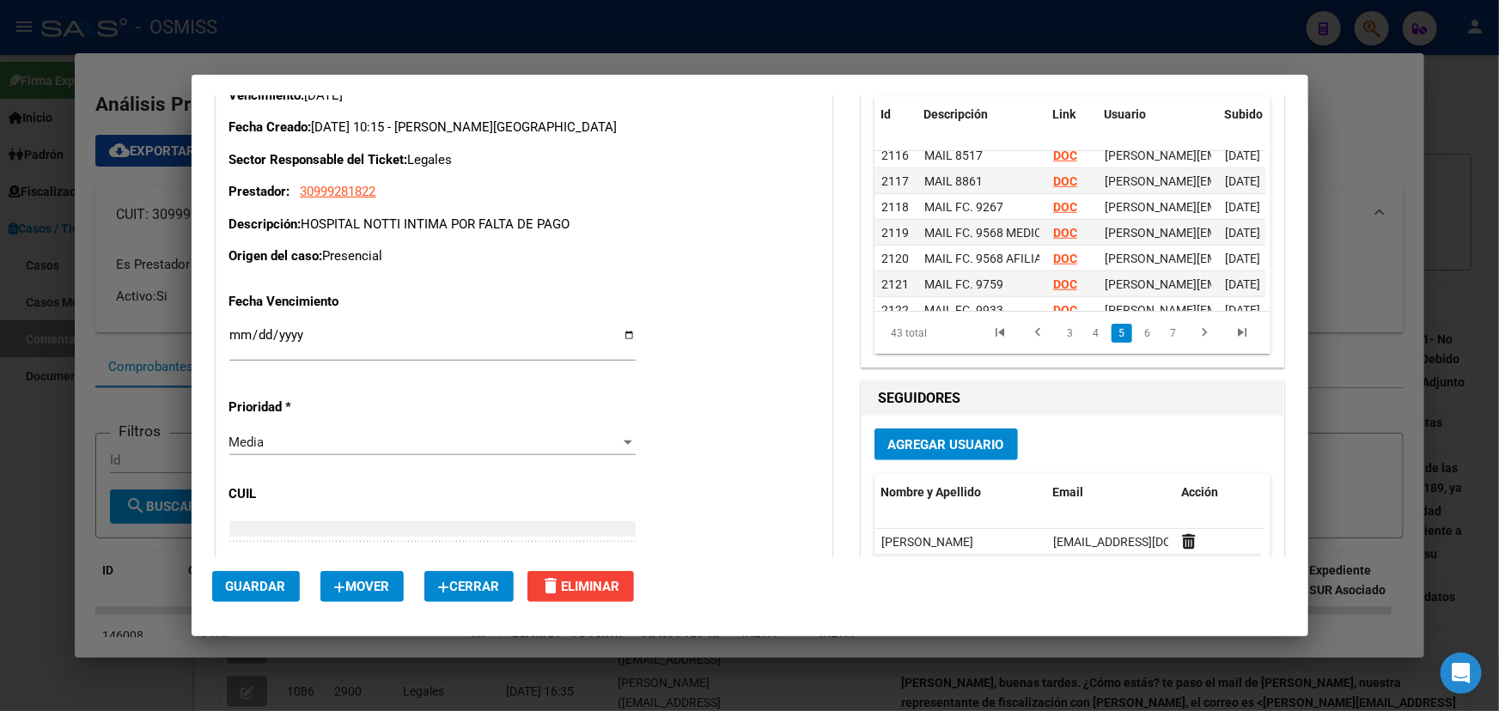
scroll to position [6829, 0]
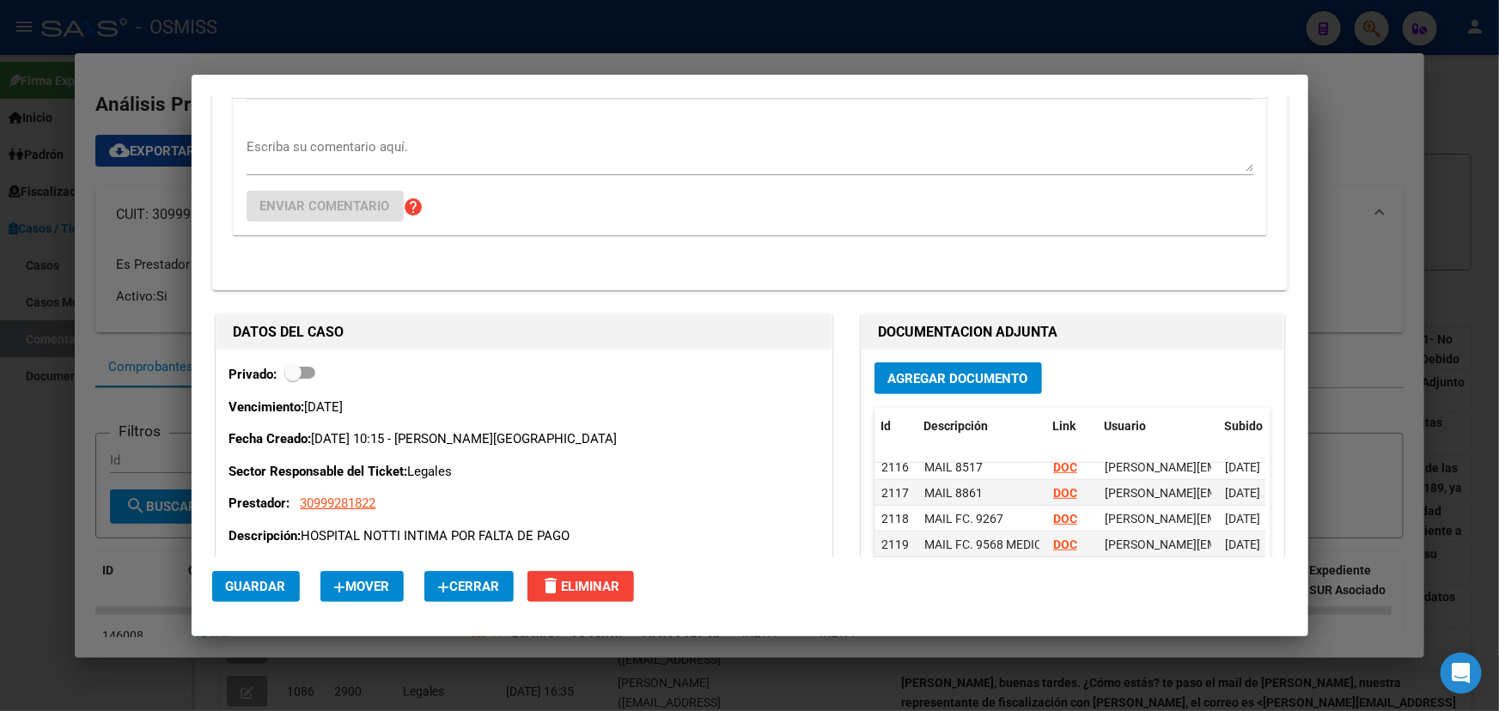
click at [953, 387] on span "Agregar Documento" at bounding box center [958, 378] width 140 height 15
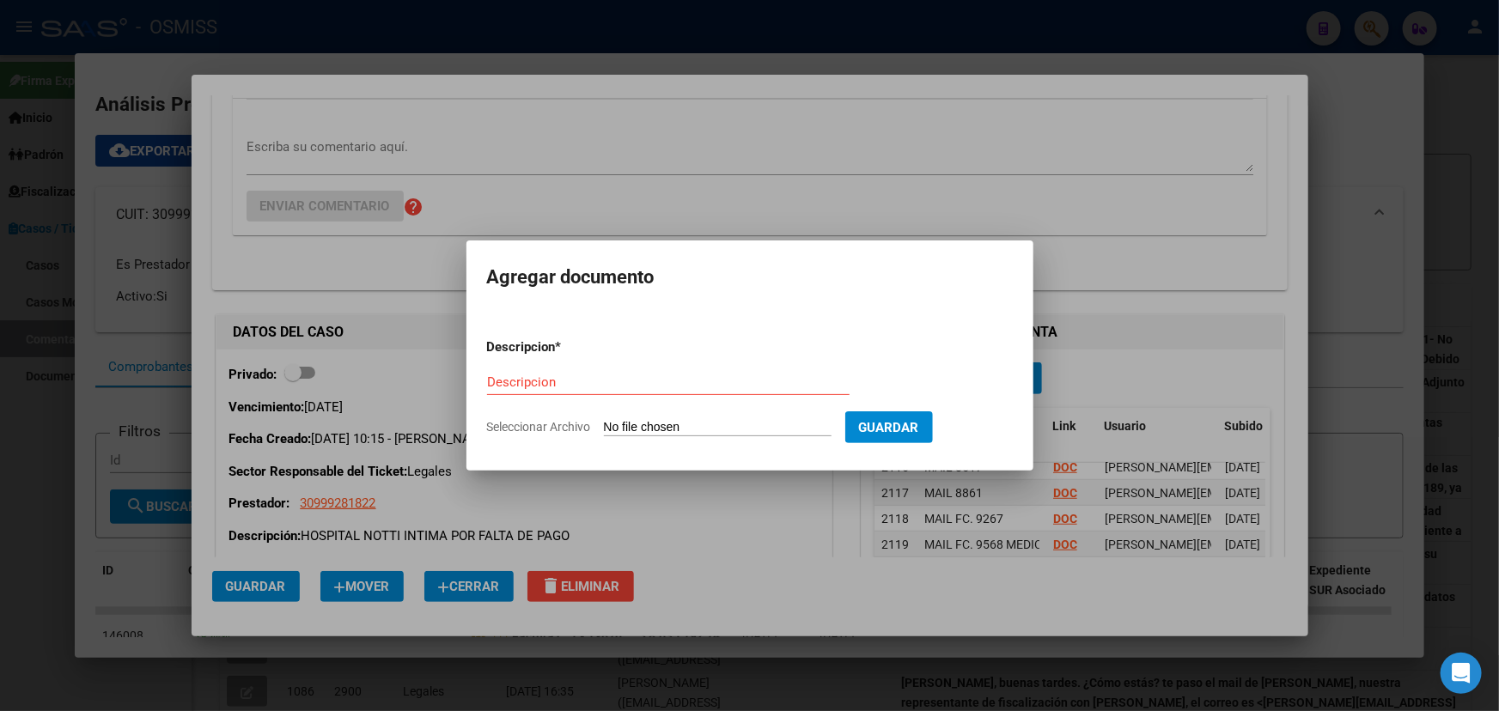
click at [700, 429] on input "Seleccionar Archivo" at bounding box center [718, 428] width 228 height 16
type input "C:\fakepath\Informe Notti expte 38669.pdf"
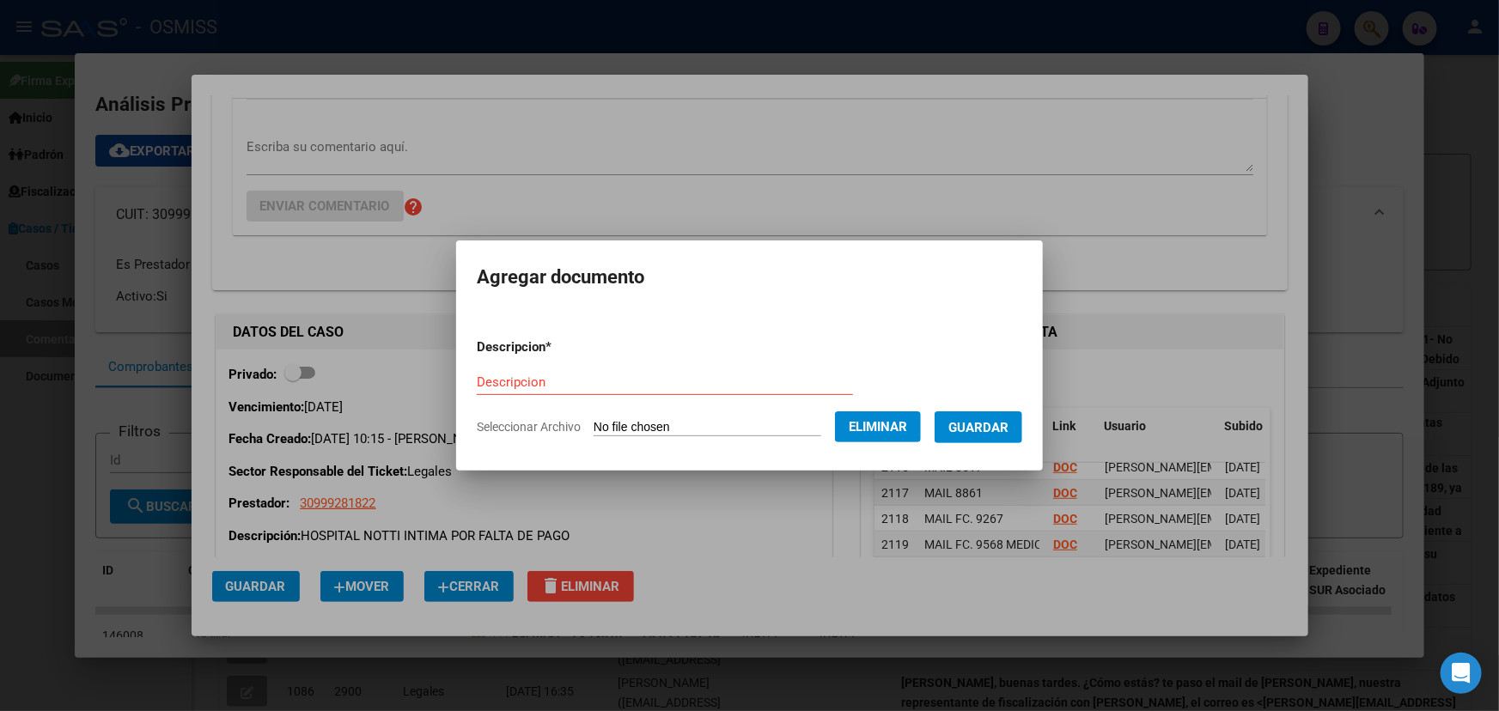
click at [522, 386] on input "Descripcion" at bounding box center [665, 382] width 376 height 15
paste input "Informe Notti expte 38669"
type input "Informe Notti expte 38669"
click at [1004, 435] on span "Guardar" at bounding box center [979, 427] width 60 height 15
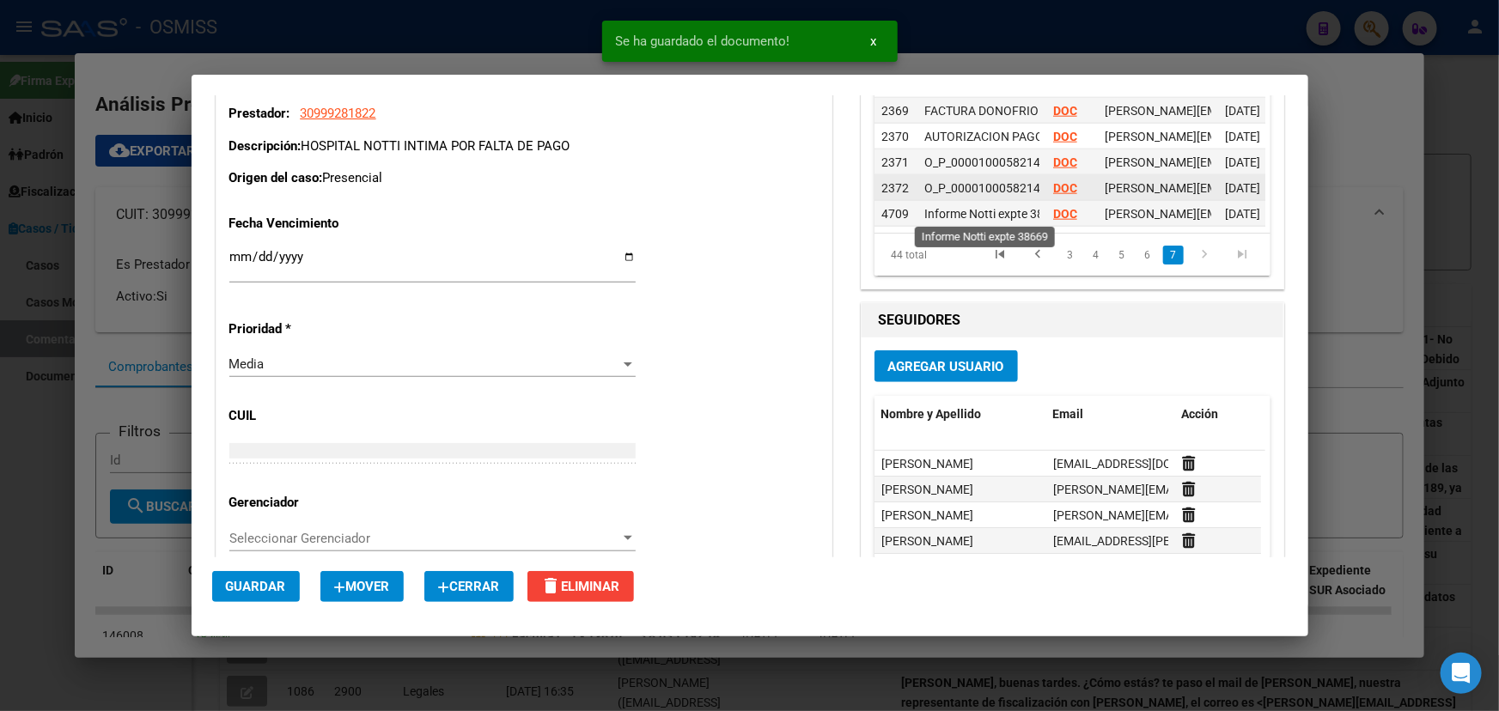
scroll to position [0, 26]
drag, startPoint x: 943, startPoint y: 208, endPoint x: 1077, endPoint y: 195, distance: 134.7
click at [995, 207] on span "Informe Notti expte 38669" at bounding box center [970, 214] width 140 height 14
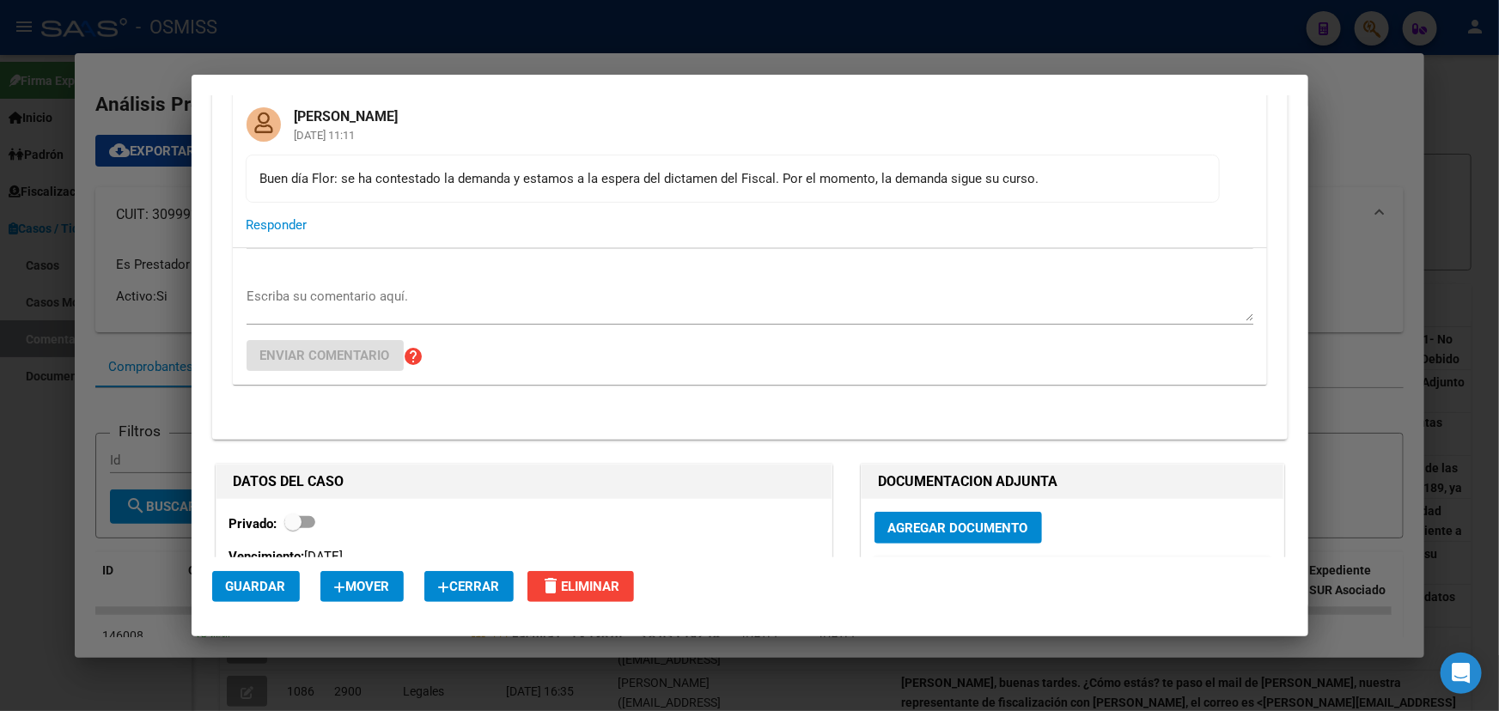
scroll to position [6672, 0]
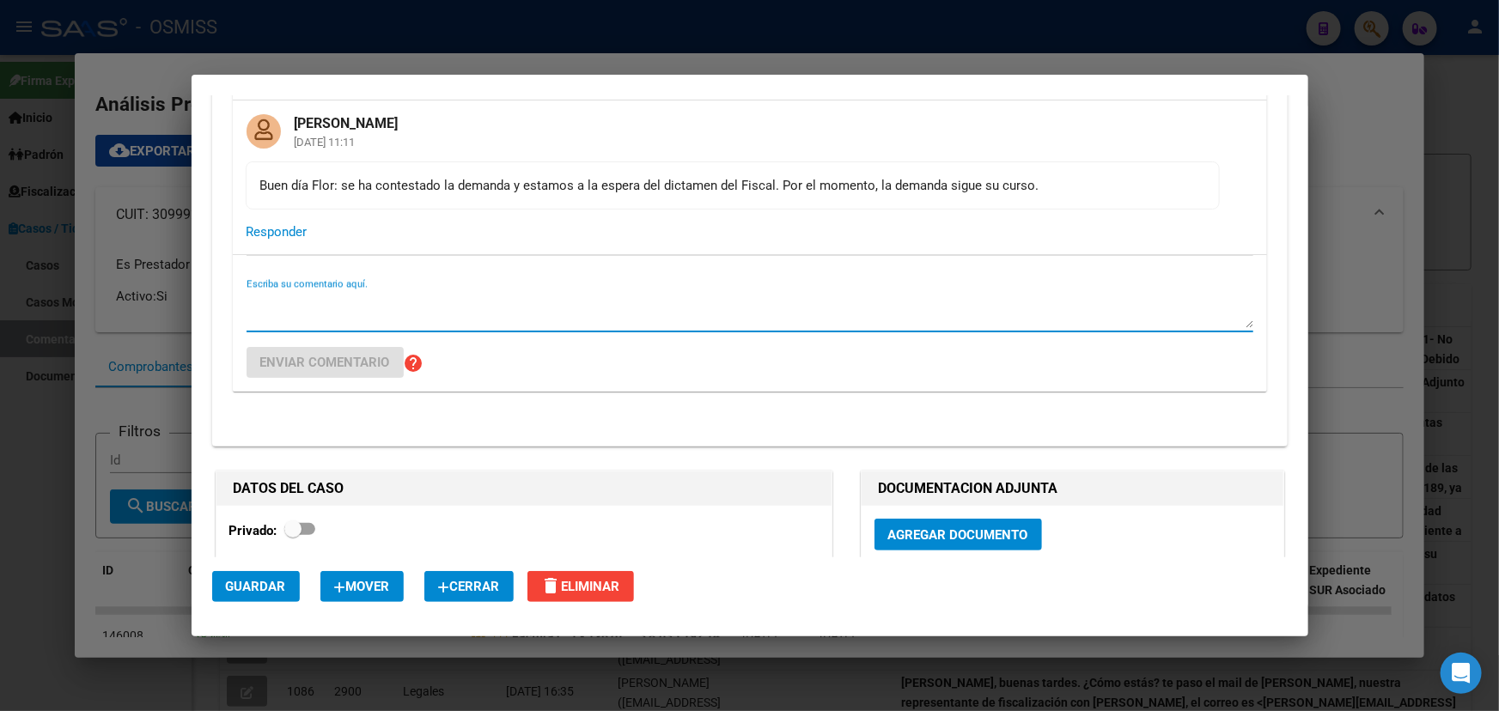
click at [313, 309] on textarea "Escriba su comentario aquí." at bounding box center [750, 311] width 1007 height 34
paste textarea "Informe Notti expte 38669"
type textarea "Informe Notti expte 38669"
drag, startPoint x: 381, startPoint y: 329, endPoint x: 117, endPoint y: 358, distance: 265.4
click at [117, 358] on div "notti Buscar (apellido, dni, cuil, nro traspaso, cuit, obra social) search Afil…" at bounding box center [749, 355] width 1499 height 711
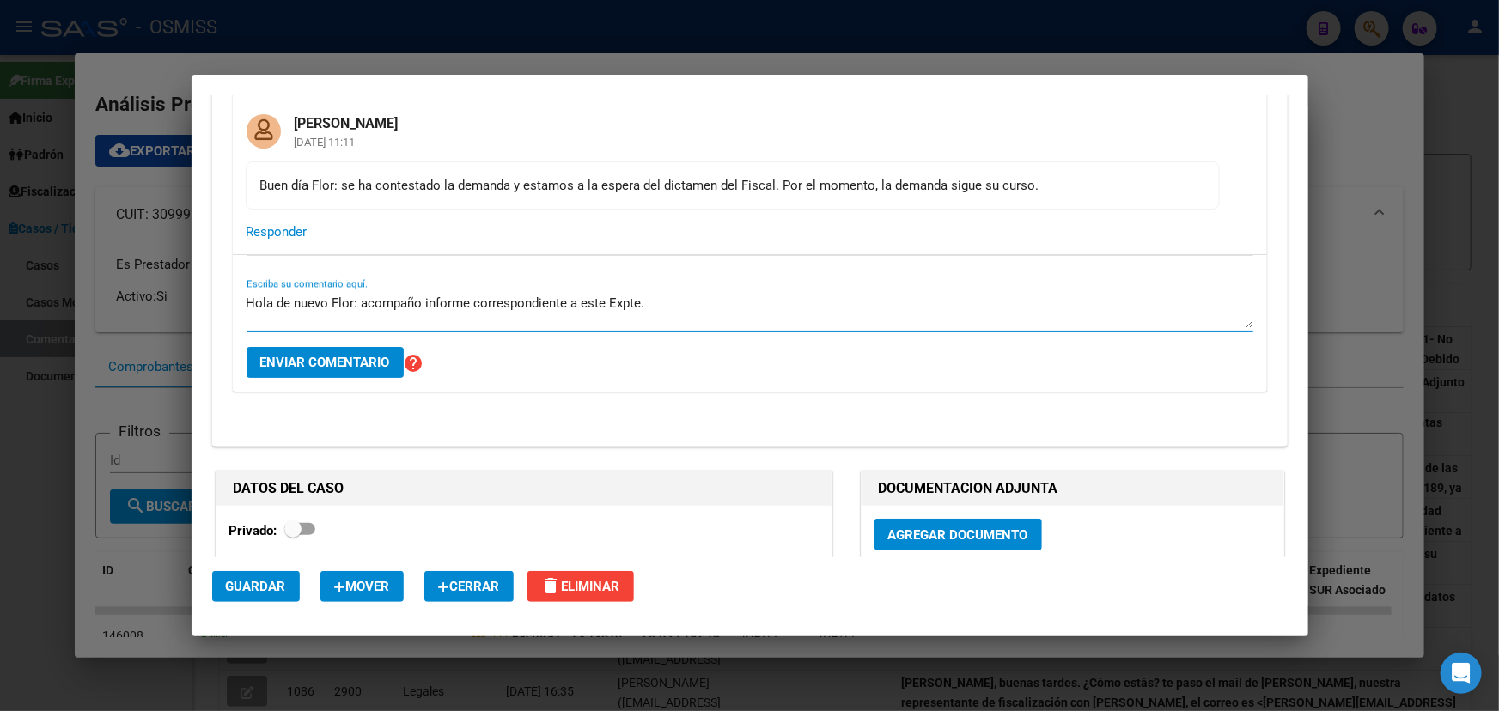
type textarea "Hola de nuevo Flor: acompaño informe correspondiente a este Expte."
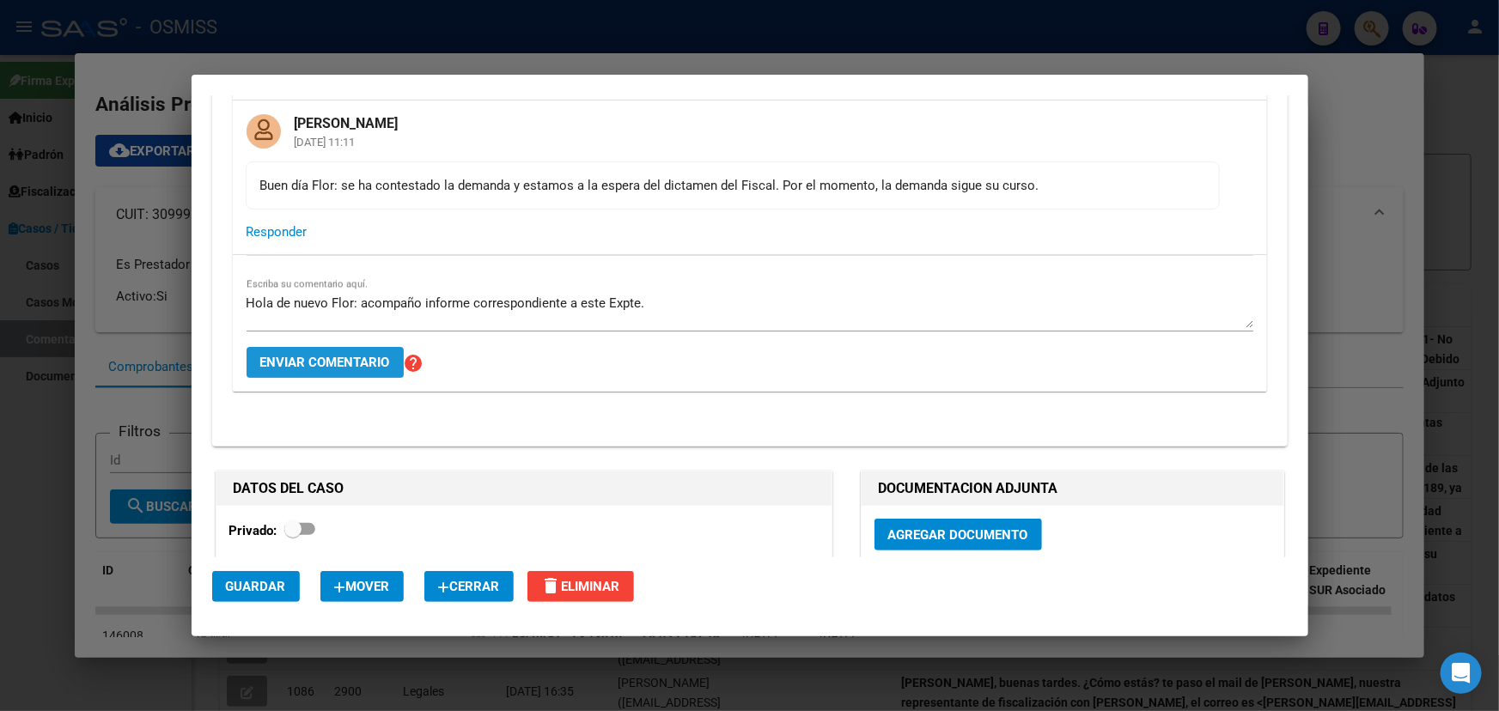
click at [296, 369] on span "Enviar comentario" at bounding box center [325, 362] width 130 height 15
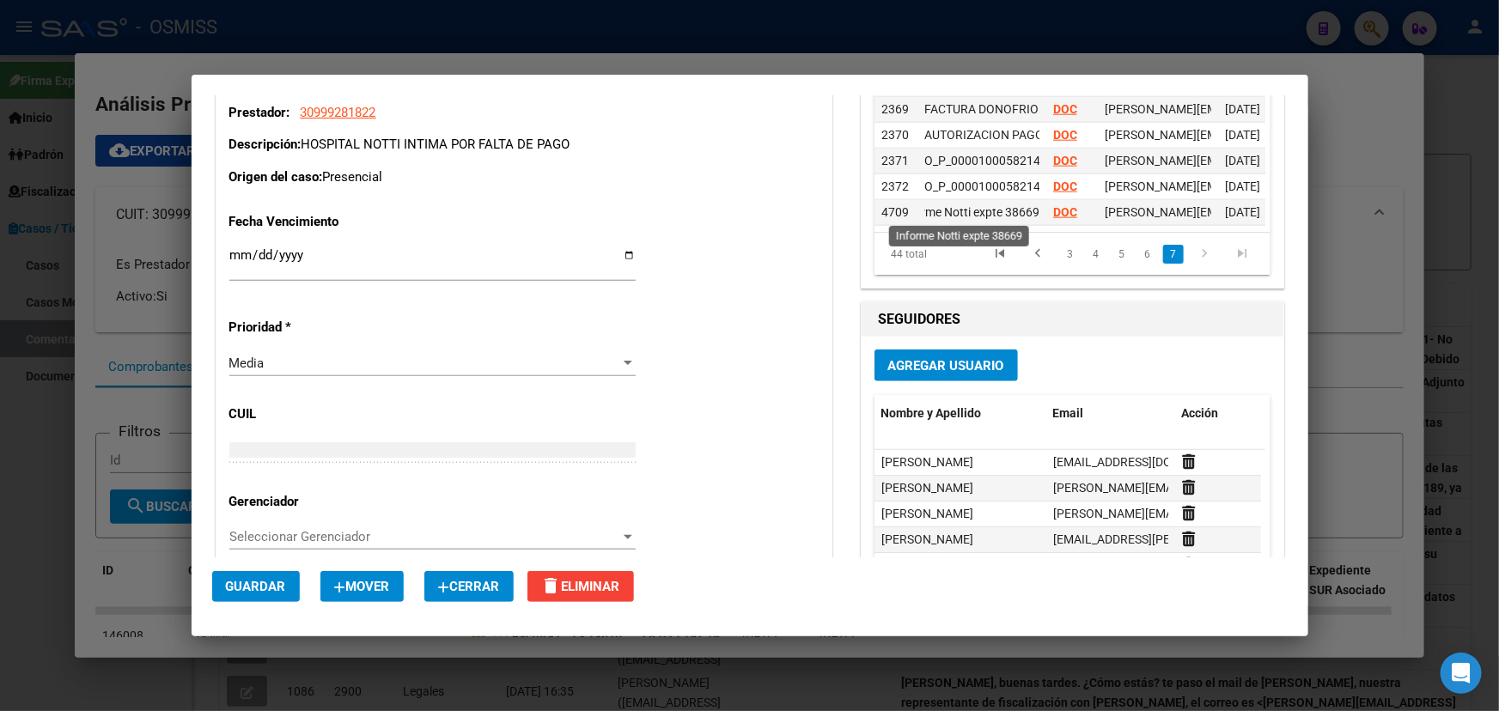
scroll to position [0, 0]
drag, startPoint x: 970, startPoint y: 207, endPoint x: 853, endPoint y: 236, distance: 120.4
click at [861, 236] on div "DOCUMENTACION ADJUNTA Agregar Documento Id Descripción Link Usuario Subido Acci…" at bounding box center [1073, 106] width 424 height 365
click at [989, 205] on span "Informe Notti expte 38669" at bounding box center [994, 212] width 140 height 14
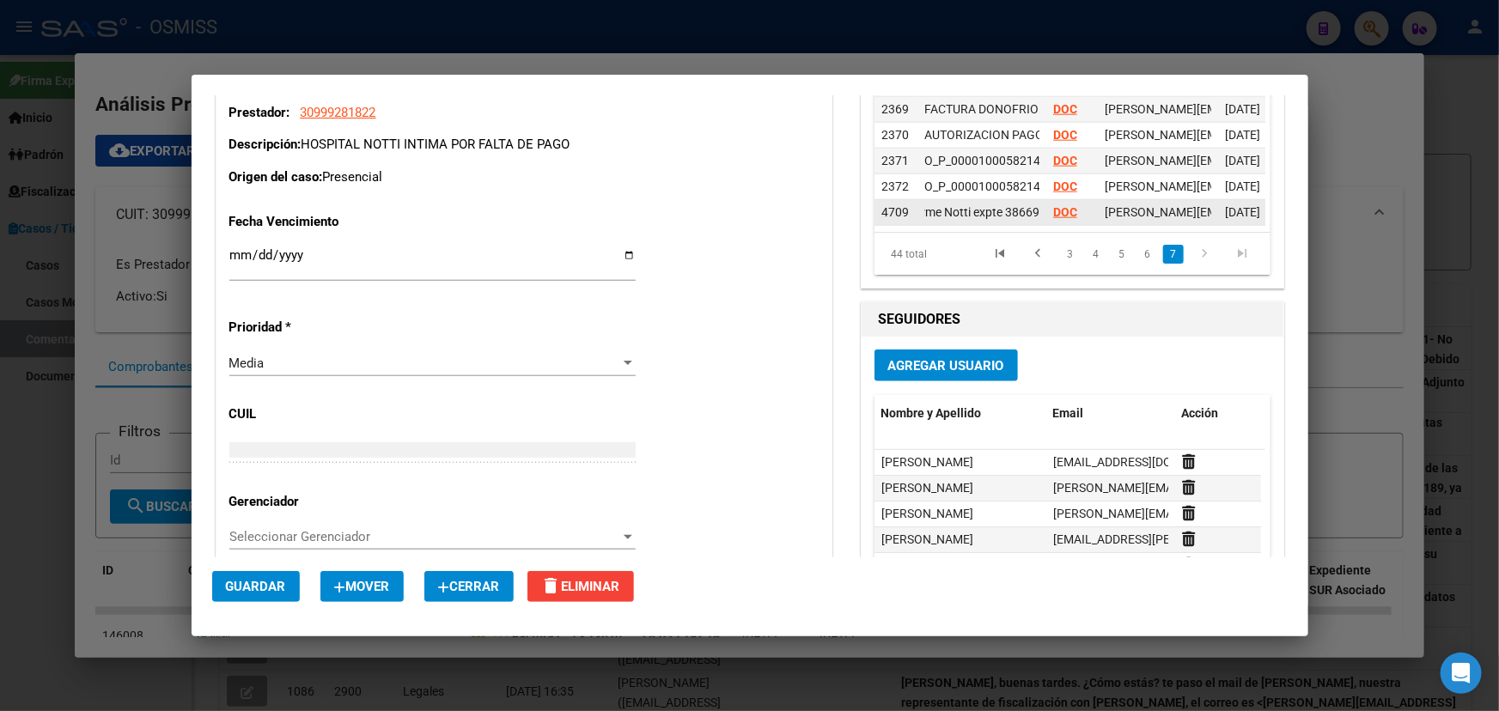
drag, startPoint x: 975, startPoint y: 210, endPoint x: 1052, endPoint y: 216, distance: 77.5
click at [1052, 216] on div "4709 Informe Notti expte 38669 DOC fany.bracho@osmiss.org.ar - Fany Bracho 15/0…" at bounding box center [1133, 213] width 516 height 26
click at [786, 249] on div "Fecha Vencimiento 2024-01-12 Ingresar fecha Prioridad * Media CUIL Gerenciador …" at bounding box center [523, 382] width 589 height 367
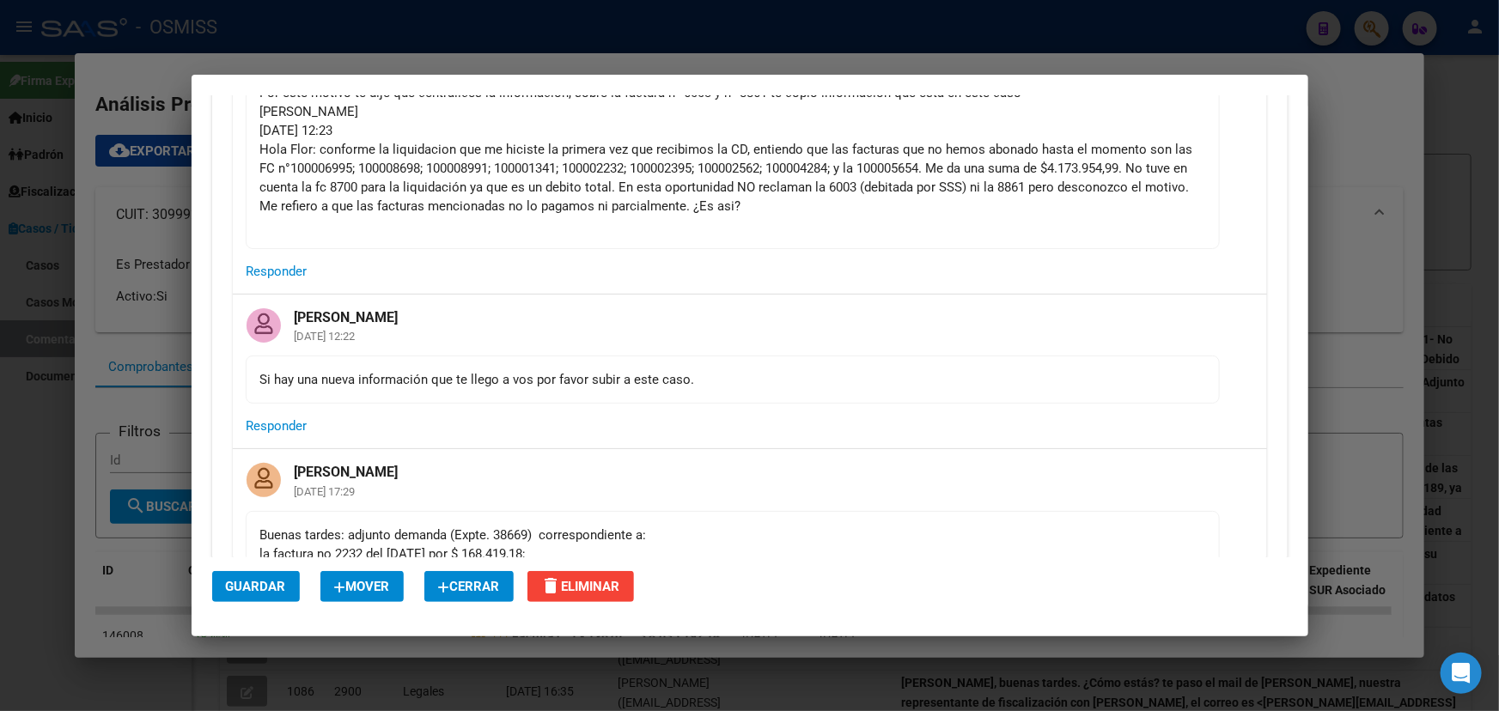
scroll to position [2923, 0]
